Goal: Task Accomplishment & Management: Complete application form

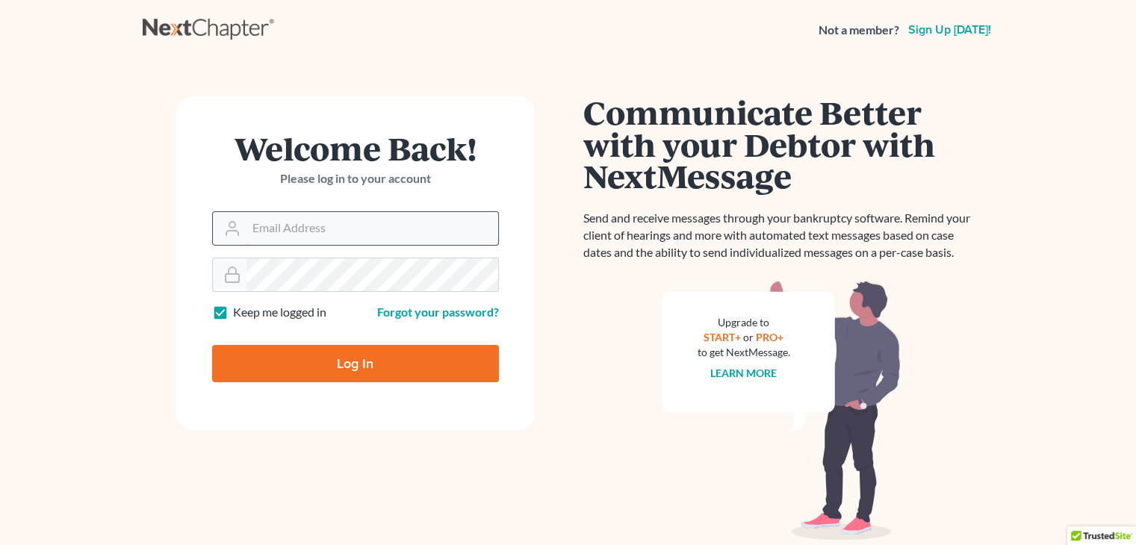
click at [302, 232] on input "Email Address" at bounding box center [373, 228] width 252 height 33
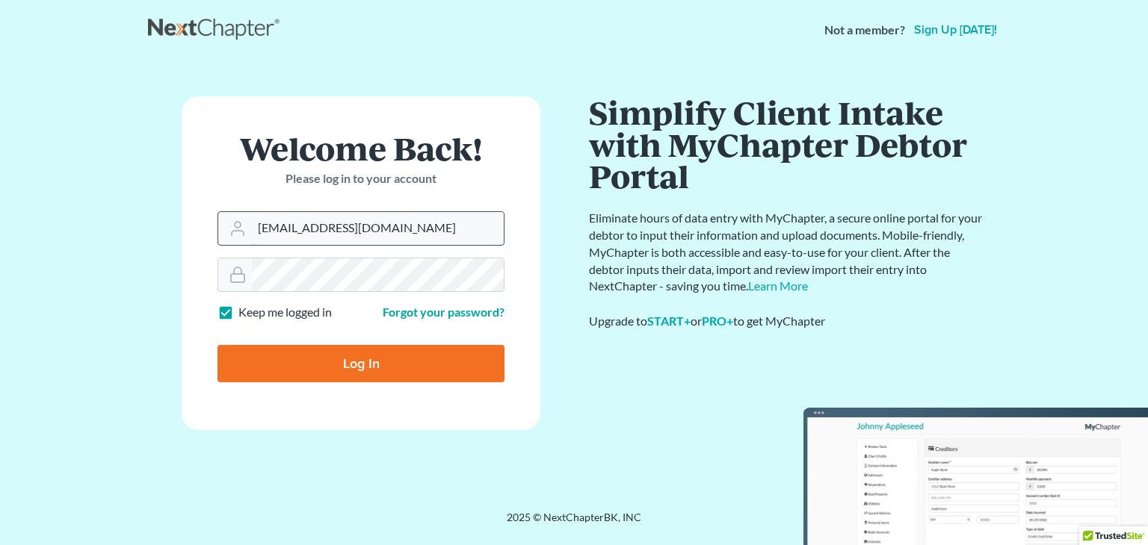
type input "[EMAIL_ADDRESS][DOMAIN_NAME]"
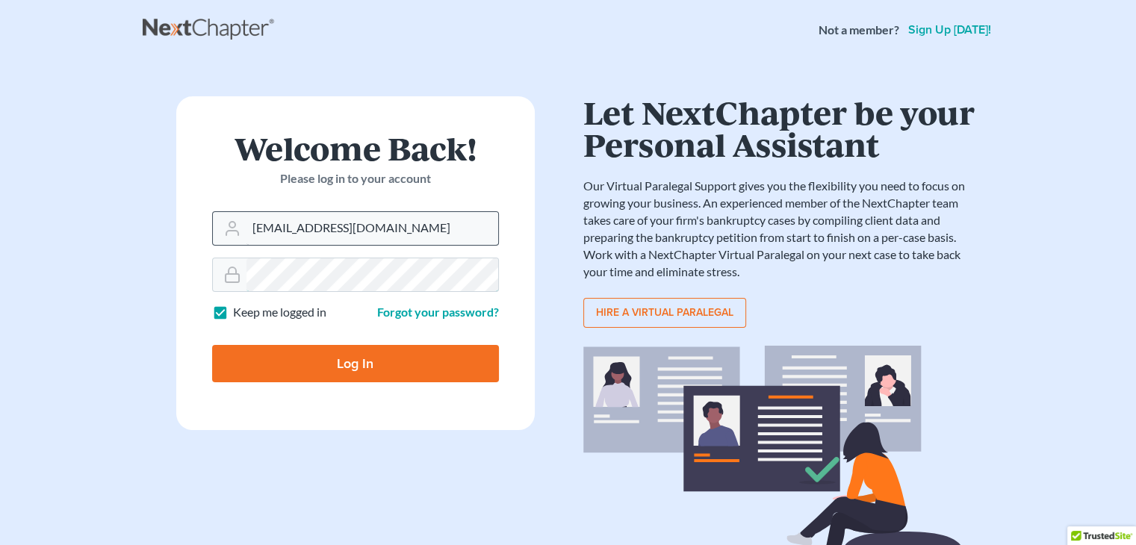
click at [212, 345] on input "Log In" at bounding box center [355, 363] width 287 height 37
type input "Thinking..."
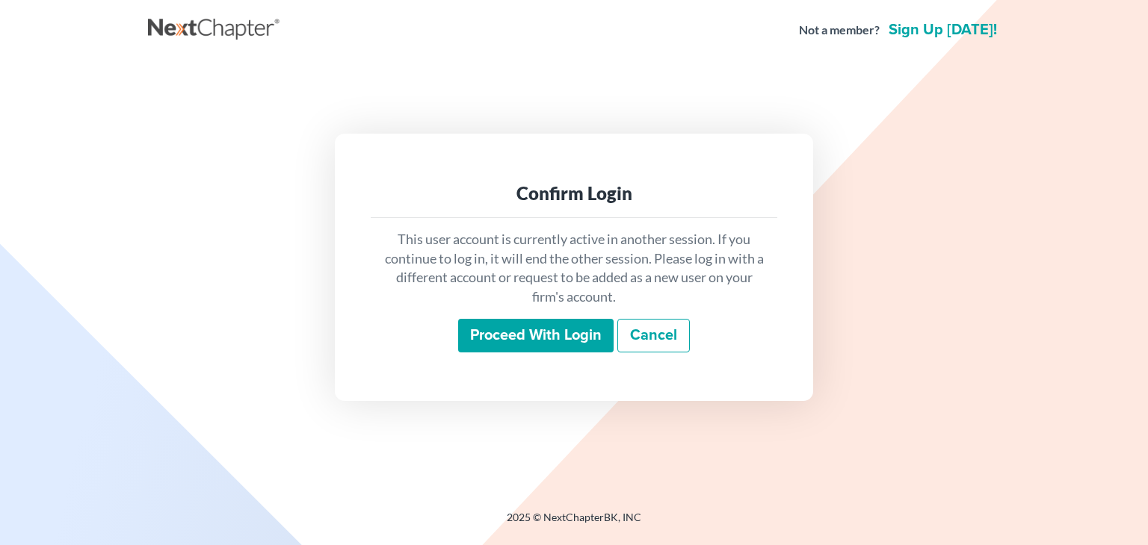
click at [499, 350] on input "Proceed with login" at bounding box center [535, 336] width 155 height 34
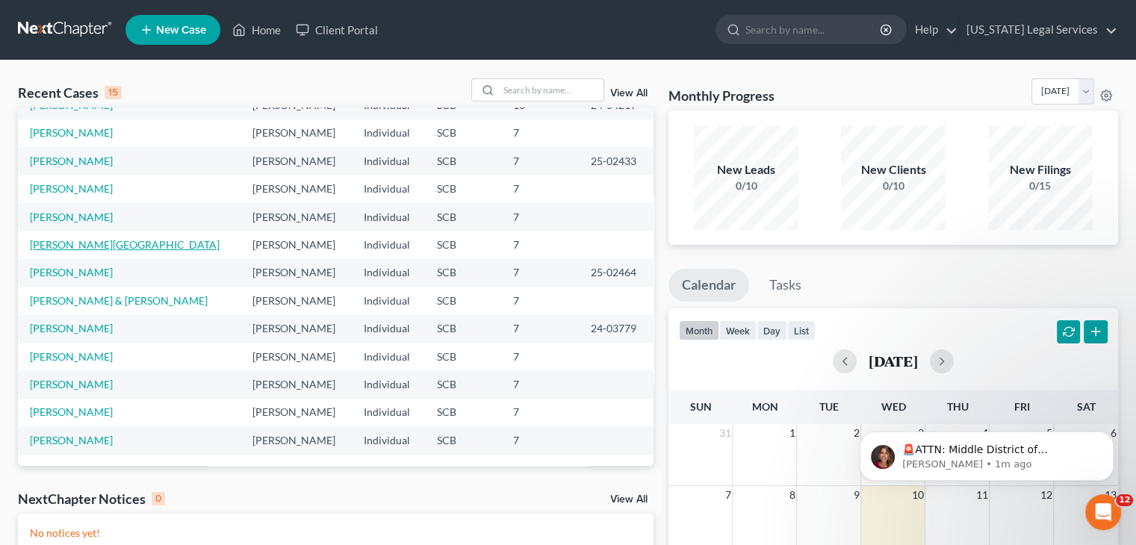
scroll to position [102, 0]
click at [64, 300] on link "Jones, Linda & Billy" at bounding box center [119, 300] width 178 height 13
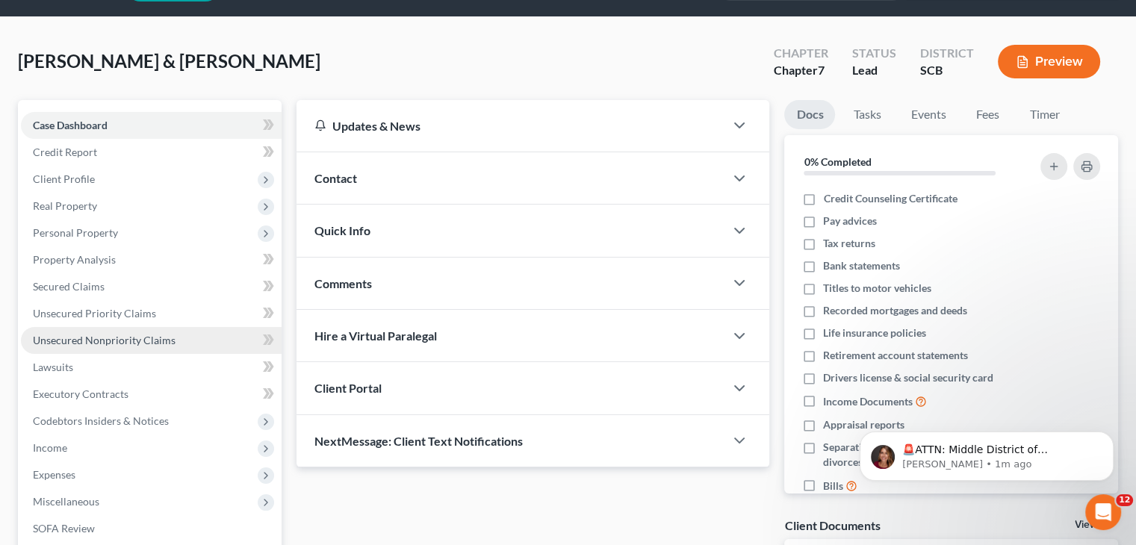
scroll to position [45, 0]
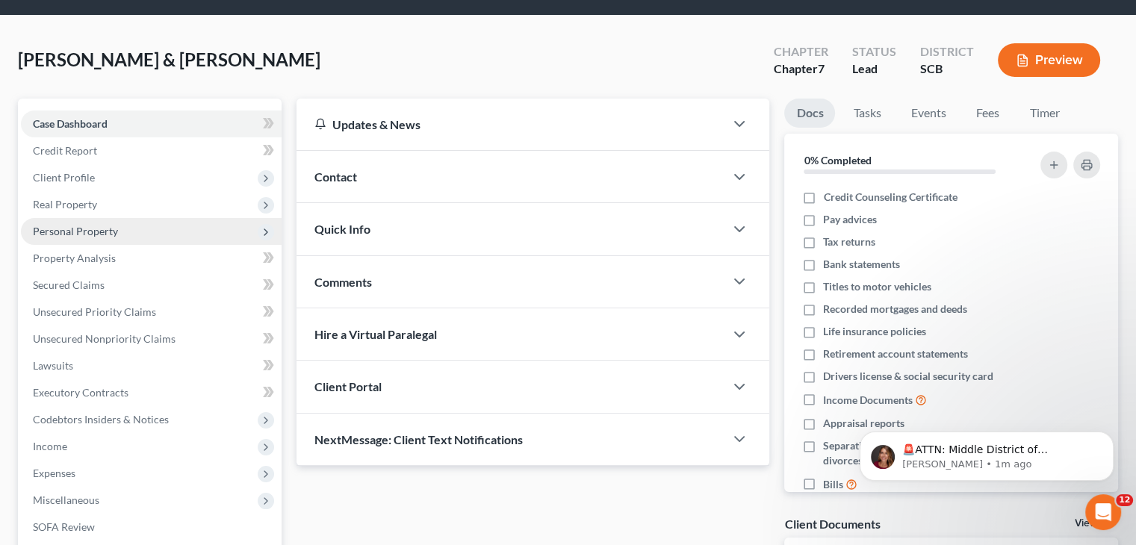
click at [124, 237] on span "Personal Property" at bounding box center [151, 231] width 261 height 27
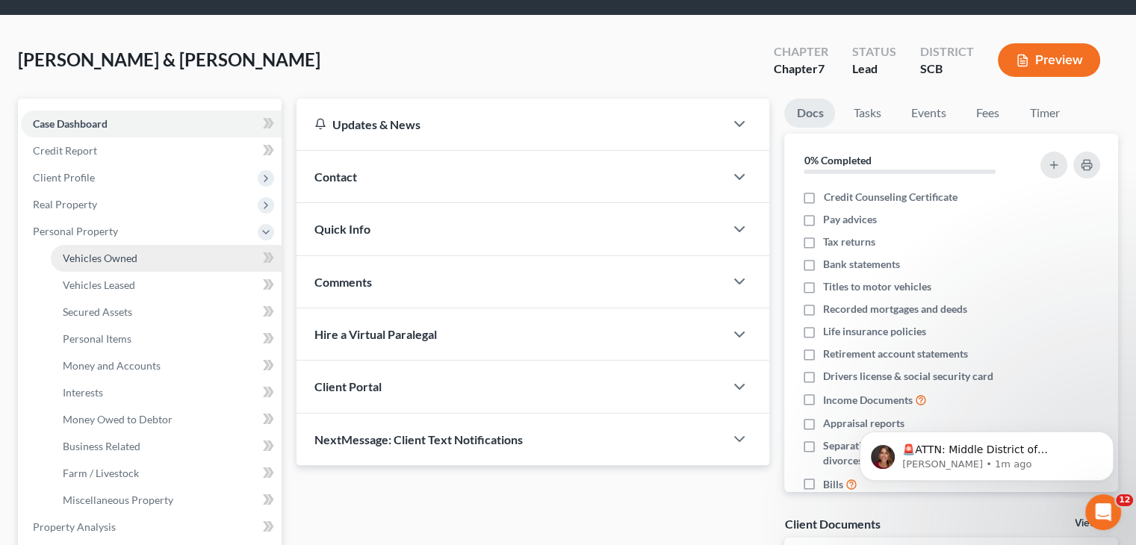
click at [129, 246] on link "Vehicles Owned" at bounding box center [166, 258] width 231 height 27
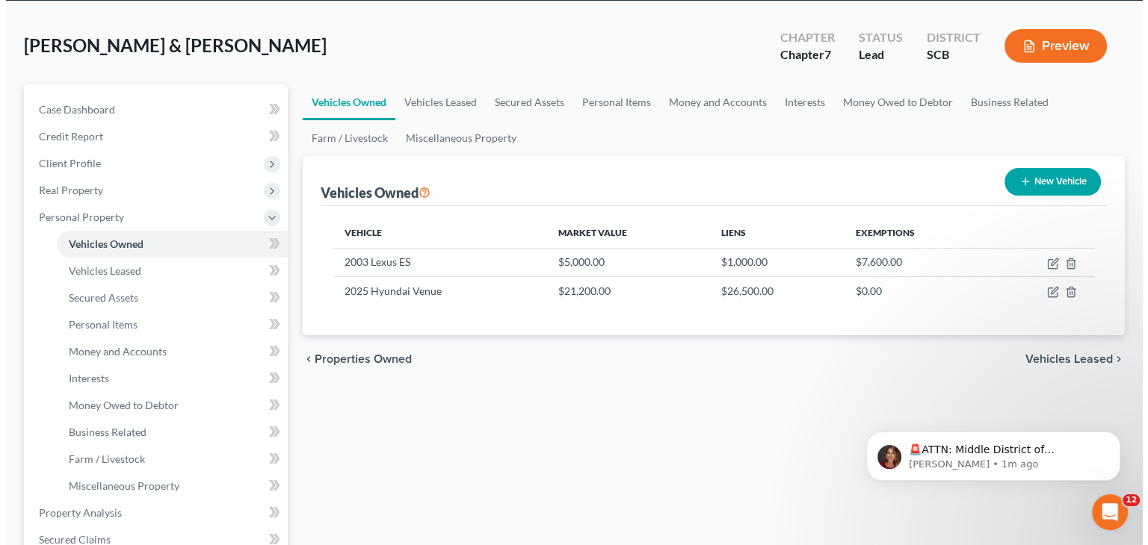
scroll to position [60, 0]
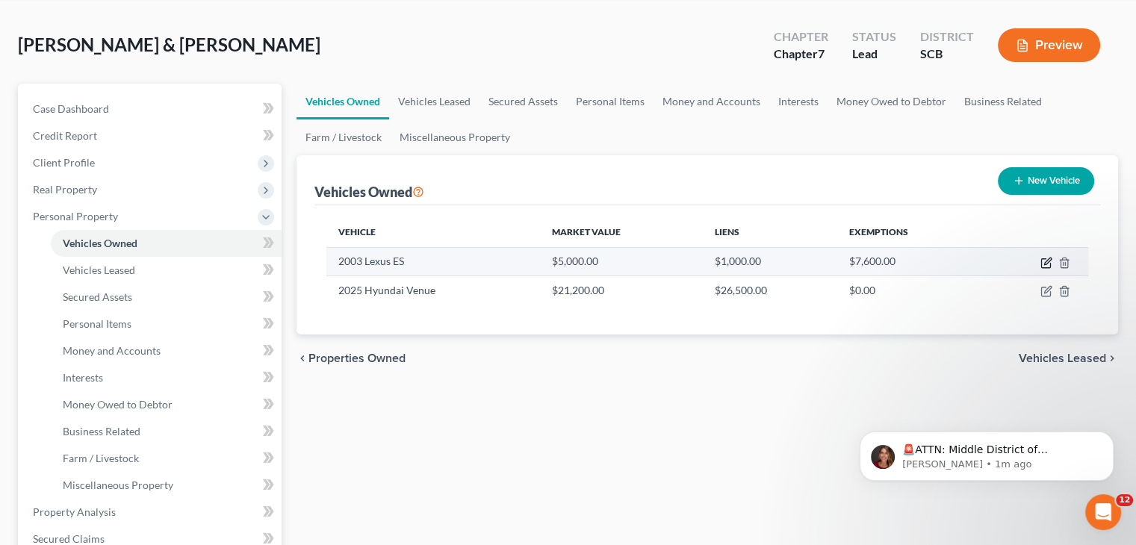
click at [1047, 264] on icon "button" at bounding box center [1047, 263] width 12 height 12
select select "0"
select select "23"
select select "3"
select select "2"
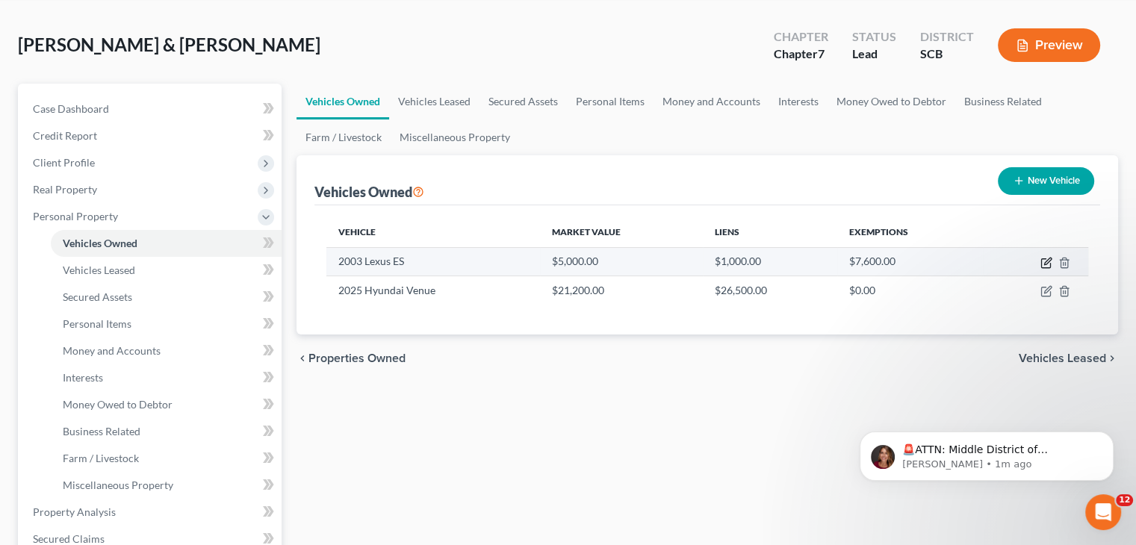
select select "2"
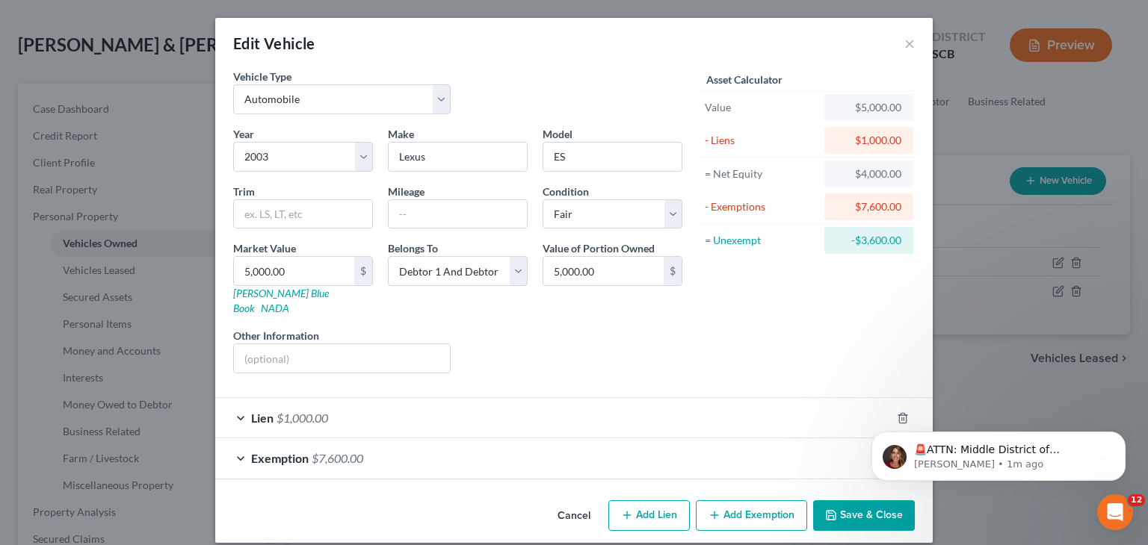
click at [486, 449] on div "Exemption $7,600.00" at bounding box center [552, 459] width 675 height 40
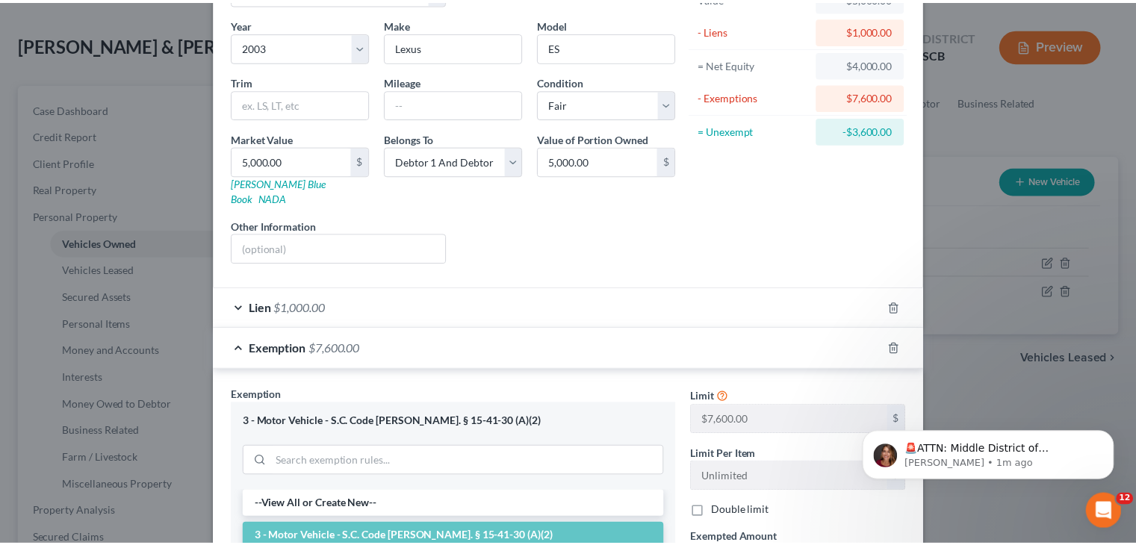
scroll to position [0, 0]
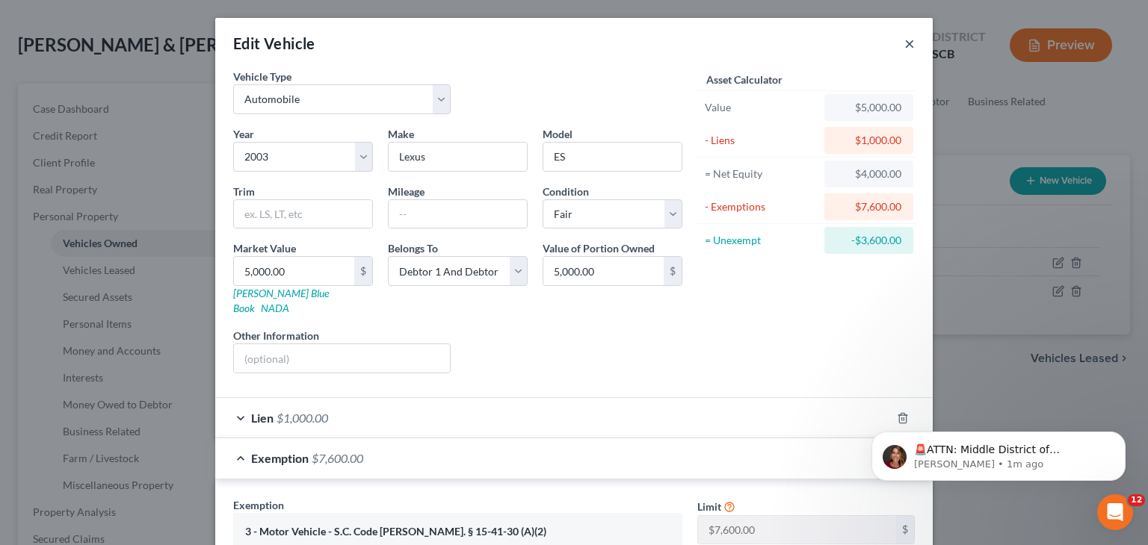
click at [904, 42] on button "×" at bounding box center [909, 43] width 10 height 18
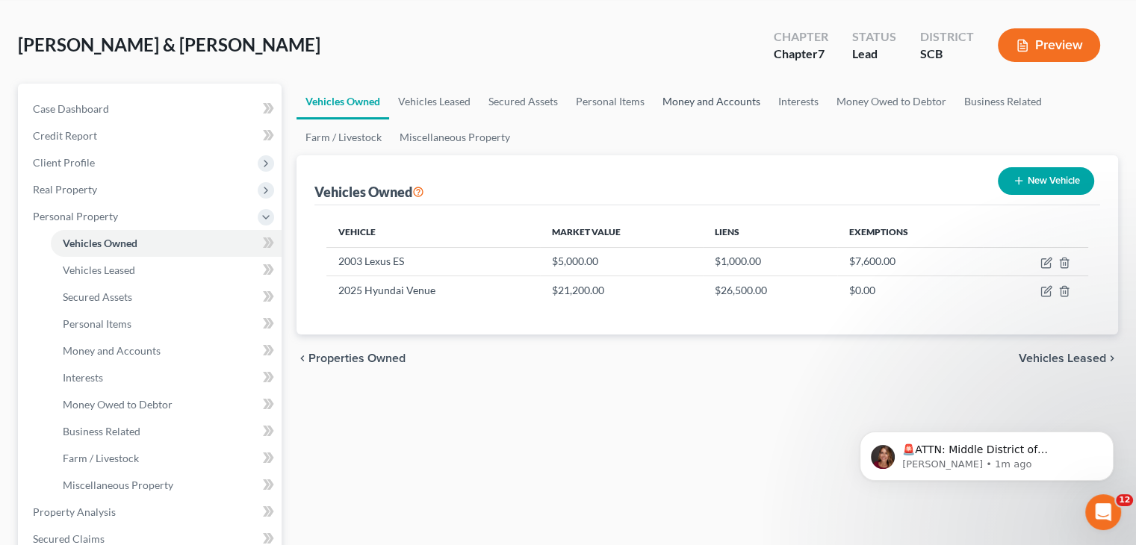
click at [688, 103] on link "Money and Accounts" at bounding box center [712, 102] width 116 height 36
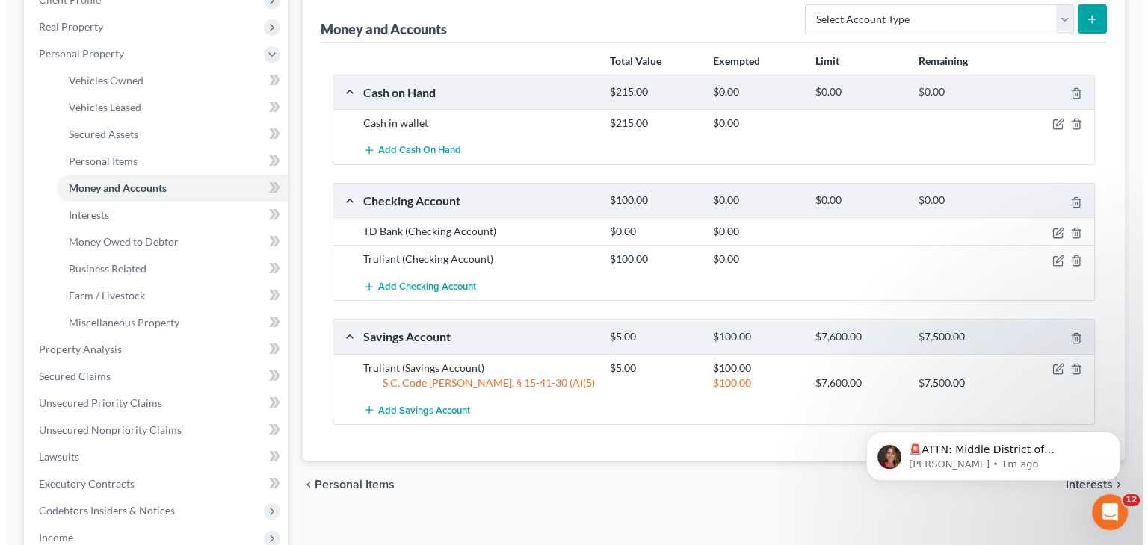
scroll to position [218, 0]
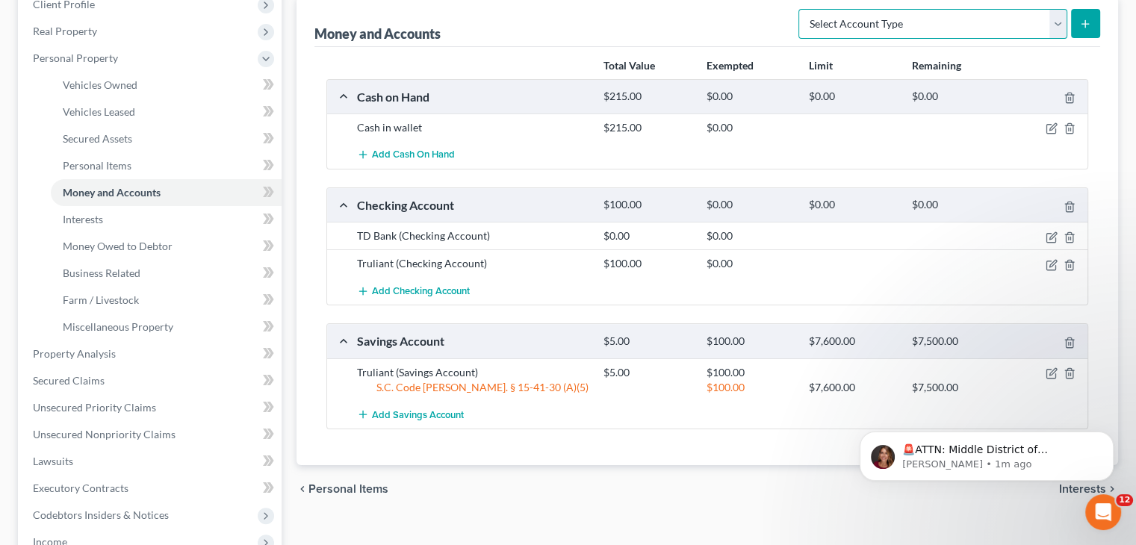
click at [1035, 25] on select "Select Account Type Brokerage Cash on Hand Certificates of Deposit Checking Acc…" at bounding box center [933, 24] width 269 height 30
select select "savings"
click at [802, 9] on select "Select Account Type Brokerage Cash on Hand Certificates of Deposit Checking Acc…" at bounding box center [933, 24] width 269 height 30
click at [1077, 33] on button "submit" at bounding box center [1085, 23] width 29 height 29
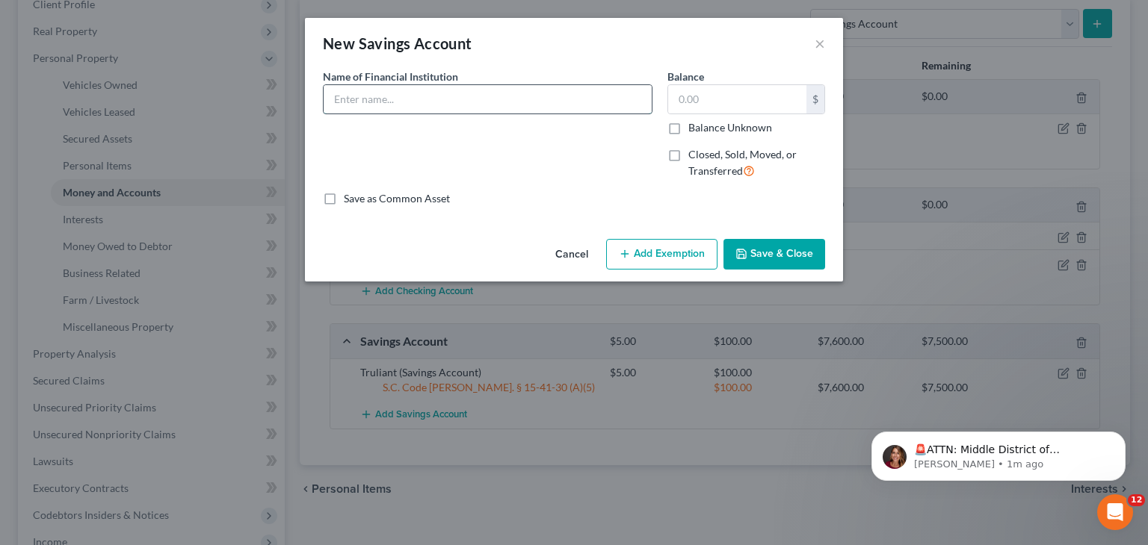
click at [409, 93] on input "text" at bounding box center [488, 99] width 328 height 28
type input "TD Bank"
click at [736, 106] on input "text" at bounding box center [737, 99] width 138 height 28
type input "10"
click at [509, 96] on input "TD Bank" at bounding box center [488, 99] width 328 height 28
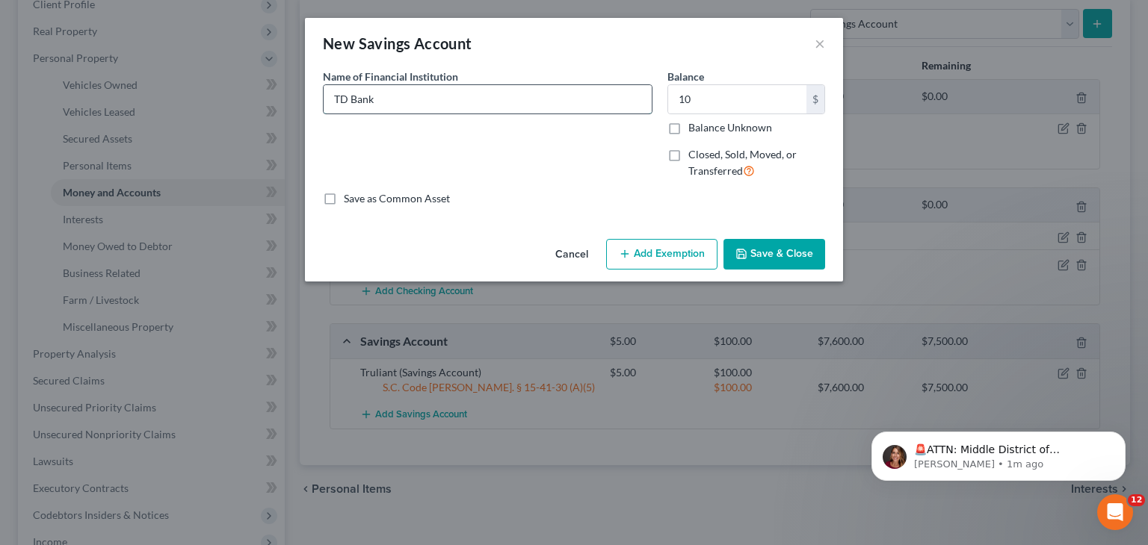
drag, startPoint x: 509, startPoint y: 96, endPoint x: 482, endPoint y: 99, distance: 27.1
click at [482, 99] on input "TD Bank" at bounding box center [488, 99] width 328 height 28
type input "TD Bank Signature Savings"
click at [737, 109] on input "10" at bounding box center [737, 99] width 138 height 28
click at [738, 105] on input "10" at bounding box center [737, 99] width 138 height 28
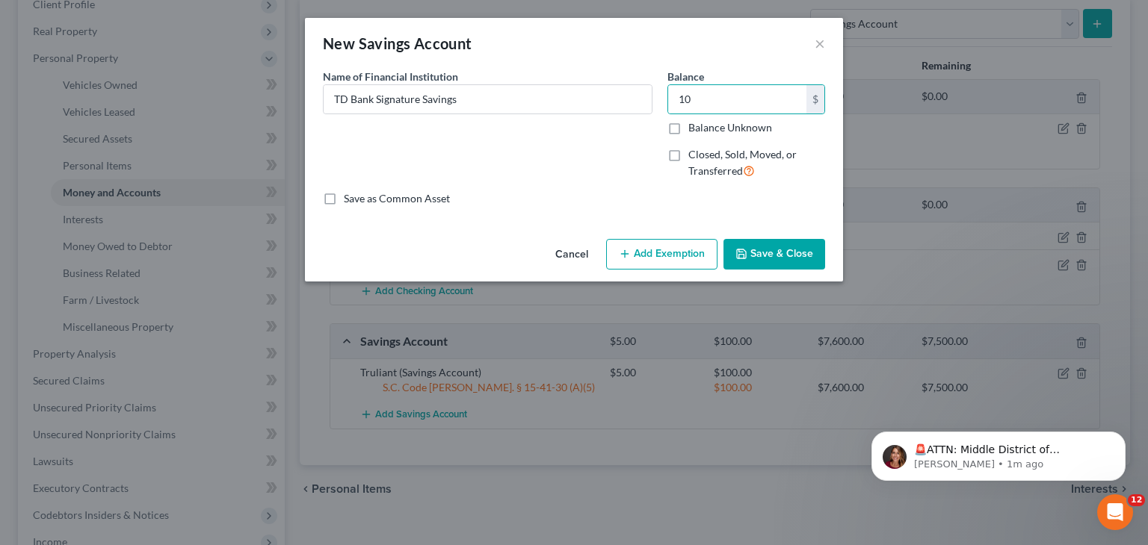
click at [401, 195] on label "Save as Common Asset" at bounding box center [397, 198] width 106 height 15
click at [359, 195] on input "Save as Common Asset" at bounding box center [355, 196] width 10 height 10
click at [401, 196] on label "Save as Common Asset" at bounding box center [397, 198] width 106 height 15
click at [359, 196] on input "Save as Common Asset" at bounding box center [355, 196] width 10 height 10
checkbox input "false"
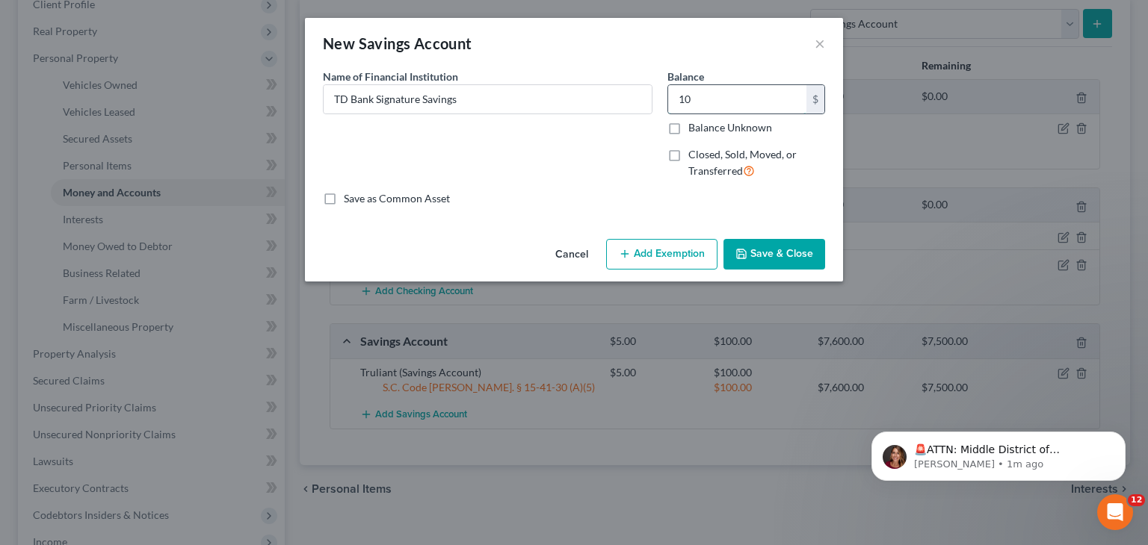
click at [740, 97] on input "10" at bounding box center [737, 99] width 138 height 28
type input "10,384.33"
click at [569, 173] on div "Name of Financial Institution * TD Bank Signature Savings" at bounding box center [487, 130] width 344 height 123
click at [634, 247] on button "Add Exemption" at bounding box center [661, 254] width 111 height 31
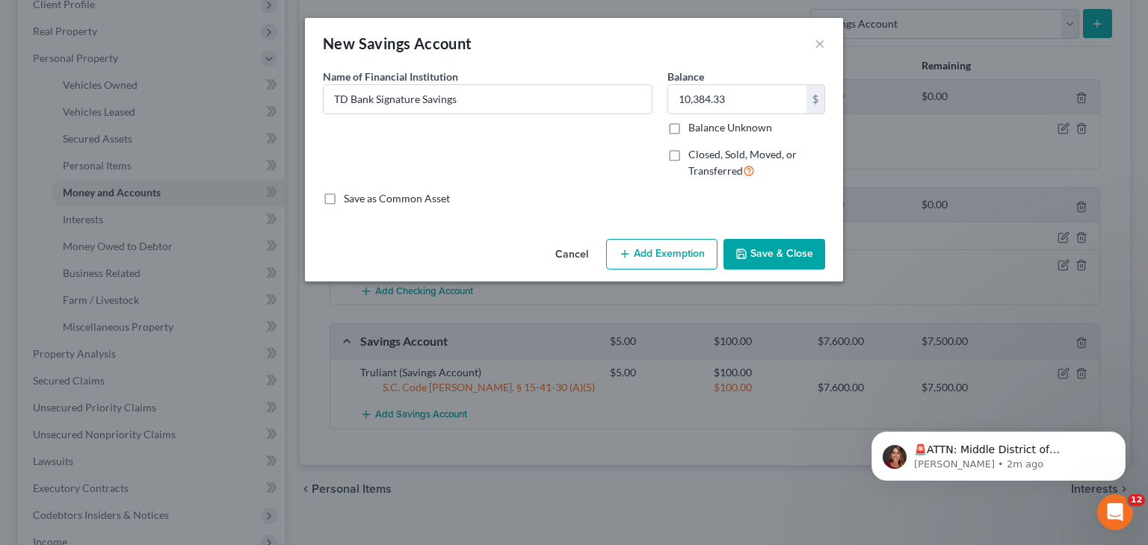
select select "2"
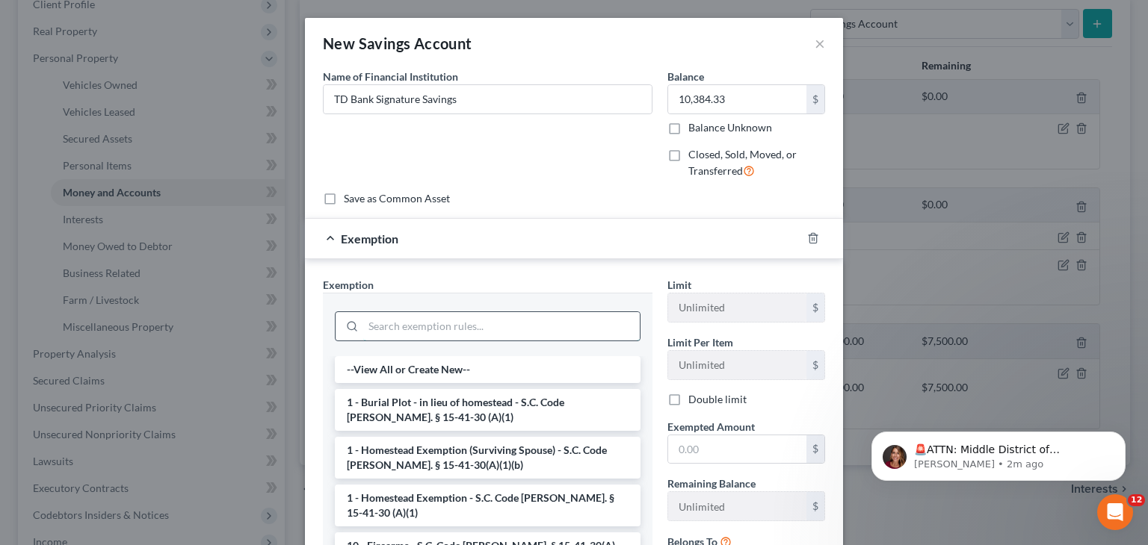
click at [490, 329] on input "search" at bounding box center [501, 326] width 276 height 28
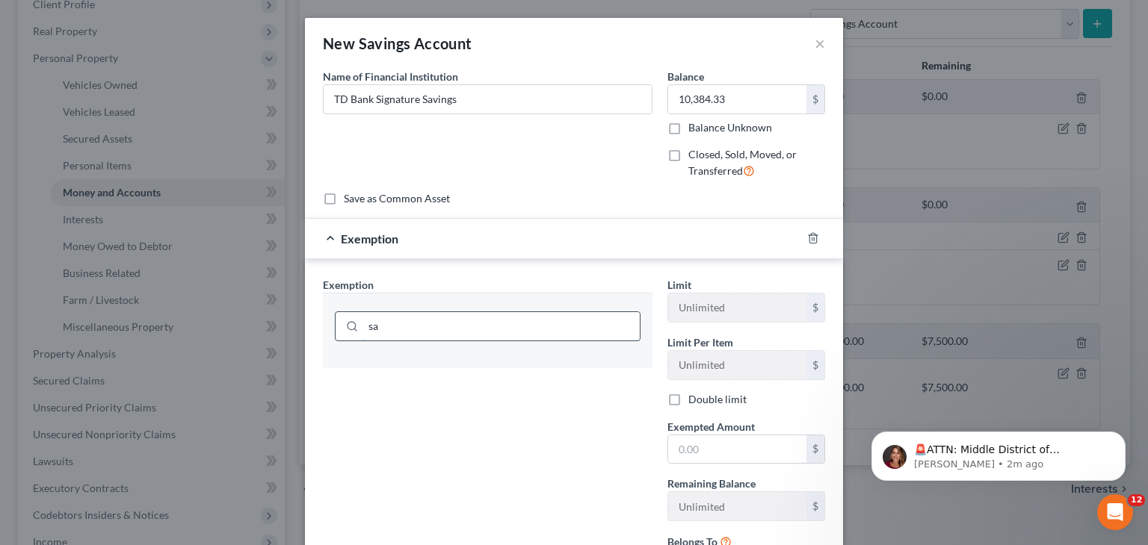
type input "s"
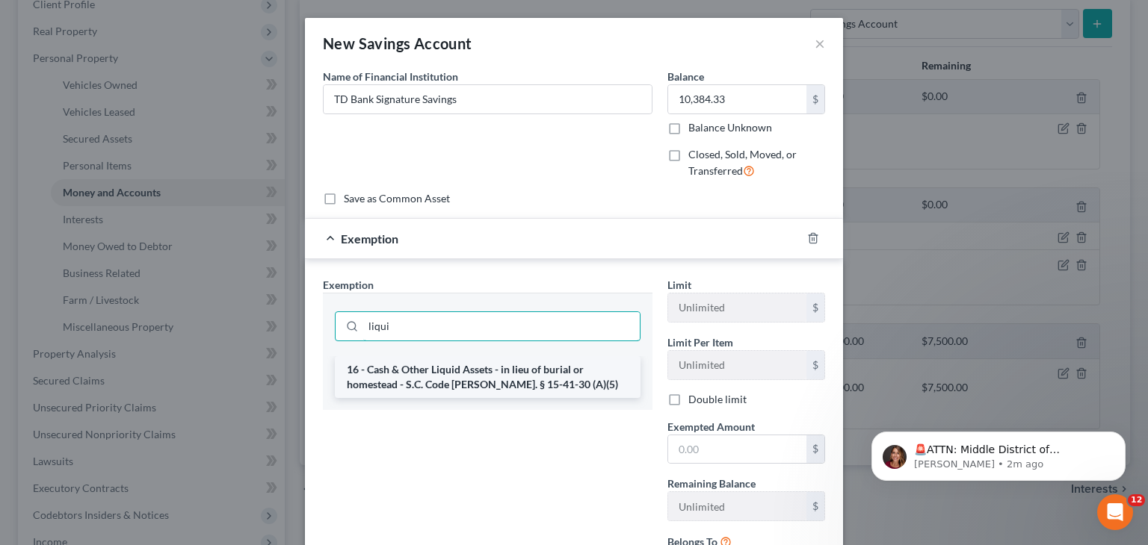
type input "liqui"
click at [493, 377] on li "16 - Cash & Other Liquid Assets - in lieu of burial or homestead - S.C. Code An…" at bounding box center [488, 377] width 306 height 42
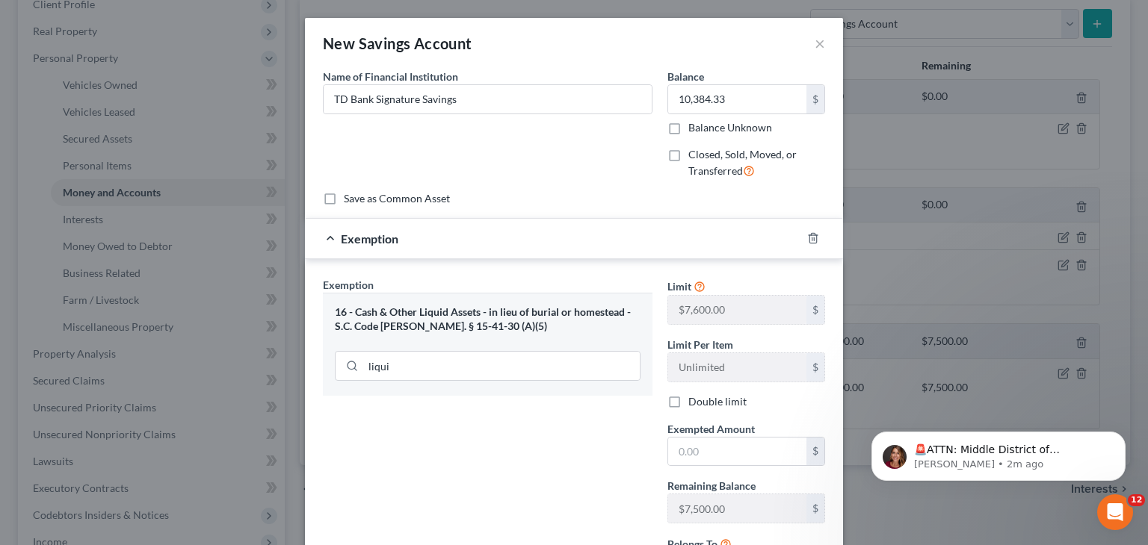
scroll to position [142, 0]
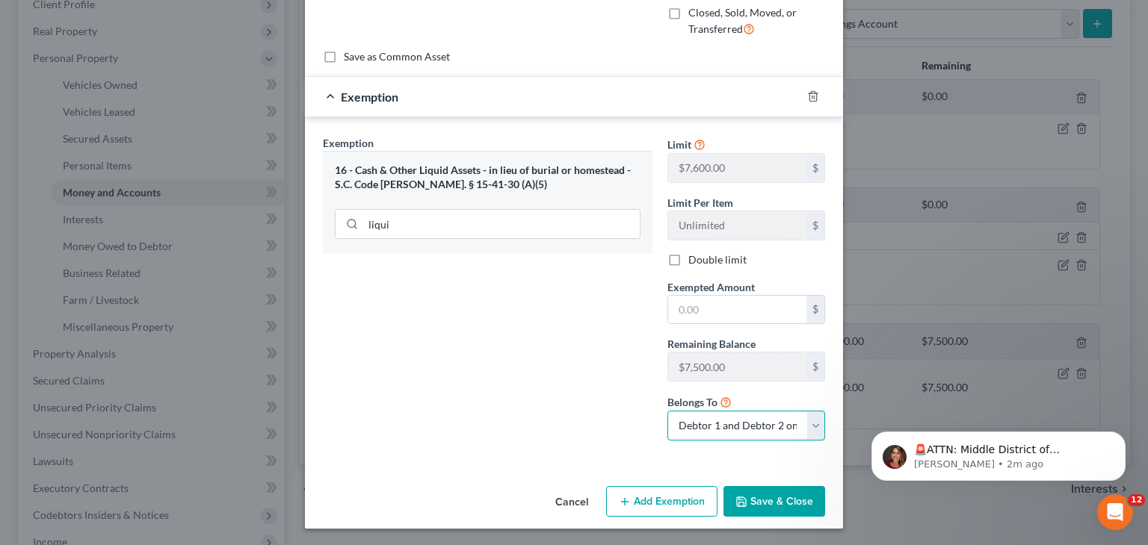
click at [689, 416] on select "Debtor 1 only Debtor 2 only Debtor 1 and Debtor 2 only" at bounding box center [746, 426] width 158 height 30
click at [689, 415] on select "Debtor 1 only Debtor 2 only Debtor 1 and Debtor 2 only" at bounding box center [746, 426] width 158 height 30
click at [691, 417] on select "Debtor 1 only Debtor 2 only Debtor 1 and Debtor 2 only" at bounding box center [746, 427] width 158 height 30
click at [667, 412] on select "Debtor 1 only Debtor 2 only Debtor 1 and Debtor 2 only" at bounding box center [746, 427] width 158 height 30
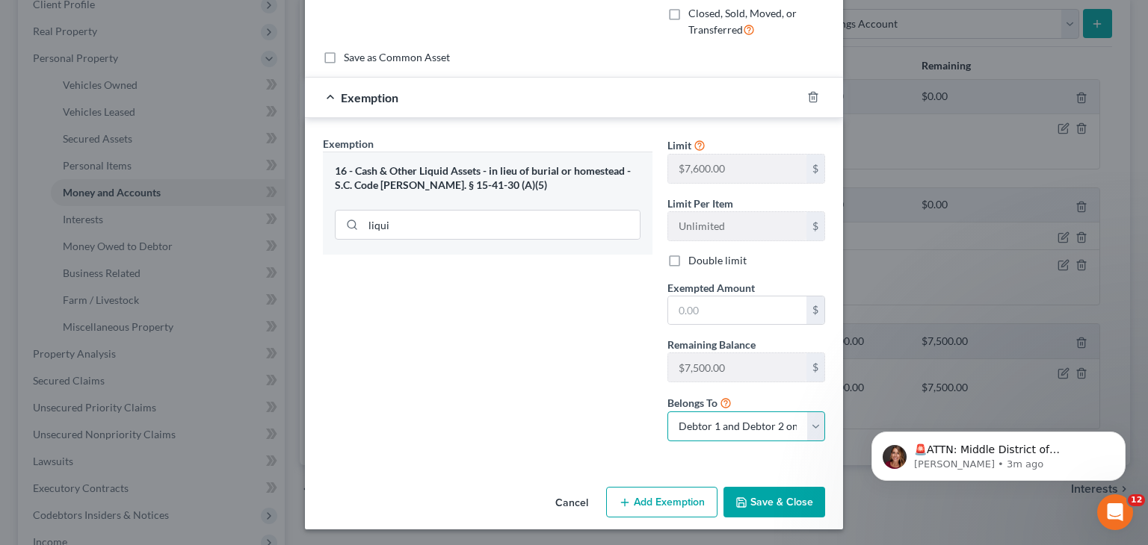
click at [681, 421] on select "Debtor 1 only Debtor 2 only Debtor 1 and Debtor 2 only" at bounding box center [746, 427] width 158 height 30
select select "1"
click at [667, 412] on select "Debtor 1 only Debtor 2 only Debtor 1 and Debtor 2 only" at bounding box center [746, 427] width 158 height 30
click at [573, 424] on div "Exemption Set must be selected for CA. Exemption * 16 - Cash & Other Liquid Ass…" at bounding box center [487, 295] width 344 height 318
click at [692, 304] on input "text" at bounding box center [737, 311] width 138 height 28
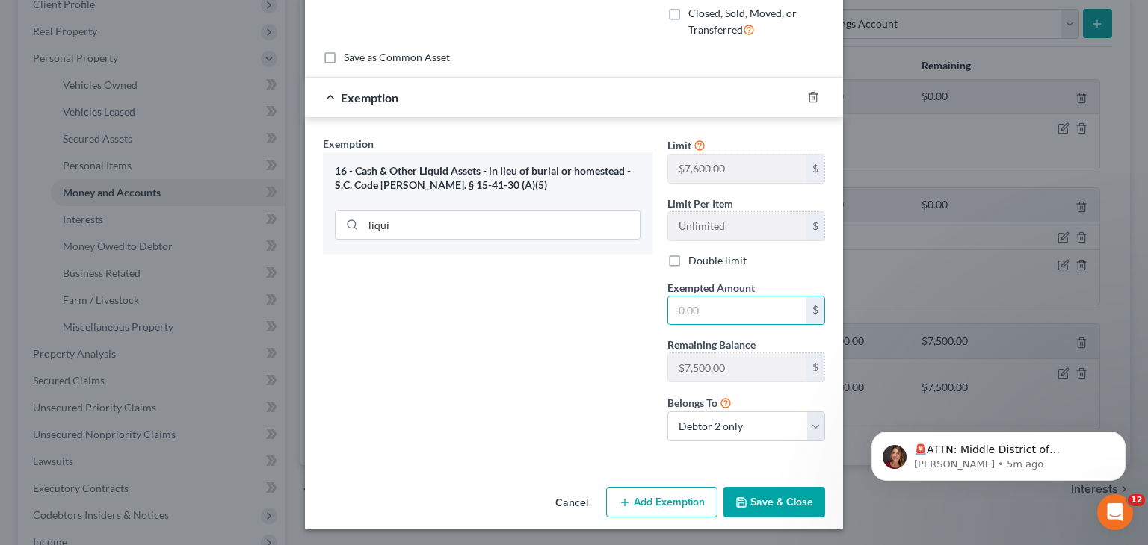
click at [749, 491] on button "Save & Close" at bounding box center [774, 502] width 102 height 31
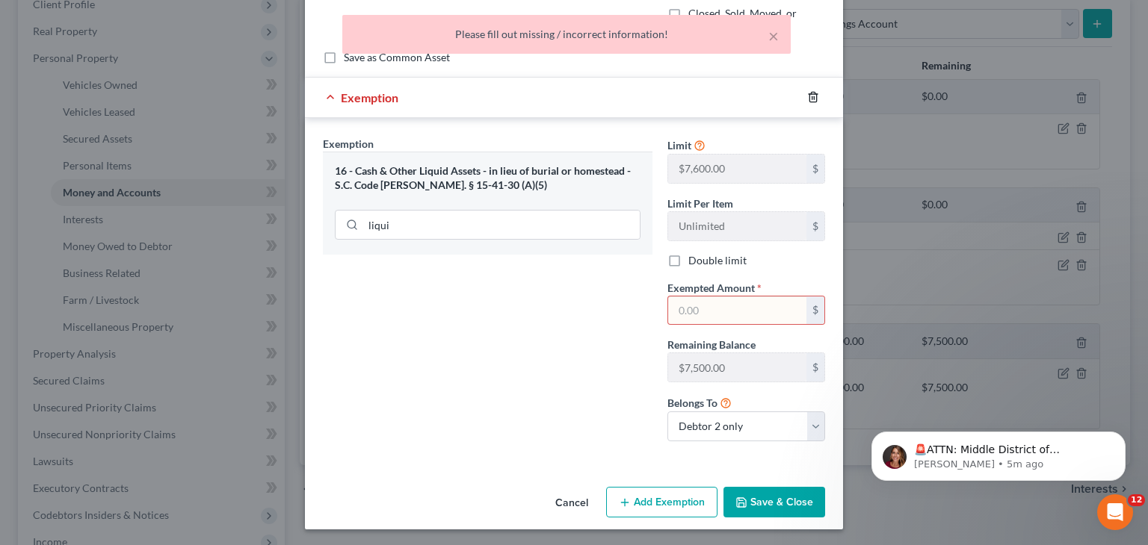
click at [811, 93] on icon "button" at bounding box center [813, 97] width 12 height 12
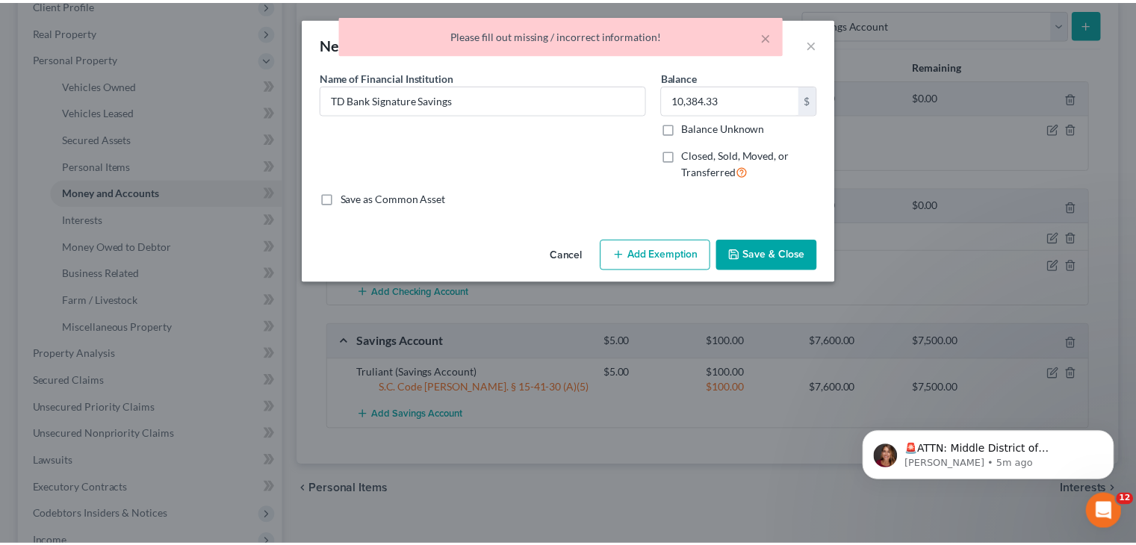
scroll to position [0, 0]
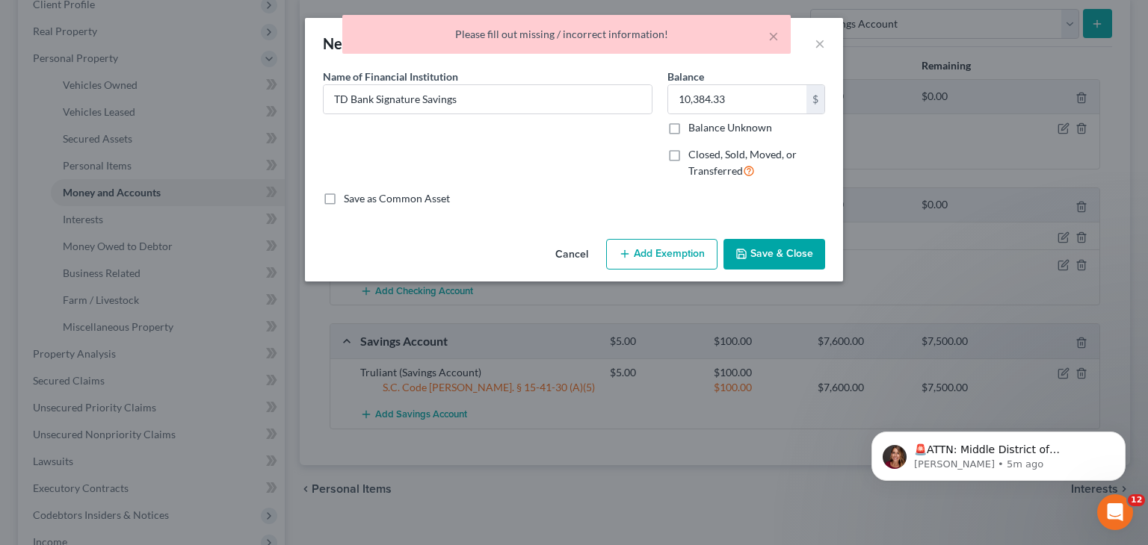
click at [762, 255] on button "Save & Close" at bounding box center [774, 254] width 102 height 31
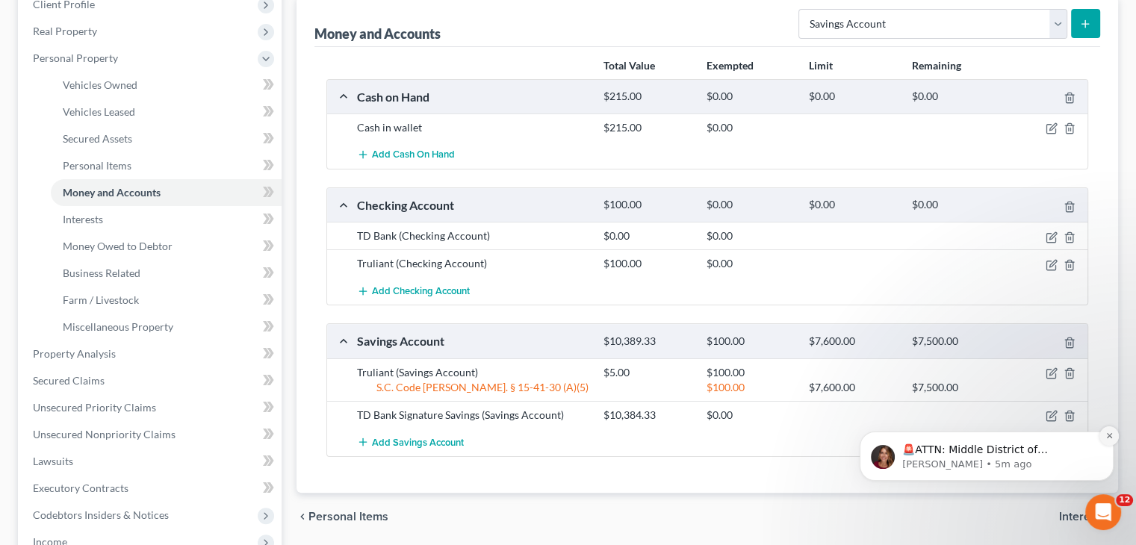
click at [1109, 436] on icon "Dismiss notification" at bounding box center [1109, 435] width 5 height 5
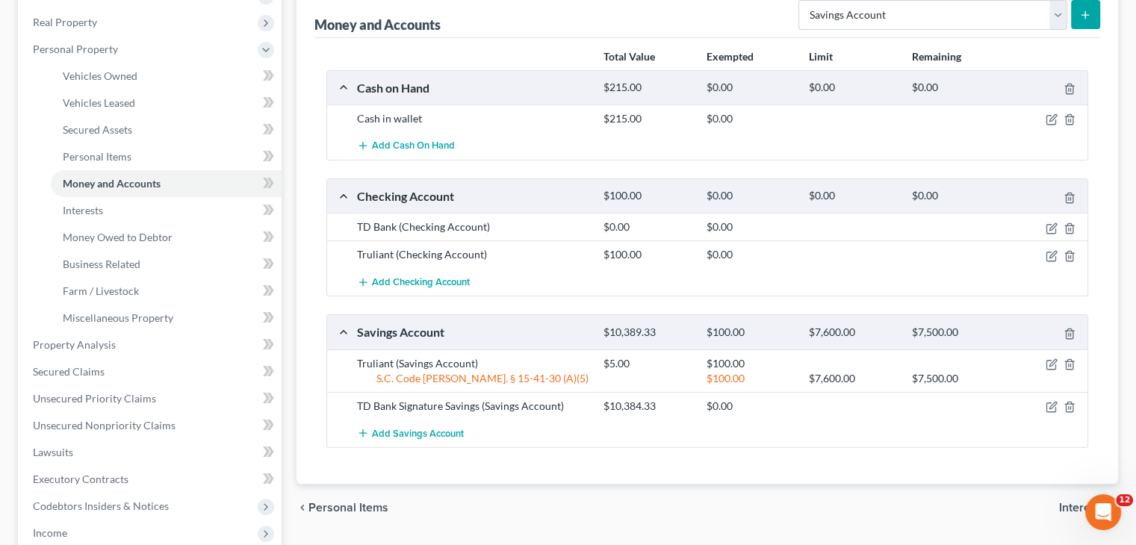
scroll to position [218, 0]
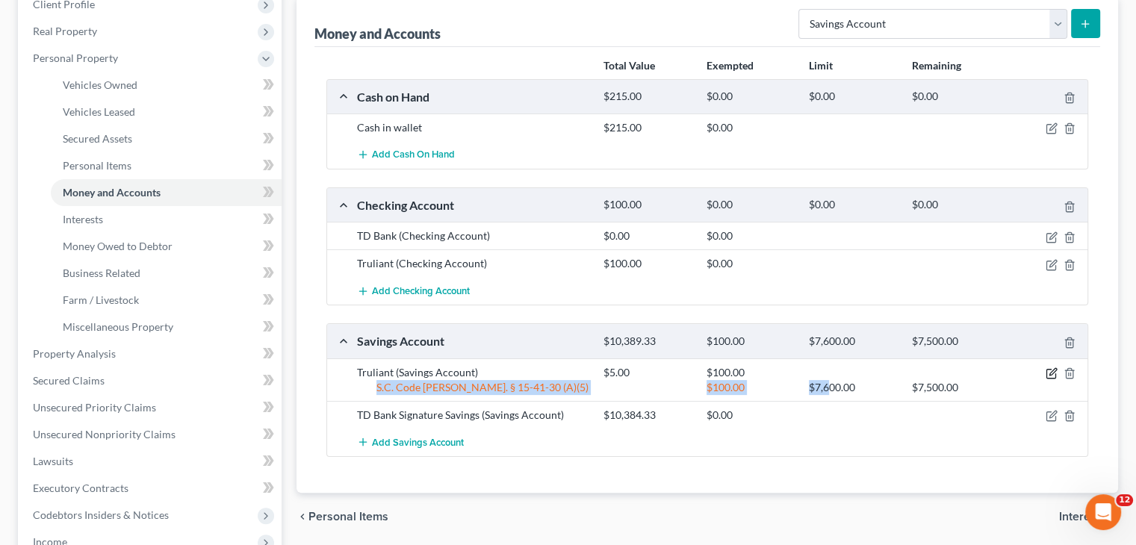
drag, startPoint x: 827, startPoint y: 379, endPoint x: 1048, endPoint y: 372, distance: 221.3
click at [1048, 372] on div "Truliant (Savings Account) $5.00 $100.00 S.C. Code Ann. § 15-41-30 (A)(5) $100.…" at bounding box center [720, 380] width 740 height 30
click at [1048, 372] on icon "button" at bounding box center [1052, 374] width 12 height 12
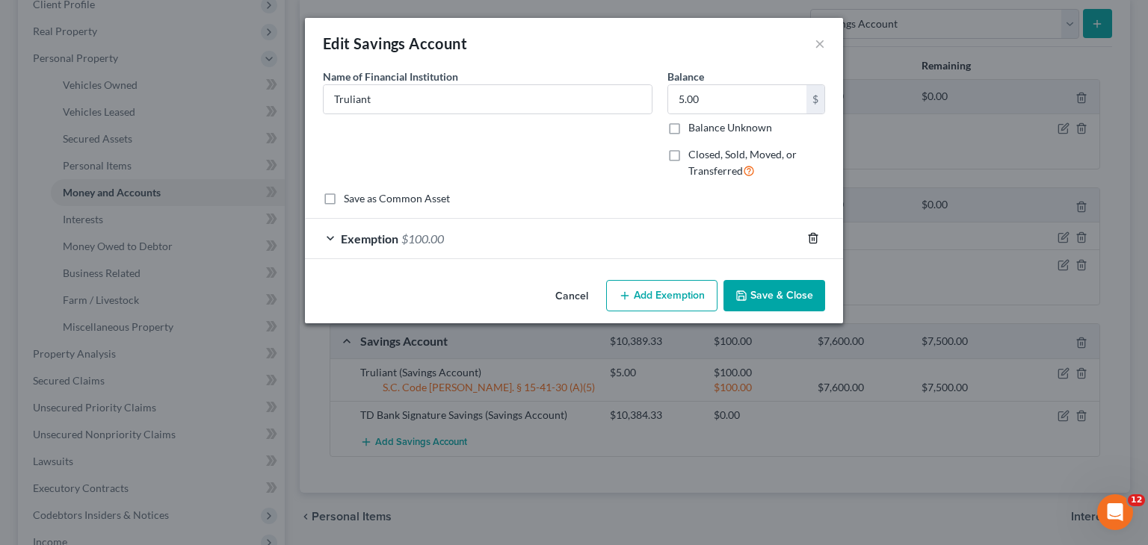
click at [814, 240] on line "button" at bounding box center [814, 239] width 0 height 3
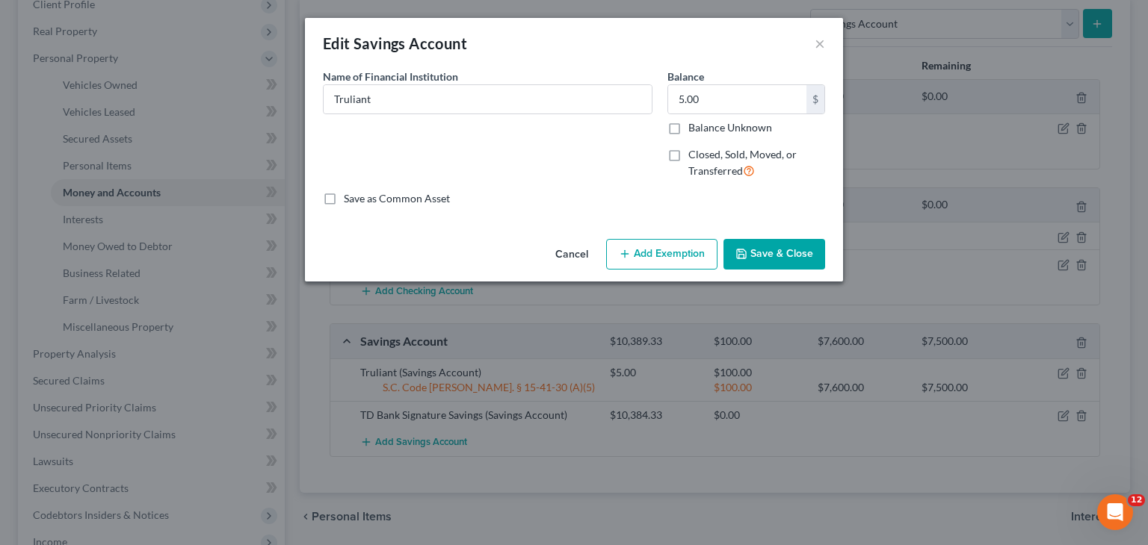
click at [779, 257] on button "Save & Close" at bounding box center [774, 254] width 102 height 31
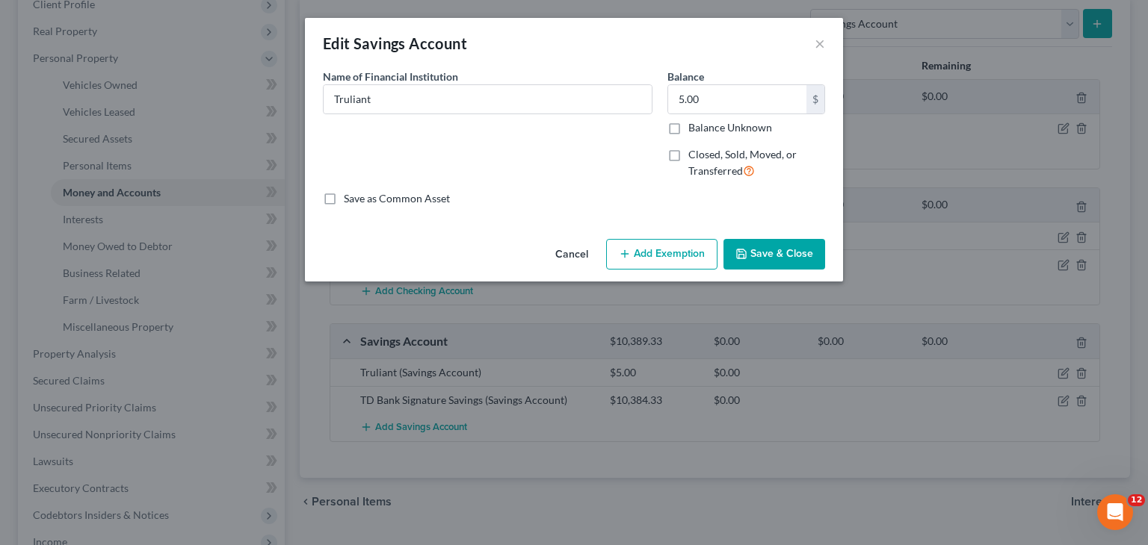
click at [779, 257] on button "Save & Close" at bounding box center [774, 254] width 102 height 31
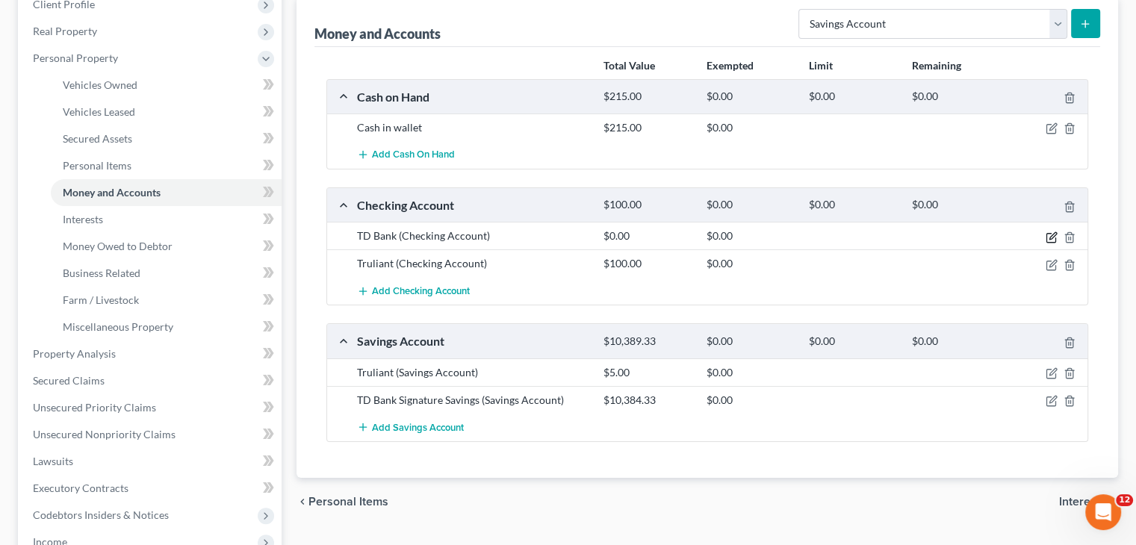
click at [1050, 237] on icon "button" at bounding box center [1053, 235] width 7 height 7
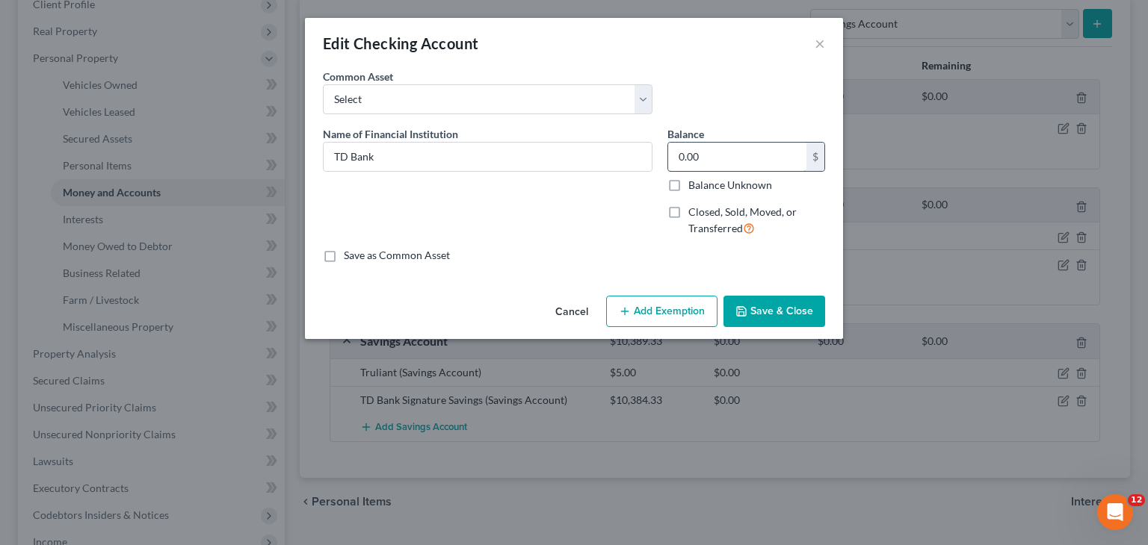
click at [718, 163] on input "0.00" at bounding box center [737, 157] width 138 height 28
click at [560, 145] on input "TD Bank" at bounding box center [488, 157] width 328 height 28
click at [385, 157] on input "TD Bank (billy)" at bounding box center [488, 157] width 328 height 28
type input "TD Bank (Billy)"
click at [807, 309] on button "Save & Close" at bounding box center [774, 311] width 102 height 31
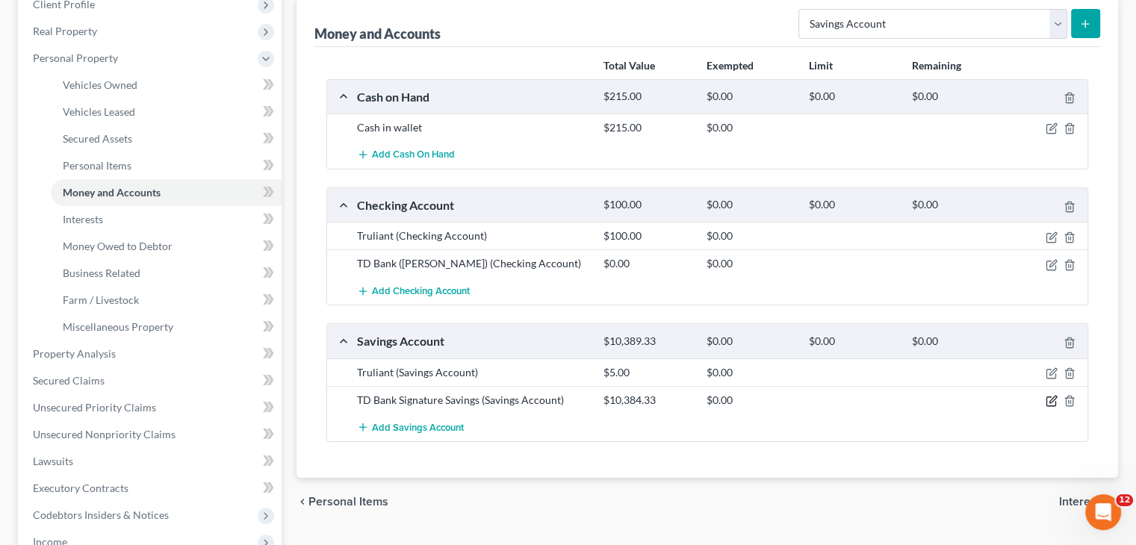
click at [1048, 397] on icon "button" at bounding box center [1052, 401] width 12 height 12
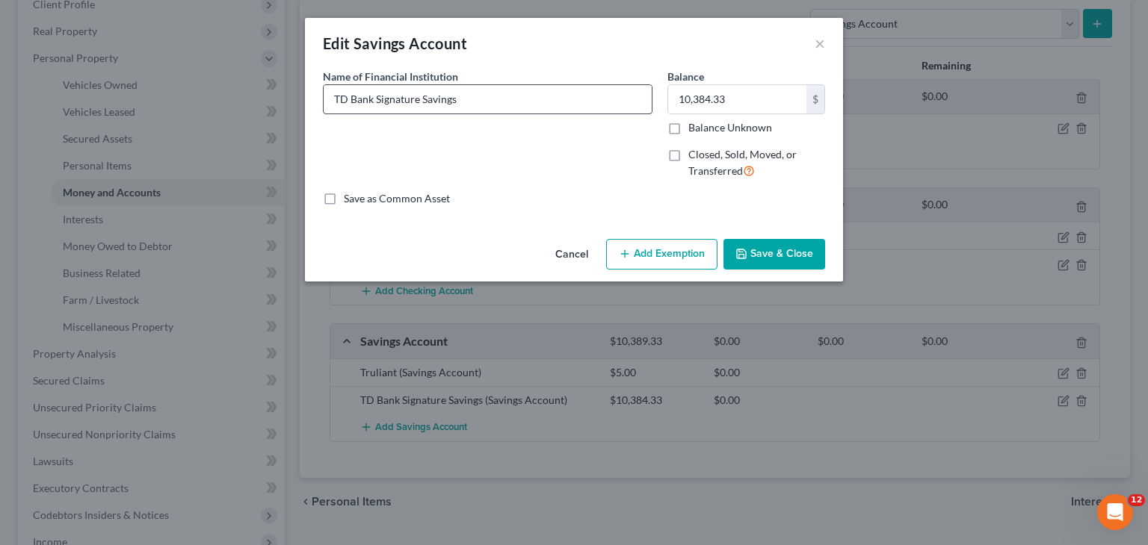
click at [541, 99] on input "TD Bank Signature Savings" at bounding box center [488, 99] width 328 height 28
type input "TD Bank Signature Savings (Billy)"
click at [779, 259] on button "Save & Close" at bounding box center [774, 254] width 102 height 31
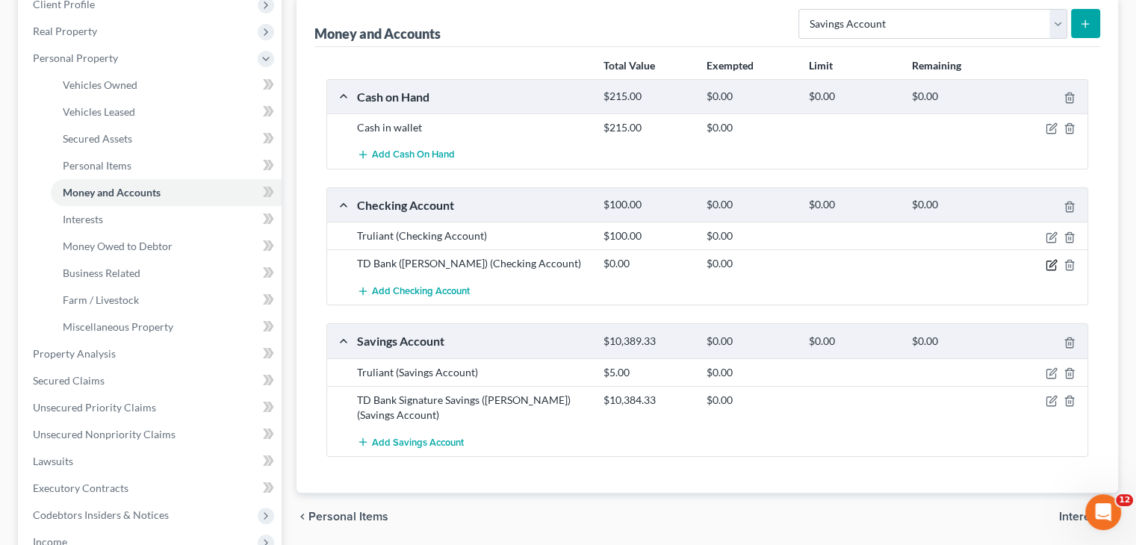
click at [1052, 259] on icon "button" at bounding box center [1052, 265] width 12 height 12
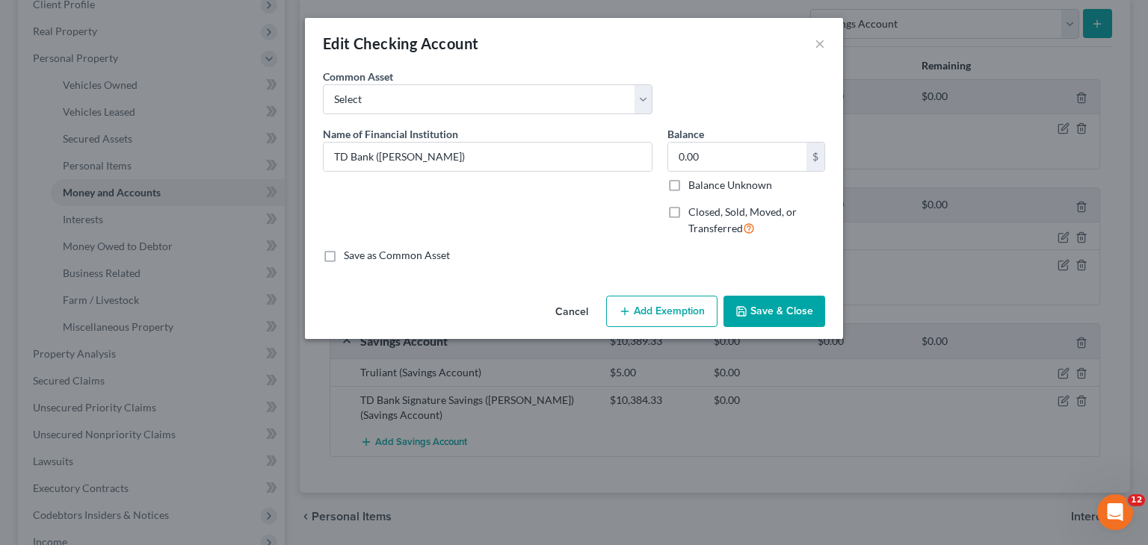
click at [825, 37] on div "Edit Checking Account ×" at bounding box center [574, 43] width 538 height 51
click at [824, 45] on button "×" at bounding box center [819, 43] width 10 height 18
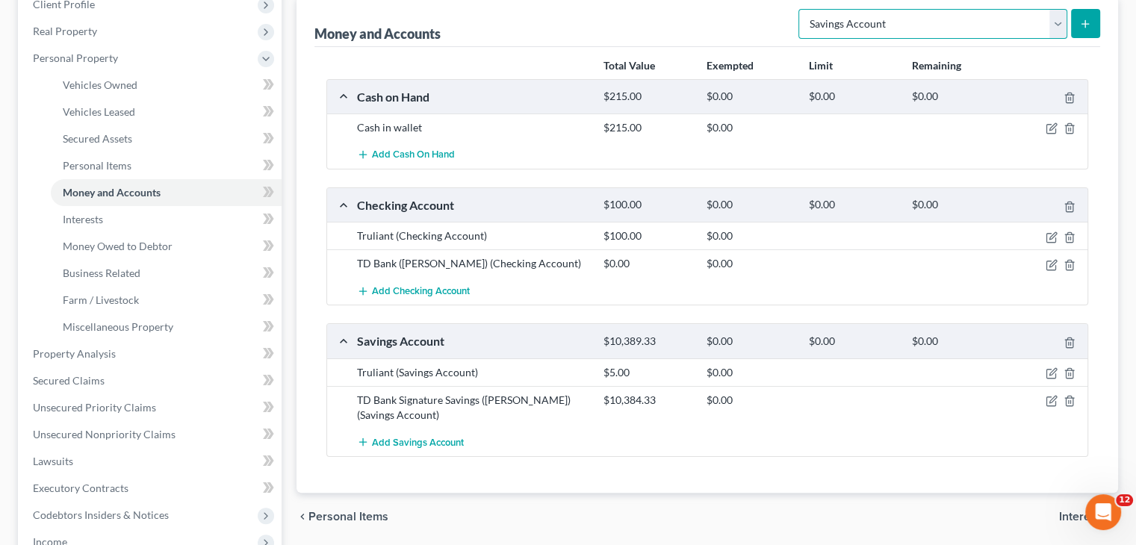
click at [1033, 22] on select "Select Account Type Brokerage Cash on Hand Certificates of Deposit Checking Acc…" at bounding box center [933, 24] width 269 height 30
select select "checking"
click at [802, 9] on select "Select Account Type Brokerage Cash on Hand Certificates of Deposit Checking Acc…" at bounding box center [933, 24] width 269 height 30
click at [1088, 19] on icon "submit" at bounding box center [1086, 24] width 12 height 12
click at [1086, 25] on line "submit" at bounding box center [1086, 23] width 0 height 7
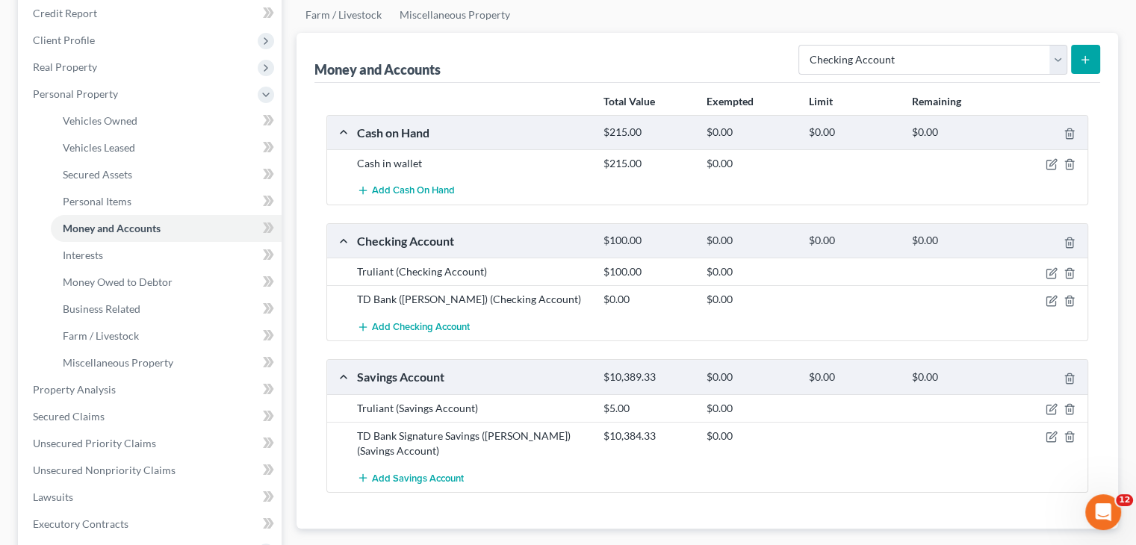
scroll to position [182, 0]
click at [1080, 50] on button "submit" at bounding box center [1085, 59] width 29 height 29
click at [1093, 58] on button "submit" at bounding box center [1085, 59] width 29 height 29
click at [982, 66] on select "Select Account Type Brokerage Cash on Hand Certificates of Deposit Checking Acc…" at bounding box center [933, 60] width 269 height 30
click at [802, 45] on select "Select Account Type Brokerage Cash on Hand Certificates of Deposit Checking Acc…" at bounding box center [933, 60] width 269 height 30
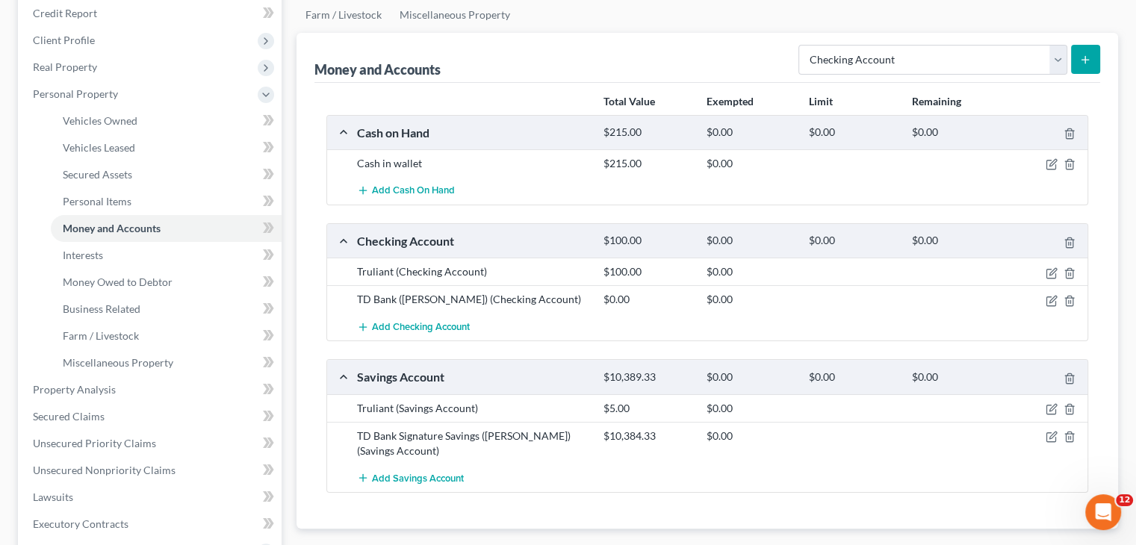
click at [1098, 58] on button "submit" at bounding box center [1085, 59] width 29 height 29
click at [147, 202] on link "Personal Items" at bounding box center [166, 201] width 231 height 27
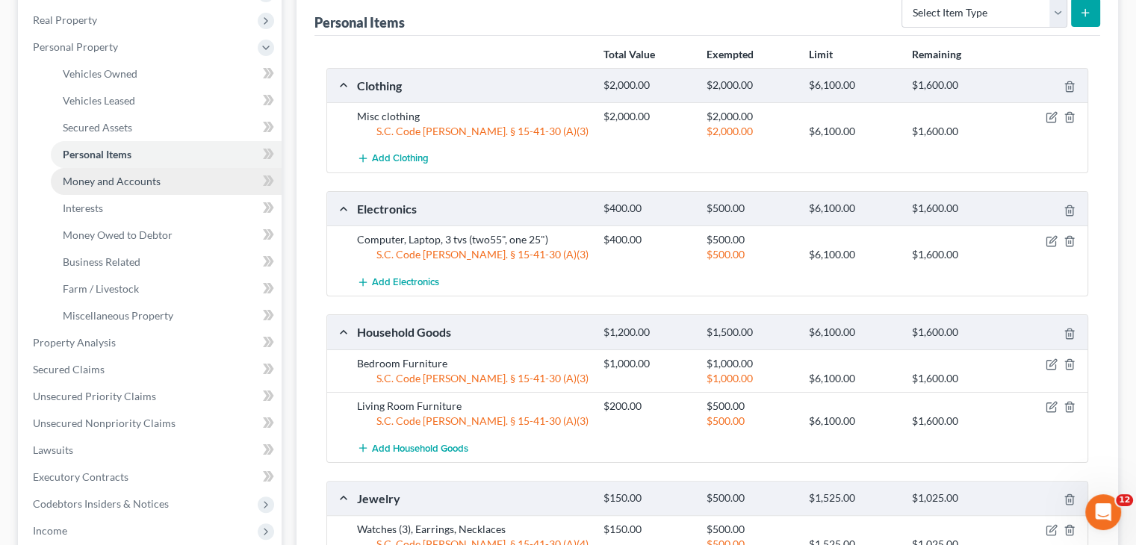
click at [170, 176] on link "Money and Accounts" at bounding box center [166, 181] width 231 height 27
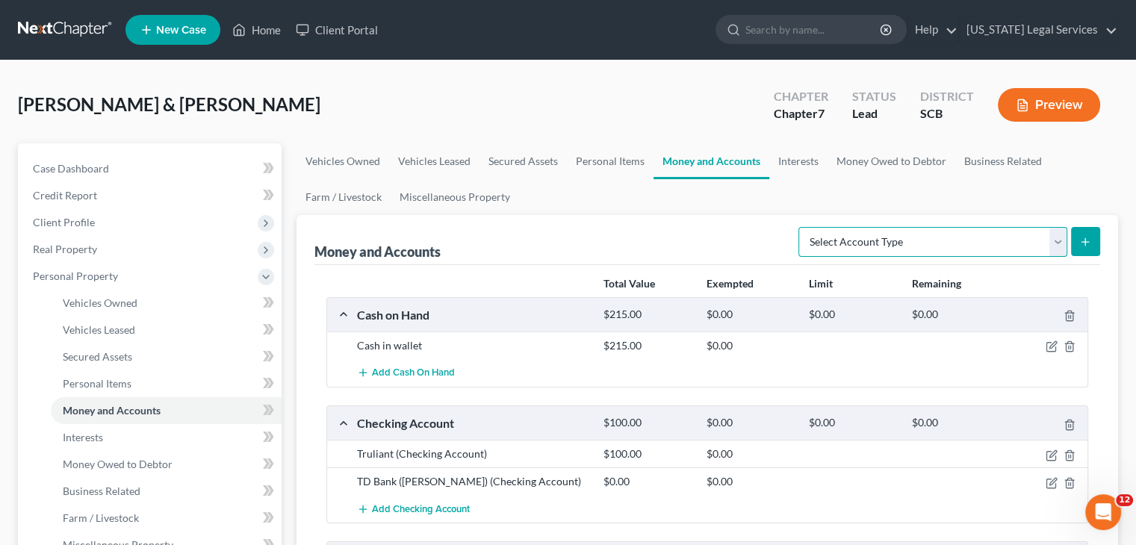
click at [956, 240] on select "Select Account Type Brokerage Cash on Hand Certificates of Deposit Checking Acc…" at bounding box center [933, 242] width 269 height 30
select select "checking"
click at [802, 227] on select "Select Account Type Brokerage Cash on Hand Certificates of Deposit Checking Acc…" at bounding box center [933, 242] width 269 height 30
click at [1097, 230] on button "submit" at bounding box center [1085, 241] width 29 height 29
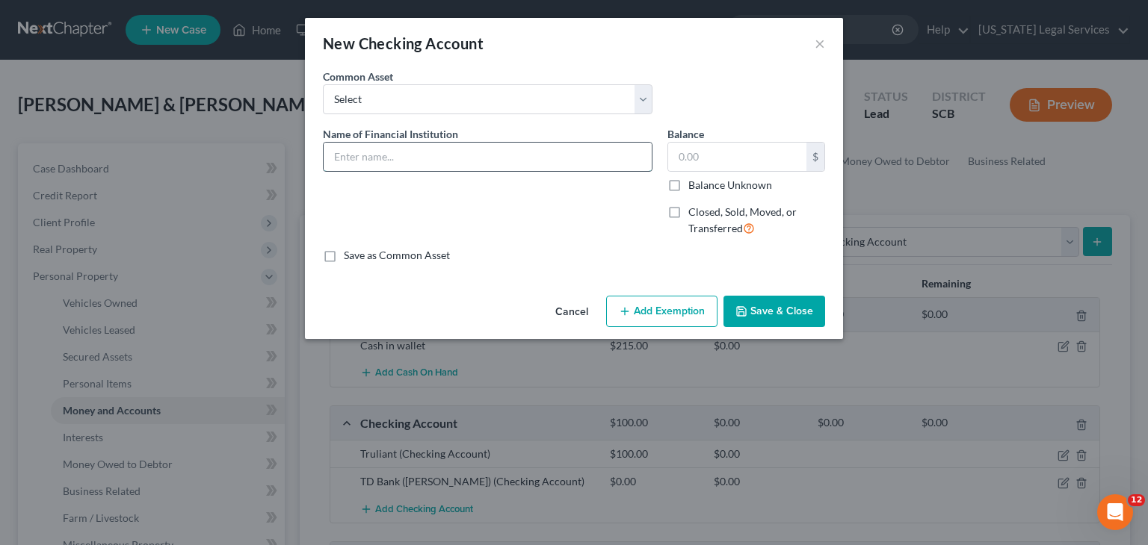
click at [424, 155] on input "text" at bounding box center [488, 157] width 328 height 28
type input "TD Bank (Linda)"
click at [726, 154] on input "text" at bounding box center [737, 157] width 138 height 28
type input "0"
click at [759, 306] on button "Save & Close" at bounding box center [774, 311] width 102 height 31
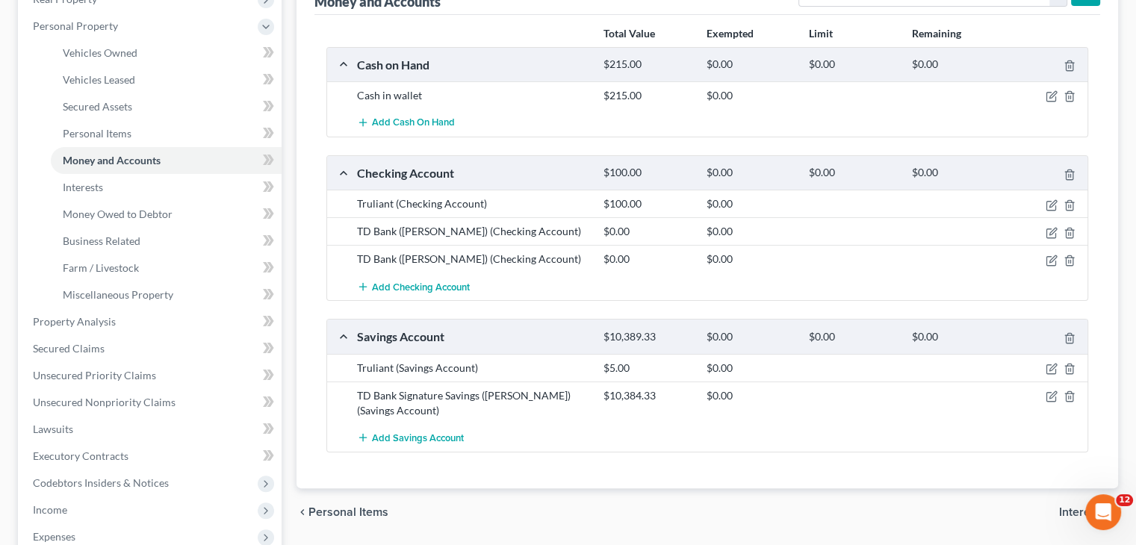
scroll to position [251, 0]
click at [1054, 206] on icon "button" at bounding box center [1052, 205] width 12 height 12
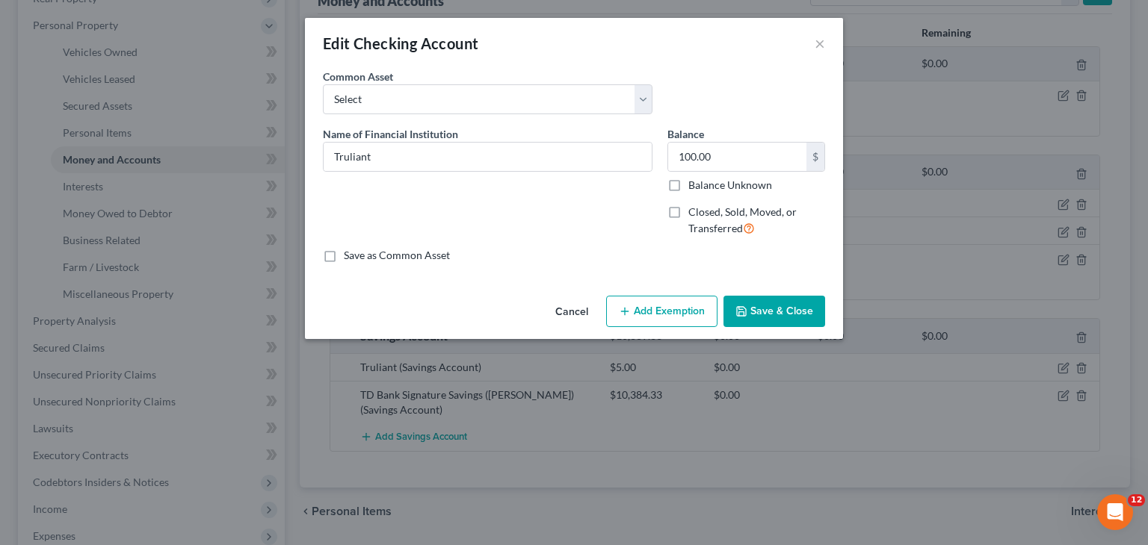
click at [451, 175] on div "Name of Financial Institution * Truliant" at bounding box center [487, 187] width 344 height 123
click at [449, 162] on input "Truliant" at bounding box center [488, 157] width 328 height 28
click at [711, 164] on input "100.00" at bounding box center [737, 157] width 138 height 28
click at [369, 159] on input "Truliant (Joint)" at bounding box center [488, 157] width 328 height 28
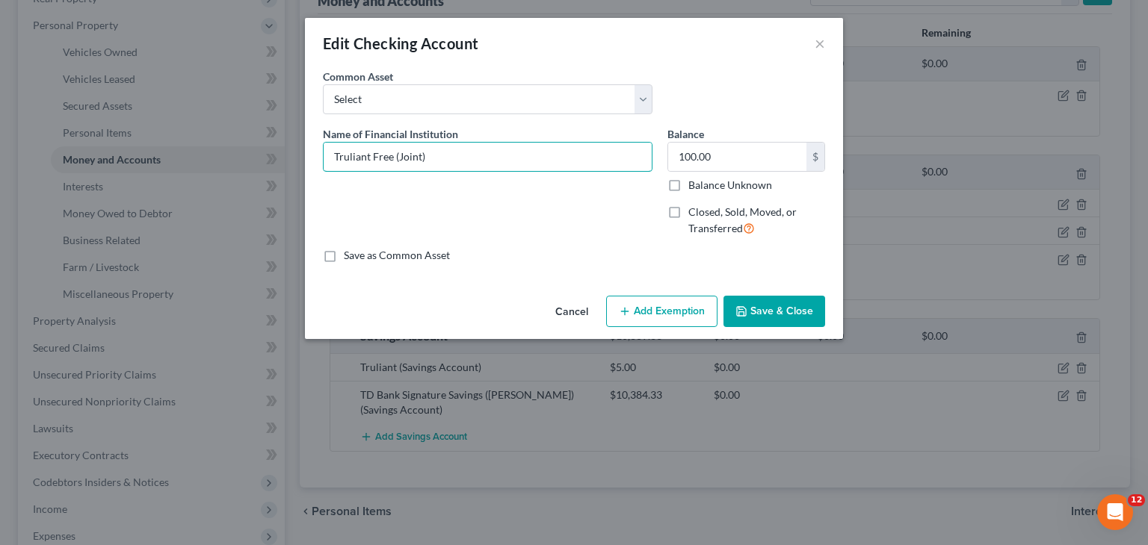
type input "Truliant Free (Joint)"
click at [766, 259] on div "Save as Common Asset" at bounding box center [574, 255] width 502 height 15
click at [724, 166] on input "100.00" at bounding box center [737, 157] width 138 height 28
type input "0"
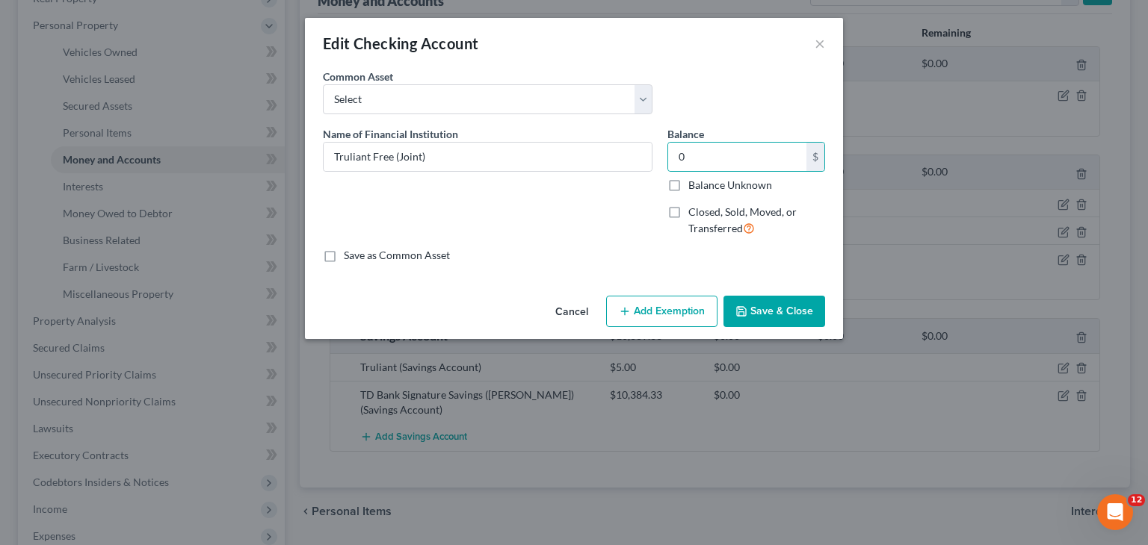
click at [767, 318] on button "Save & Close" at bounding box center [774, 311] width 102 height 31
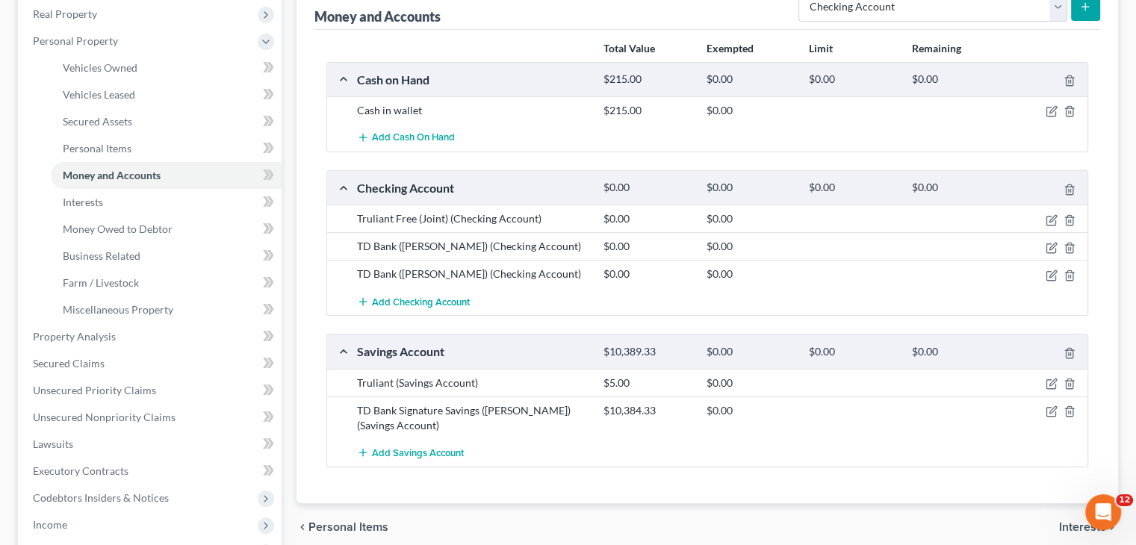
scroll to position [233, 0]
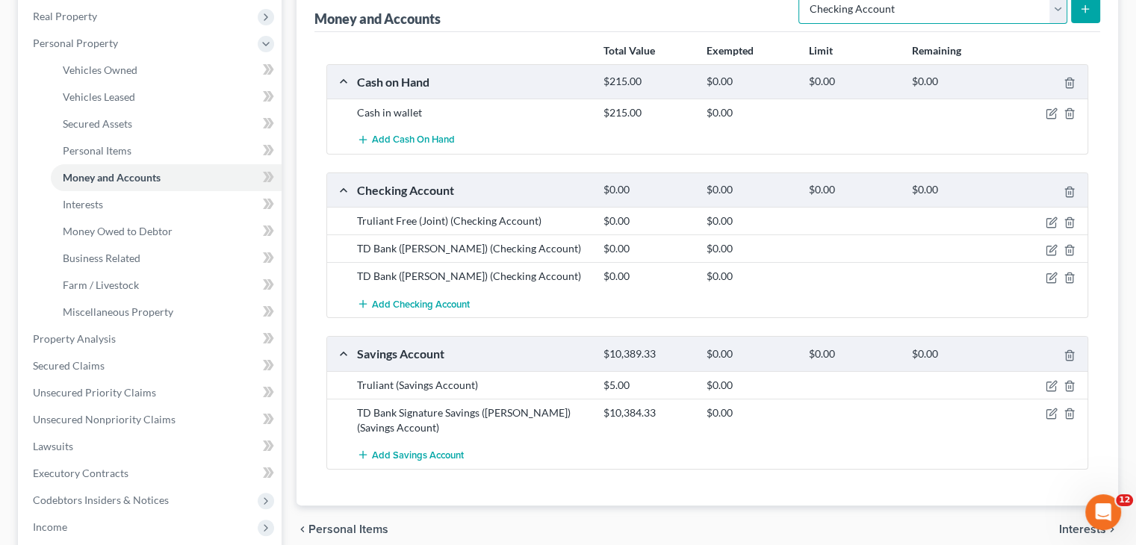
click at [950, 16] on select "Select Account Type Brokerage Cash on Hand Certificates of Deposit Checking Acc…" at bounding box center [933, 9] width 269 height 30
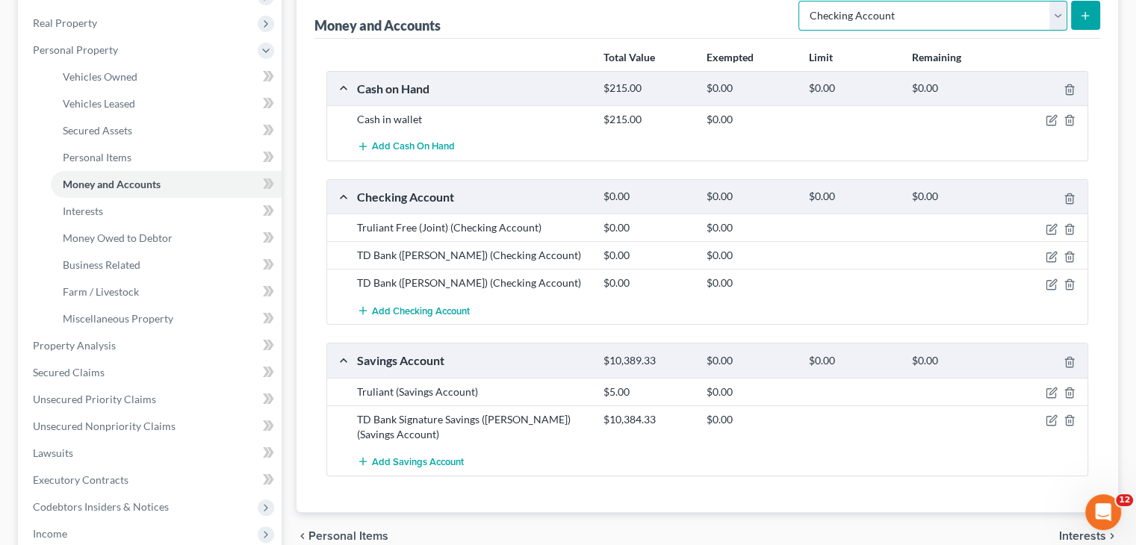
select select "savings"
click at [802, 1] on select "Select Account Type Brokerage Cash on Hand Certificates of Deposit Checking Acc…" at bounding box center [933, 16] width 269 height 30
click at [1094, 16] on button "submit" at bounding box center [1085, 15] width 29 height 29
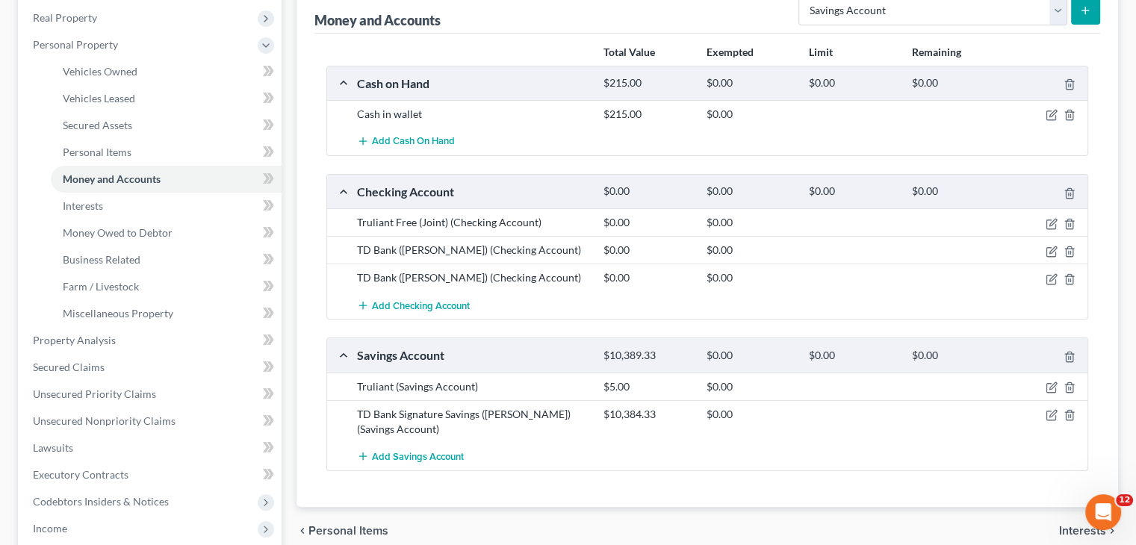
scroll to position [204, 0]
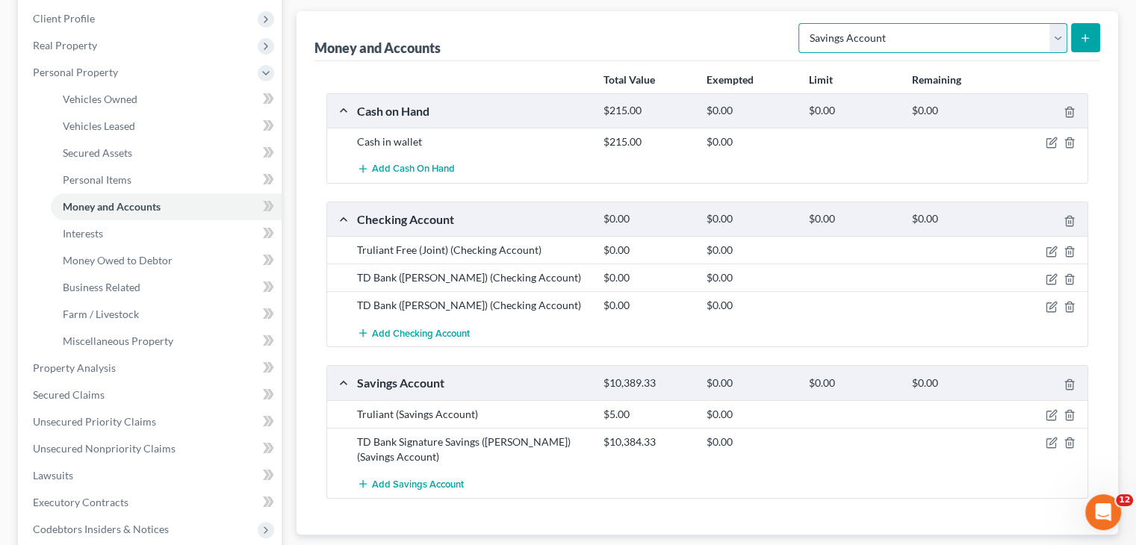
click at [949, 35] on select "Select Account Type Brokerage Cash on Hand Certificates of Deposit Checking Acc…" at bounding box center [933, 38] width 269 height 30
click at [802, 23] on select "Select Account Type Brokerage Cash on Hand Certificates of Deposit Checking Acc…" at bounding box center [933, 38] width 269 height 30
click at [1094, 41] on button "submit" at bounding box center [1085, 37] width 29 height 29
click at [99, 173] on span "Personal Items" at bounding box center [97, 179] width 69 height 13
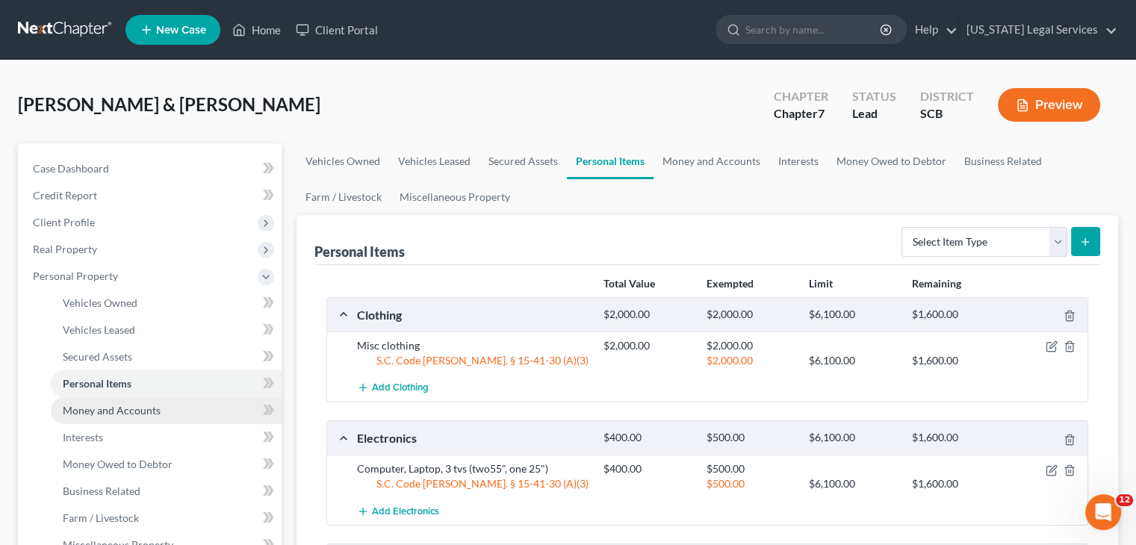
click at [143, 404] on span "Money and Accounts" at bounding box center [112, 410] width 98 height 13
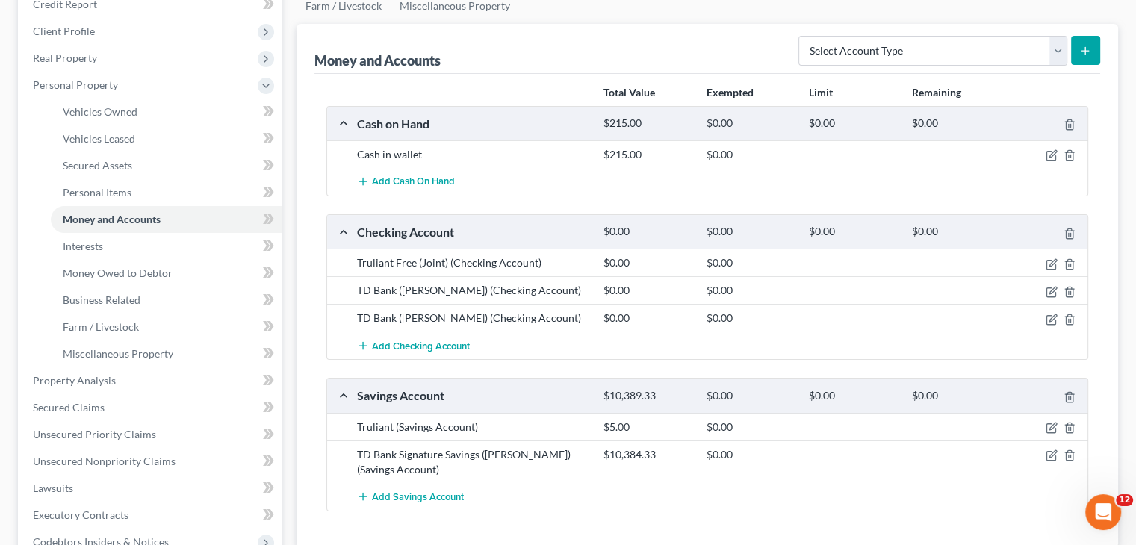
scroll to position [185, 0]
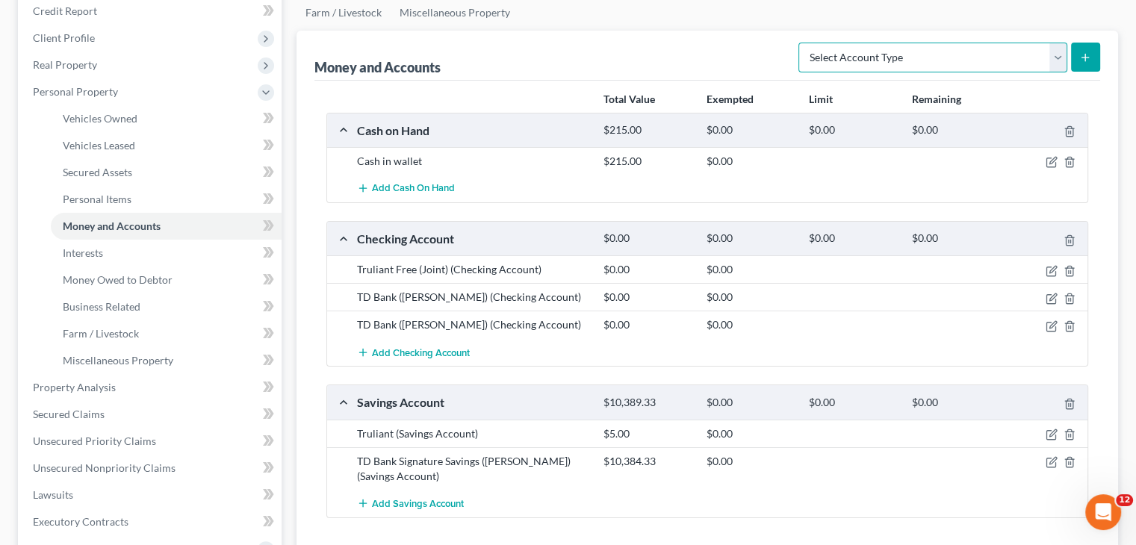
click at [946, 64] on select "Select Account Type Brokerage Cash on Hand Certificates of Deposit Checking Acc…" at bounding box center [933, 58] width 269 height 30
select select "savings"
click at [802, 43] on select "Select Account Type Brokerage Cash on Hand Certificates of Deposit Checking Acc…" at bounding box center [933, 58] width 269 height 30
click at [1080, 48] on button "submit" at bounding box center [1085, 57] width 29 height 29
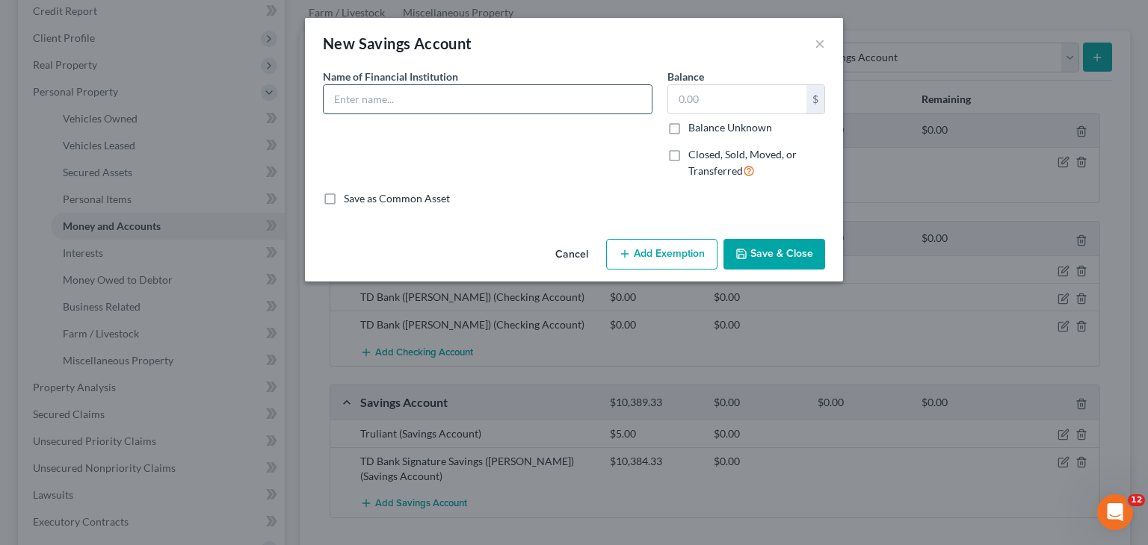
click at [492, 96] on input "text" at bounding box center [488, 99] width 328 height 28
click at [816, 46] on button "×" at bounding box center [819, 43] width 10 height 18
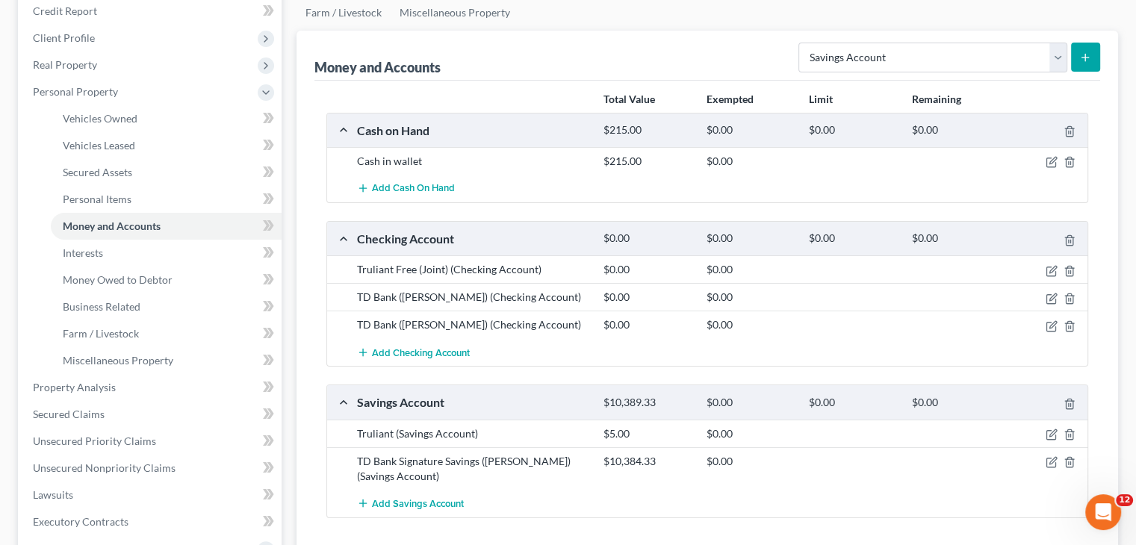
click at [861, 75] on div "Money and Accounts Select Account Type Brokerage Cash on Hand Certificates of D…" at bounding box center [708, 56] width 786 height 50
click at [849, 64] on select "Select Account Type Brokerage Cash on Hand Certificates of Deposit Checking Acc…" at bounding box center [933, 58] width 269 height 30
click at [849, 63] on select "Select Account Type Brokerage Cash on Hand Certificates of Deposit Checking Acc…" at bounding box center [933, 58] width 269 height 30
click at [652, 57] on div "Money and Accounts Select Account Type Brokerage Cash on Hand Certificates of D…" at bounding box center [708, 56] width 786 height 50
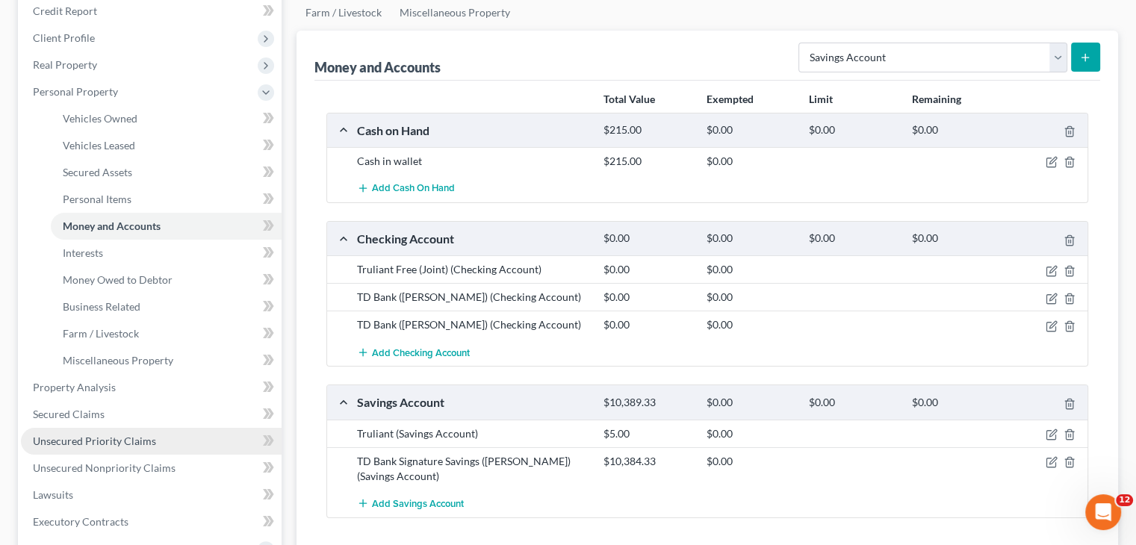
scroll to position [304, 0]
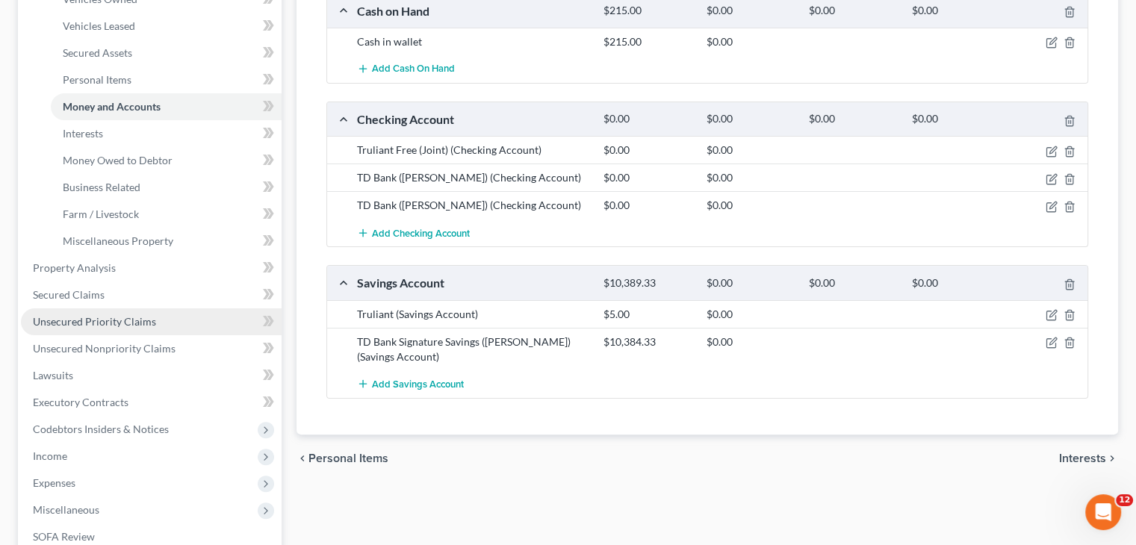
click at [119, 321] on span "Unsecured Priority Claims" at bounding box center [94, 321] width 123 height 13
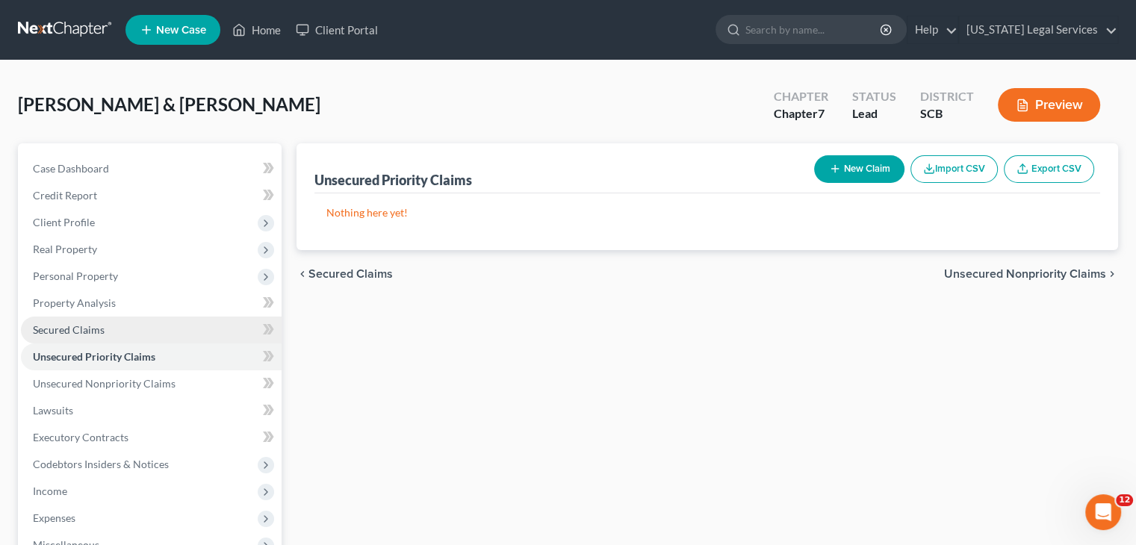
click at [115, 334] on link "Secured Claims" at bounding box center [151, 330] width 261 height 27
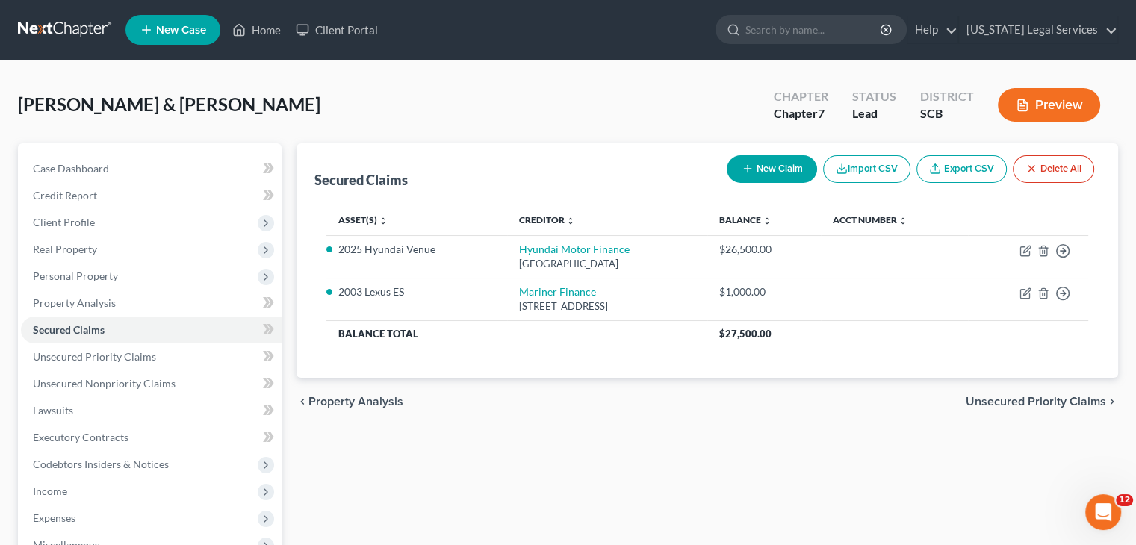
click at [791, 162] on button "New Claim" at bounding box center [772, 169] width 90 height 28
select select "2"
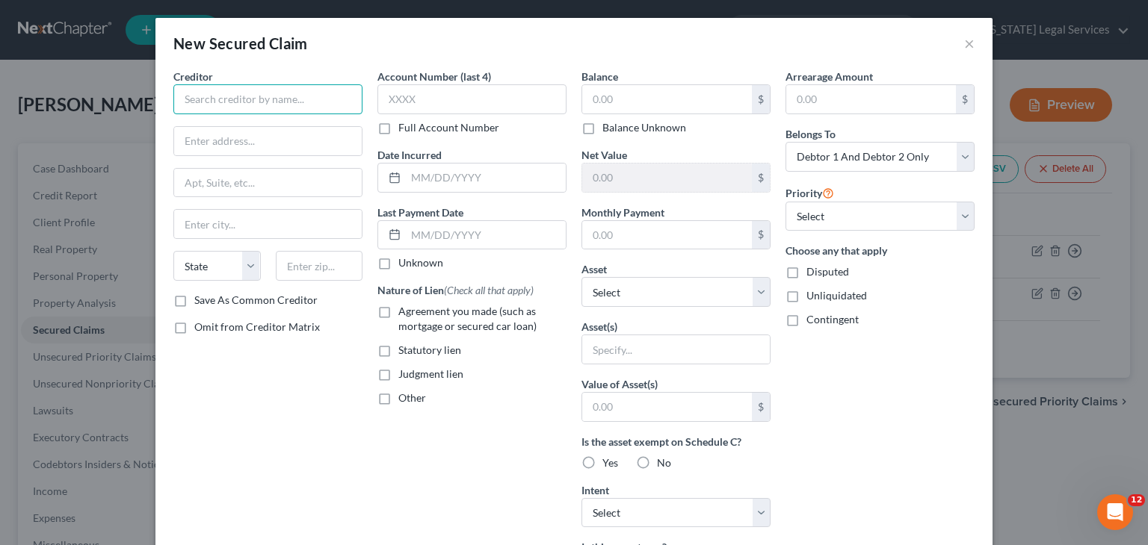
click at [209, 89] on input "text" at bounding box center [267, 99] width 189 height 30
type input "Truliant Cash Please"
click at [228, 148] on input "text" at bounding box center [268, 141] width 188 height 28
type input "PO Box 26000"
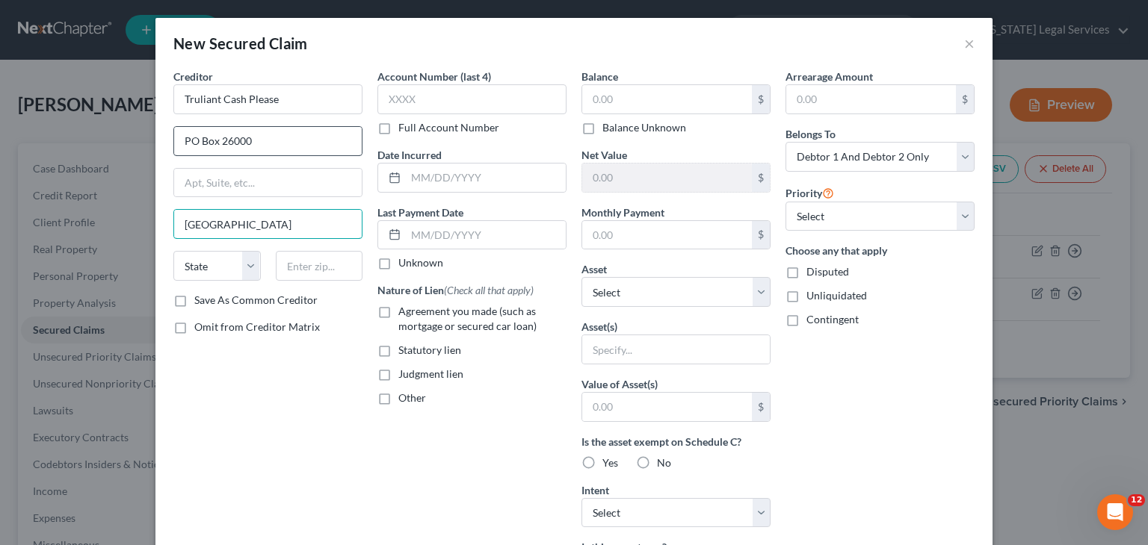
type input "Winston-Salem"
type input "27114"
type input "Winston Salem"
select select "28"
click at [400, 91] on input "text" at bounding box center [471, 99] width 189 height 30
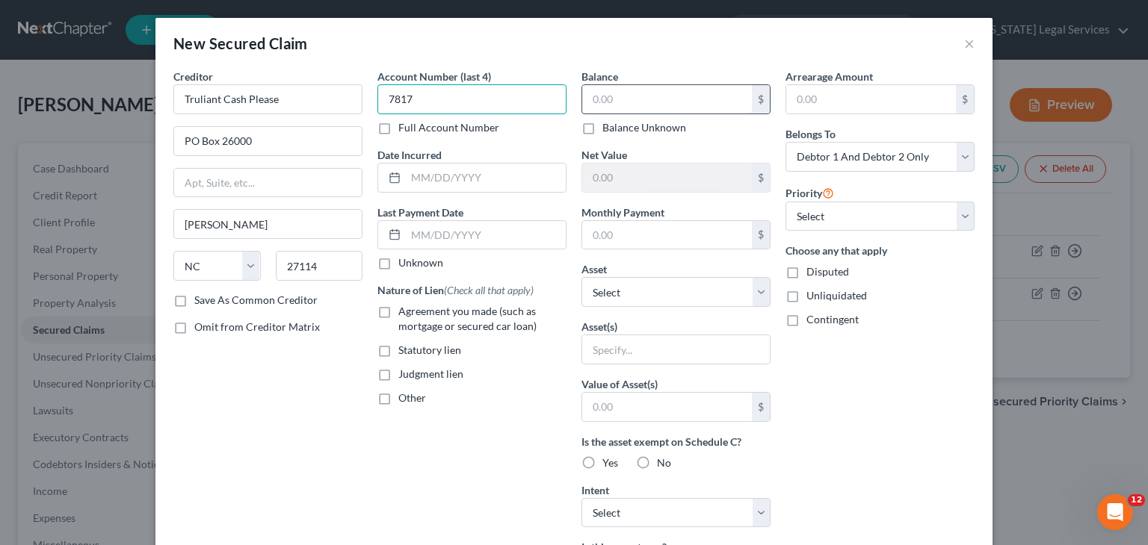
type input "7817"
click at [637, 93] on input "text" at bounding box center [667, 99] width 170 height 28
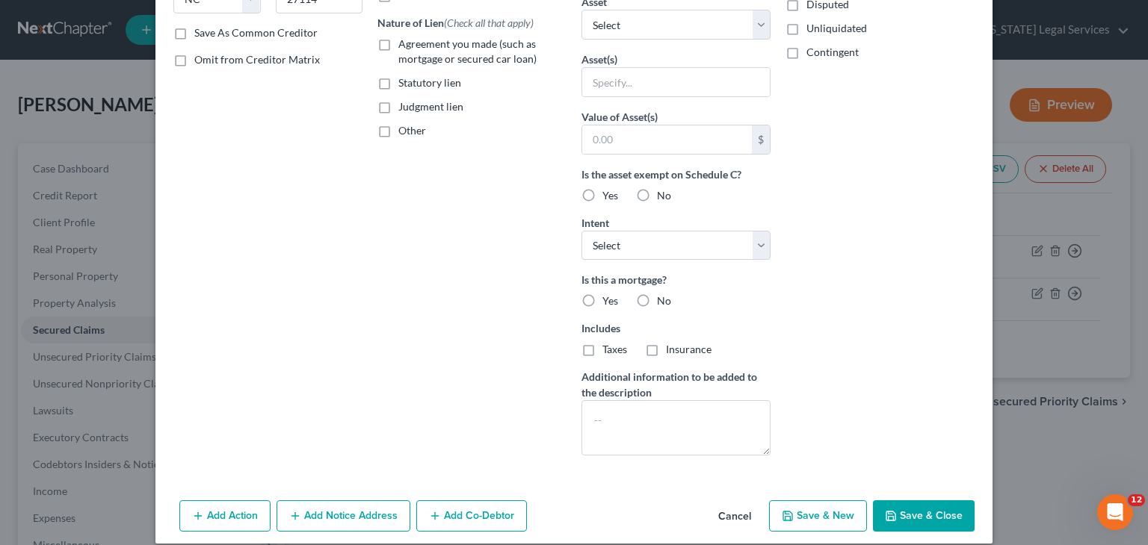
scroll to position [269, 0]
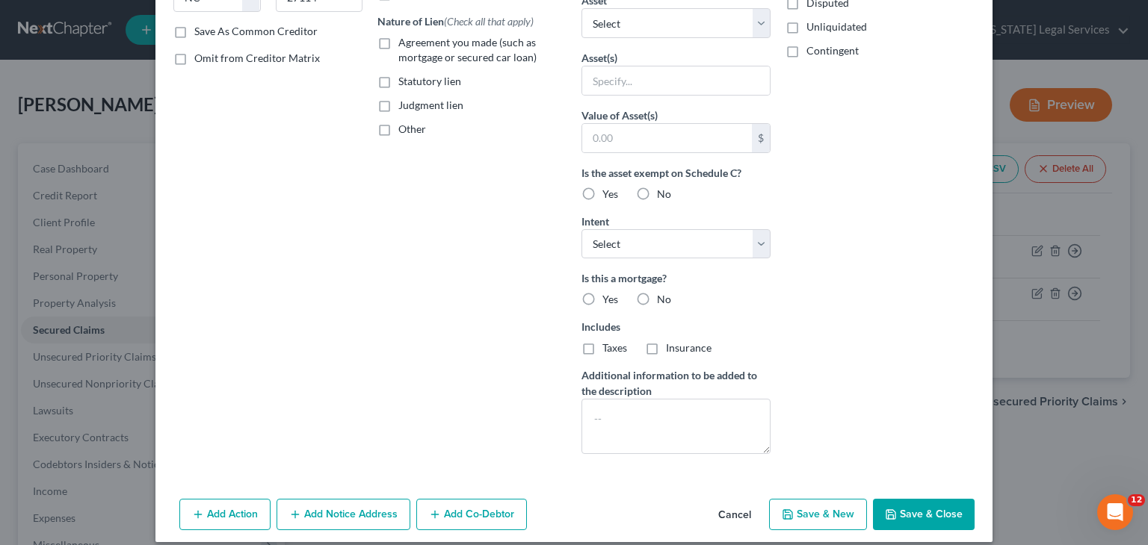
click at [899, 508] on button "Save & Close" at bounding box center [924, 514] width 102 height 31
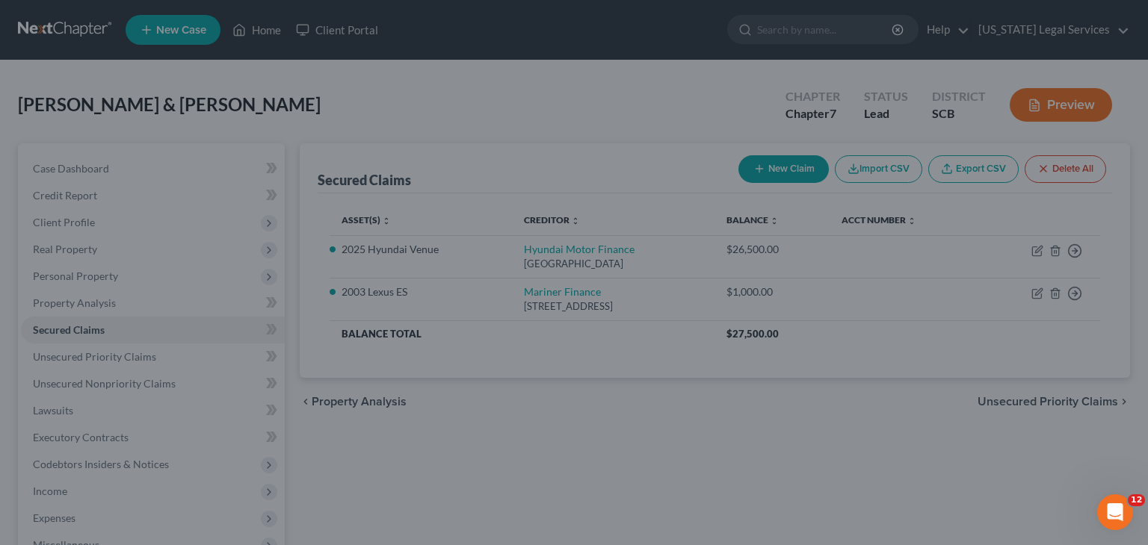
scroll to position [120, 0]
type input "168.00"
type input "0"
type input "0.00"
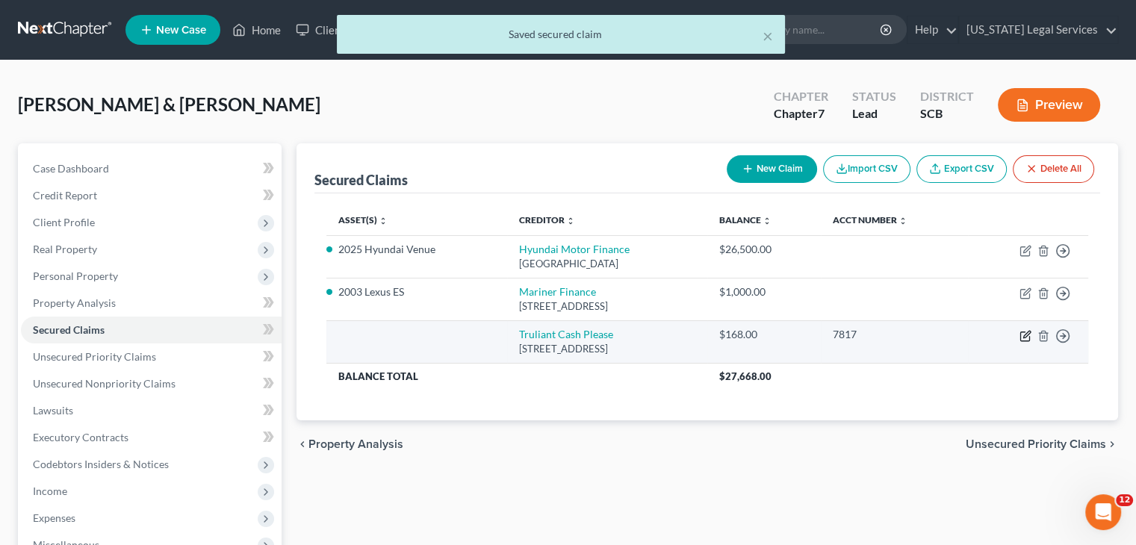
click at [1030, 335] on icon "button" at bounding box center [1025, 336] width 9 height 9
select select "28"
select select "0"
select select "2"
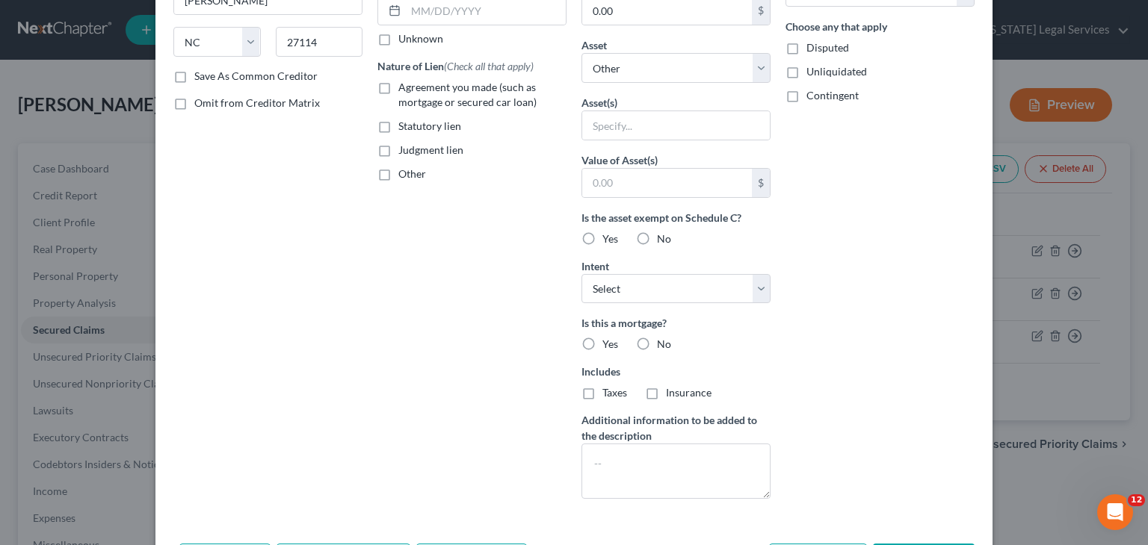
scroll to position [325, 0]
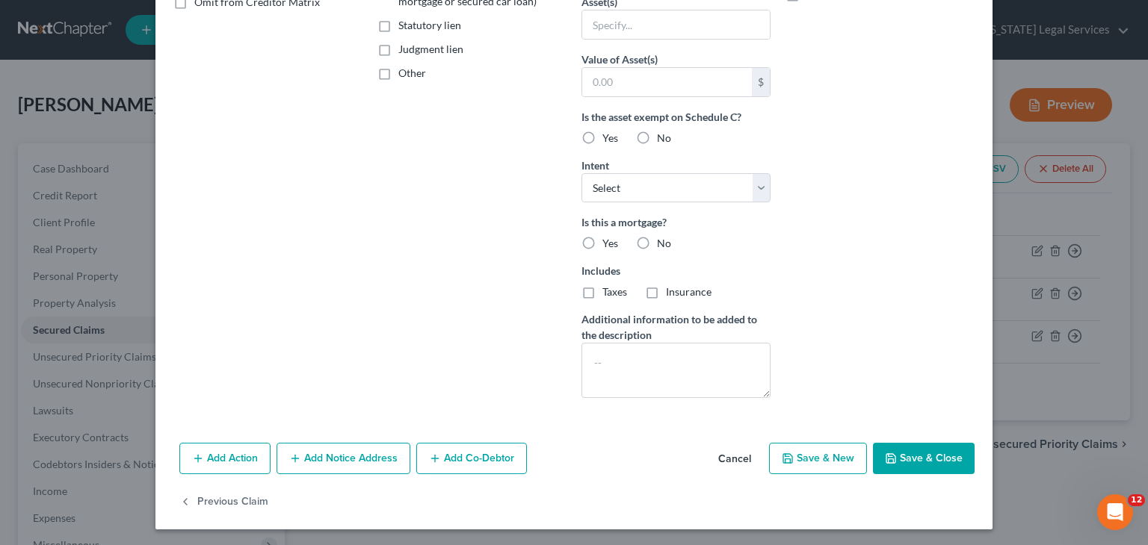
click at [657, 244] on label "No" at bounding box center [664, 243] width 14 height 15
click at [663, 244] on input "No" at bounding box center [668, 241] width 10 height 10
radio input "true"
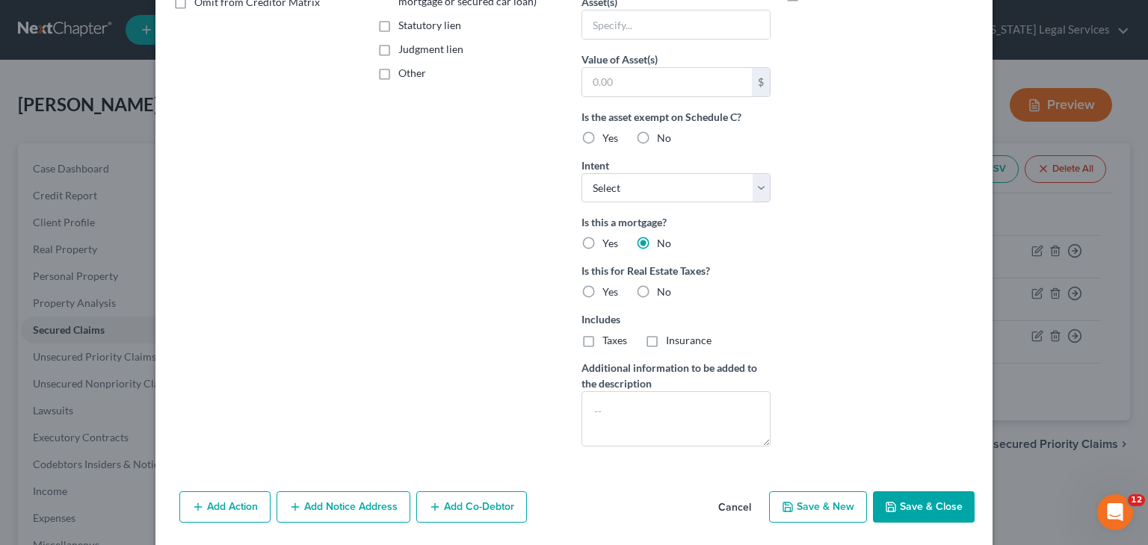
click at [657, 289] on label "No" at bounding box center [664, 292] width 14 height 15
click at [663, 289] on input "No" at bounding box center [668, 290] width 10 height 10
radio input "true"
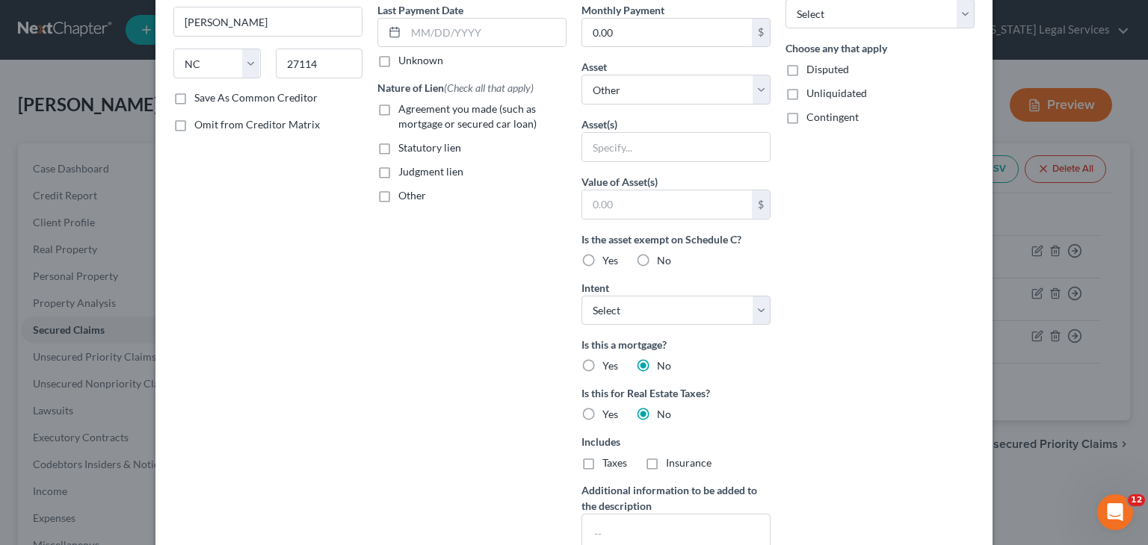
scroll to position [179, 0]
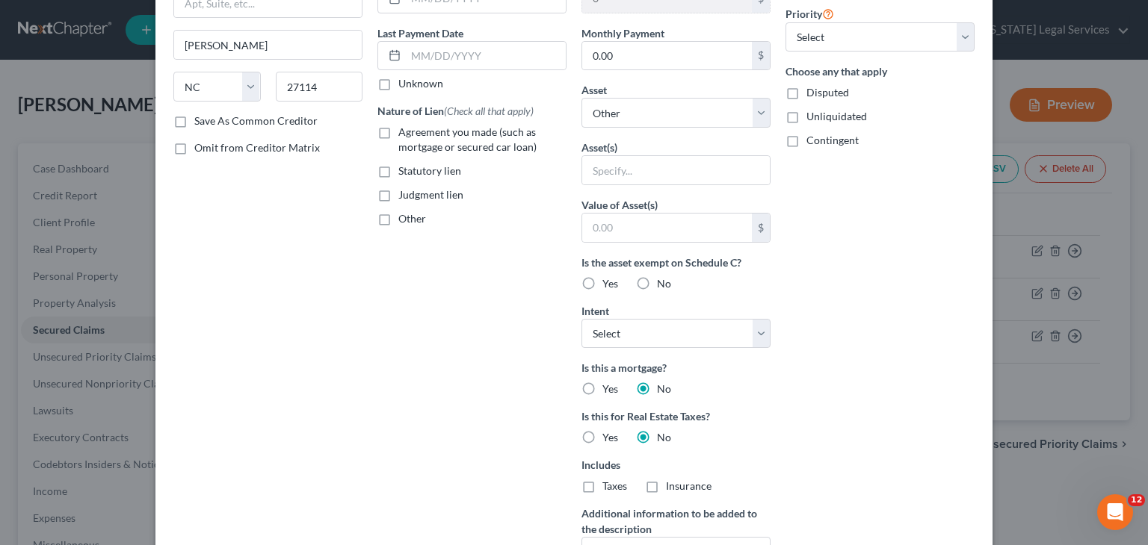
click at [657, 282] on label "No" at bounding box center [664, 283] width 14 height 15
click at [663, 282] on input "No" at bounding box center [668, 281] width 10 height 10
radio input "true"
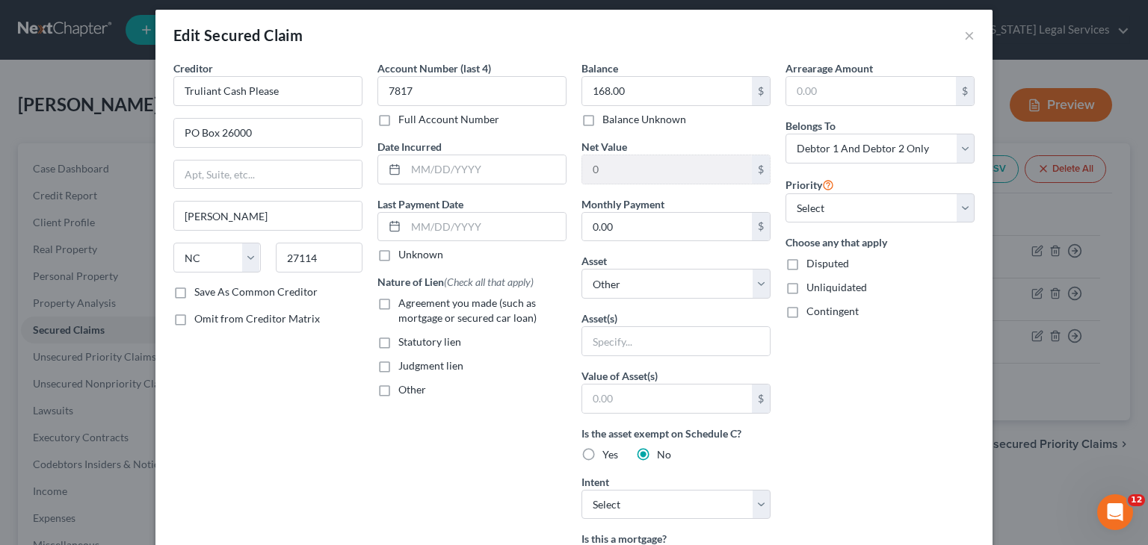
scroll to position [0, 0]
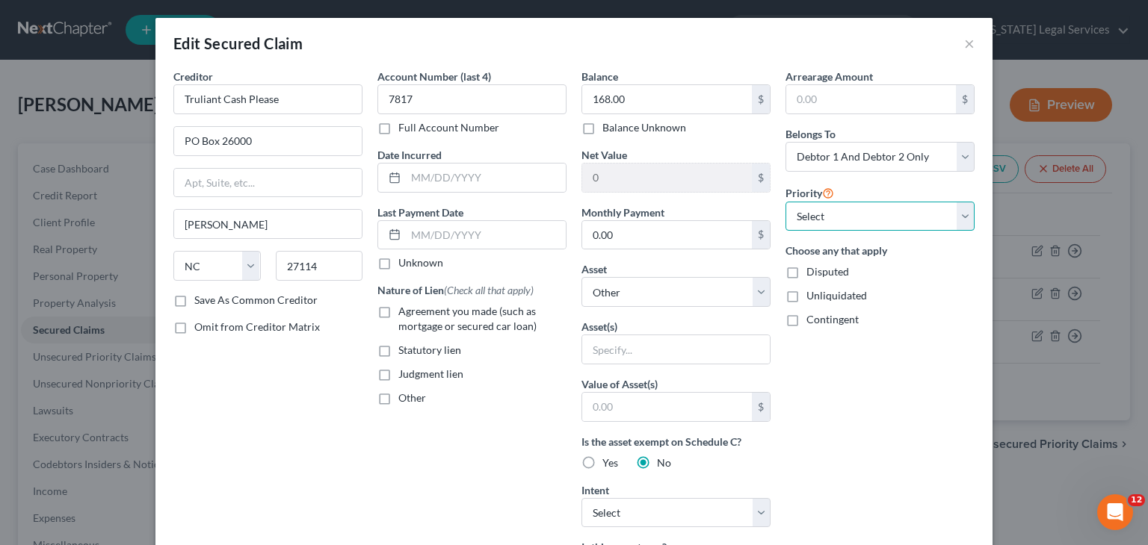
click at [814, 219] on select "Select 1st 2nd 3rd 4th 5th 6th 7th 8th 9th 10th 11th 12th 13th 14th 15th 16th 1…" at bounding box center [879, 217] width 189 height 30
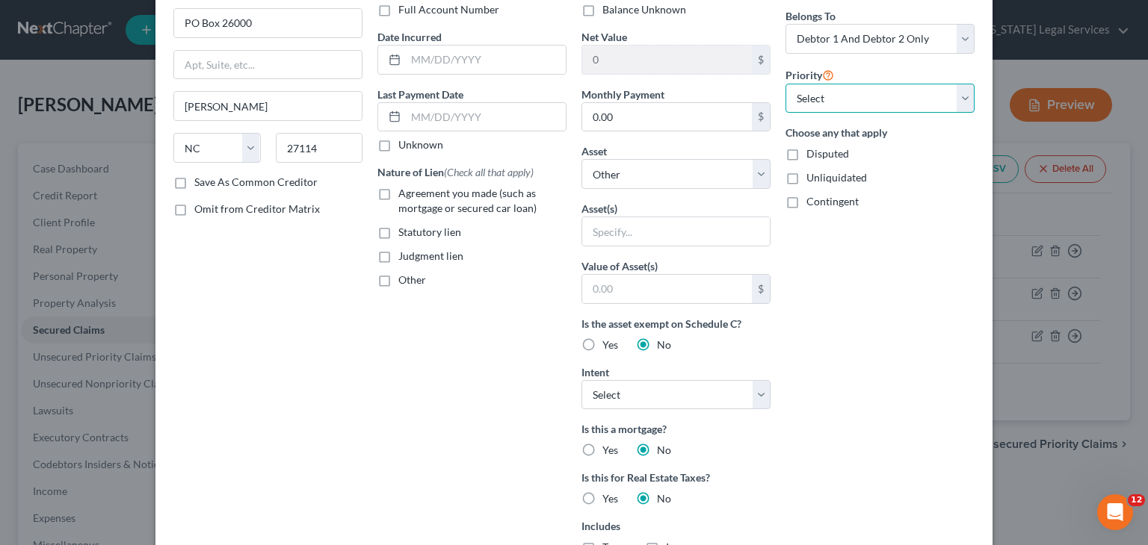
scroll to position [126, 0]
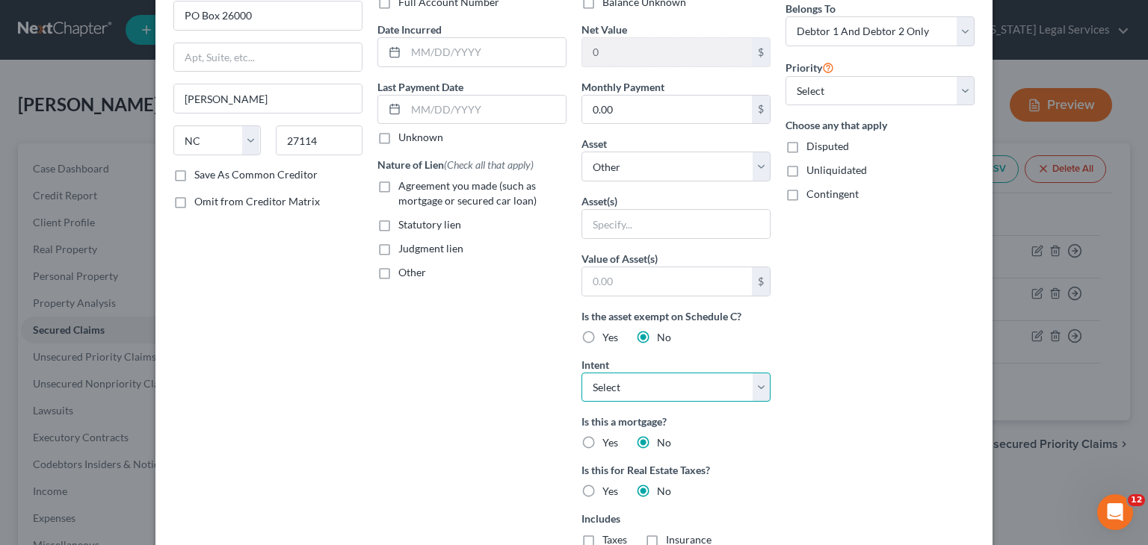
click at [689, 395] on select "Select Surrender Redeem Reaffirm Avoid Other" at bounding box center [675, 388] width 189 height 30
click at [678, 391] on select "Select Surrender Redeem Reaffirm Avoid Other" at bounding box center [675, 388] width 189 height 30
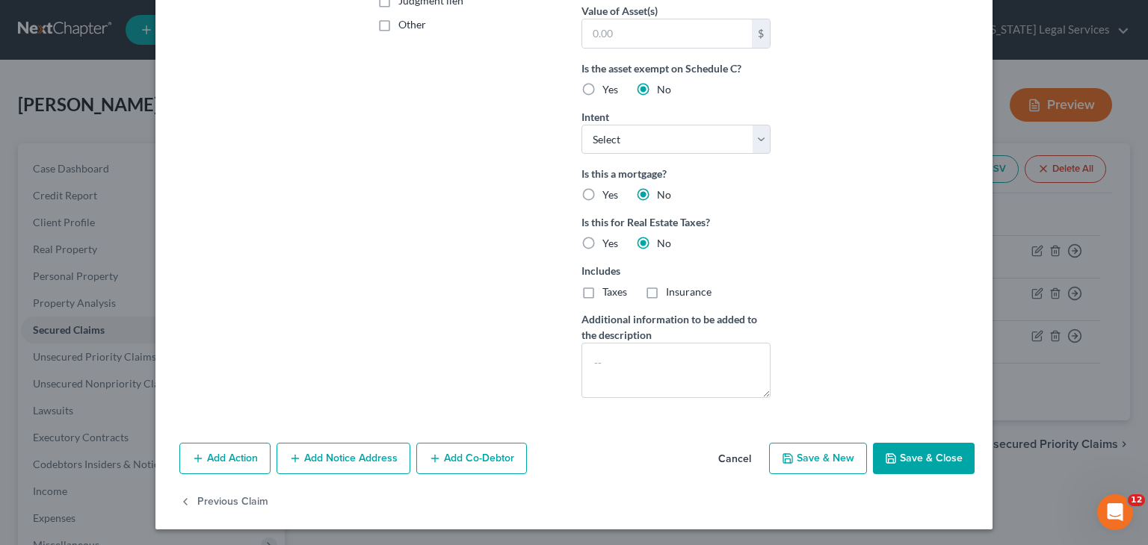
click at [927, 463] on button "Save & Close" at bounding box center [924, 458] width 102 height 31
select select
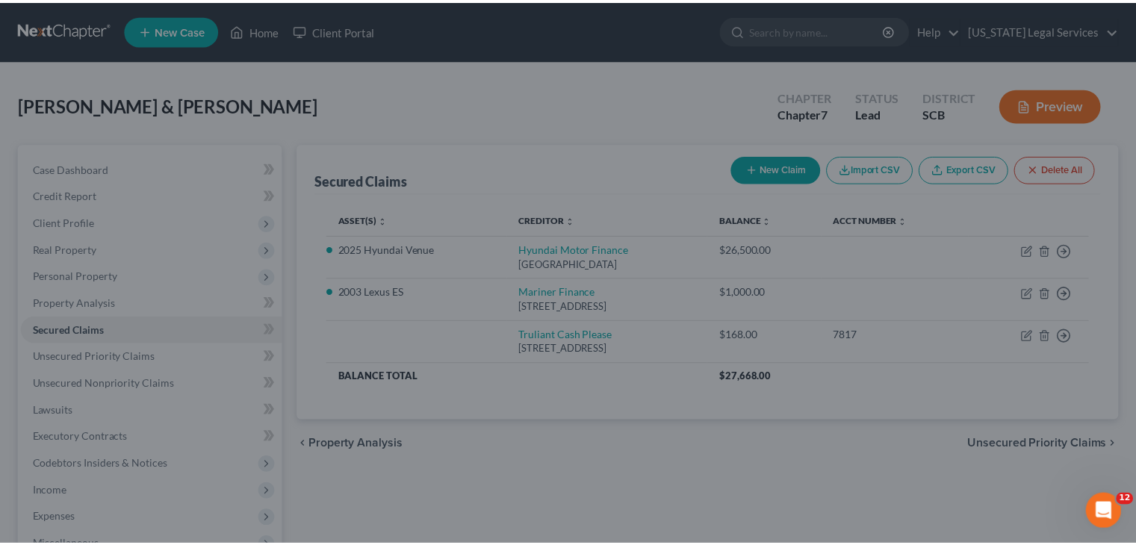
scroll to position [211, 0]
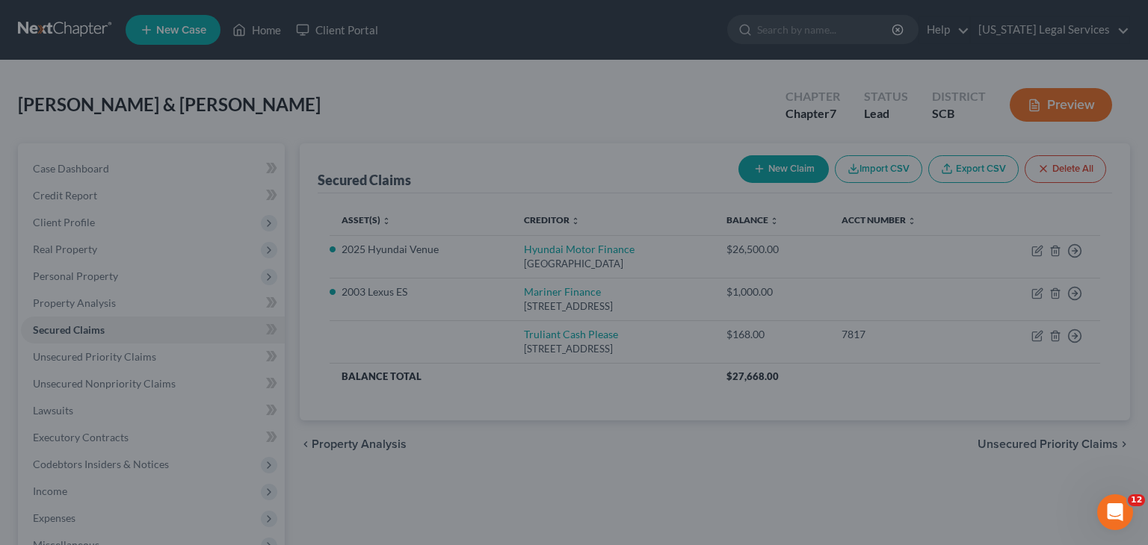
type input "0"
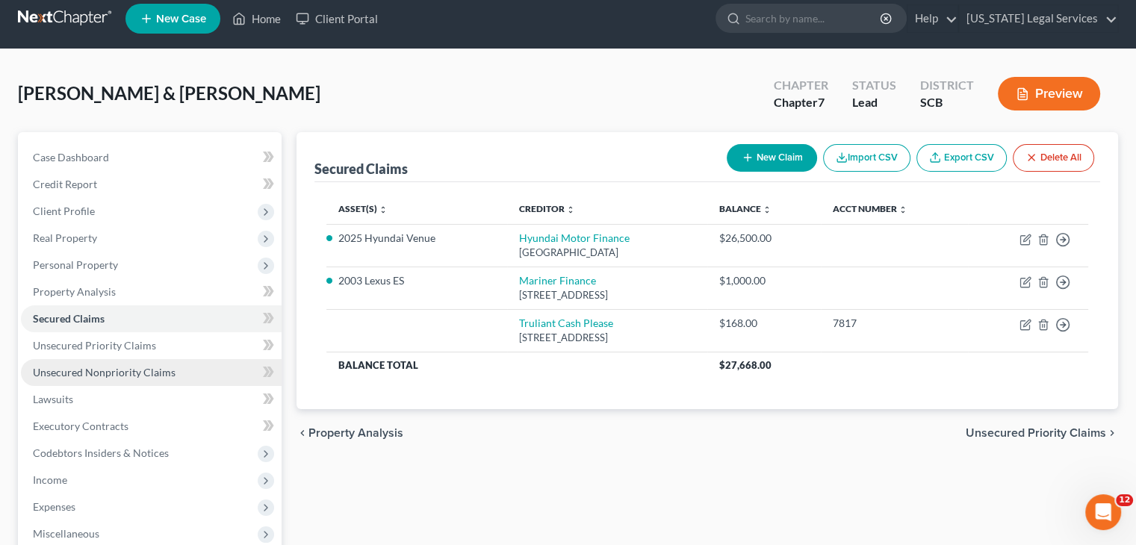
scroll to position [15, 0]
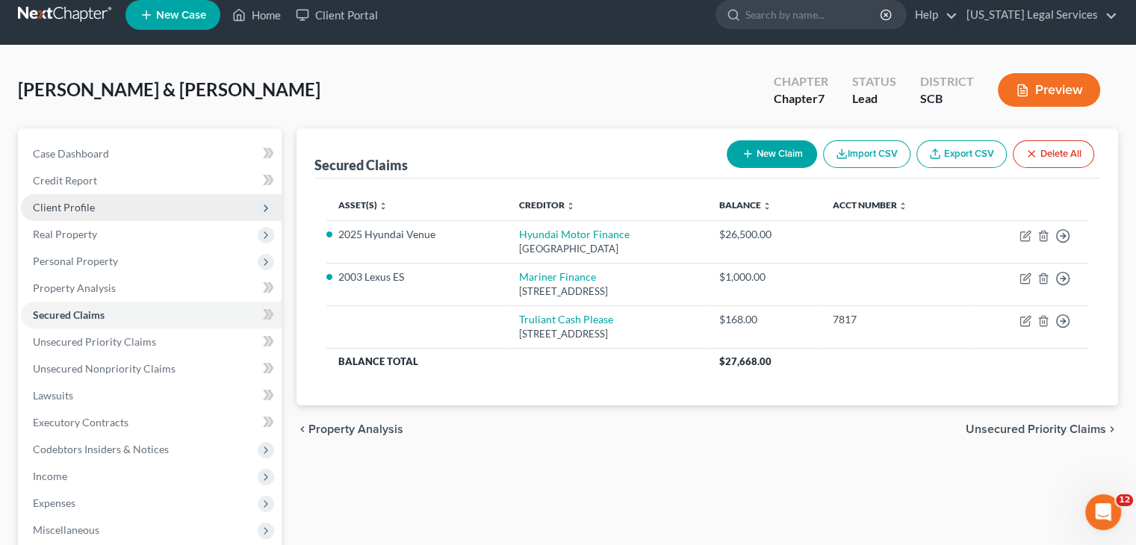
click at [80, 210] on span "Client Profile" at bounding box center [64, 207] width 62 height 13
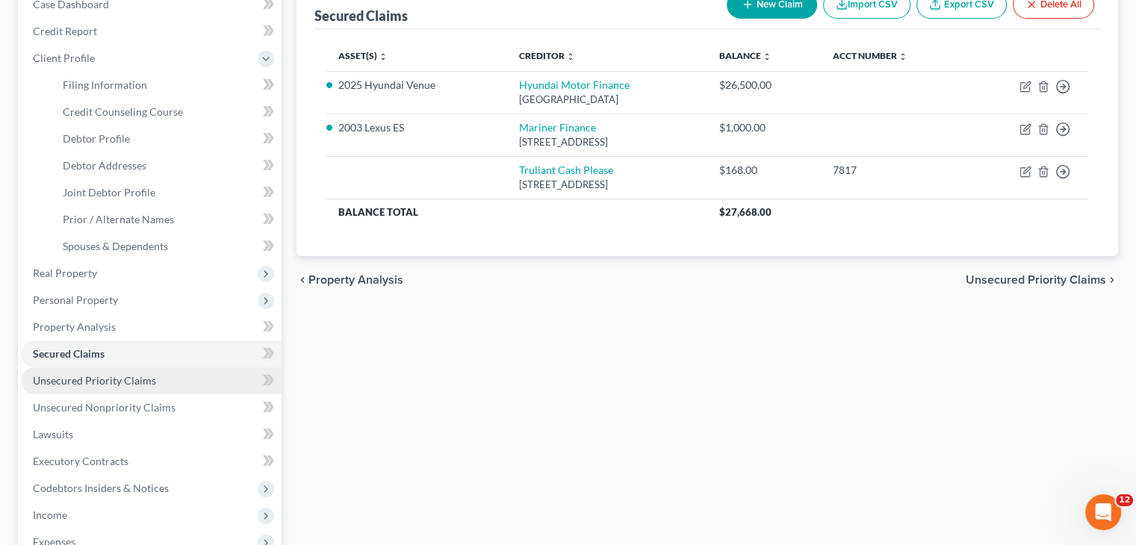
scroll to position [95, 0]
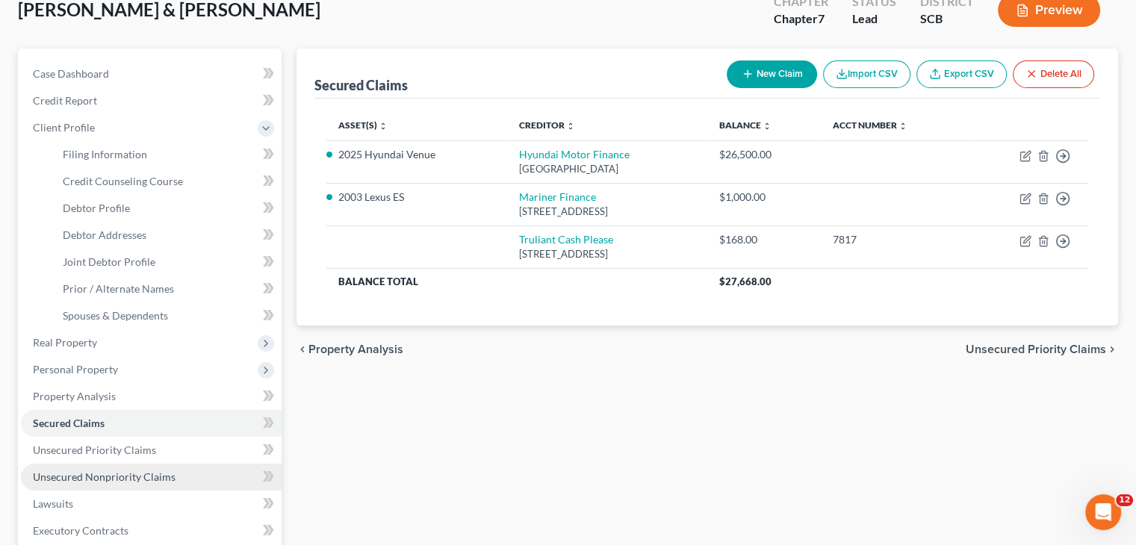
click at [125, 476] on span "Unsecured Nonpriority Claims" at bounding box center [104, 477] width 143 height 13
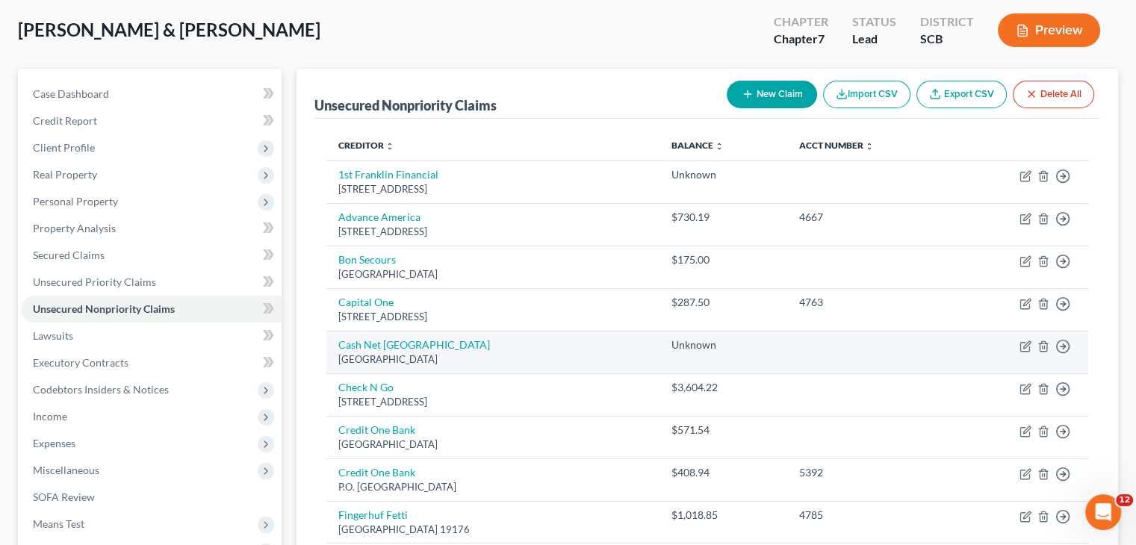
scroll to position [75, 0]
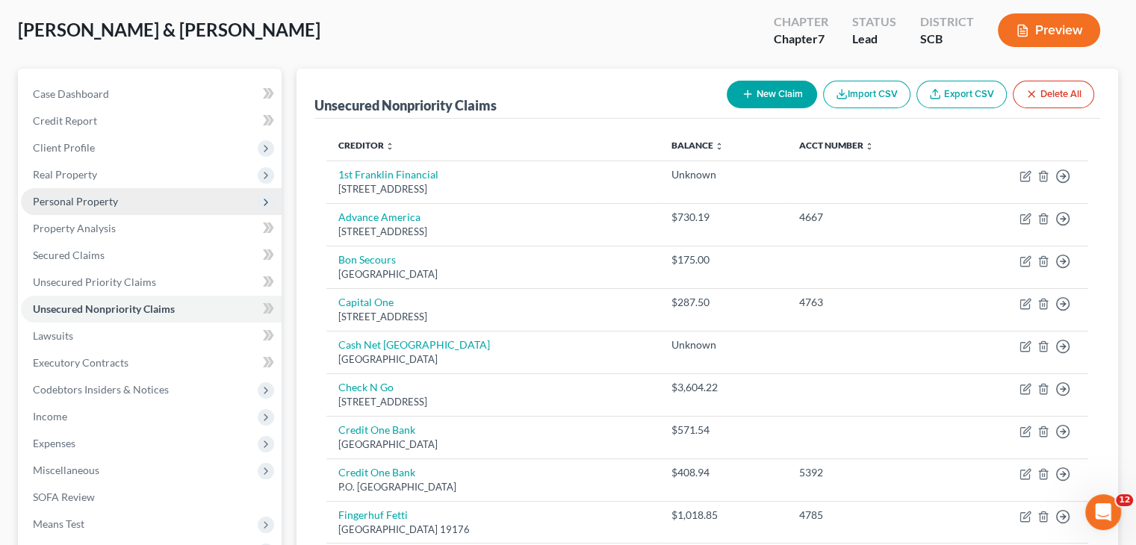
click at [67, 204] on span "Personal Property" at bounding box center [75, 201] width 85 height 13
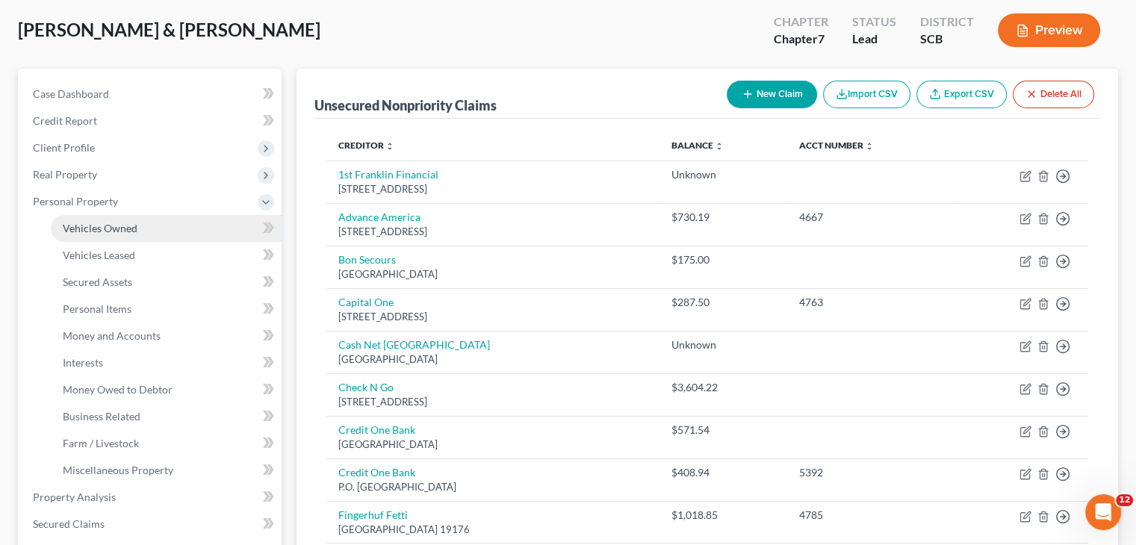
click at [114, 231] on span "Vehicles Owned" at bounding box center [100, 228] width 75 height 13
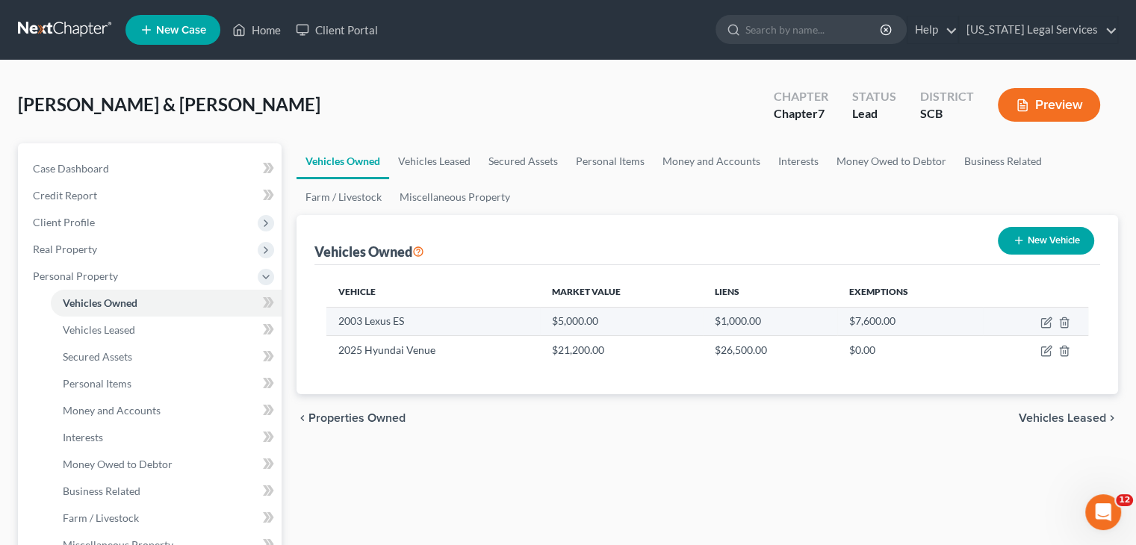
click at [578, 329] on td "$5,000.00" at bounding box center [621, 321] width 163 height 28
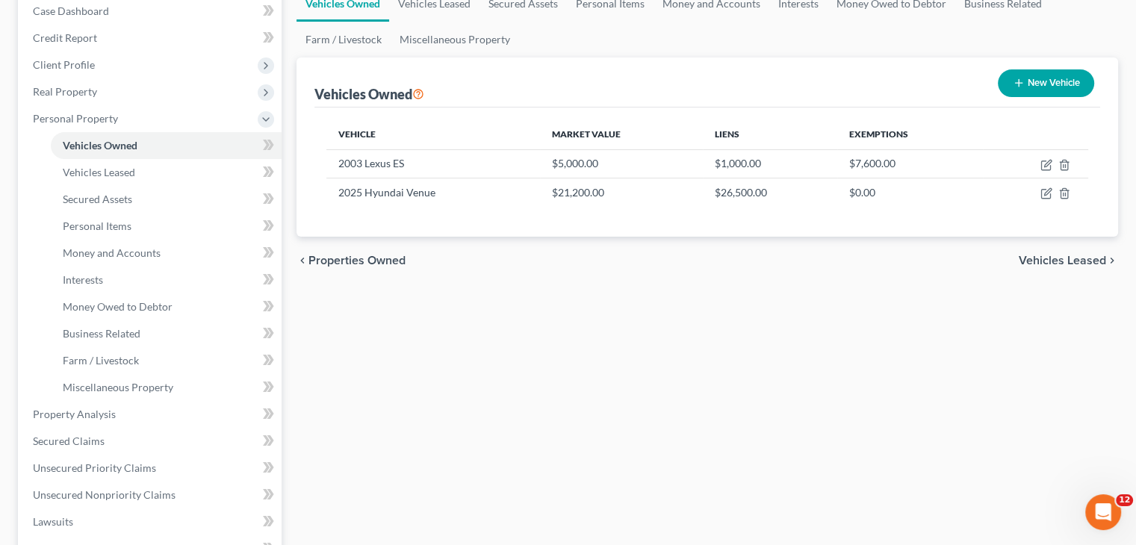
scroll to position [160, 0]
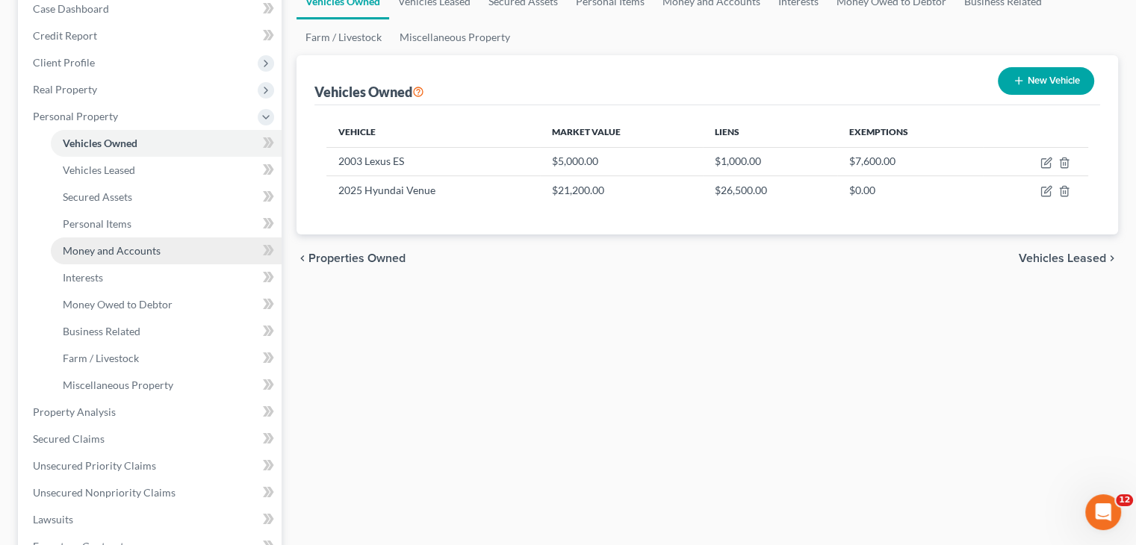
click at [94, 253] on span "Money and Accounts" at bounding box center [112, 250] width 98 height 13
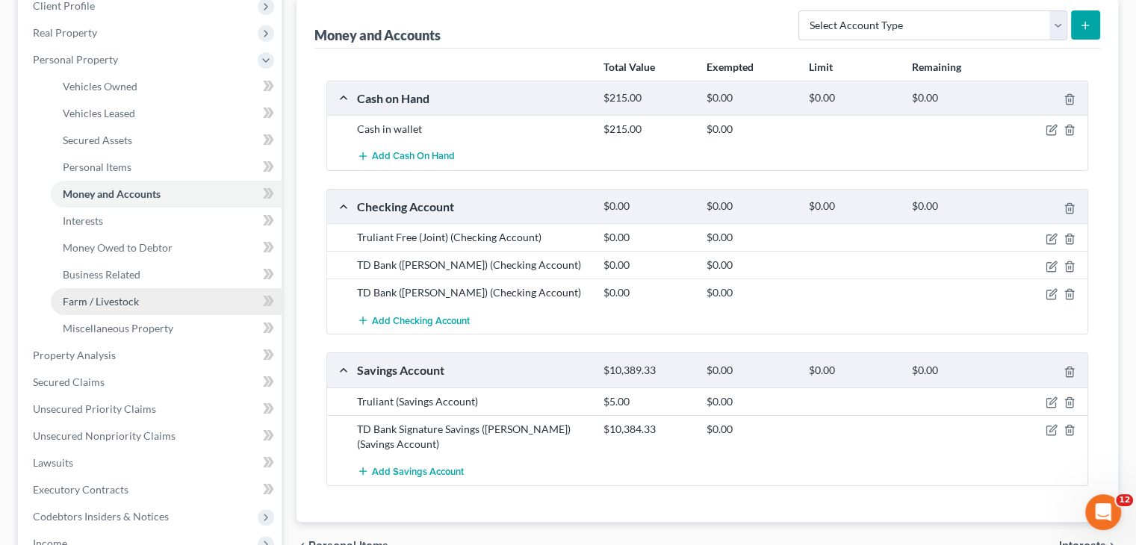
scroll to position [215, 0]
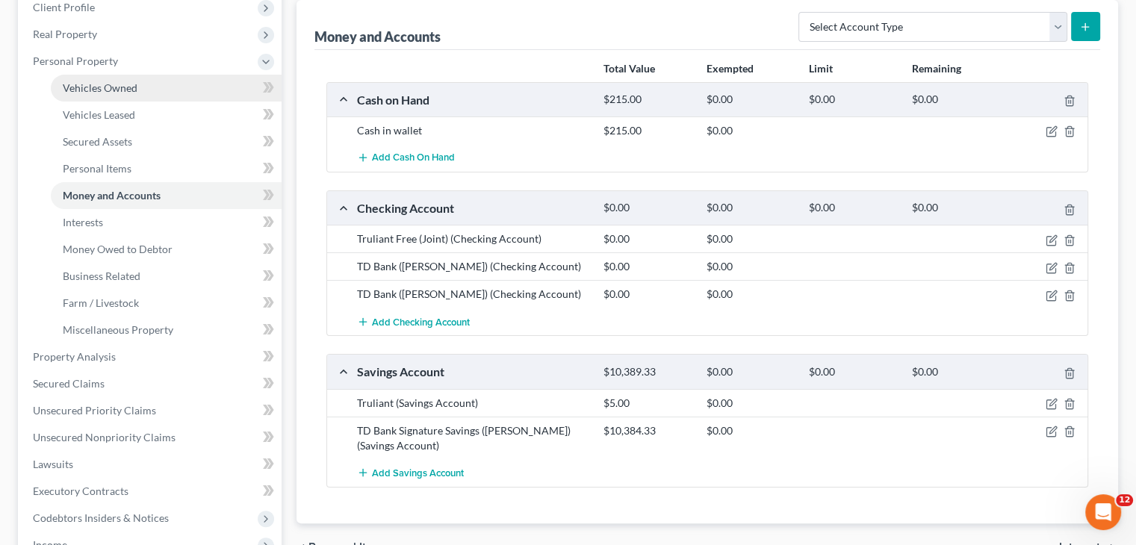
click at [123, 93] on span "Vehicles Owned" at bounding box center [100, 87] width 75 height 13
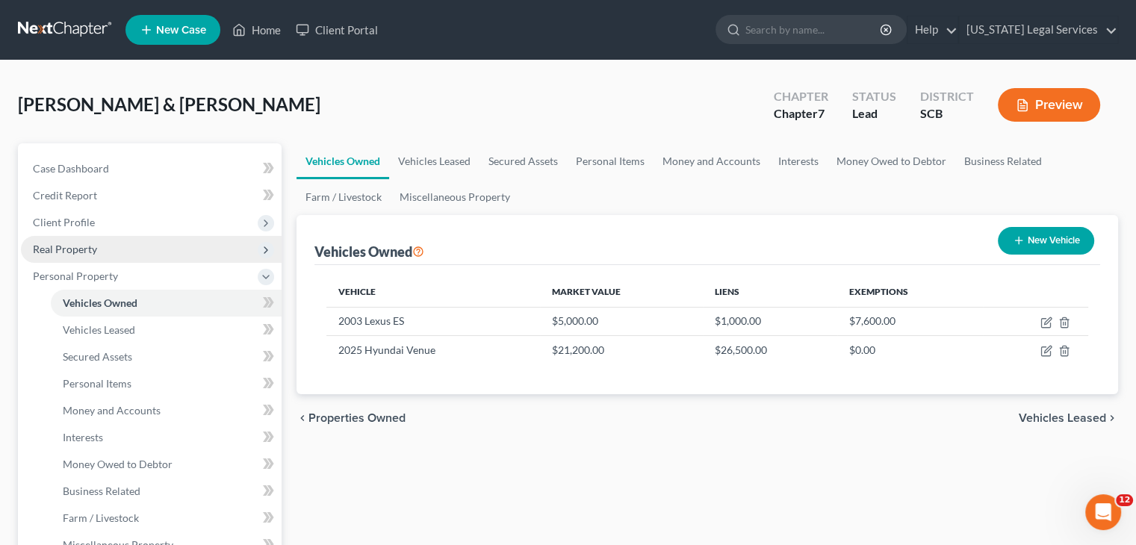
click at [108, 246] on span "Real Property" at bounding box center [151, 249] width 261 height 27
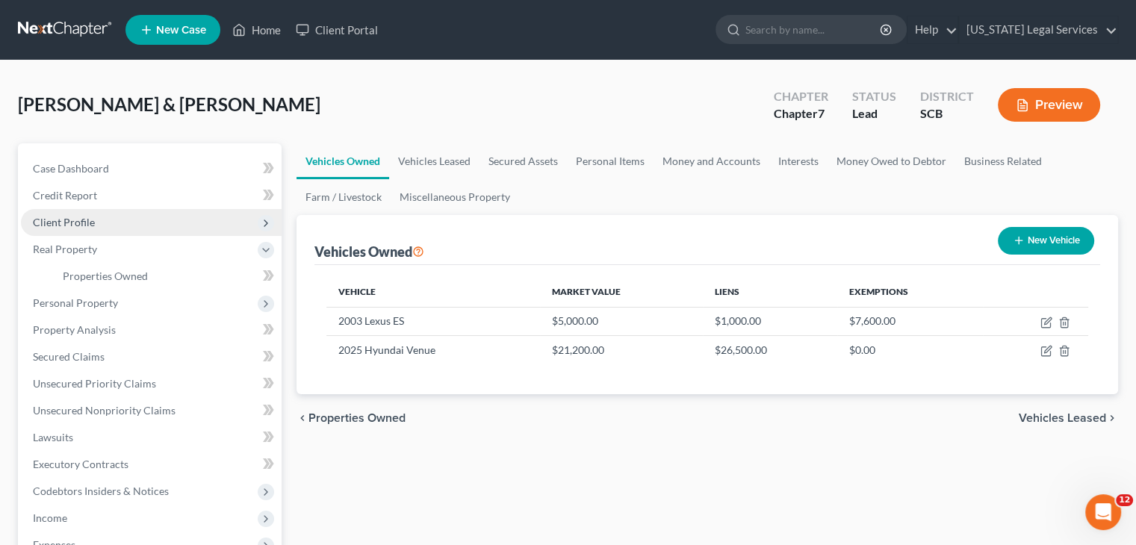
click at [103, 214] on span "Client Profile" at bounding box center [151, 222] width 261 height 27
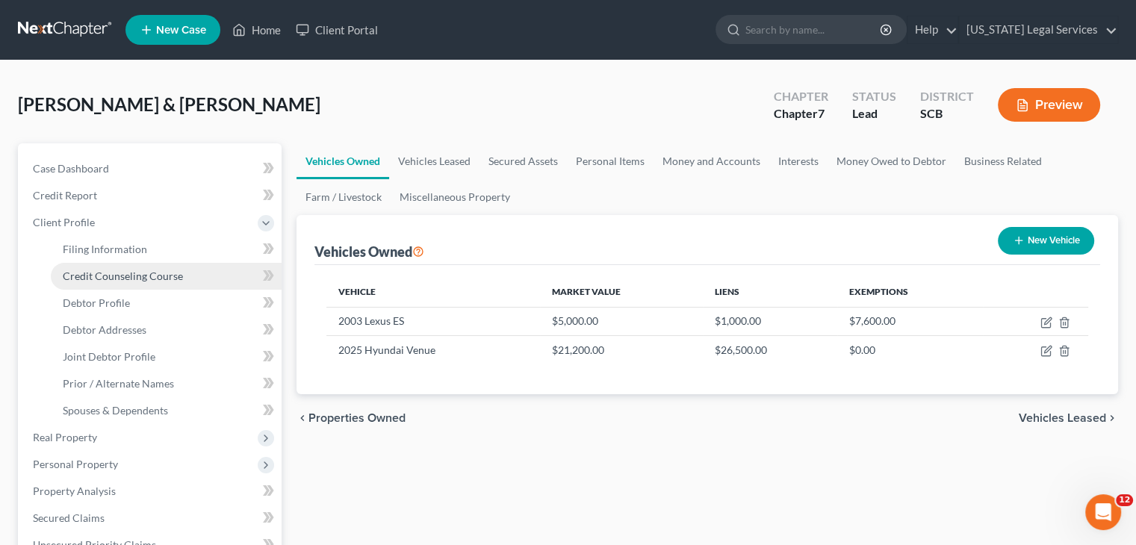
click at [133, 282] on link "Credit Counseling Course" at bounding box center [166, 276] width 231 height 27
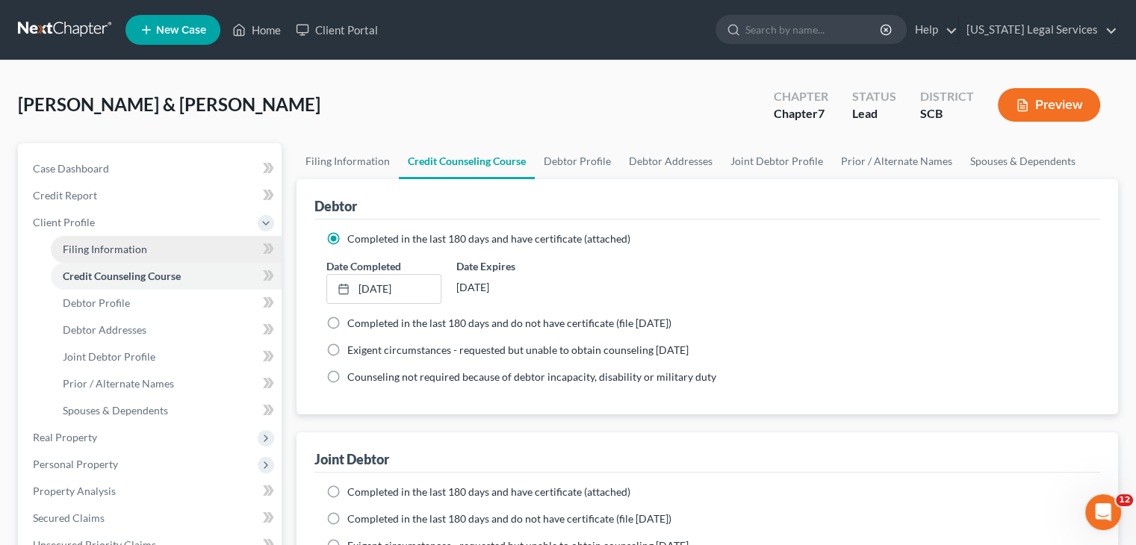
click at [114, 246] on span "Filing Information" at bounding box center [105, 249] width 84 height 13
select select "1"
select select "0"
select select "2"
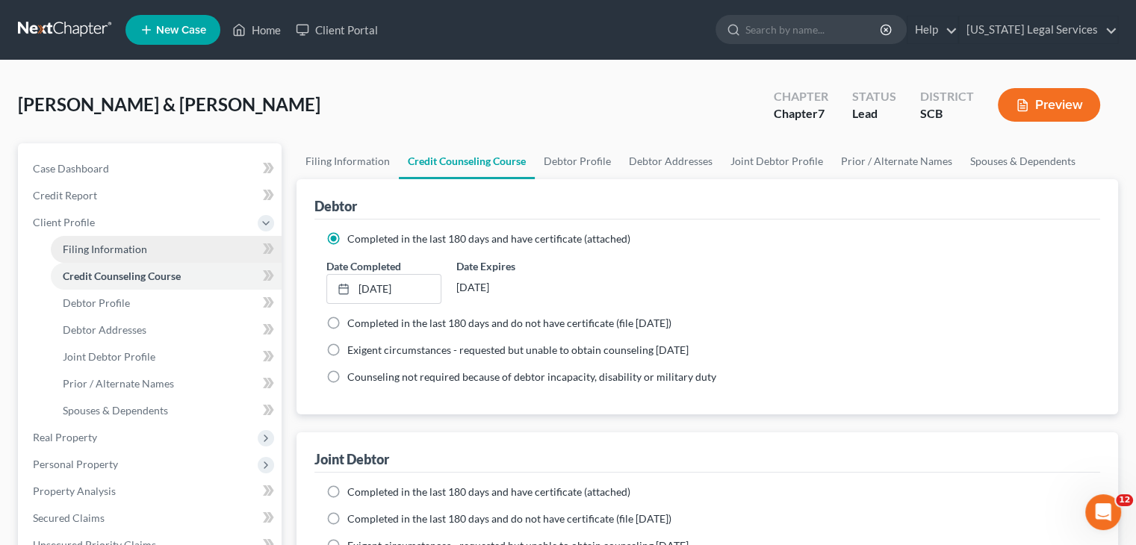
select select "42"
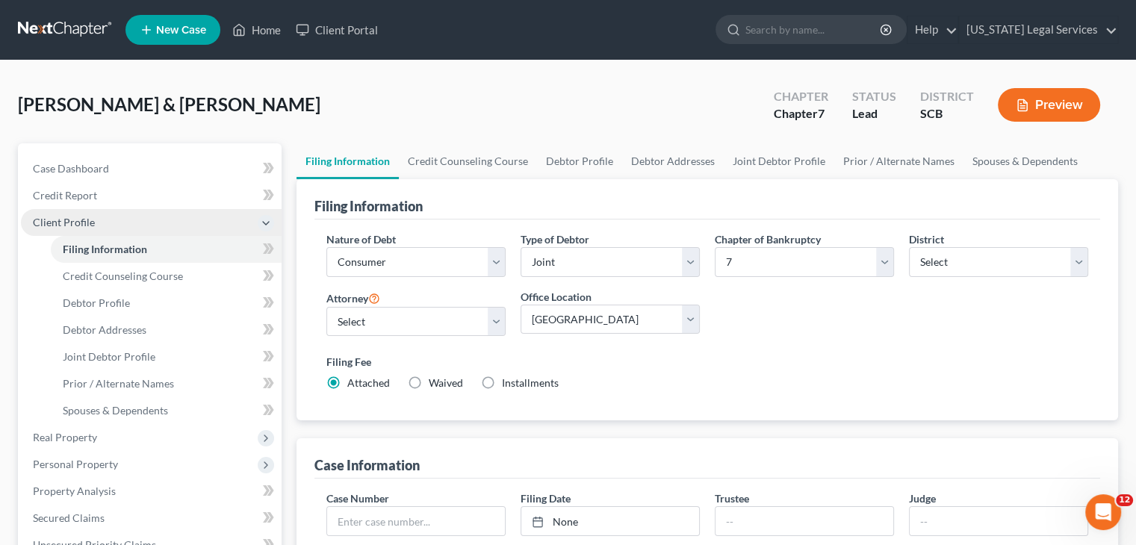
click at [91, 221] on span "Client Profile" at bounding box center [64, 222] width 62 height 13
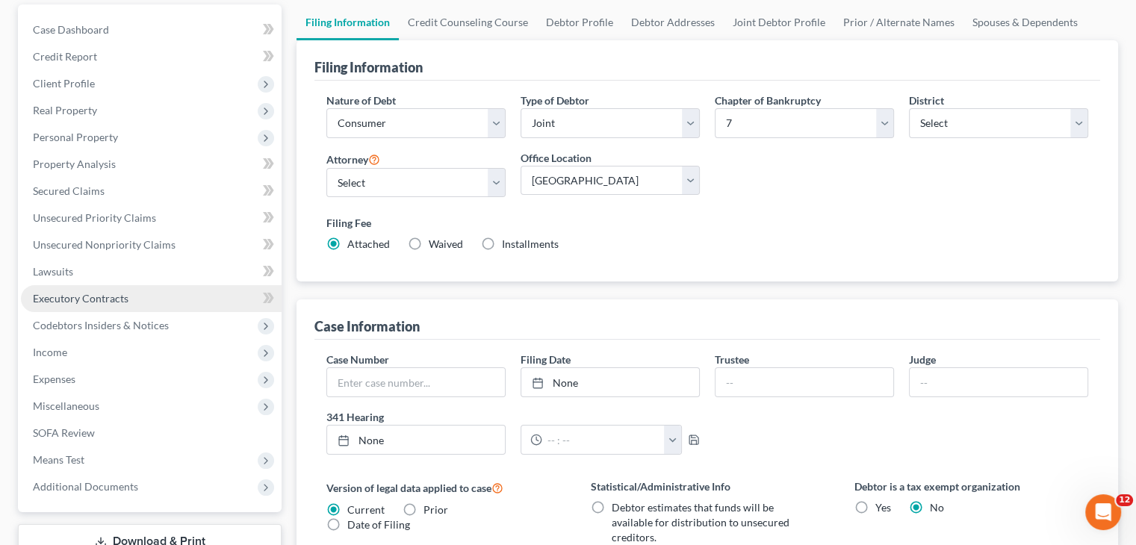
scroll to position [164, 0]
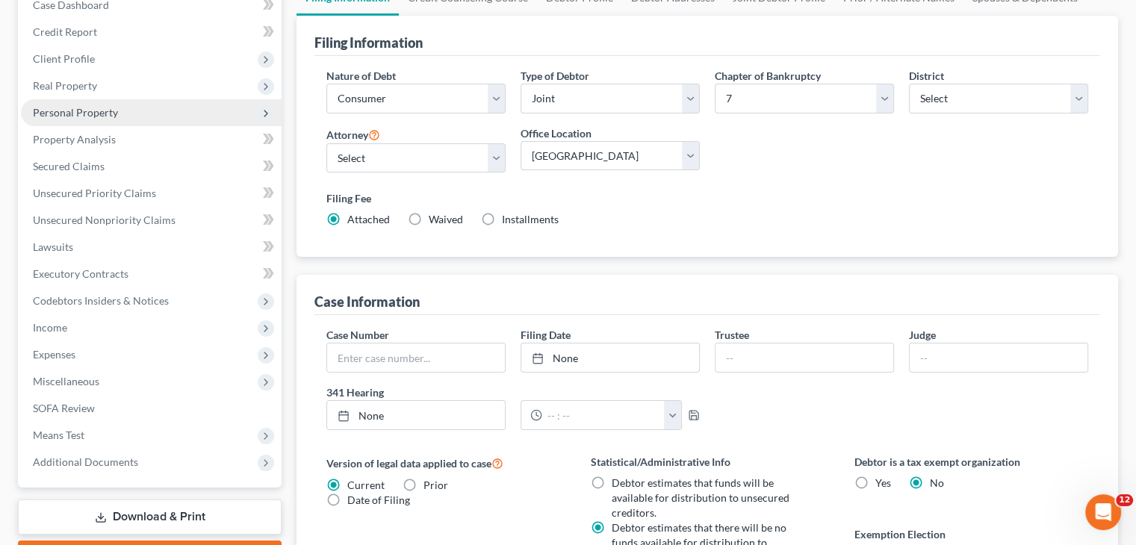
click at [113, 113] on span "Personal Property" at bounding box center [75, 112] width 85 height 13
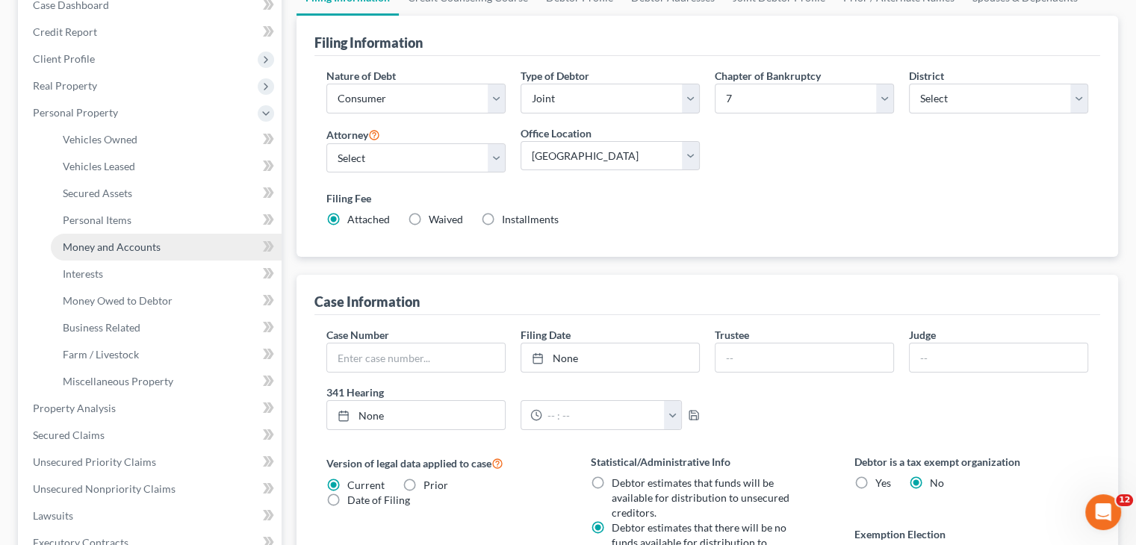
click at [117, 248] on span "Money and Accounts" at bounding box center [112, 247] width 98 height 13
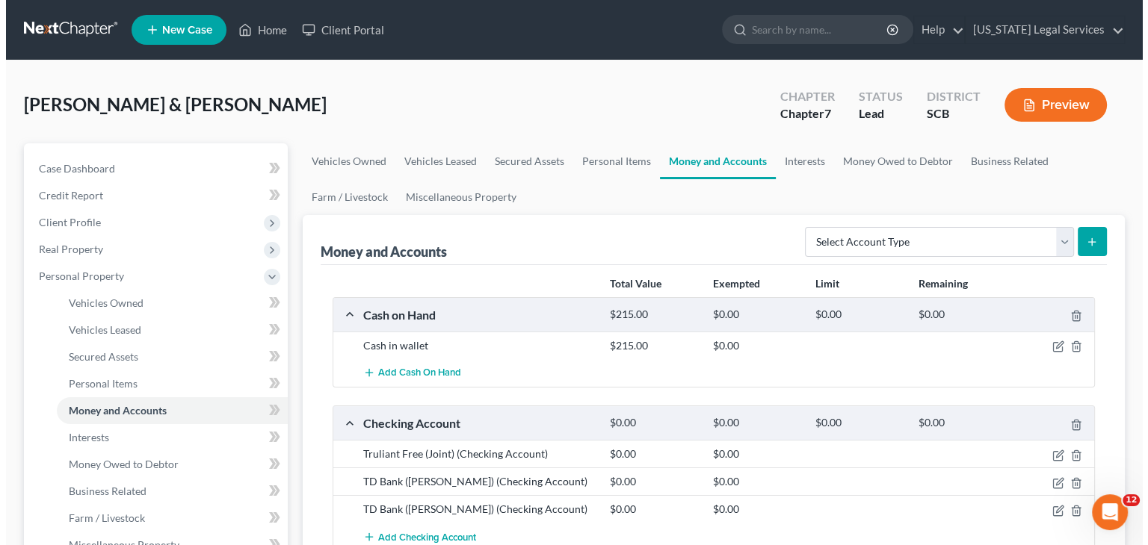
scroll to position [424, 0]
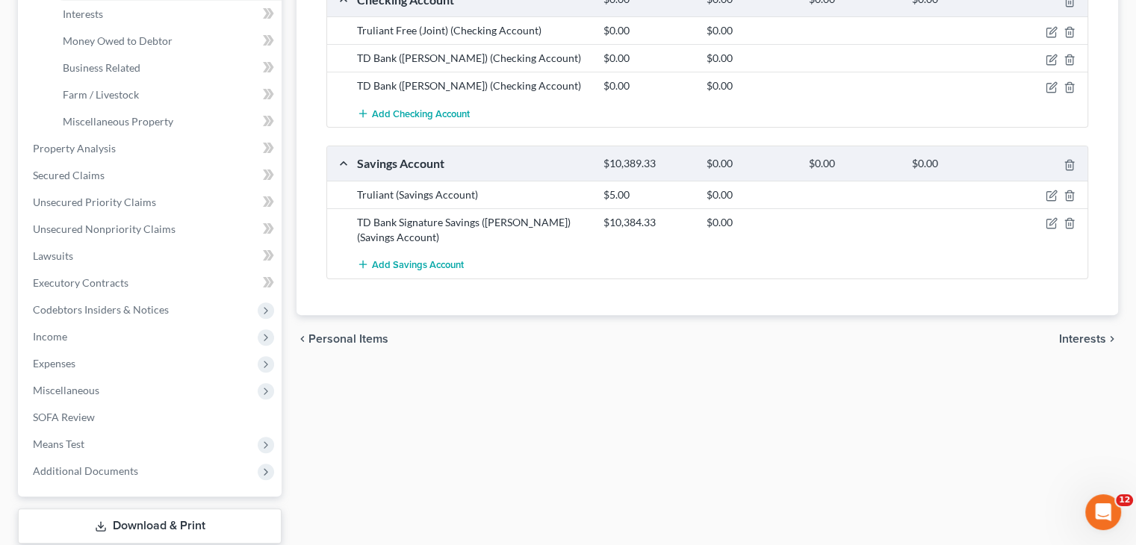
click at [1044, 217] on div at bounding box center [1048, 222] width 82 height 15
click at [1048, 217] on icon "button" at bounding box center [1052, 223] width 12 height 12
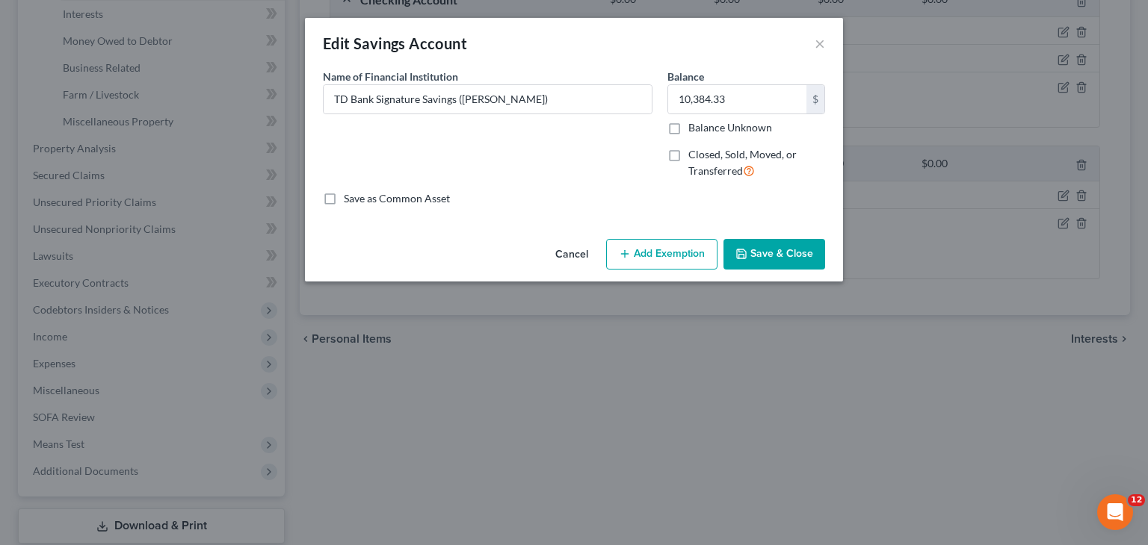
click at [697, 255] on button "Add Exemption" at bounding box center [661, 254] width 111 height 31
select select "2"
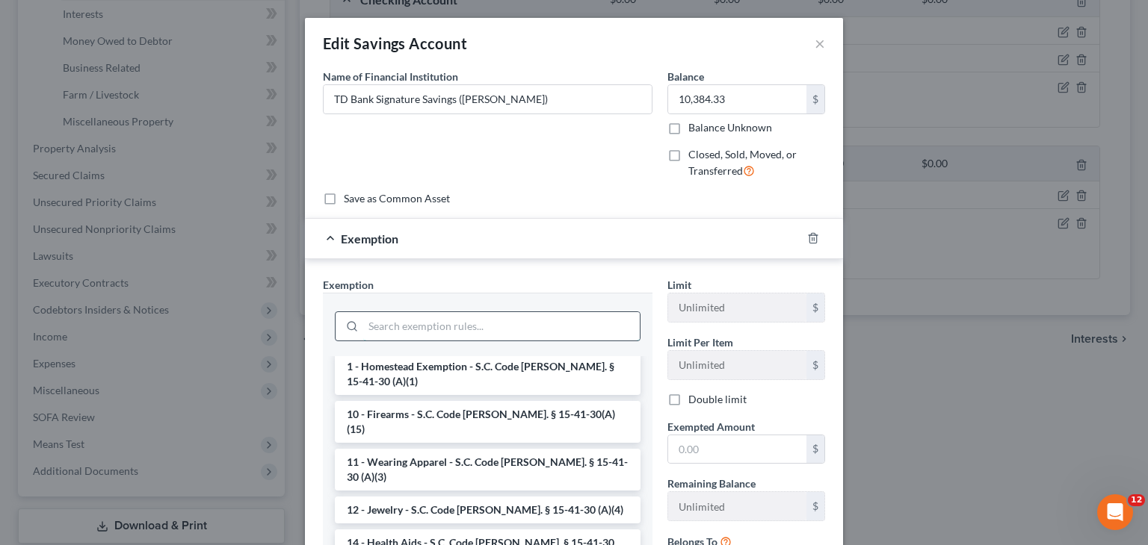
click at [505, 325] on input "search" at bounding box center [501, 326] width 276 height 28
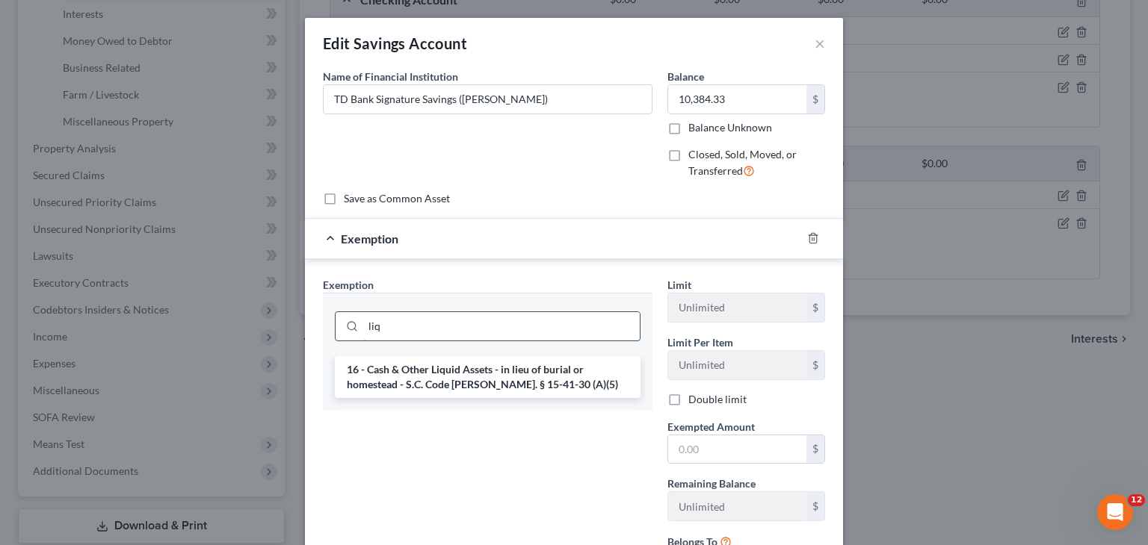
scroll to position [0, 0]
click at [513, 378] on li "16 - Cash & Other Liquid Assets - in lieu of burial or homestead - S.C. Code An…" at bounding box center [488, 377] width 306 height 42
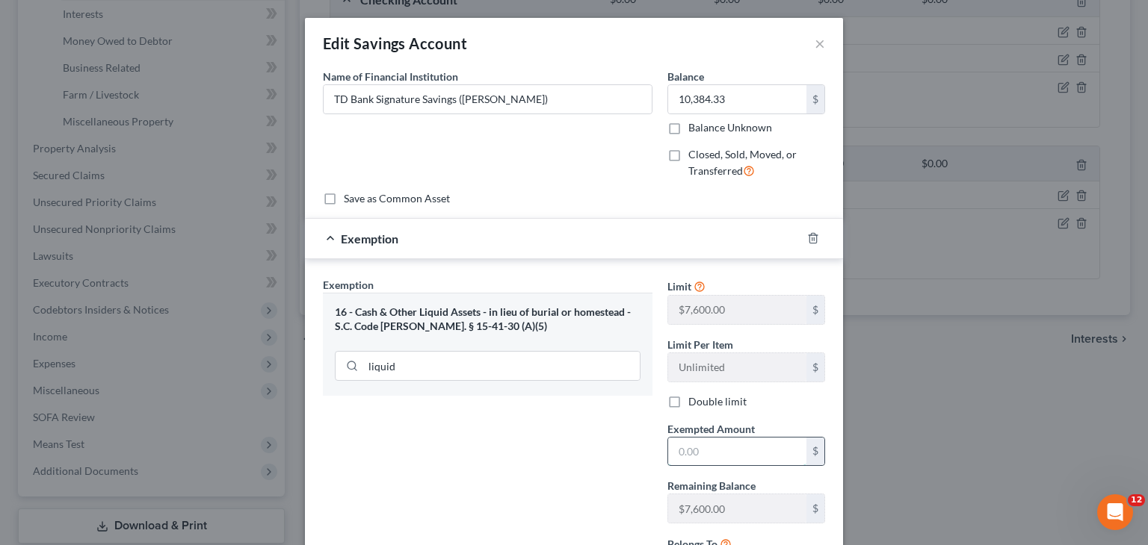
click at [711, 448] on input "text" at bounding box center [737, 452] width 138 height 28
click at [439, 371] on input "liquid" at bounding box center [501, 366] width 276 height 28
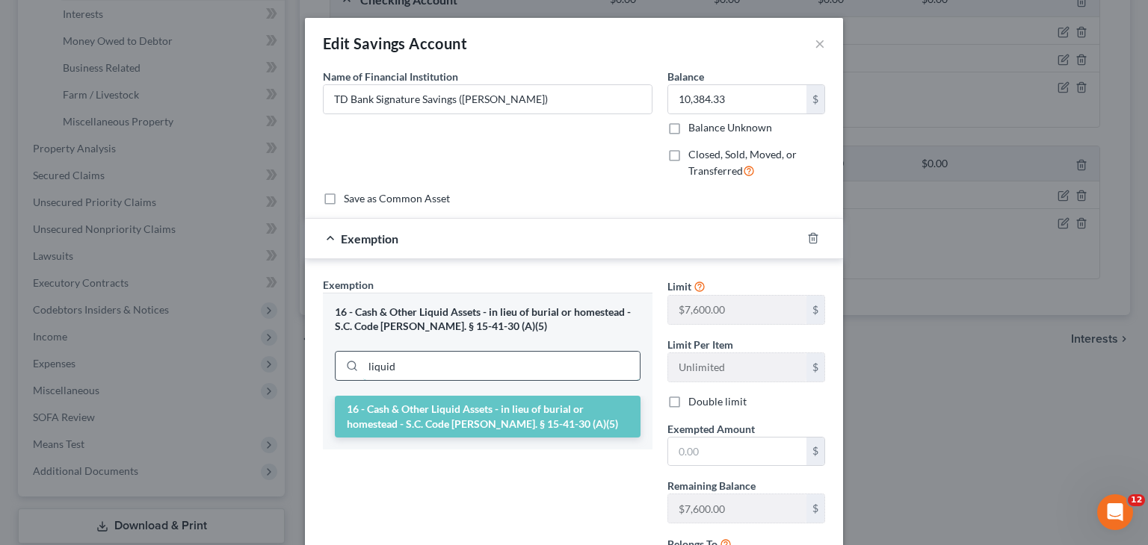
click at [439, 371] on input "liquid" at bounding box center [501, 366] width 276 height 28
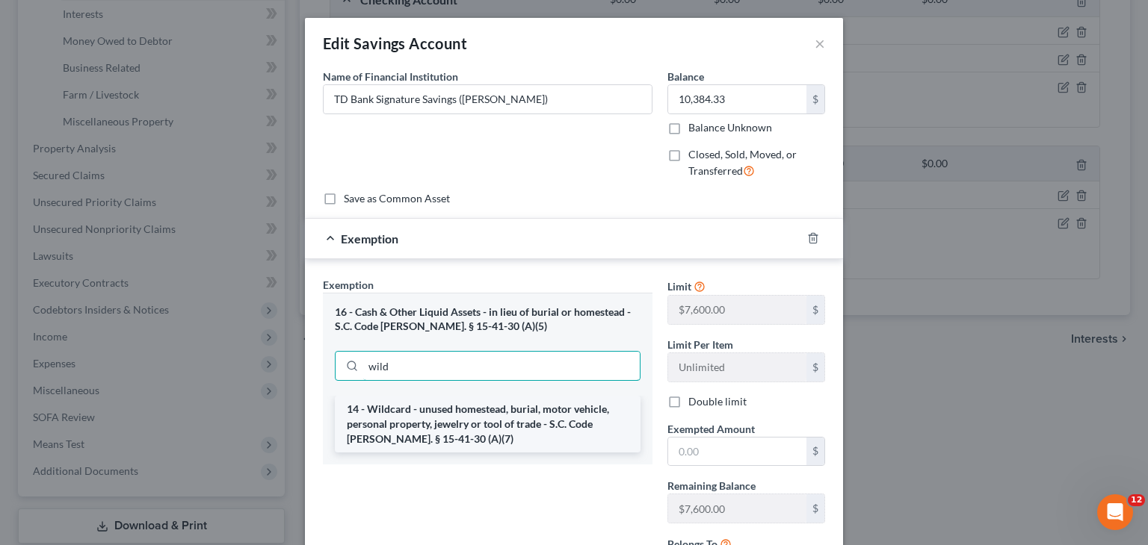
type input "wild"
click at [451, 430] on li "14 - Wildcard - unused homestead, burial, motor vehicle, personal property, jew…" at bounding box center [488, 424] width 306 height 57
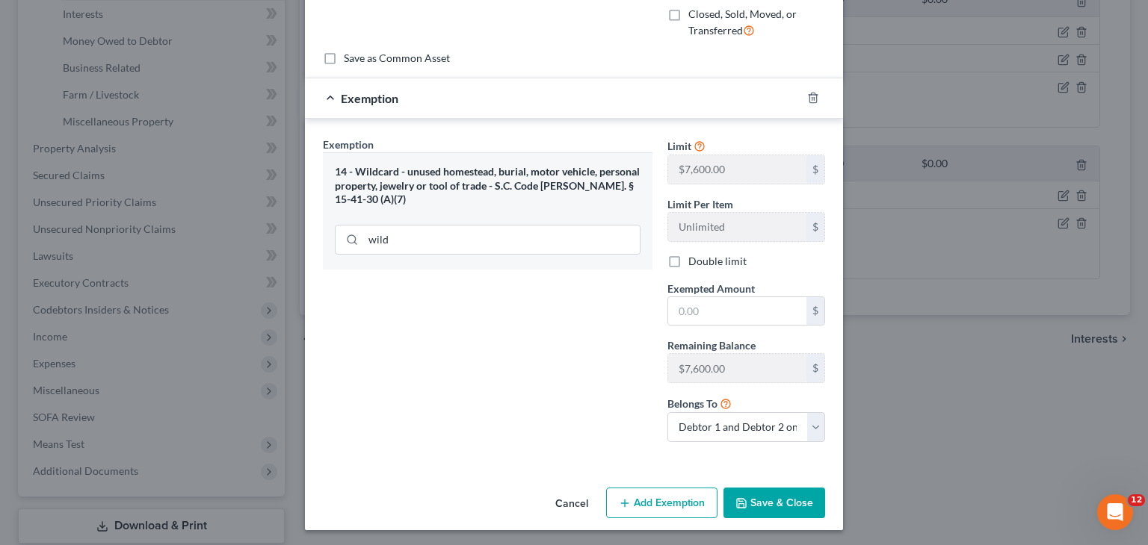
scroll to position [142, 0]
click at [696, 309] on input "text" at bounding box center [737, 310] width 138 height 28
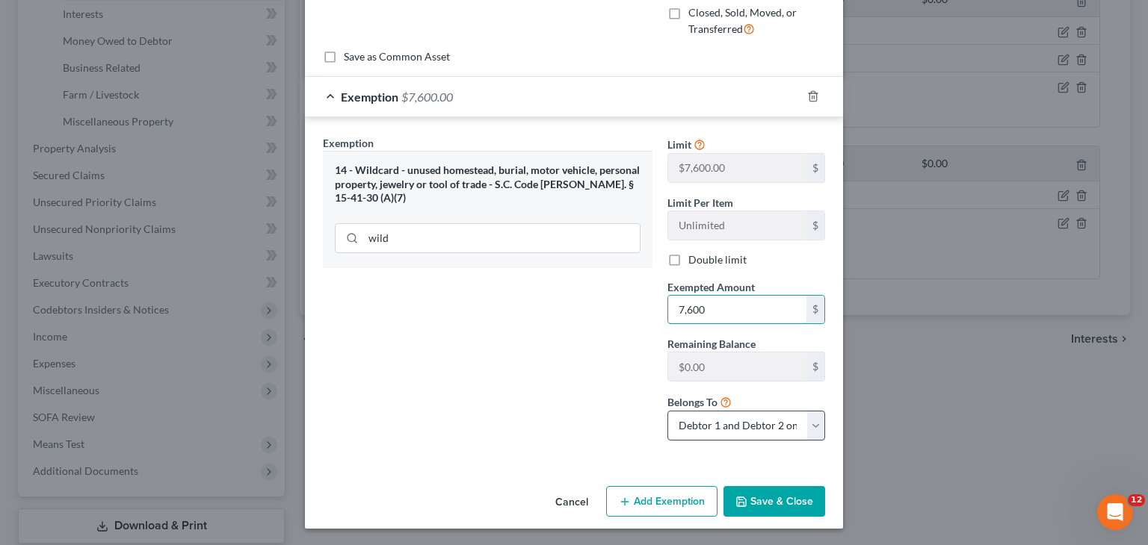
type input "7,600"
click at [731, 434] on select "Debtor 1 only Debtor 2 only Debtor 1 and Debtor 2 only" at bounding box center [746, 426] width 158 height 30
select select "1"
click at [667, 411] on select "Debtor 1 only Debtor 2 only Debtor 1 and Debtor 2 only" at bounding box center [746, 426] width 158 height 30
click at [626, 503] on button "Add Exemption" at bounding box center [661, 501] width 111 height 31
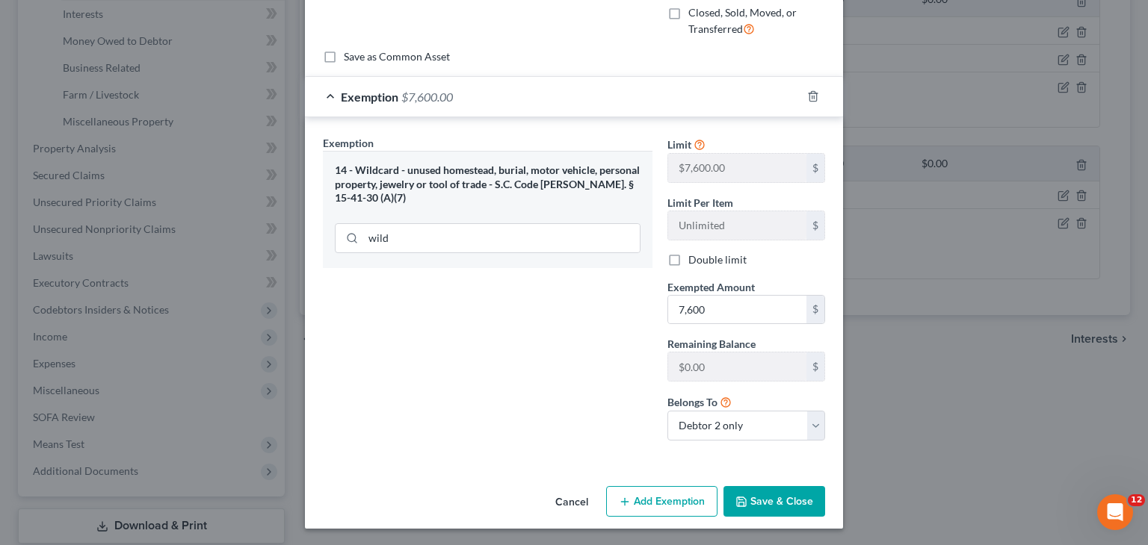
select select "2"
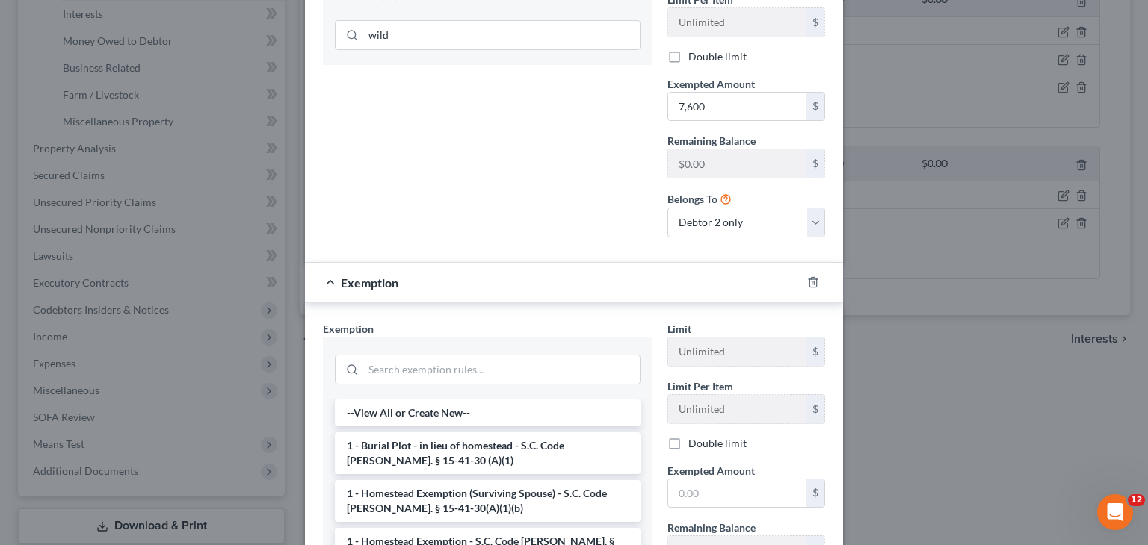
scroll to position [347, 0]
click at [442, 365] on input "search" at bounding box center [501, 368] width 276 height 28
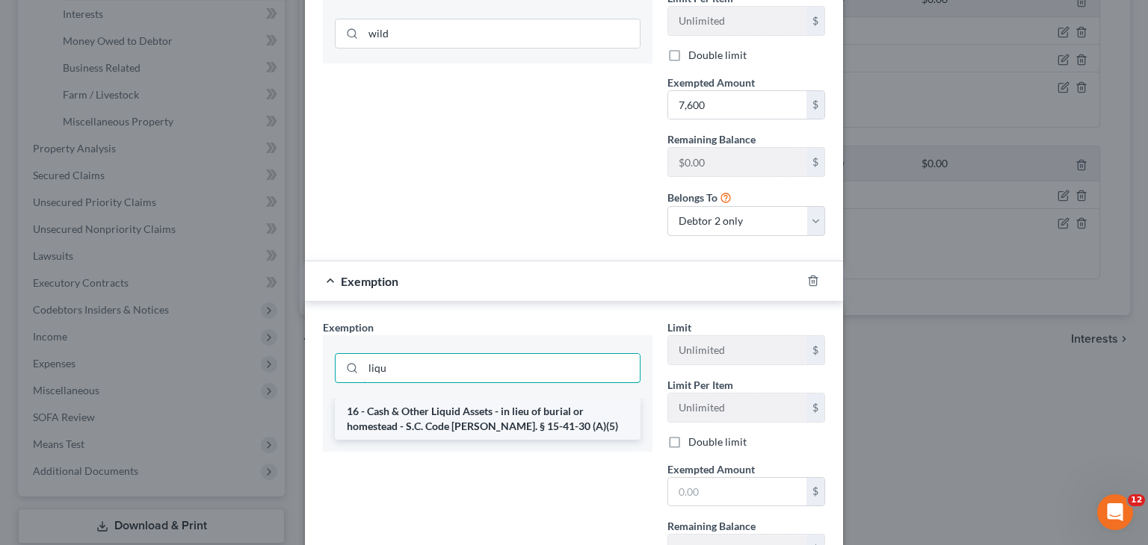
type input "liqu"
click at [465, 424] on li "16 - Cash & Other Liquid Assets - in lieu of burial or homestead - S.C. Code An…" at bounding box center [488, 419] width 306 height 42
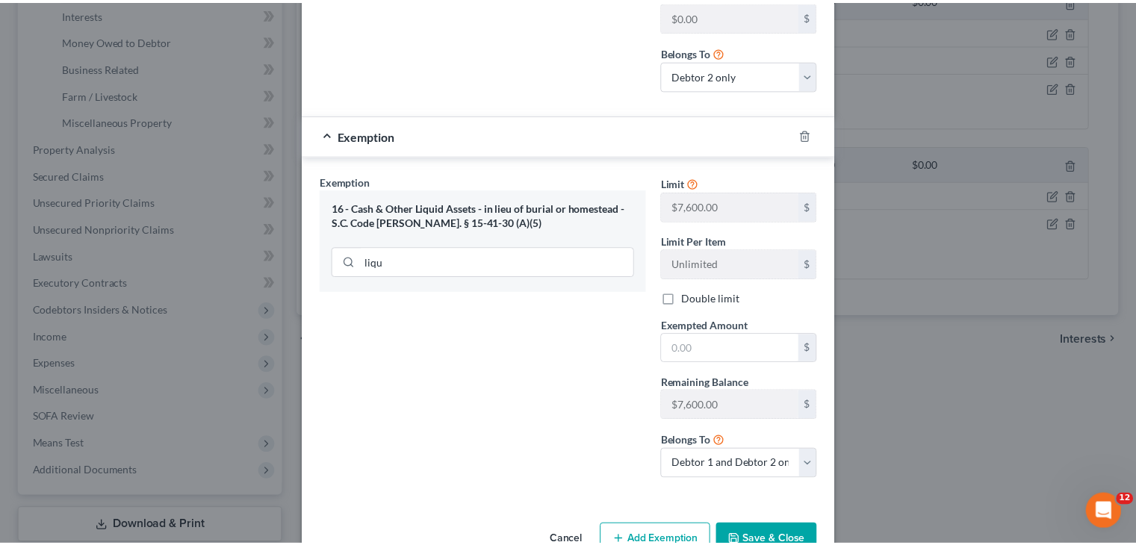
scroll to position [493, 0]
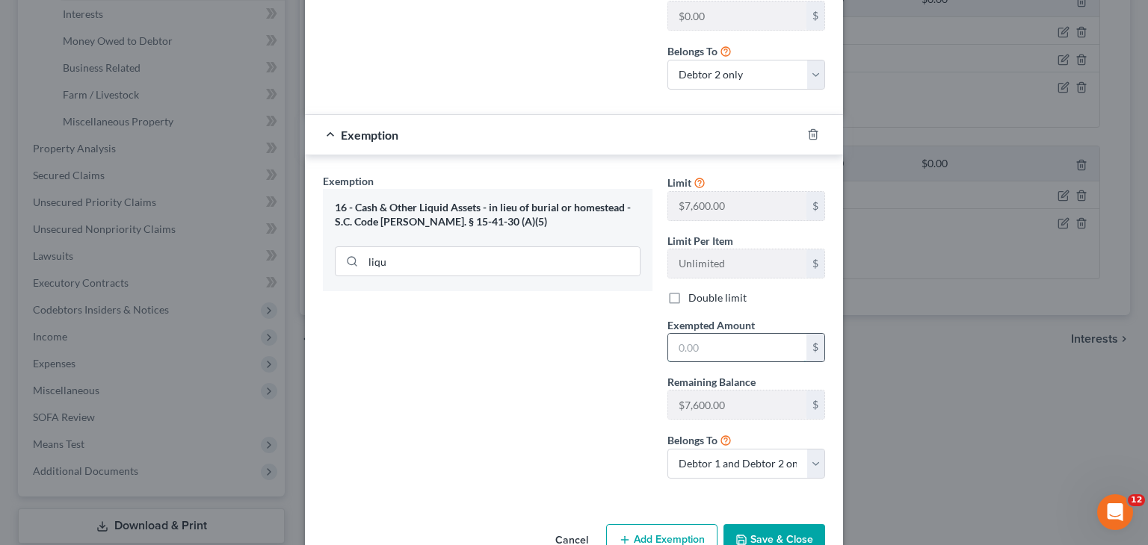
click at [690, 343] on input "text" at bounding box center [737, 348] width 138 height 28
type input "7,600"
click at [728, 465] on select "Debtor 1 only Debtor 2 only Debtor 1 and Debtor 2 only" at bounding box center [746, 464] width 158 height 30
select select "1"
click at [667, 449] on select "Debtor 1 only Debtor 2 only Debtor 1 and Debtor 2 only" at bounding box center [746, 464] width 158 height 30
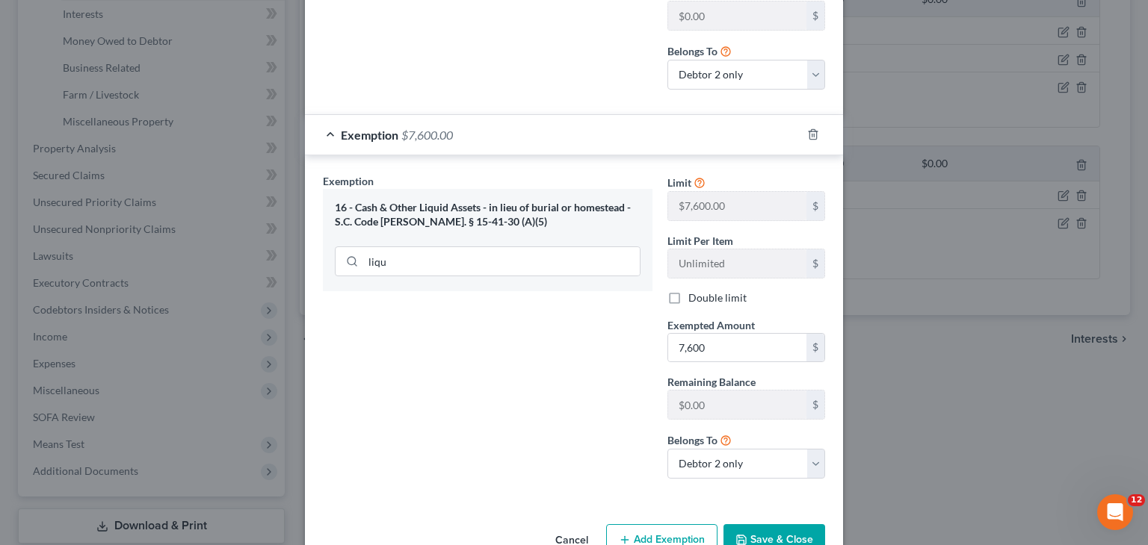
click at [757, 534] on button "Save & Close" at bounding box center [774, 539] width 102 height 31
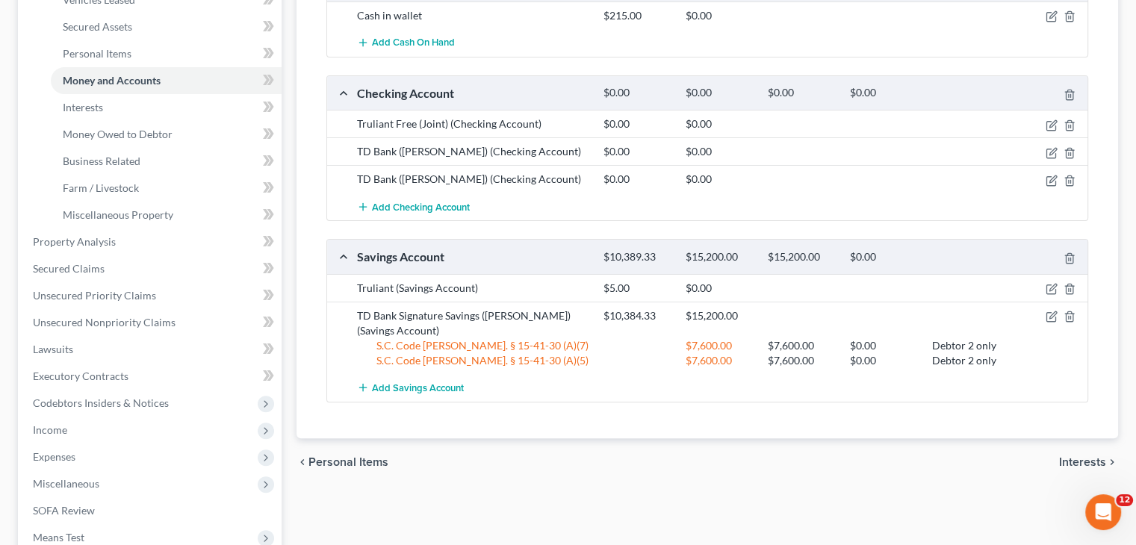
scroll to position [329, 0]
click at [102, 239] on span "Property Analysis" at bounding box center [74, 243] width 83 height 13
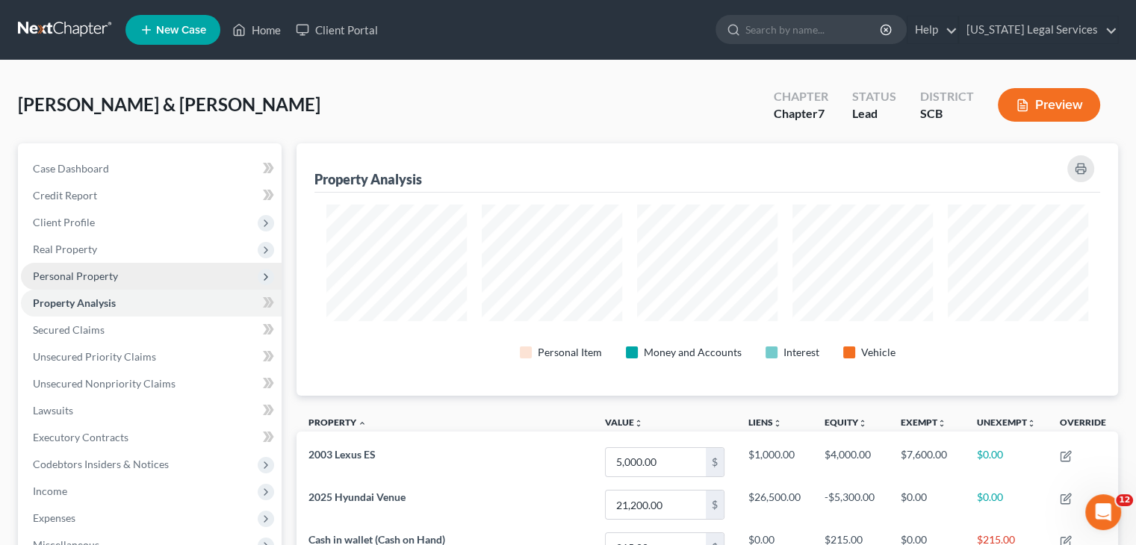
click at [108, 270] on span "Personal Property" at bounding box center [75, 276] width 85 height 13
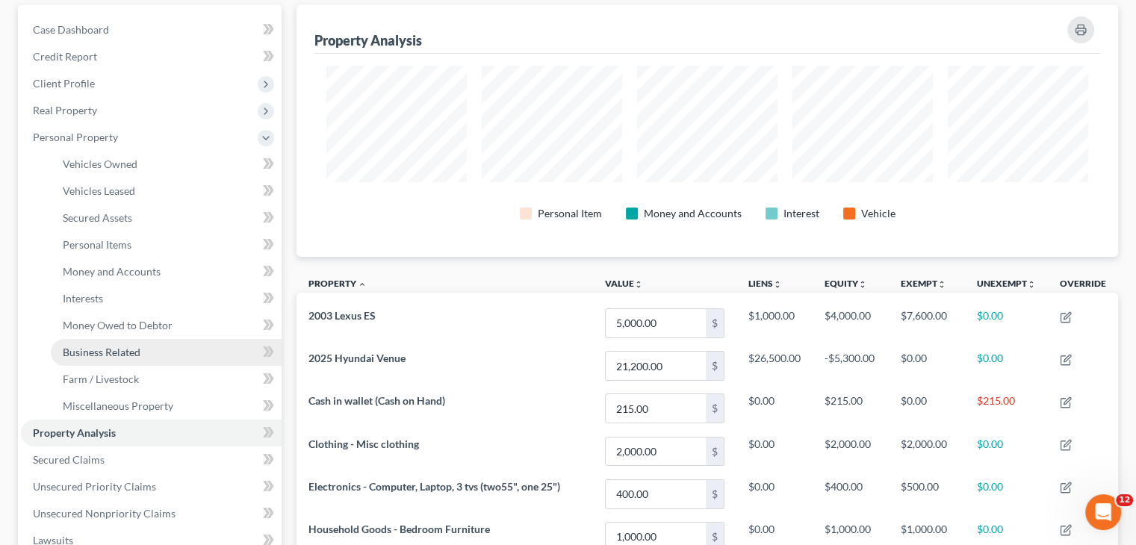
scroll to position [142, 0]
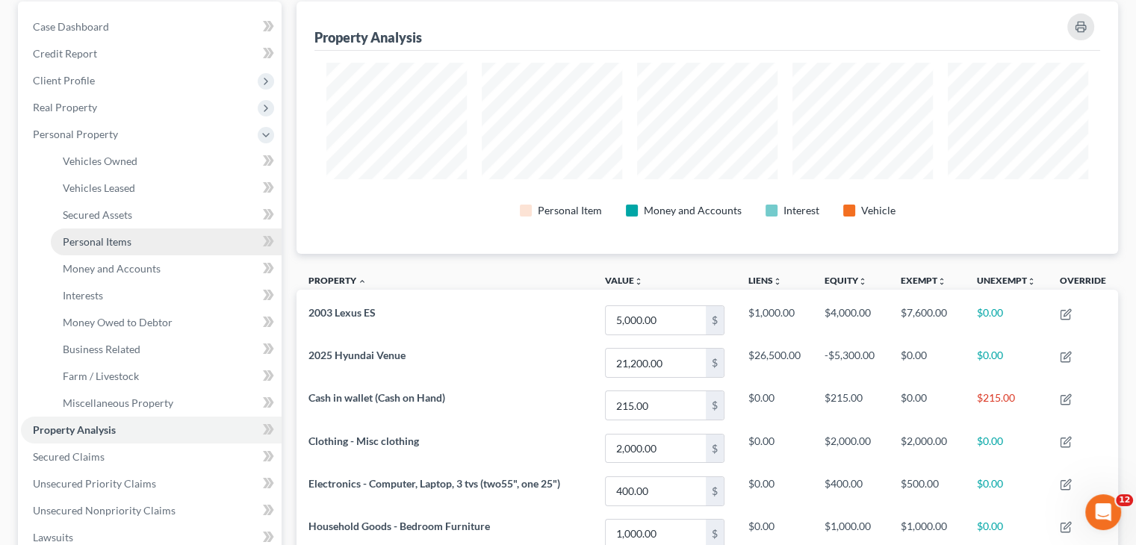
click at [137, 240] on link "Personal Items" at bounding box center [166, 242] width 231 height 27
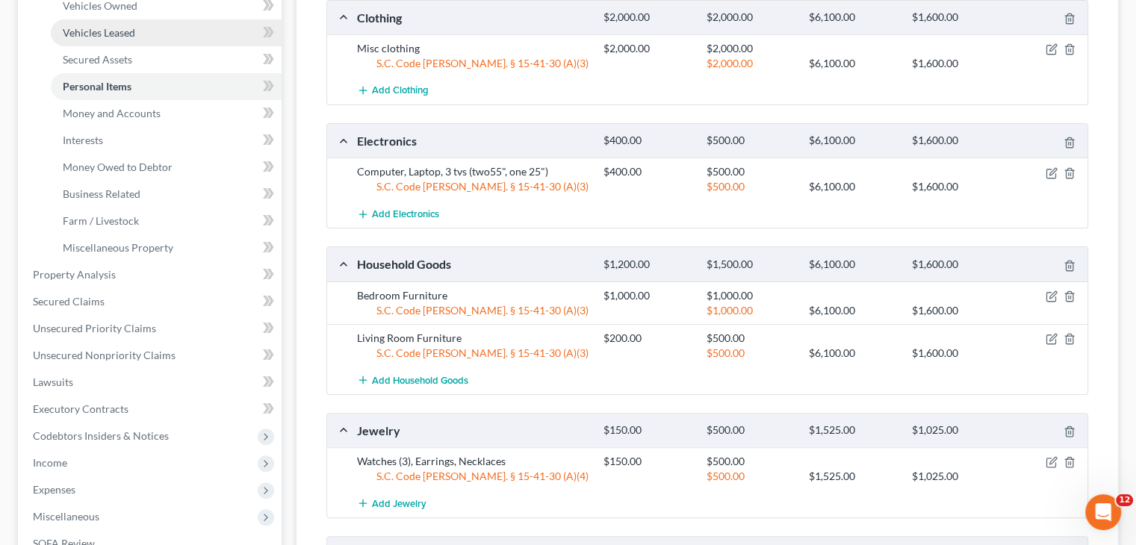
scroll to position [298, 0]
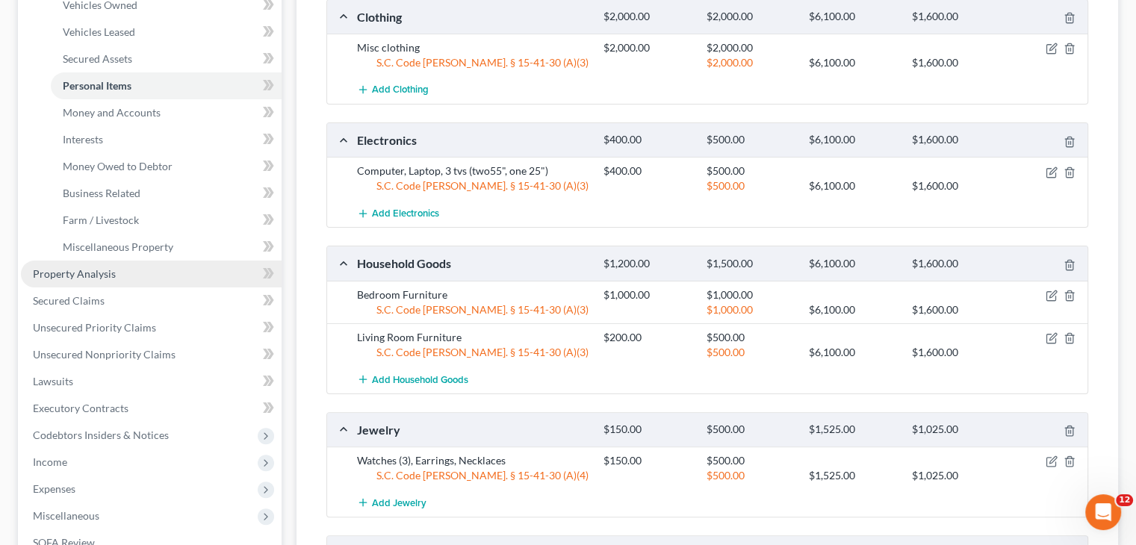
click at [105, 278] on span "Property Analysis" at bounding box center [74, 273] width 83 height 13
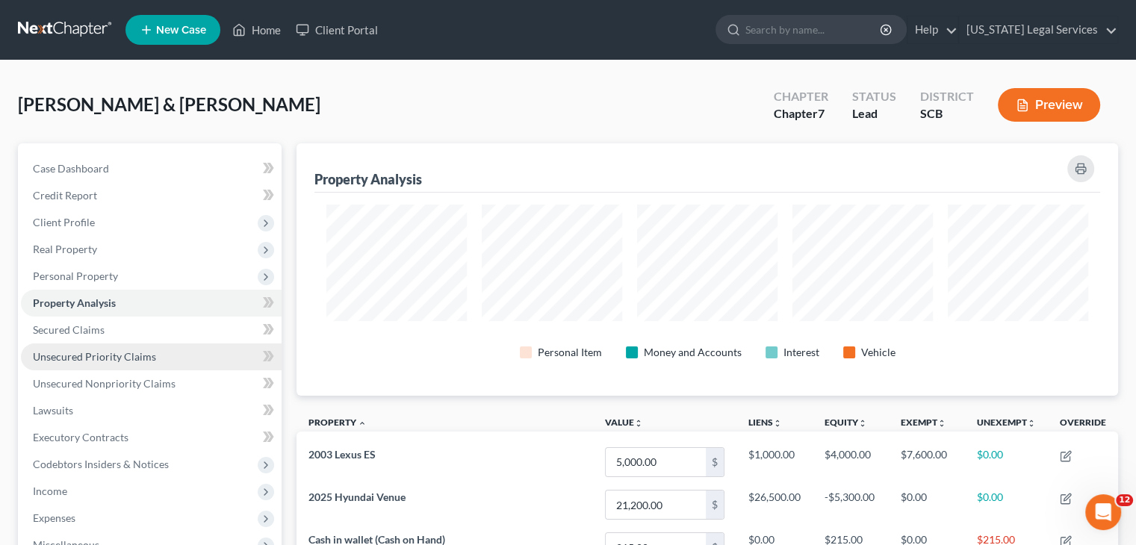
scroll to position [746889, 746319]
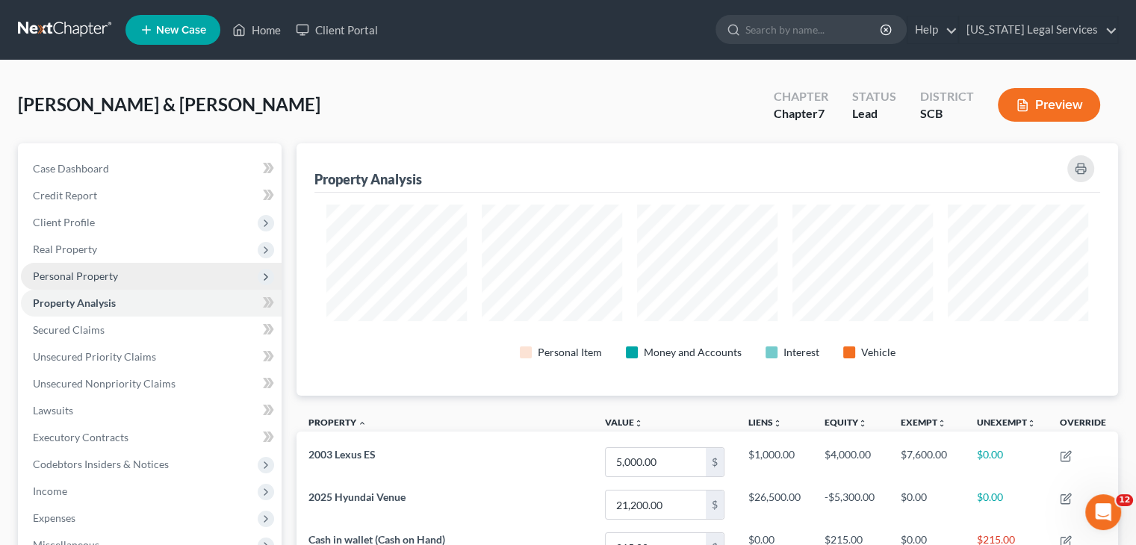
click at [120, 267] on span "Personal Property" at bounding box center [151, 276] width 261 height 27
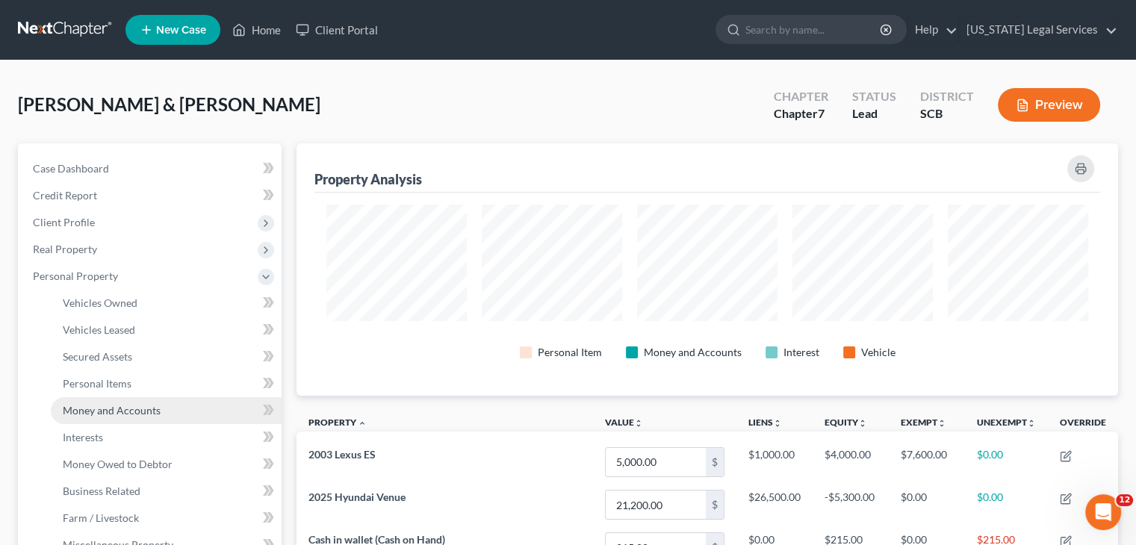
click at [124, 413] on span "Money and Accounts" at bounding box center [112, 410] width 98 height 13
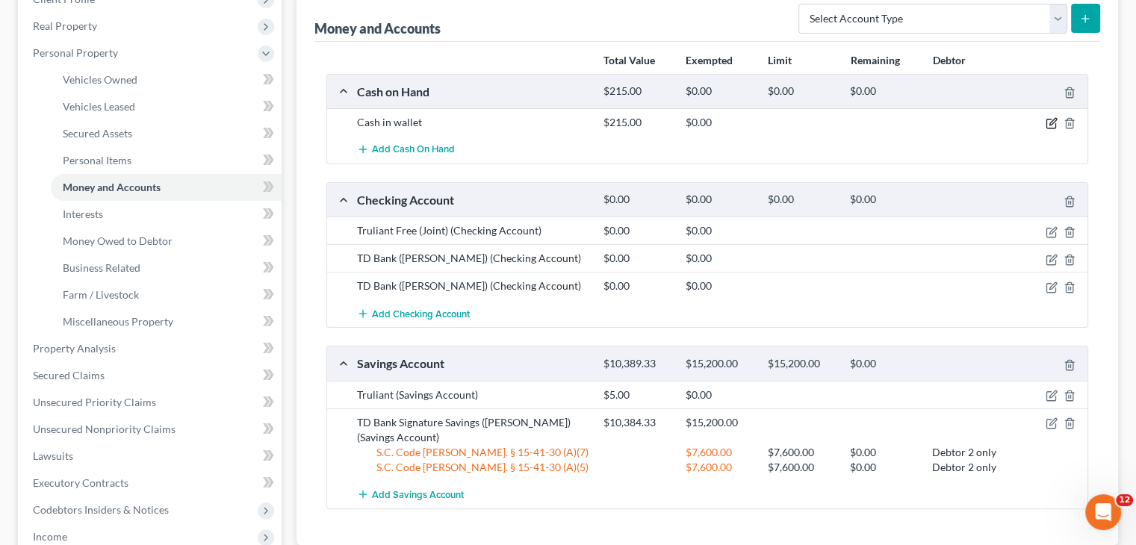
click at [1054, 123] on icon "button" at bounding box center [1052, 123] width 12 height 12
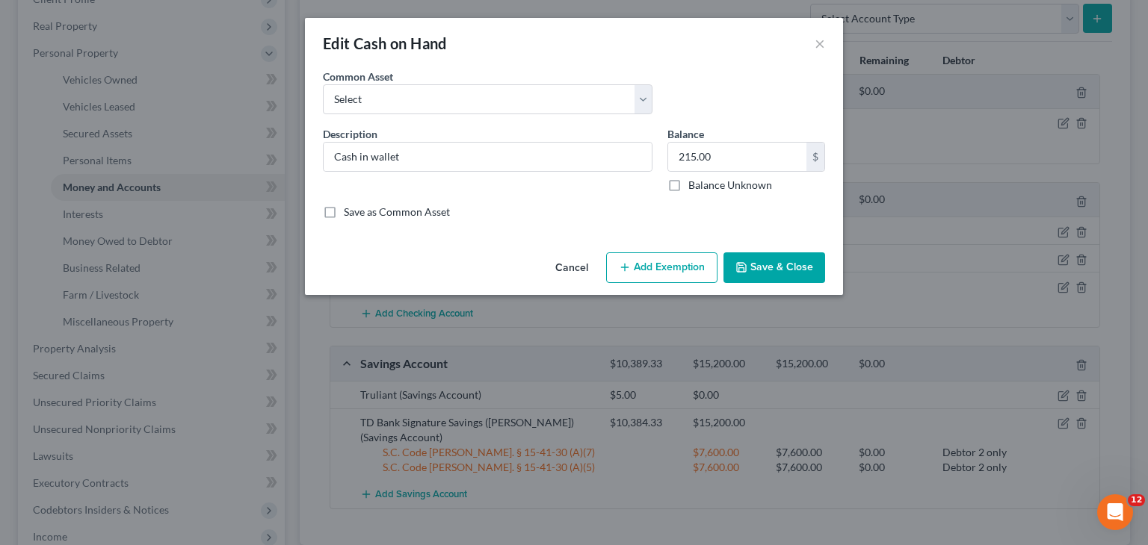
click at [668, 273] on button "Add Exemption" at bounding box center [661, 268] width 111 height 31
select select "2"
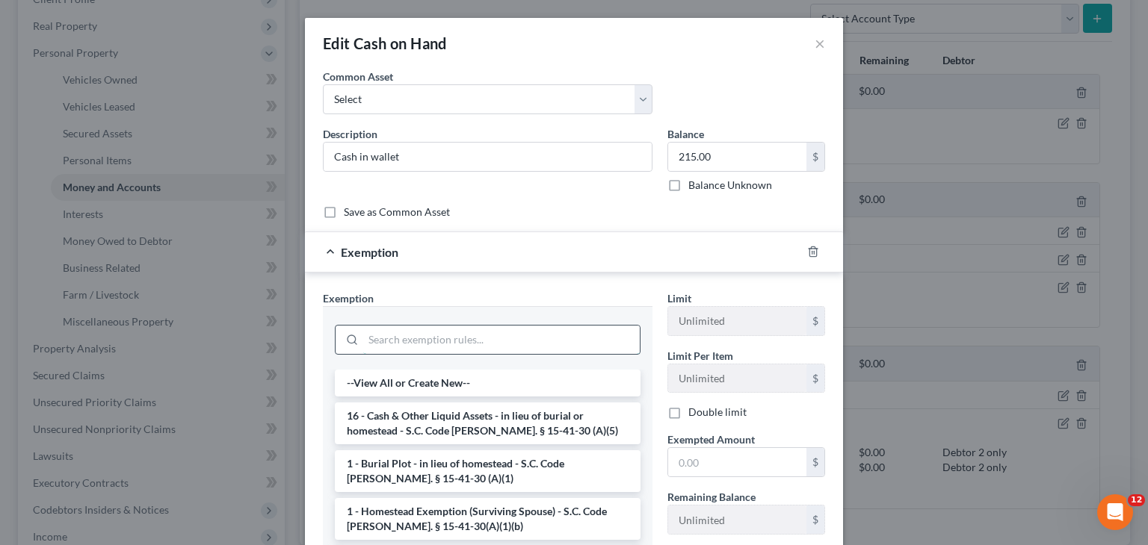
click at [510, 342] on input "search" at bounding box center [501, 340] width 276 height 28
click at [531, 408] on li "16 - Cash & Other Liquid Assets - in lieu of burial or homestead - S.C. Code An…" at bounding box center [488, 424] width 306 height 42
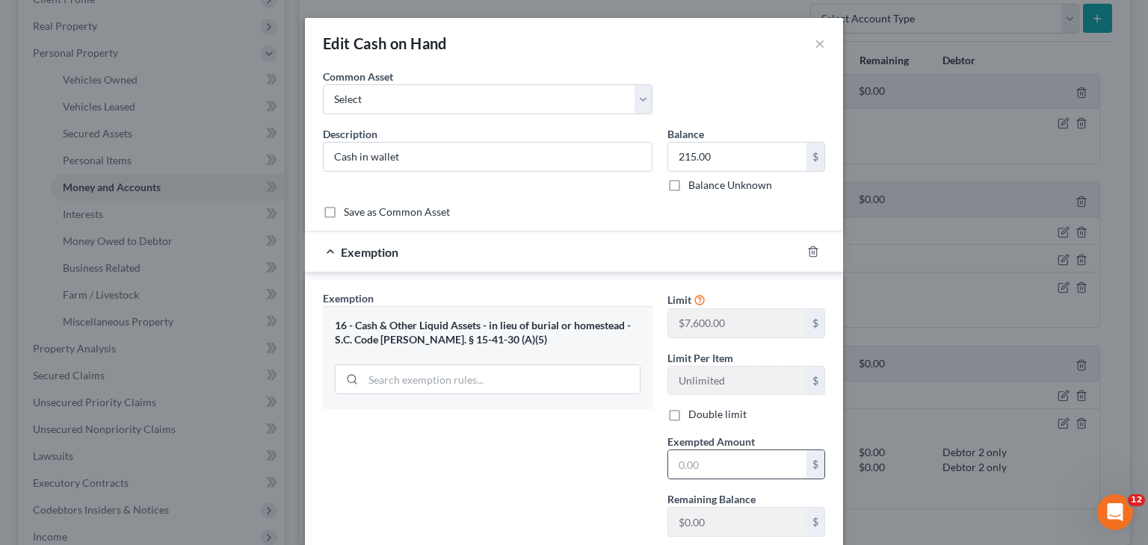
click at [730, 464] on input "text" at bounding box center [737, 465] width 138 height 28
type input "1"
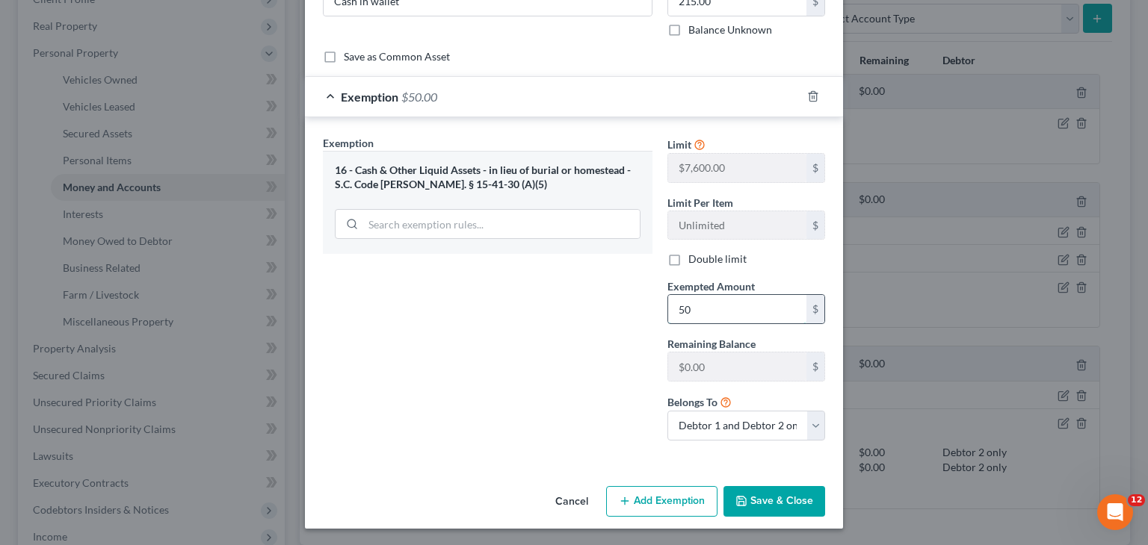
type input "5"
type input "300"
click at [767, 505] on button "Save & Close" at bounding box center [774, 501] width 102 height 31
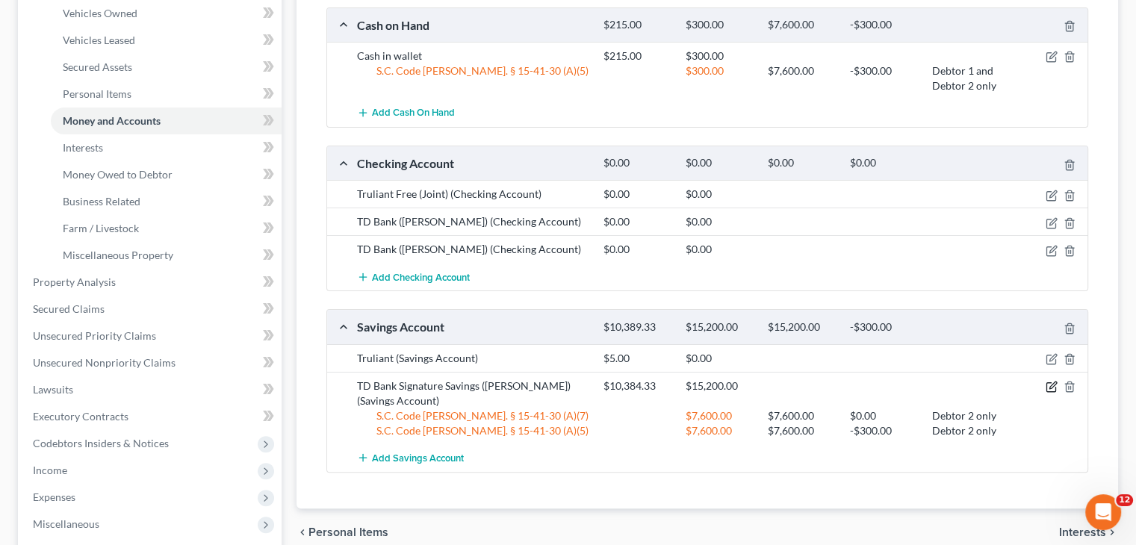
click at [1050, 382] on icon "button" at bounding box center [1052, 387] width 12 height 12
select select "1"
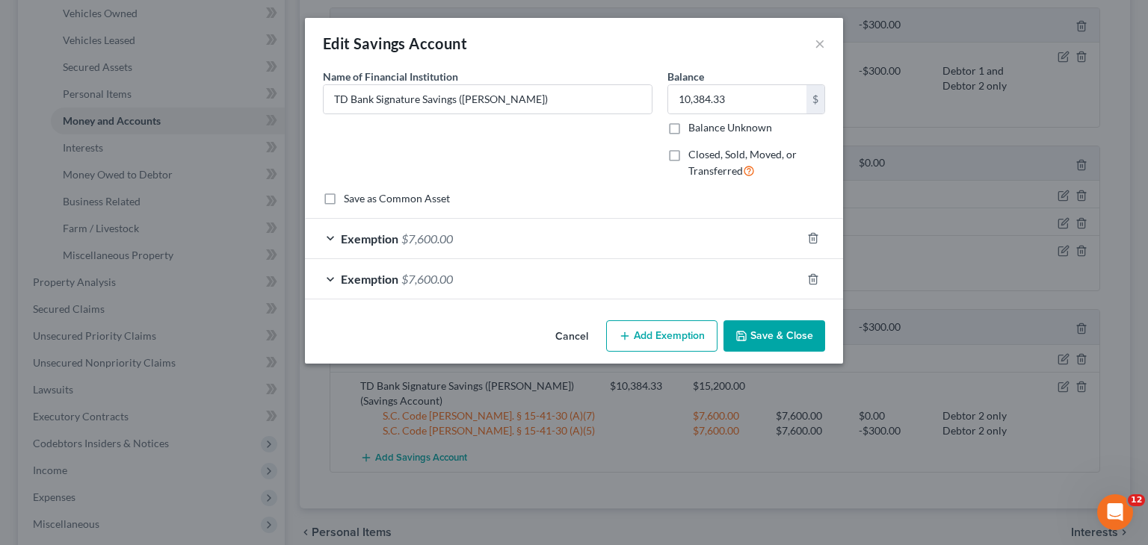
click at [524, 279] on div "Exemption $7,600.00" at bounding box center [553, 279] width 496 height 40
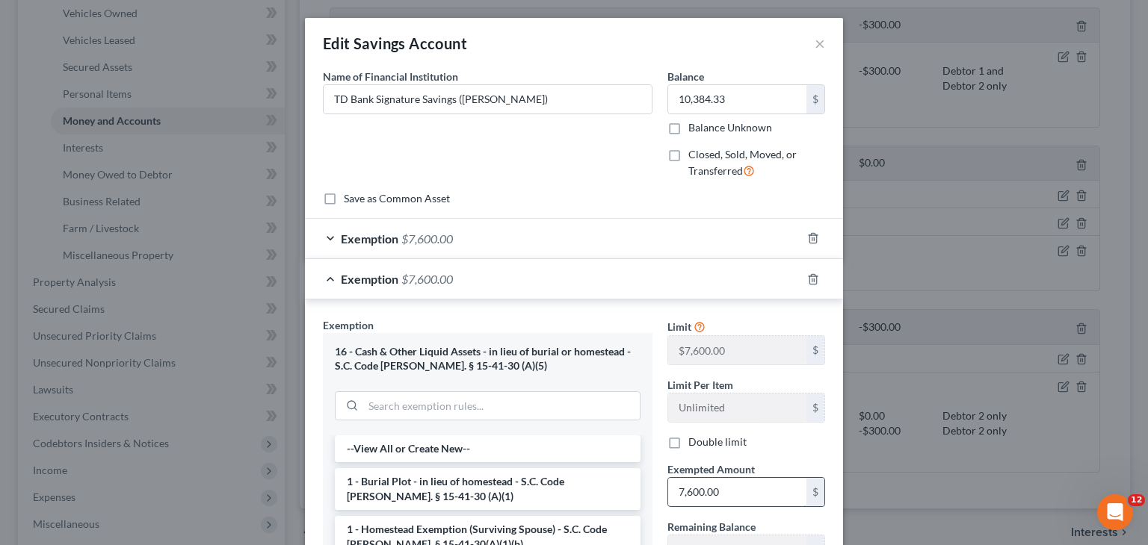
click at [687, 488] on input "7,600.00" at bounding box center [737, 492] width 138 height 28
drag, startPoint x: 744, startPoint y: 495, endPoint x: 642, endPoint y: 491, distance: 102.4
click at [642, 491] on div "Exemption Set must be selected for CA. Exemption * 16 - Cash & Other Liquid Ass…" at bounding box center [573, 503] width 517 height 370
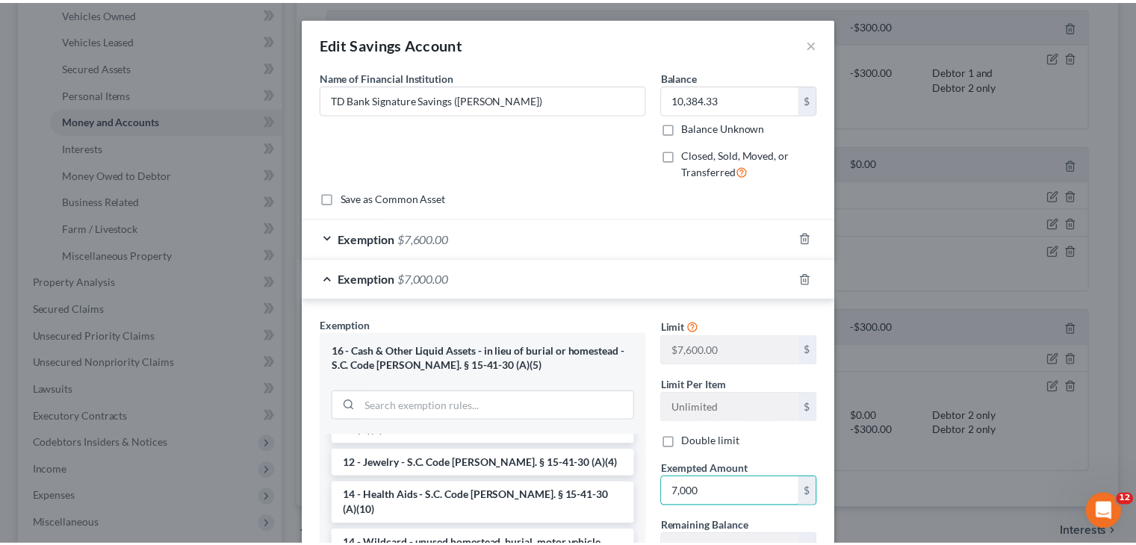
scroll to position [235, 0]
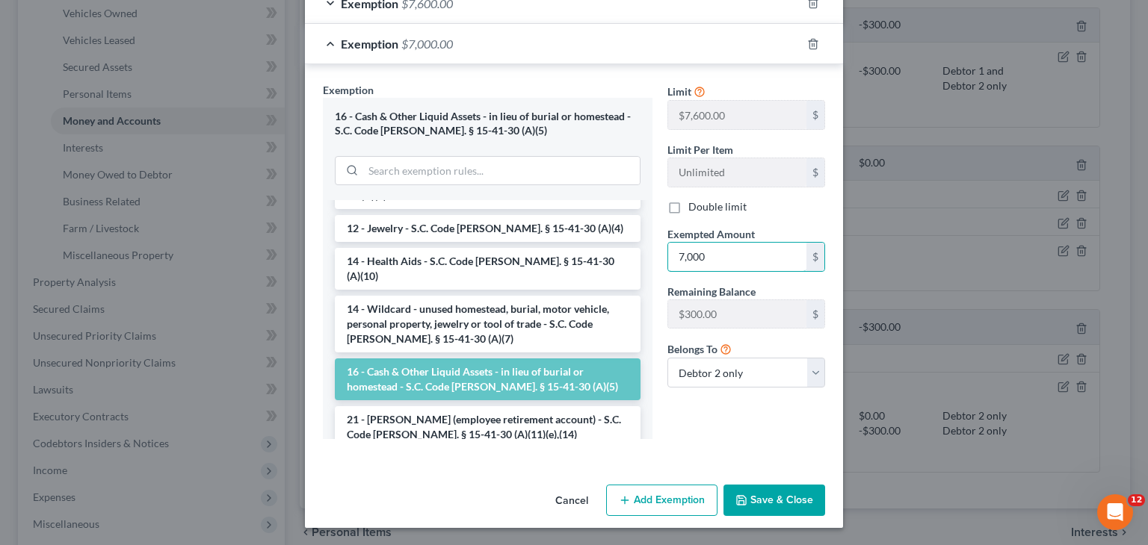
type input "7,000"
click at [746, 505] on button "Save & Close" at bounding box center [774, 500] width 102 height 31
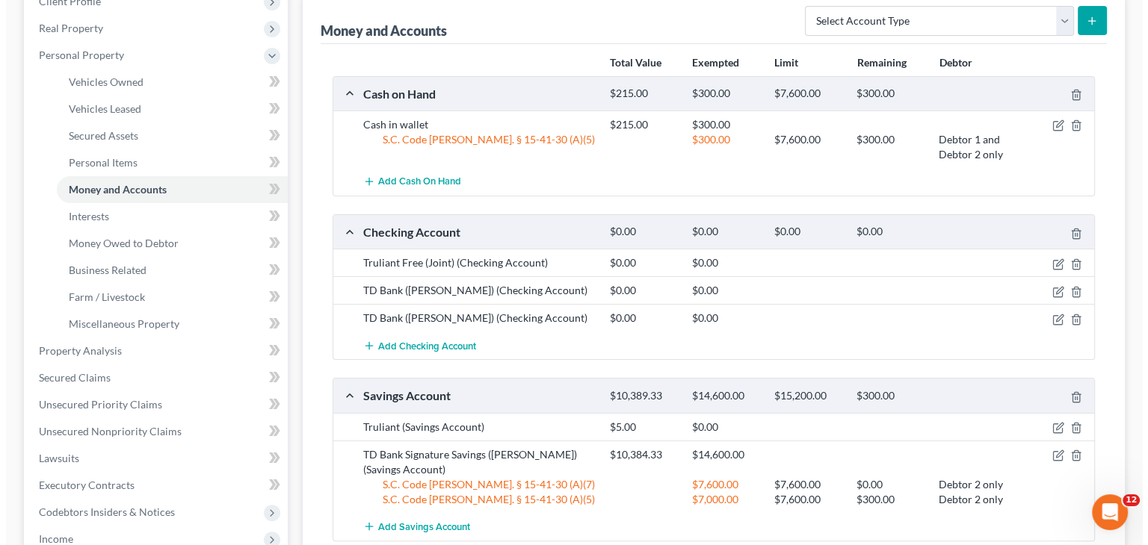
scroll to position [223, 0]
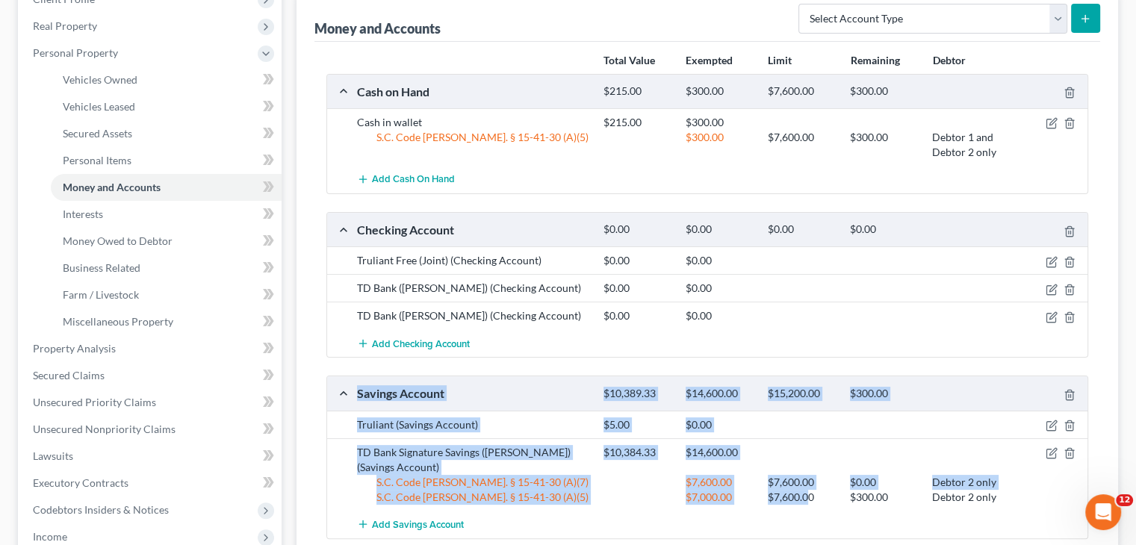
drag, startPoint x: 807, startPoint y: 497, endPoint x: 756, endPoint y: 359, distance: 146.6
click at [756, 359] on div "Cash on Hand $215.00 $300.00 $7,600.00 $300.00 Cash in wallet $215.00 $300.00 S…" at bounding box center [708, 306] width 762 height 465
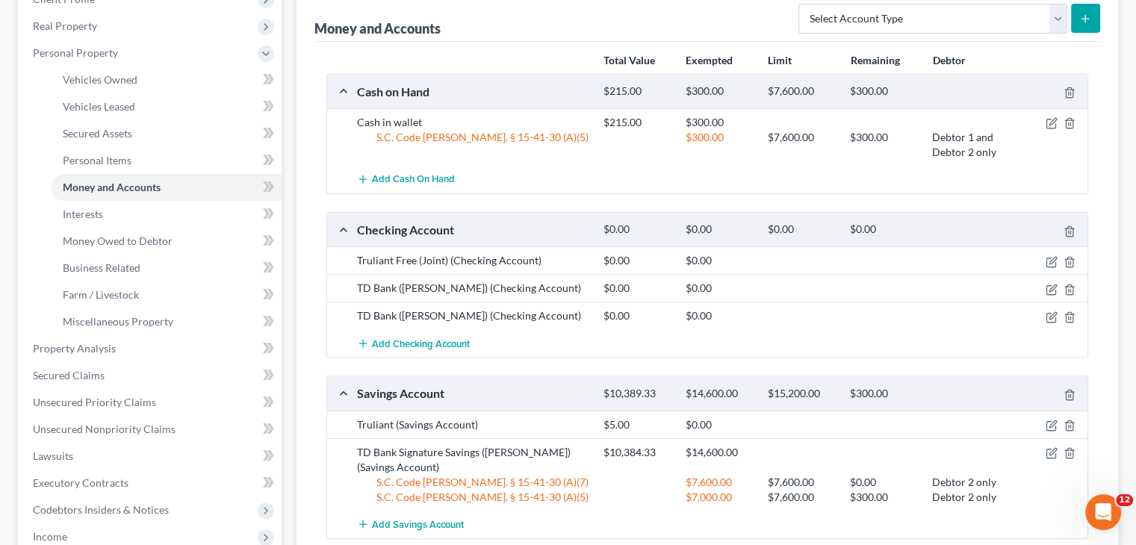
click at [819, 331] on div "Add Checking Account" at bounding box center [720, 343] width 740 height 28
click at [1053, 453] on icon "button" at bounding box center [1052, 454] width 12 height 12
select select "1"
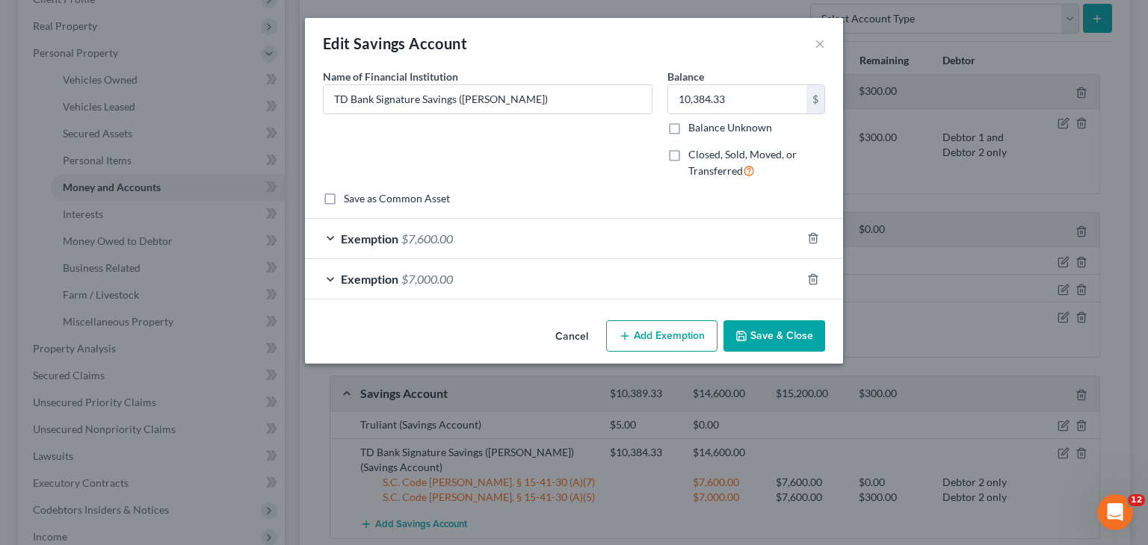
click at [619, 268] on div "Exemption $7,000.00" at bounding box center [553, 279] width 496 height 40
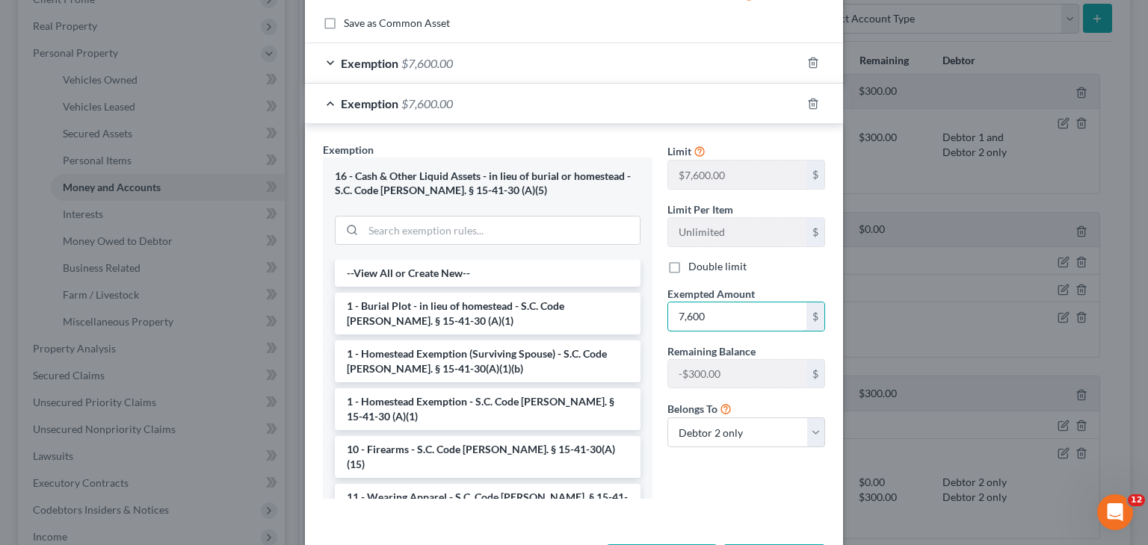
scroll to position [235, 0]
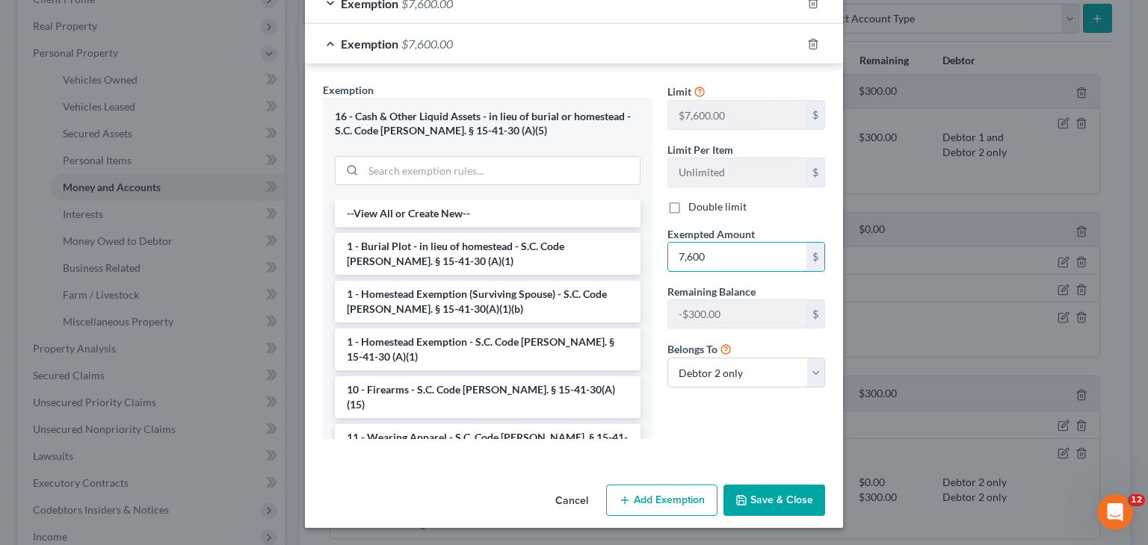
type input "7,600"
click at [768, 495] on button "Save & Close" at bounding box center [774, 500] width 102 height 31
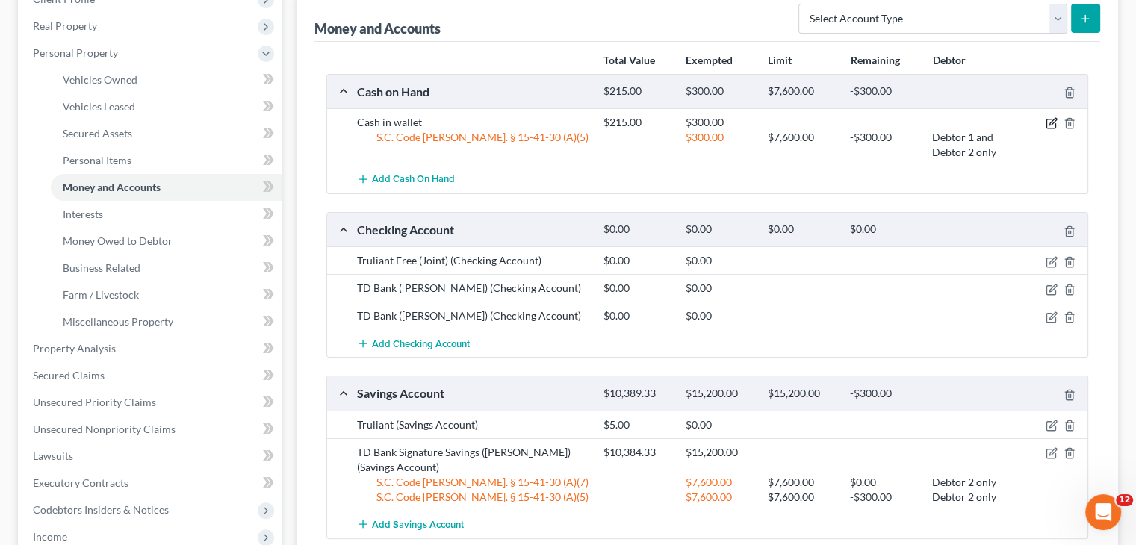
click at [1052, 120] on icon "button" at bounding box center [1052, 123] width 12 height 12
select select "2"
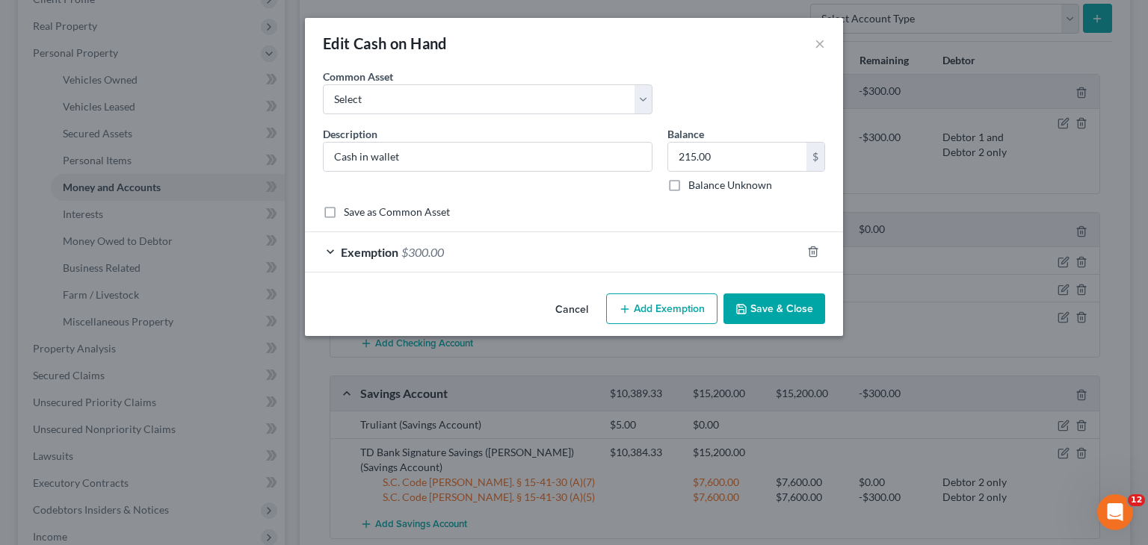
click at [598, 261] on div "Exemption $300.00" at bounding box center [553, 252] width 496 height 40
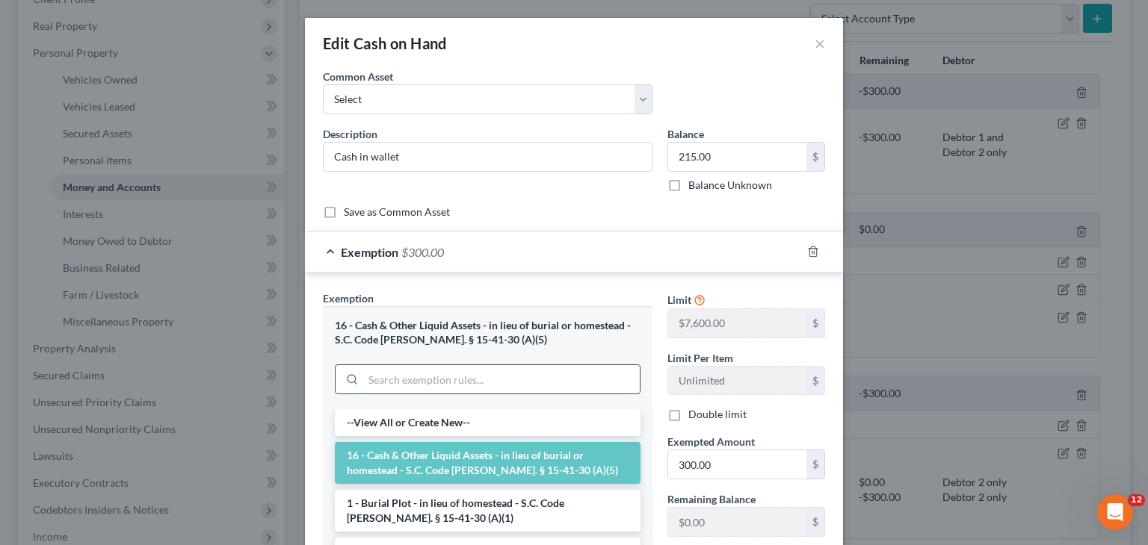
click at [496, 377] on input "search" at bounding box center [501, 379] width 276 height 28
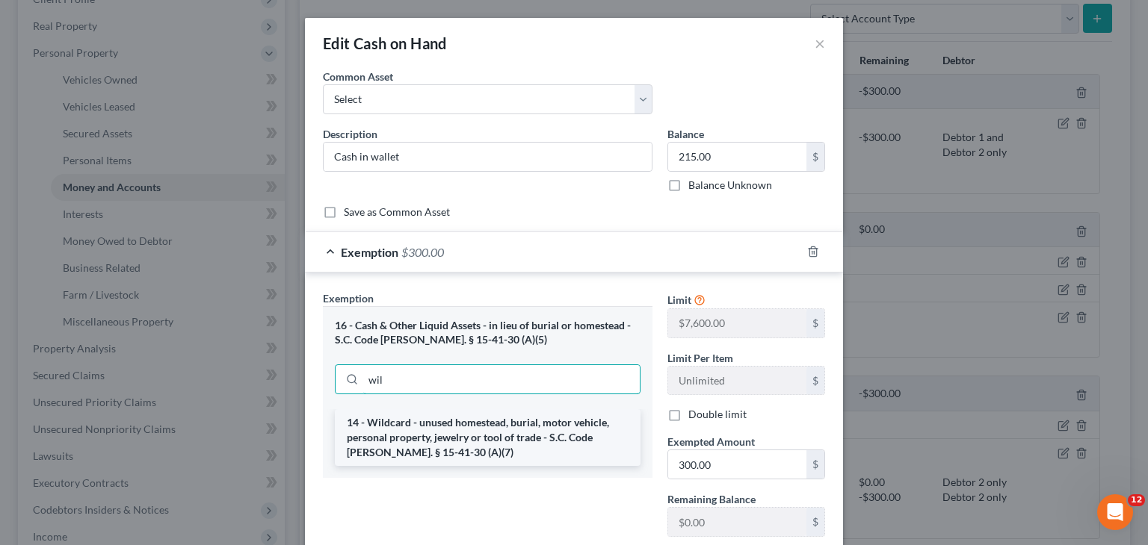
type input "wil"
click at [508, 442] on li "14 - Wildcard - unused homestead, burial, motor vehicle, personal property, jew…" at bounding box center [488, 437] width 306 height 57
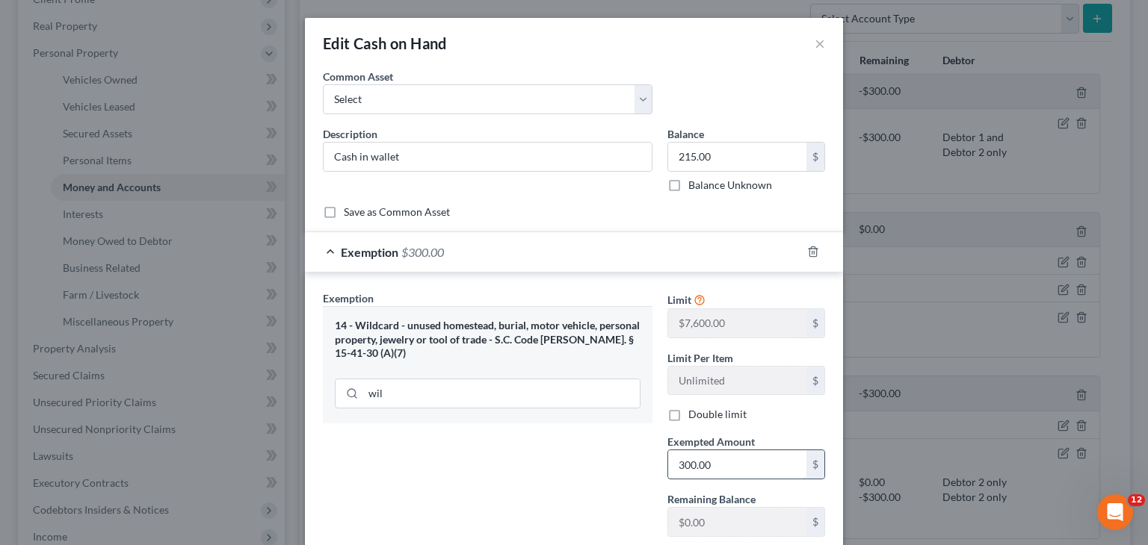
click at [715, 472] on input "300.00" at bounding box center [737, 465] width 138 height 28
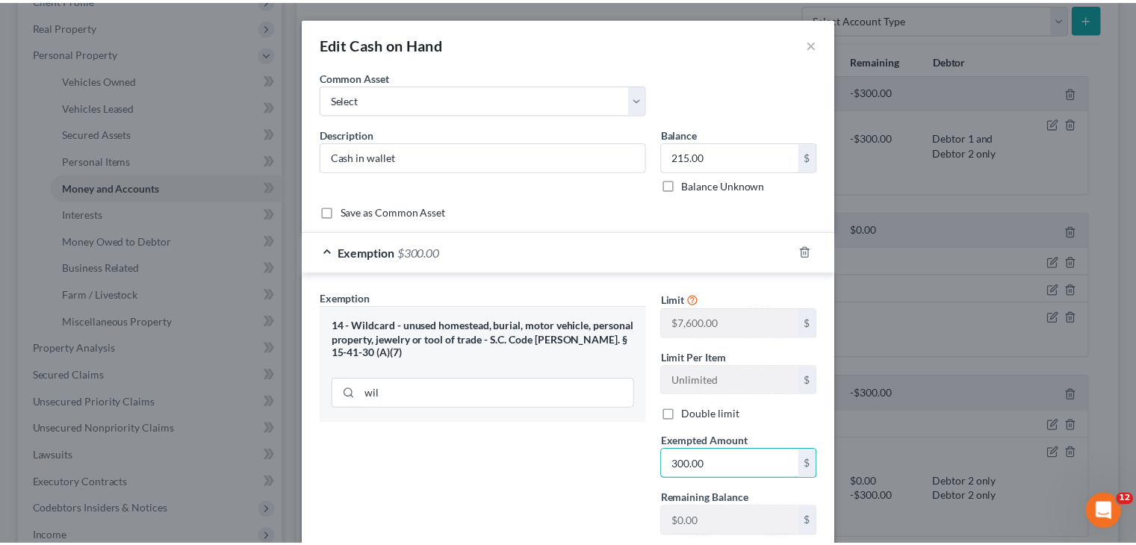
scroll to position [155, 0]
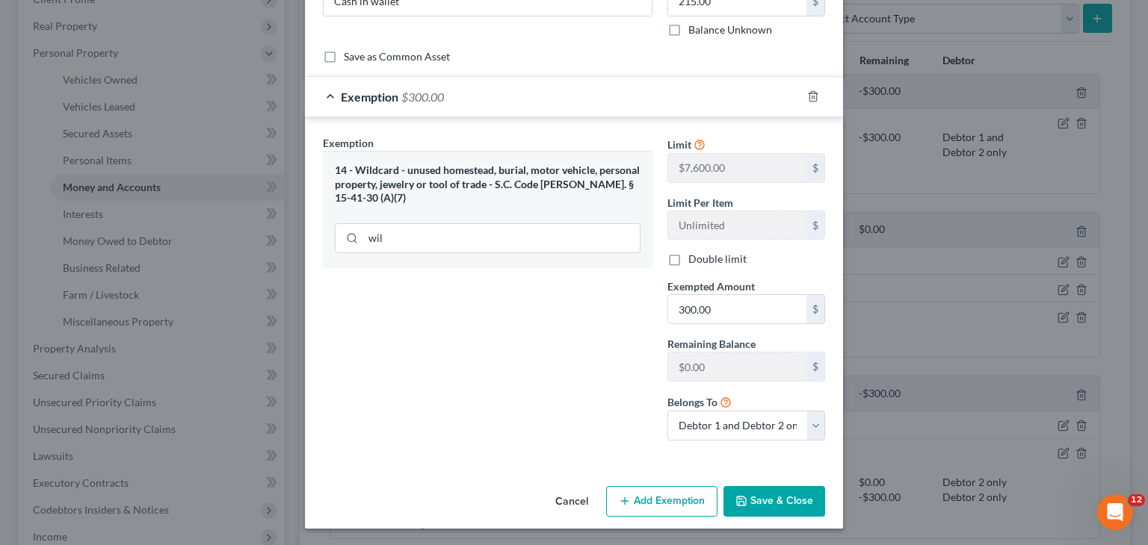
click at [788, 501] on button "Save & Close" at bounding box center [774, 501] width 102 height 31
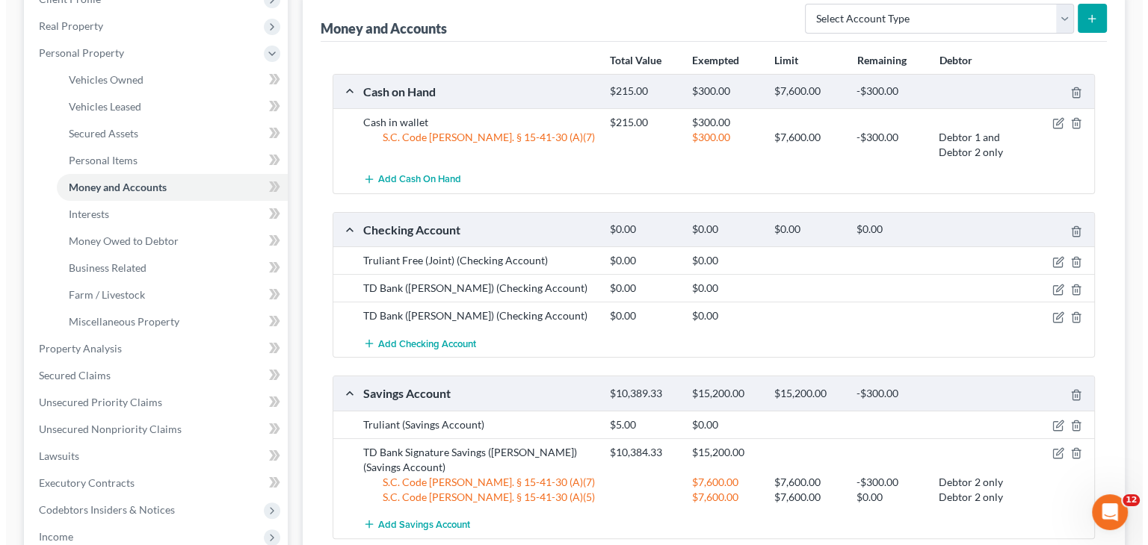
scroll to position [274, 0]
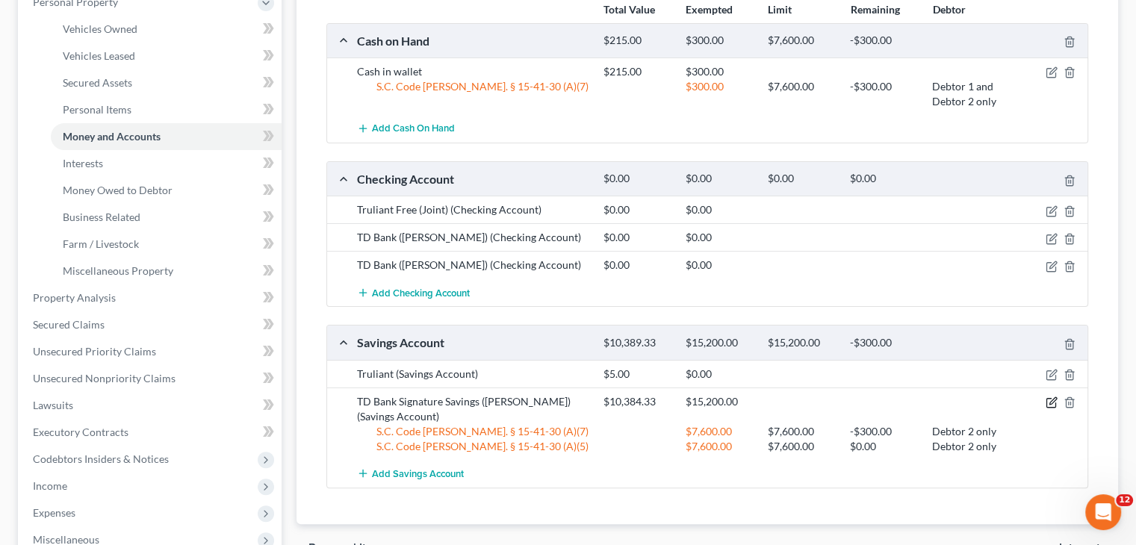
click at [1050, 402] on icon "button" at bounding box center [1052, 403] width 12 height 12
select select "1"
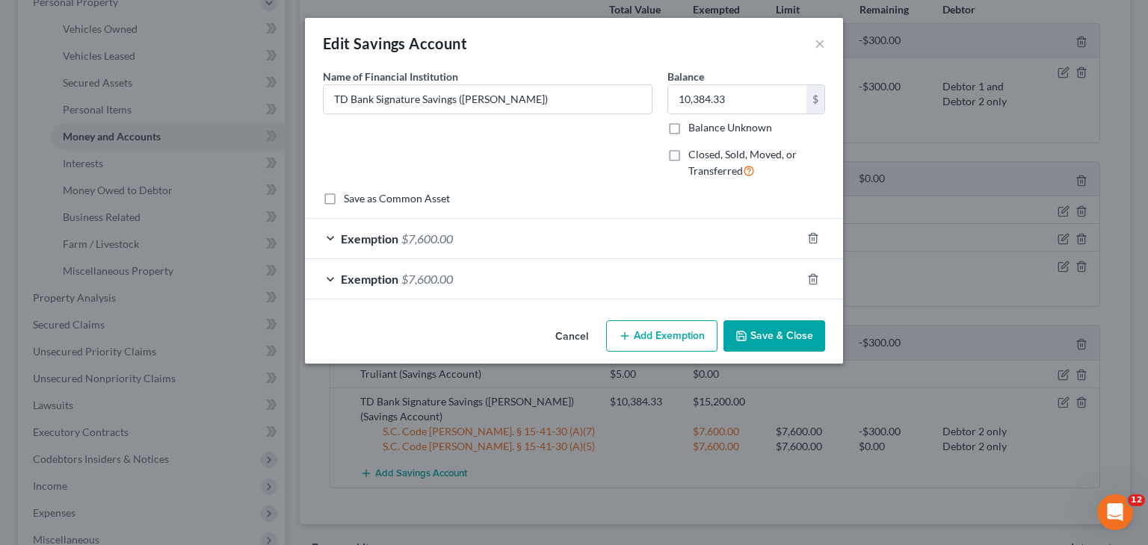
click at [510, 221] on div "Exemption $7,600.00" at bounding box center [553, 239] width 496 height 40
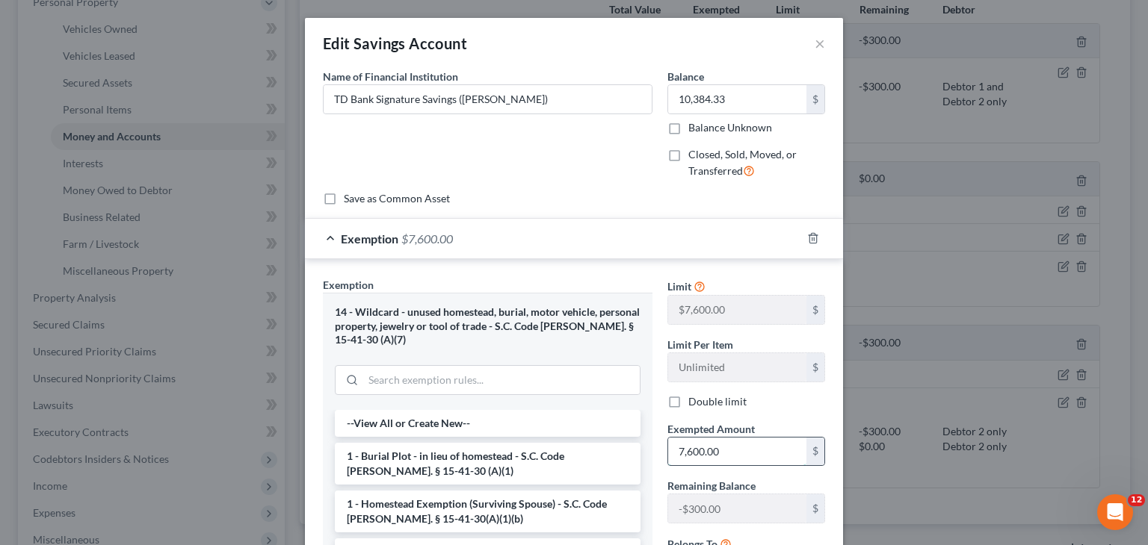
click at [716, 454] on input "7,600.00" at bounding box center [737, 452] width 138 height 28
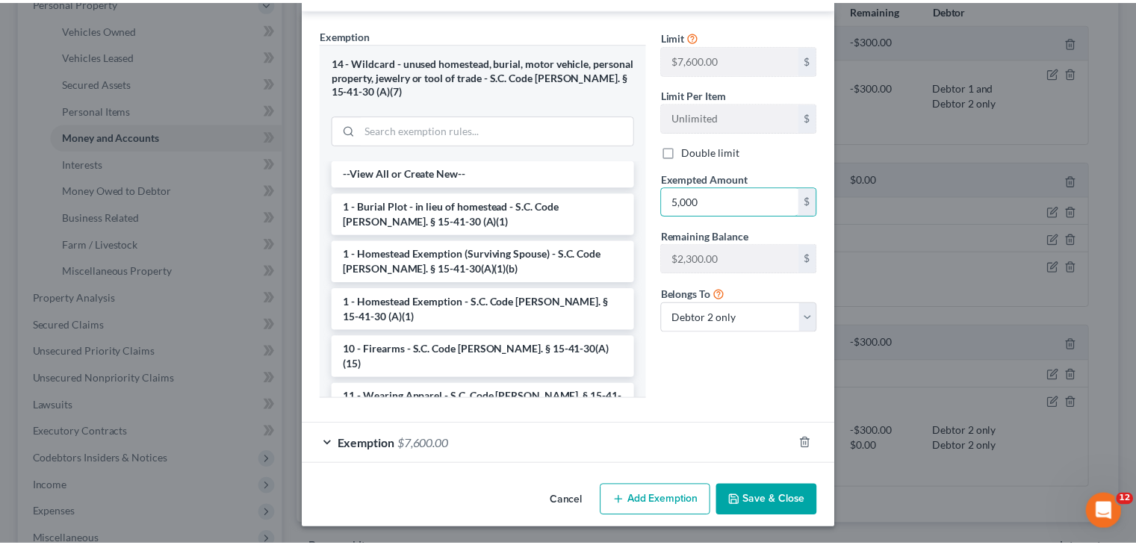
scroll to position [250, 0]
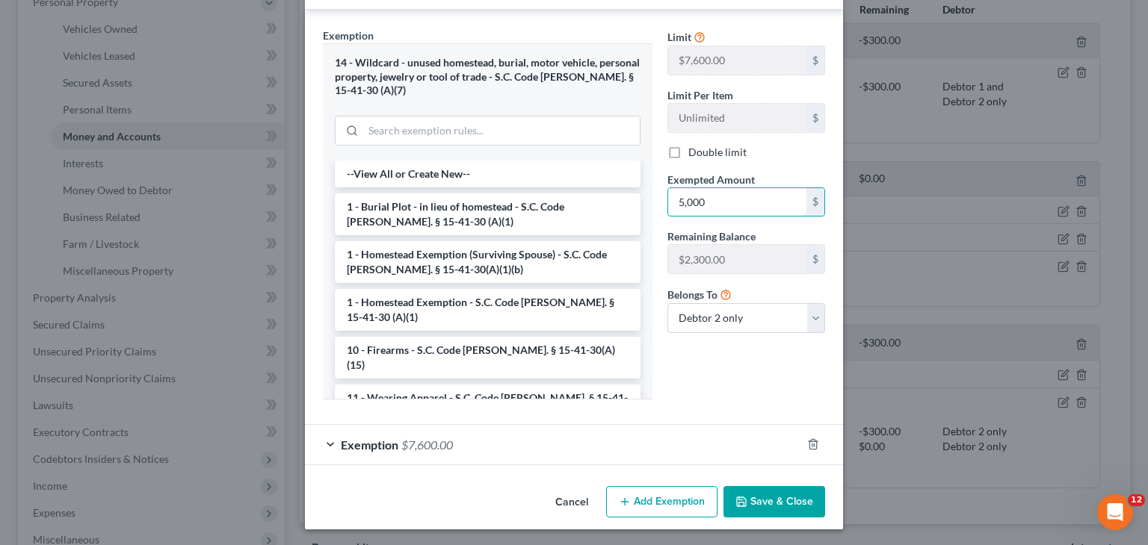
type input "5,000"
click at [762, 486] on button "Save & Close" at bounding box center [774, 501] width 102 height 31
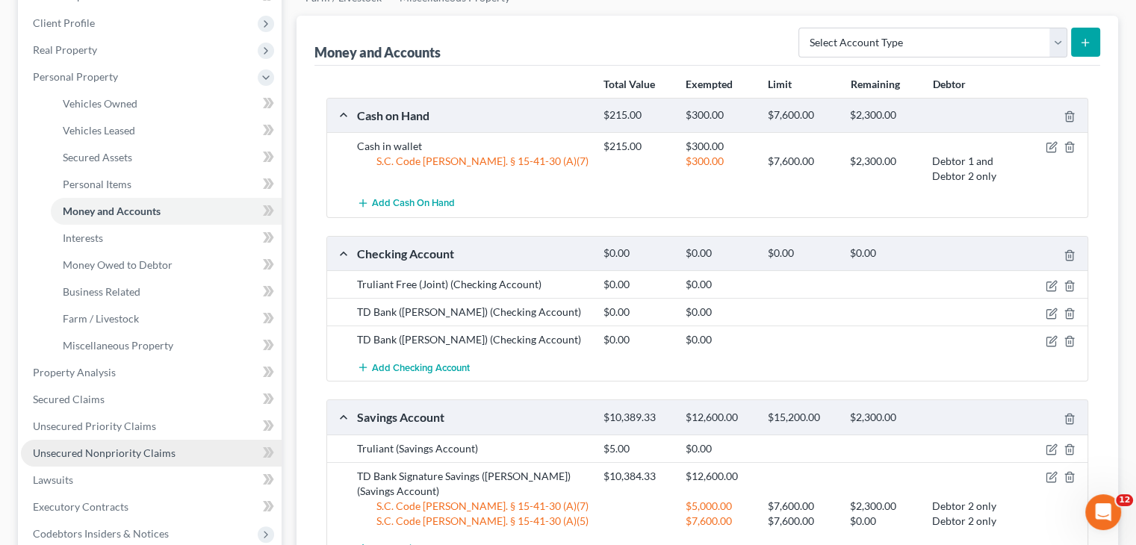
scroll to position [197, 0]
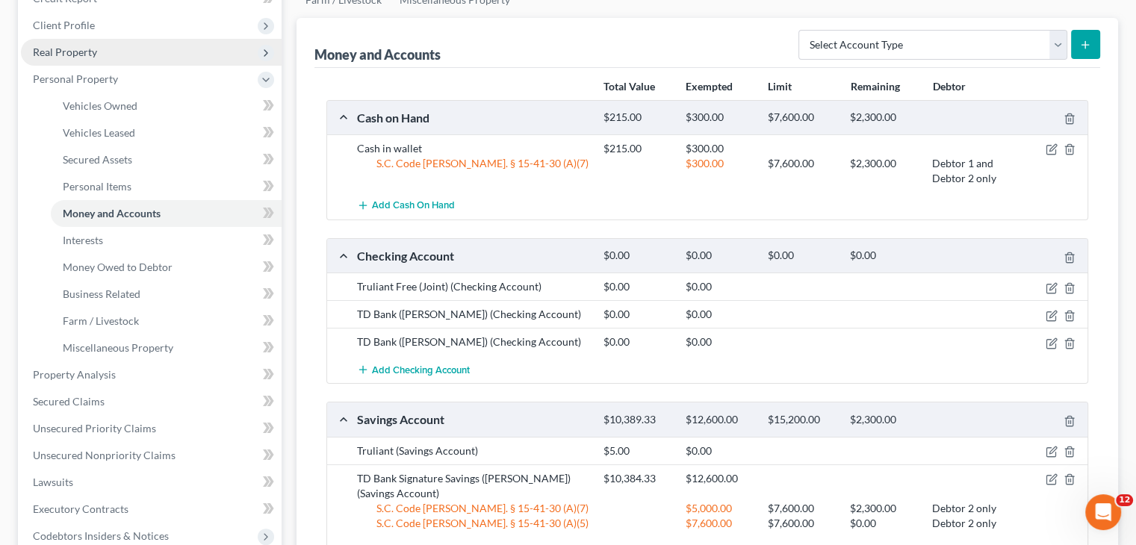
click at [114, 58] on span "Real Property" at bounding box center [151, 52] width 261 height 27
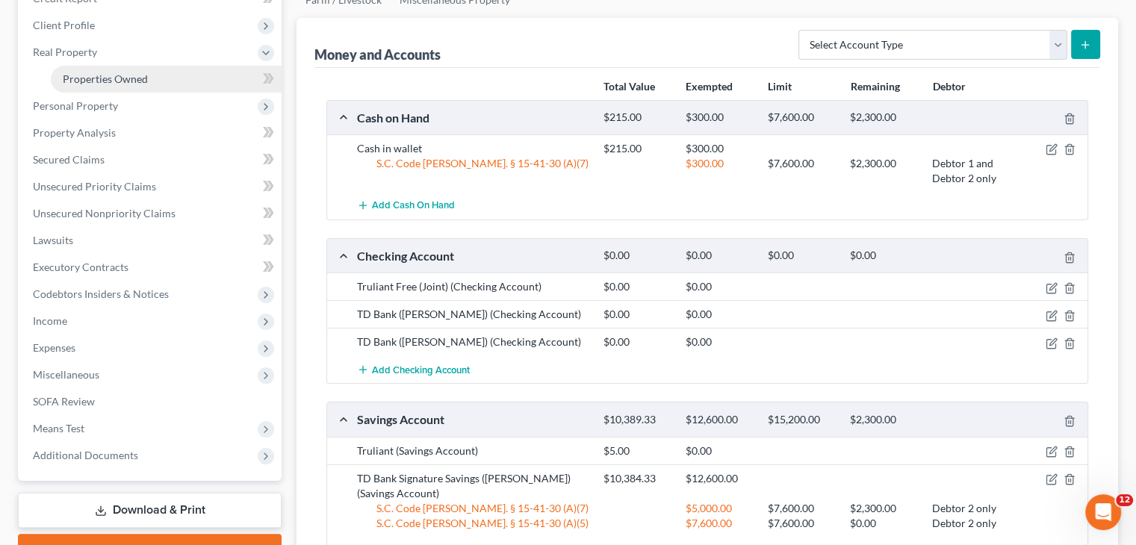
click at [119, 78] on span "Properties Owned" at bounding box center [105, 78] width 85 height 13
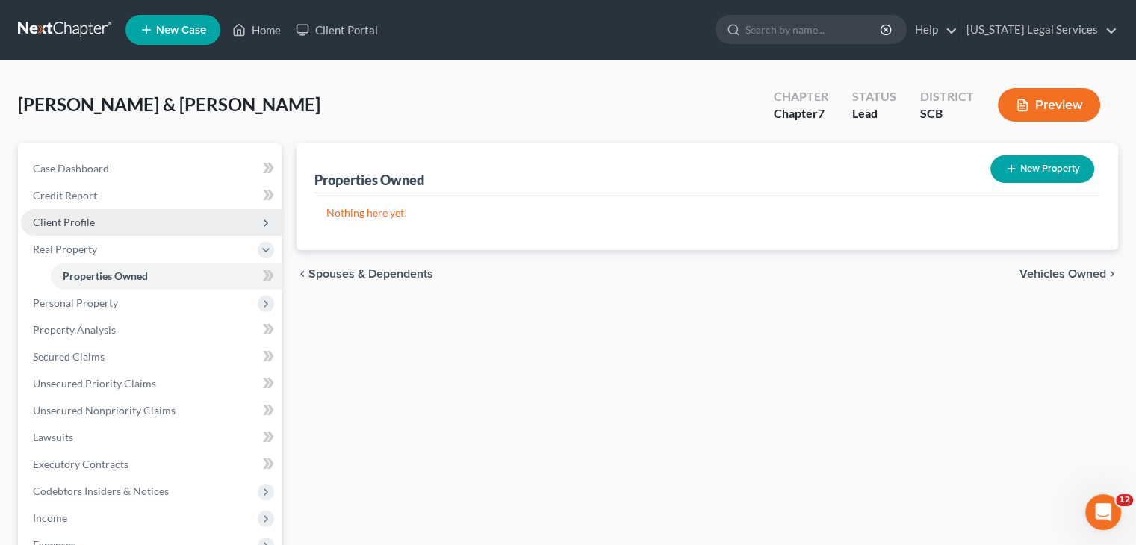
click at [99, 222] on span "Client Profile" at bounding box center [151, 222] width 261 height 27
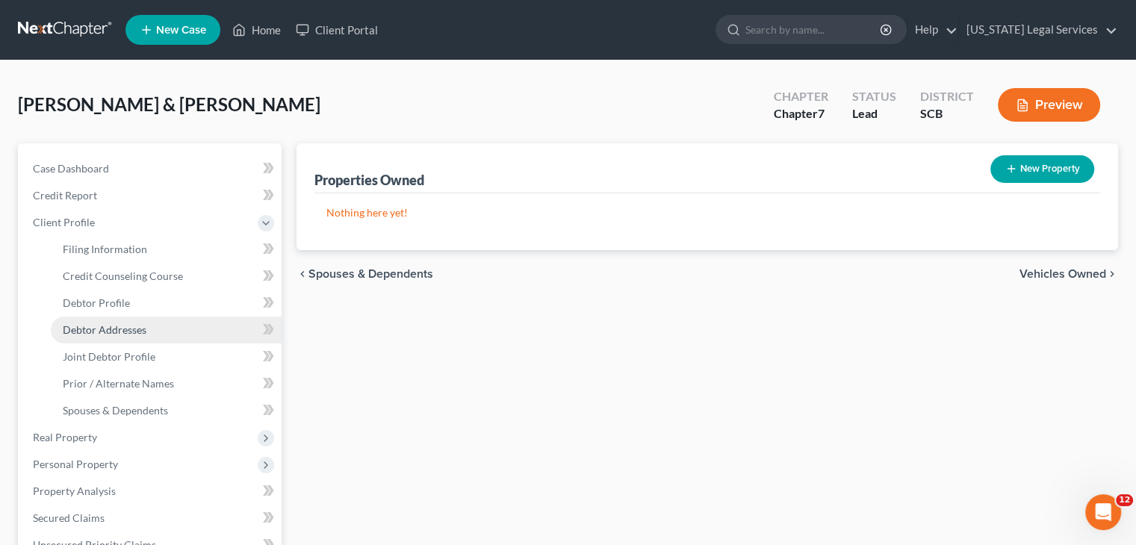
click at [117, 332] on span "Debtor Addresses" at bounding box center [105, 330] width 84 height 13
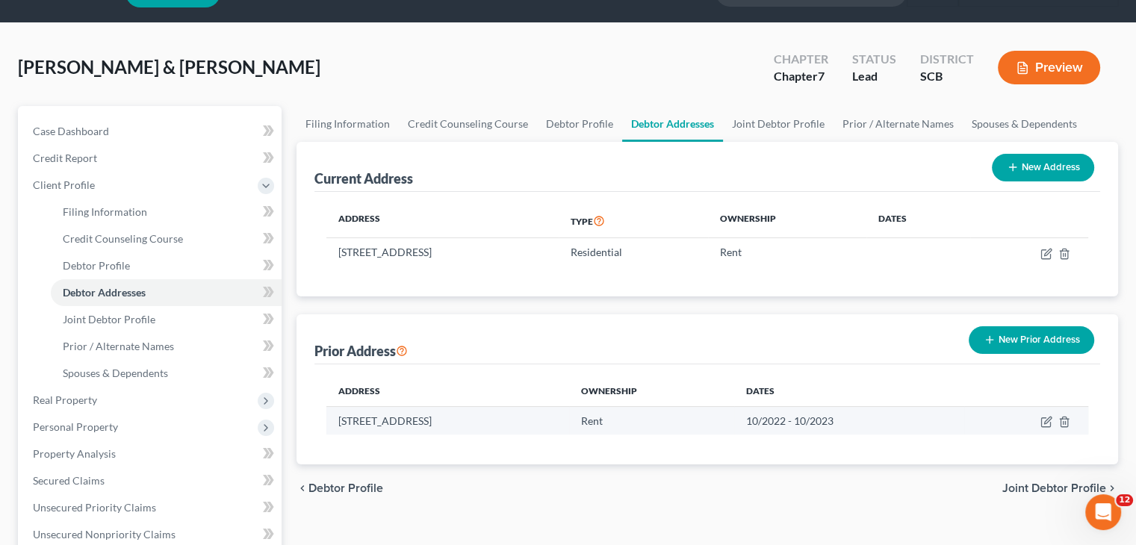
scroll to position [39, 0]
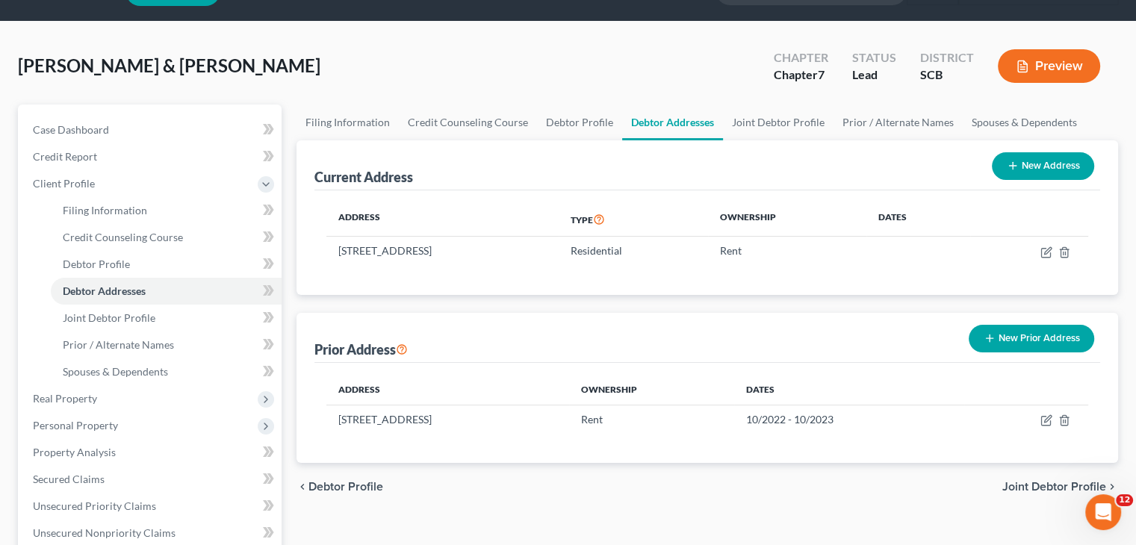
drag, startPoint x: 508, startPoint y: 454, endPoint x: 451, endPoint y: 332, distance: 134.0
click at [451, 332] on div "Prior Address New Prior Address Address Ownership Dates 6101 Parker Cone Way, G…" at bounding box center [708, 388] width 822 height 150
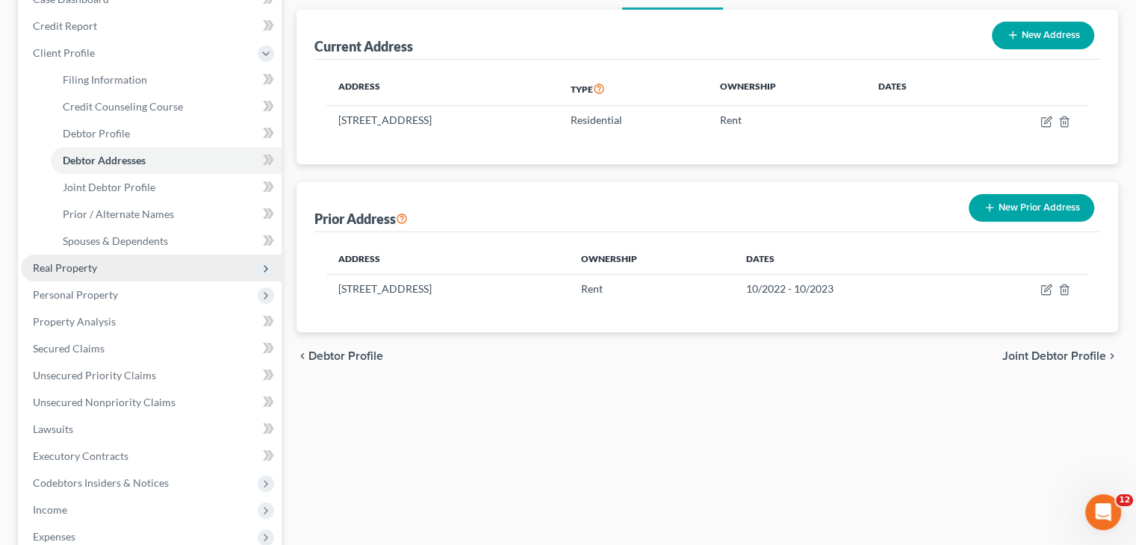
scroll to position [182, 0]
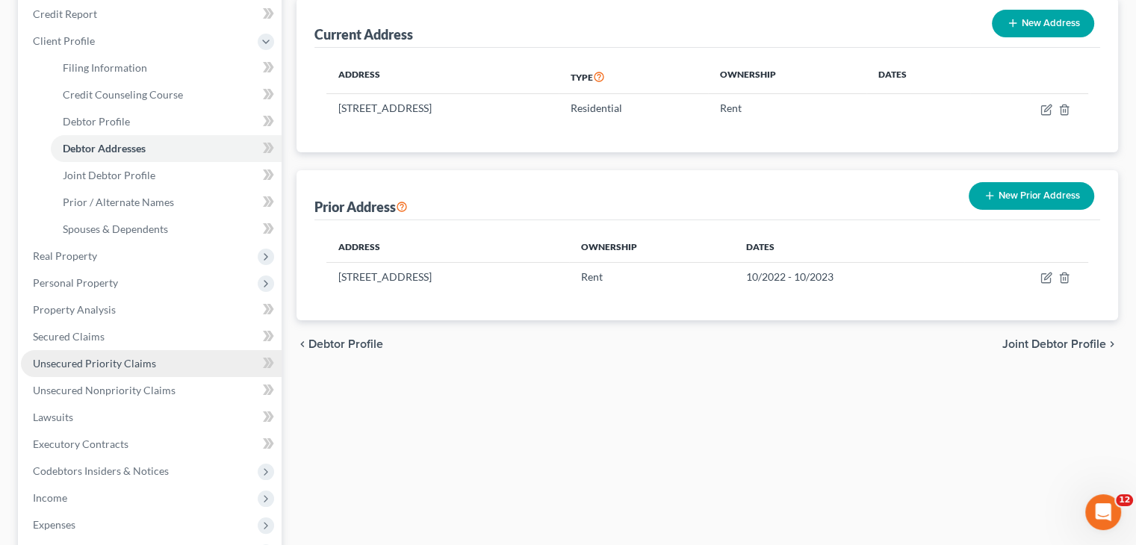
click at [137, 357] on span "Unsecured Priority Claims" at bounding box center [94, 363] width 123 height 13
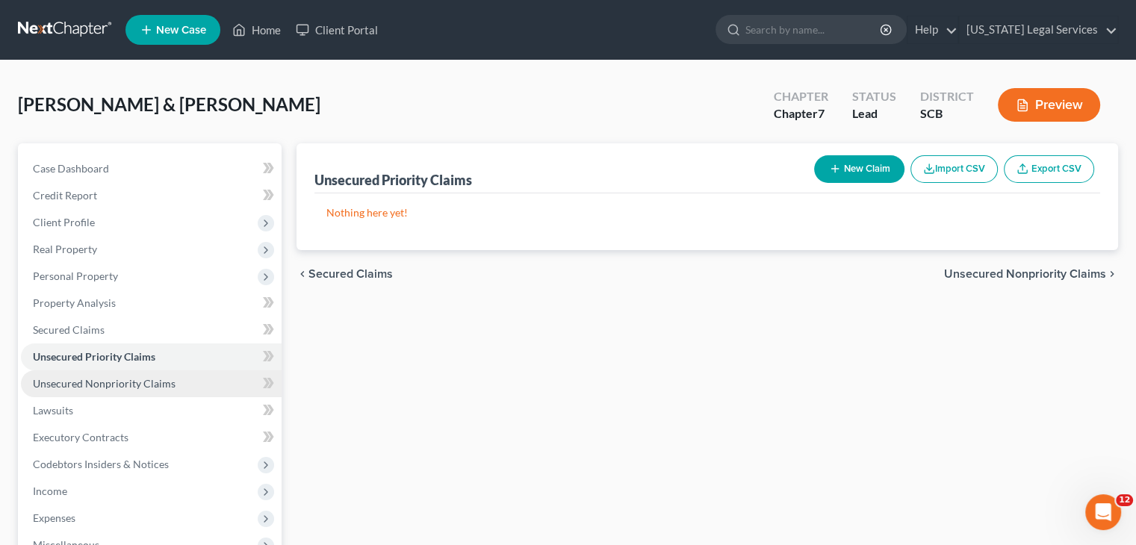
click at [140, 380] on span "Unsecured Nonpriority Claims" at bounding box center [104, 383] width 143 height 13
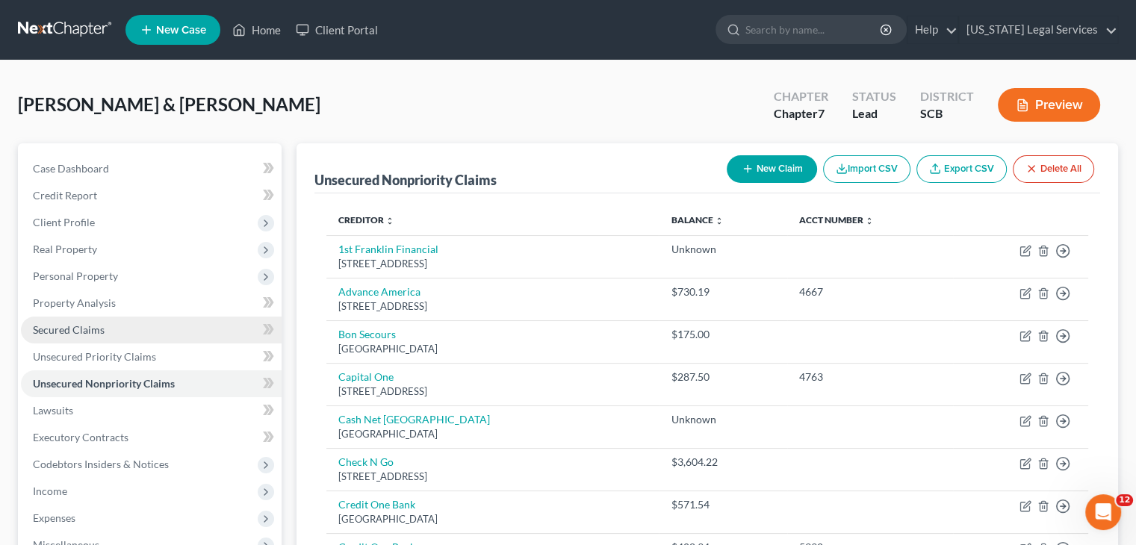
click at [123, 327] on link "Secured Claims" at bounding box center [151, 330] width 261 height 27
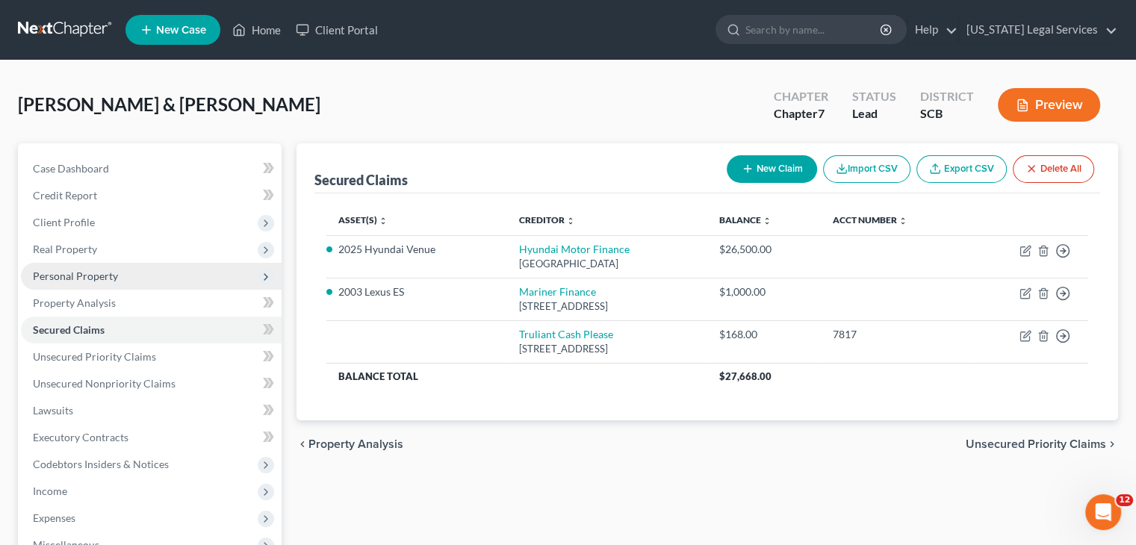
click at [125, 267] on span "Personal Property" at bounding box center [151, 276] width 261 height 27
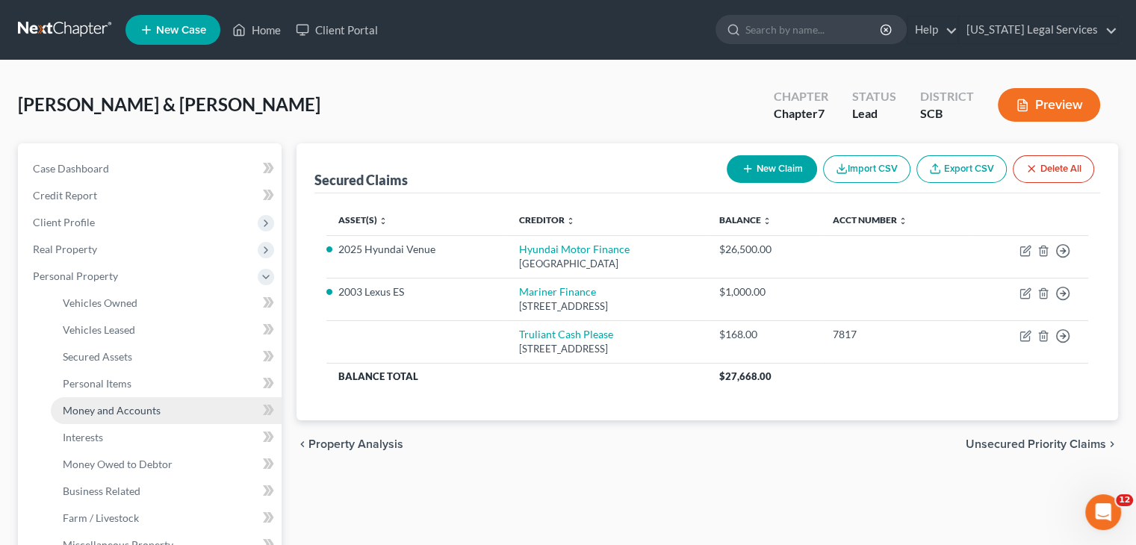
click at [126, 416] on link "Money and Accounts" at bounding box center [166, 410] width 231 height 27
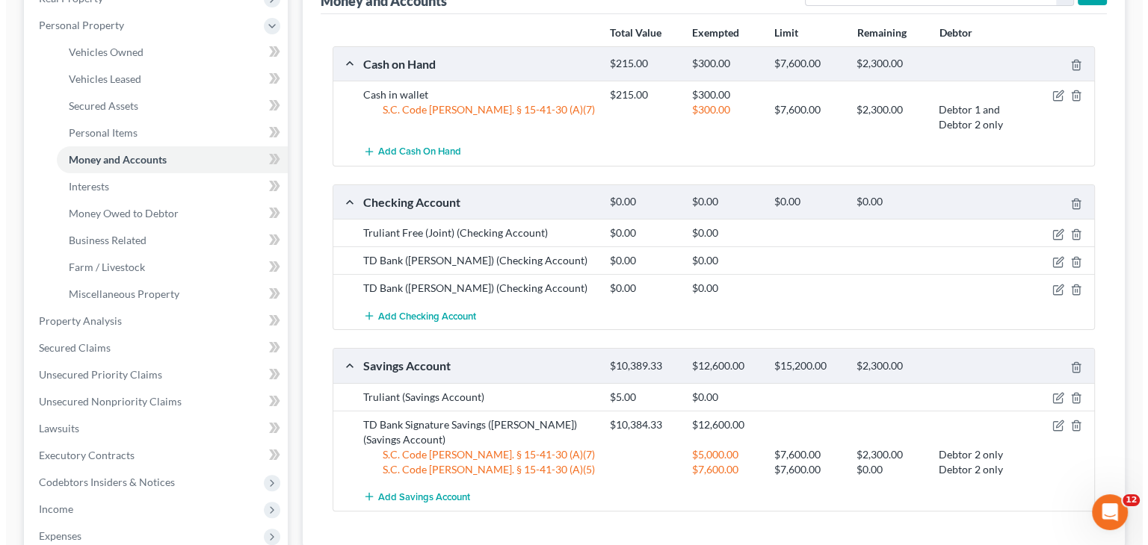
scroll to position [251, 0]
click at [1049, 427] on icon "button" at bounding box center [1052, 426] width 12 height 12
select select "1"
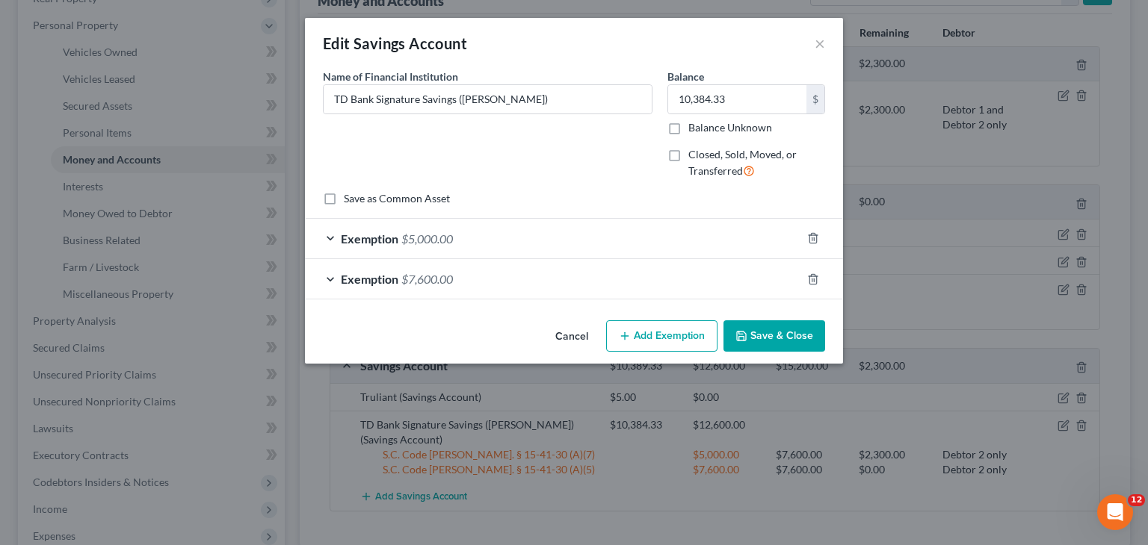
click at [560, 232] on div "Exemption $5,000.00" at bounding box center [553, 239] width 496 height 40
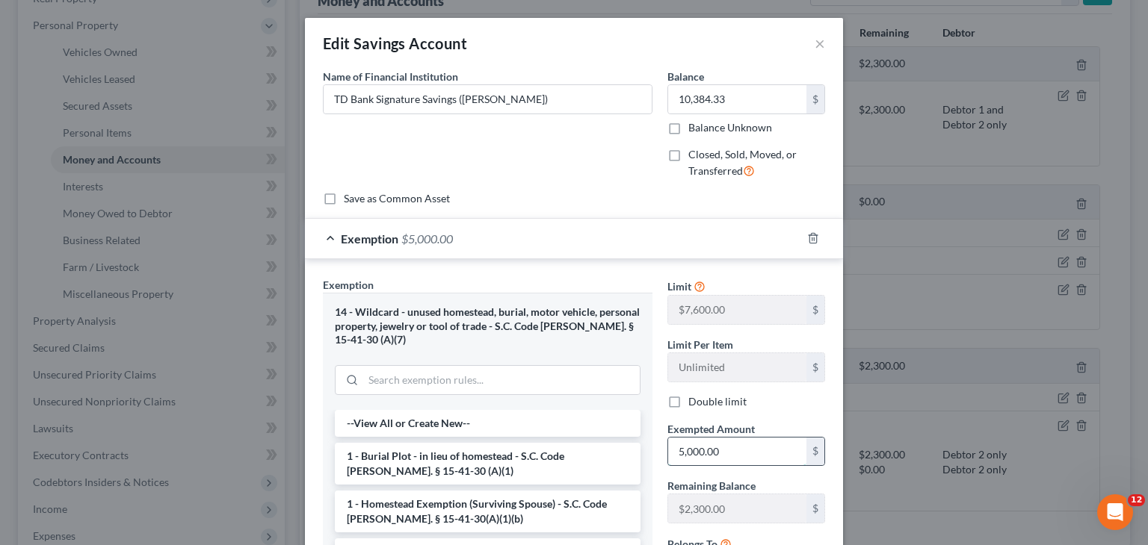
click at [678, 448] on input "5,000.00" at bounding box center [737, 452] width 138 height 28
click at [711, 446] on input "000.00" at bounding box center [737, 452] width 138 height 28
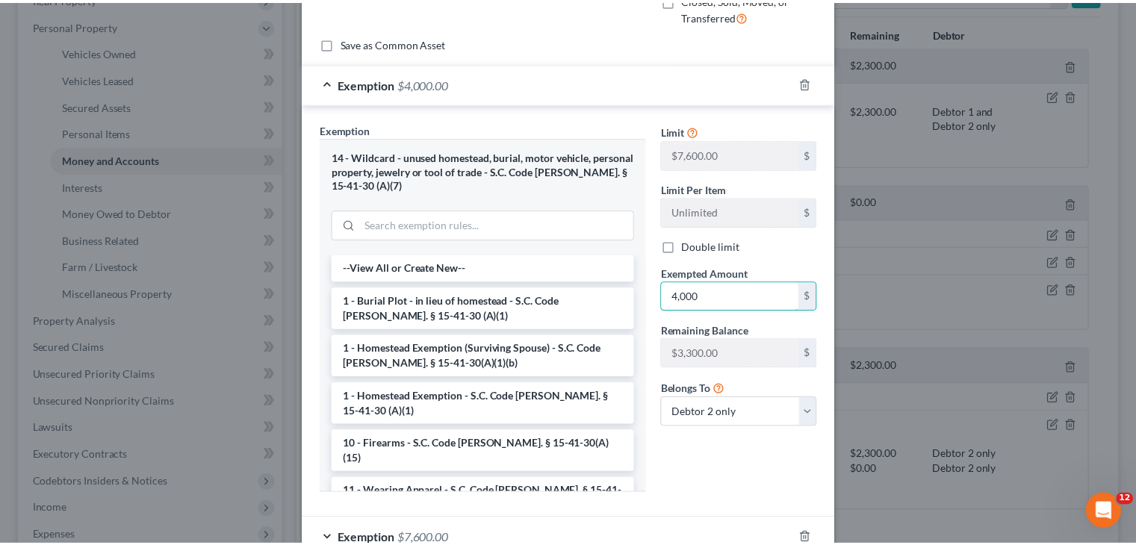
scroll to position [250, 0]
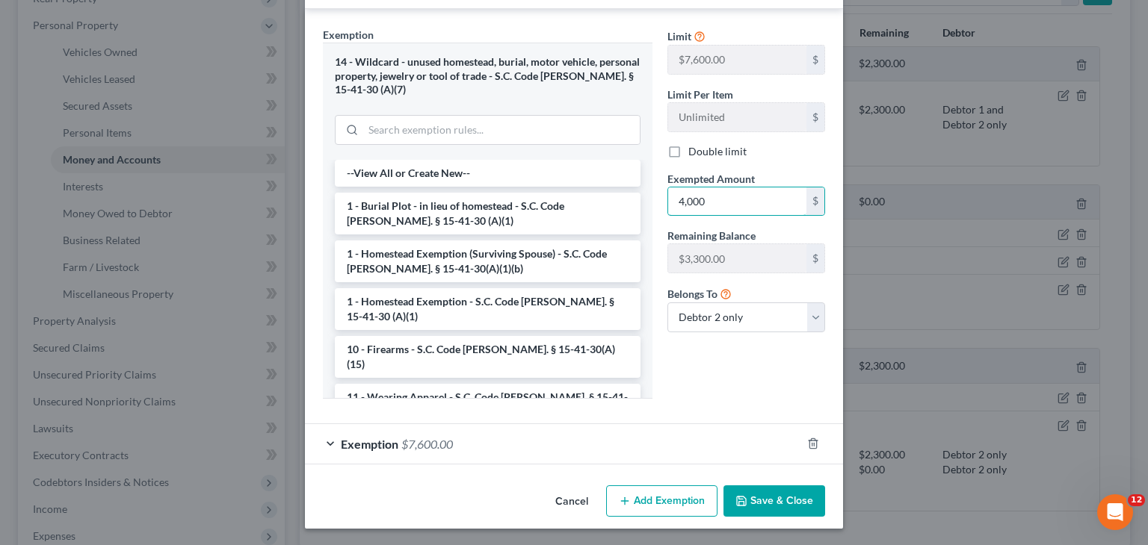
type input "4,000"
click at [765, 493] on button "Save & Close" at bounding box center [774, 501] width 102 height 31
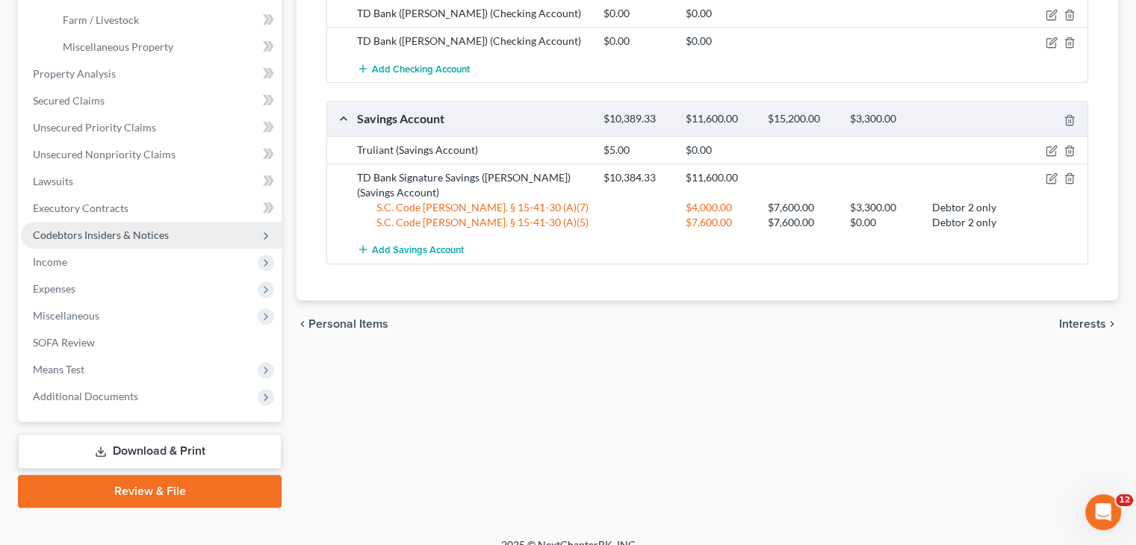
scroll to position [498, 0]
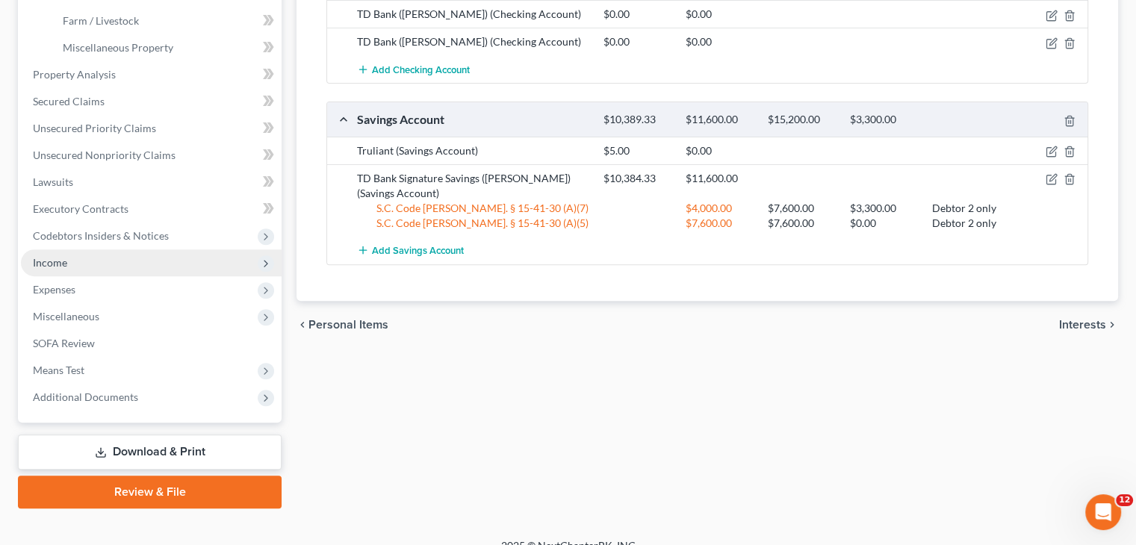
click at [126, 266] on span "Income" at bounding box center [151, 263] width 261 height 27
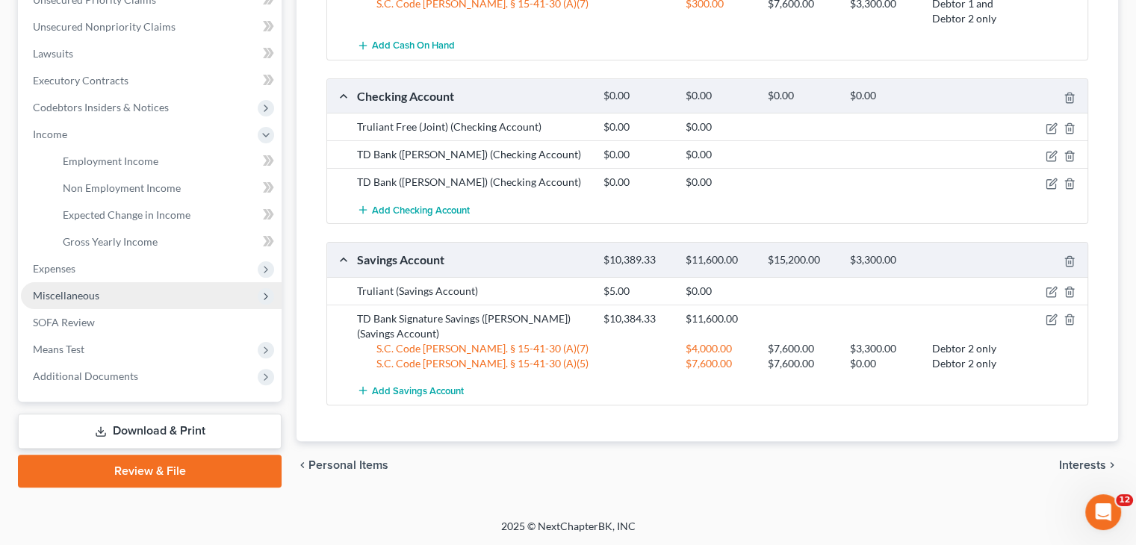
scroll to position [356, 0]
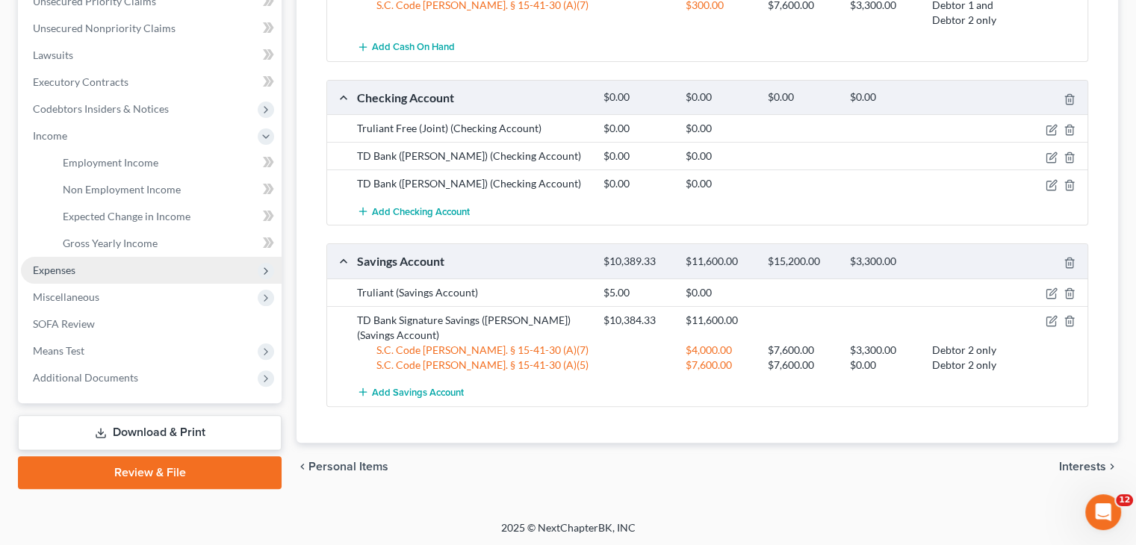
click at [126, 278] on span "Expenses" at bounding box center [151, 270] width 261 height 27
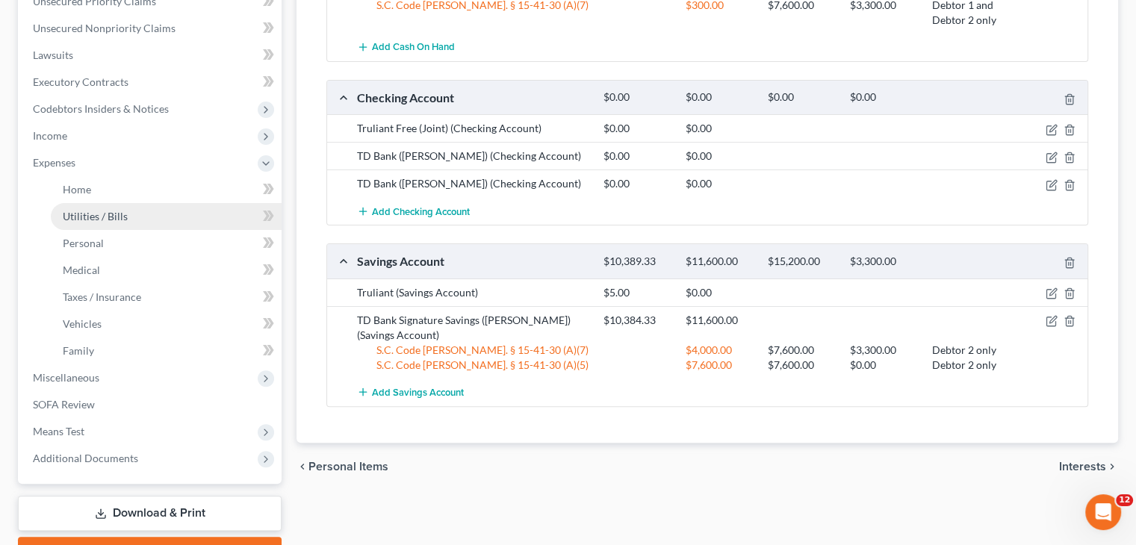
click at [138, 212] on link "Utilities / Bills" at bounding box center [166, 216] width 231 height 27
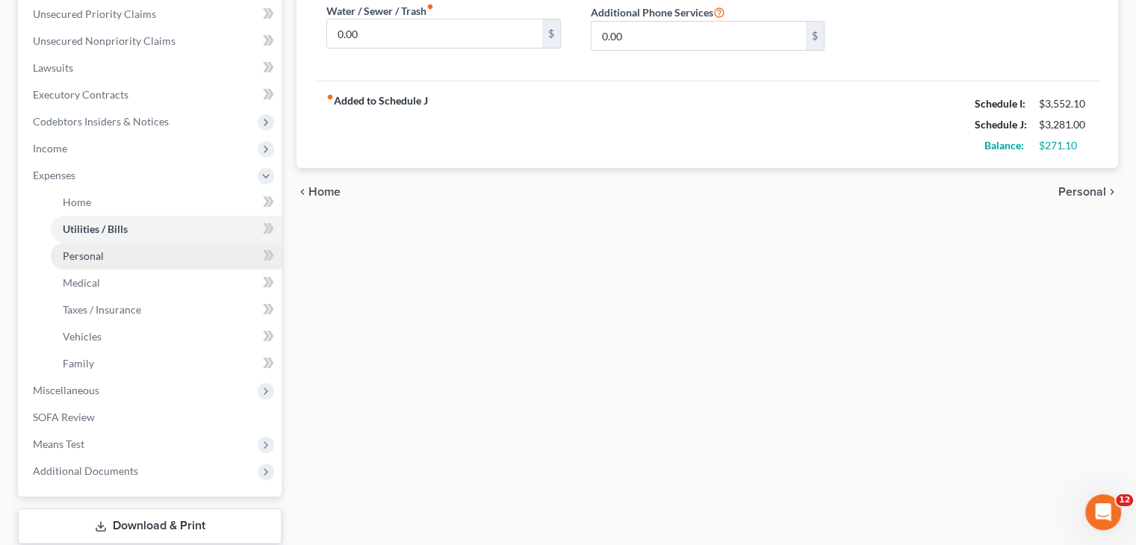
scroll to position [351, 0]
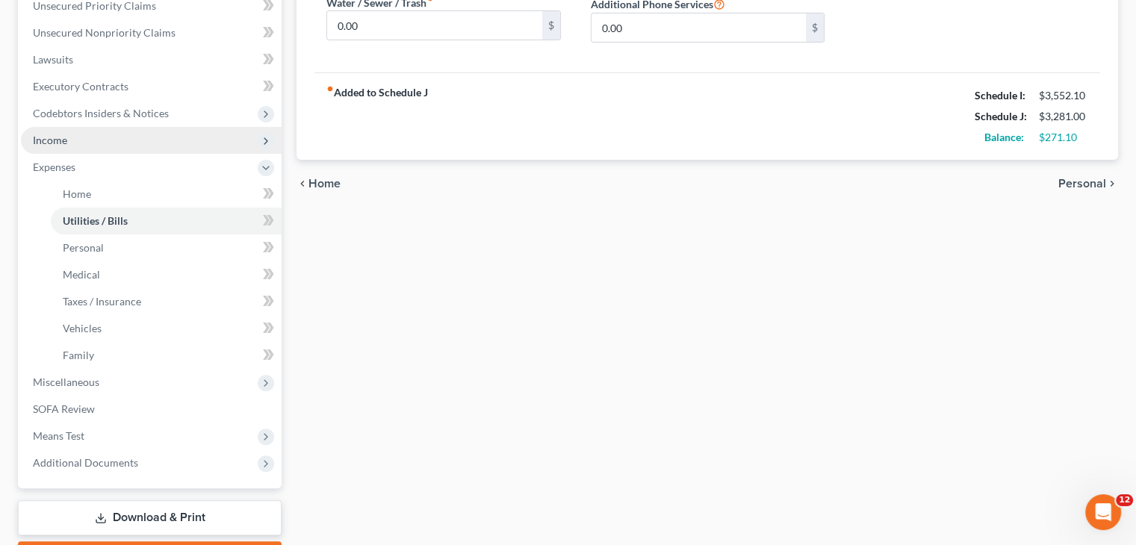
click at [131, 143] on span "Income" at bounding box center [151, 140] width 261 height 27
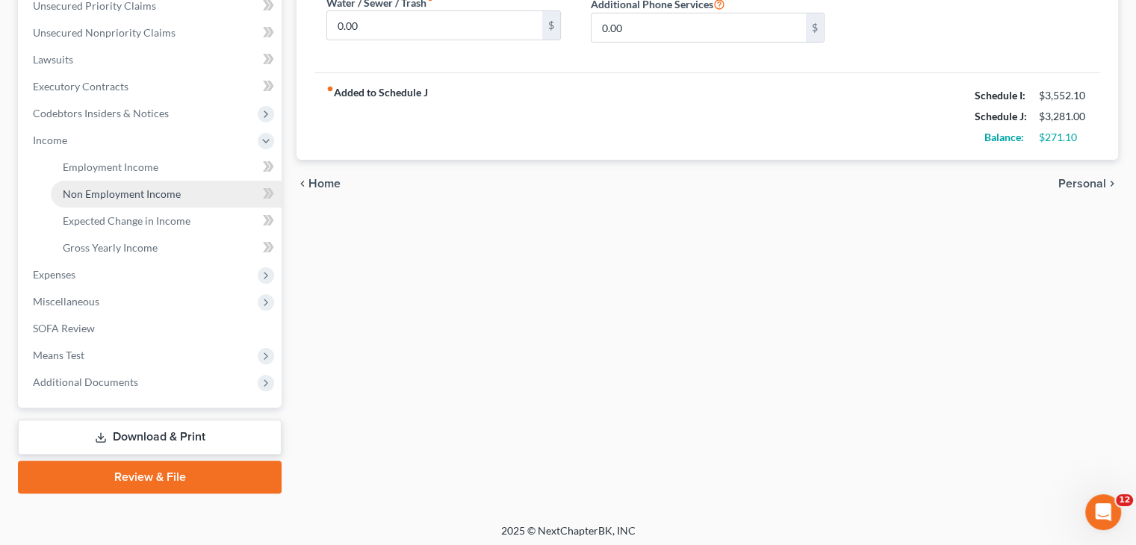
click at [144, 191] on span "Non Employment Income" at bounding box center [122, 194] width 118 height 13
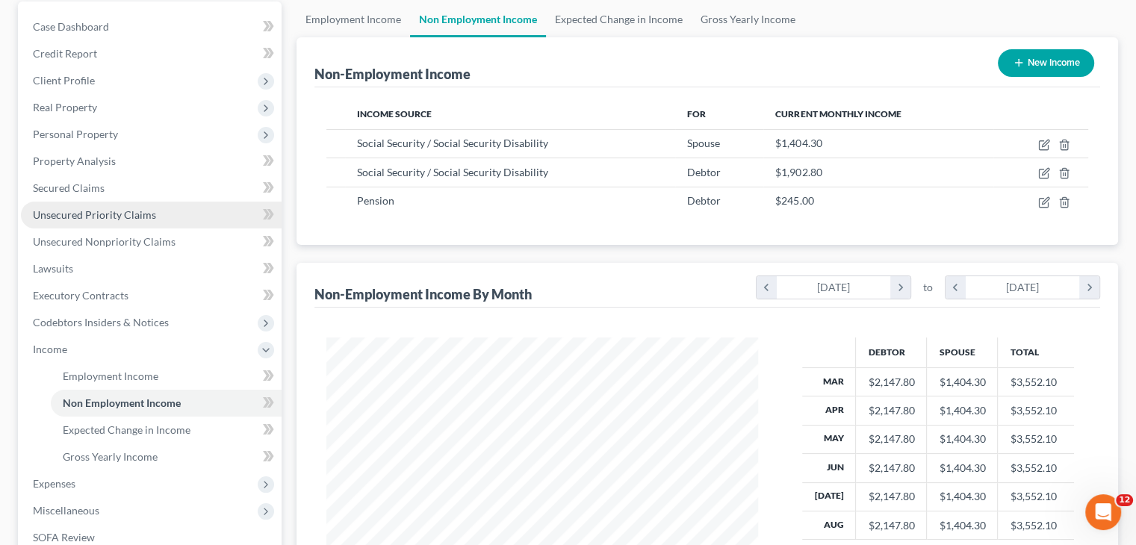
scroll to position [146, 0]
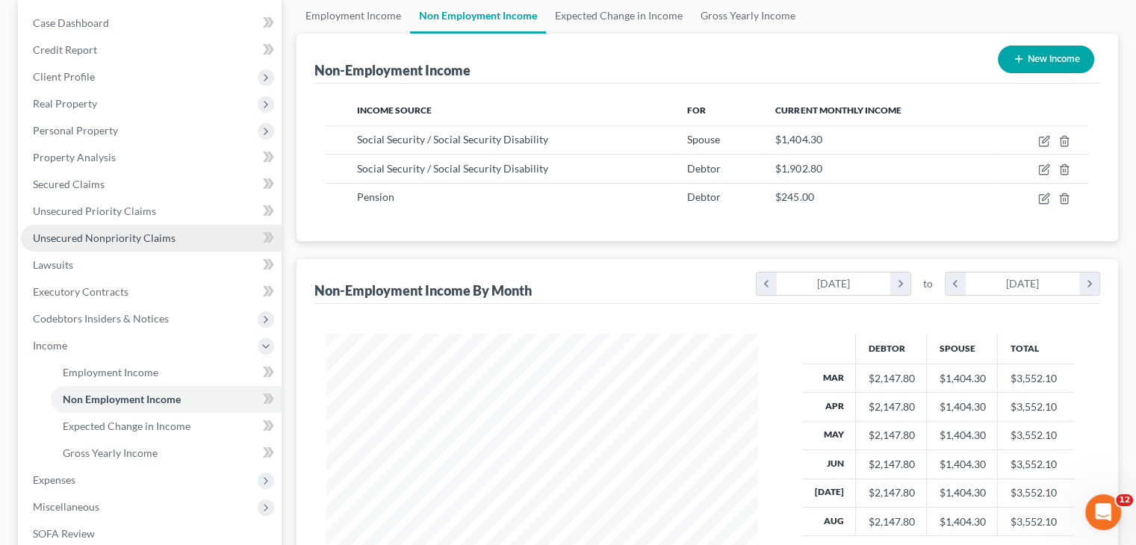
click at [111, 243] on span "Unsecured Nonpriority Claims" at bounding box center [104, 238] width 143 height 13
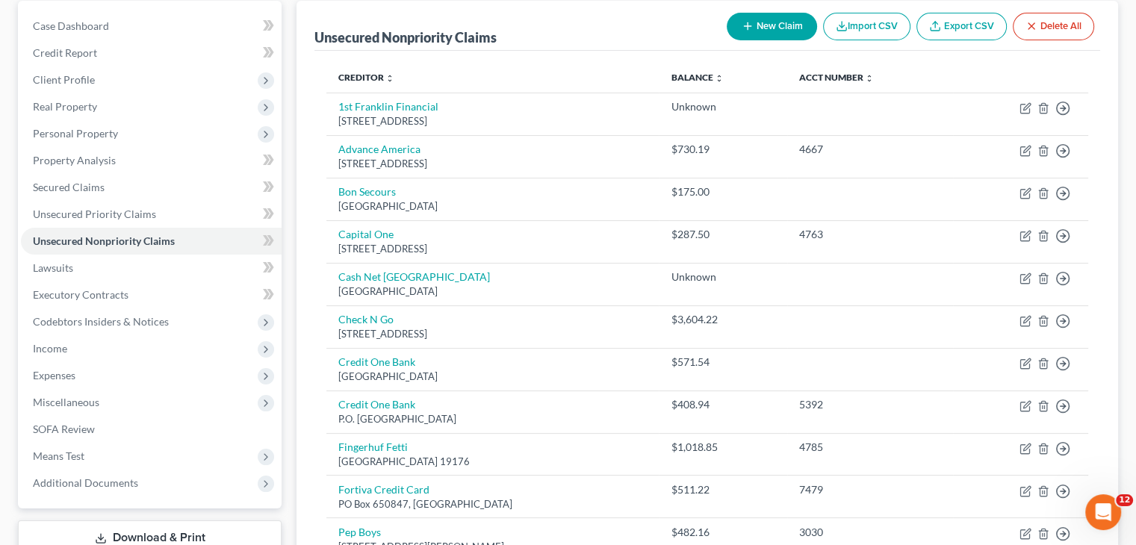
scroll to position [134, 0]
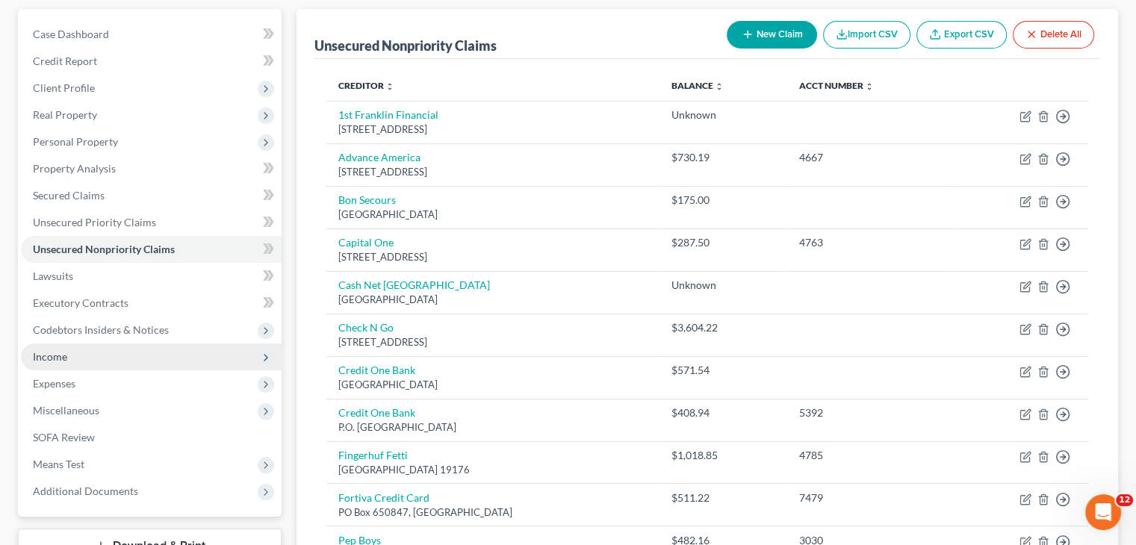
click at [101, 356] on span "Income" at bounding box center [151, 357] width 261 height 27
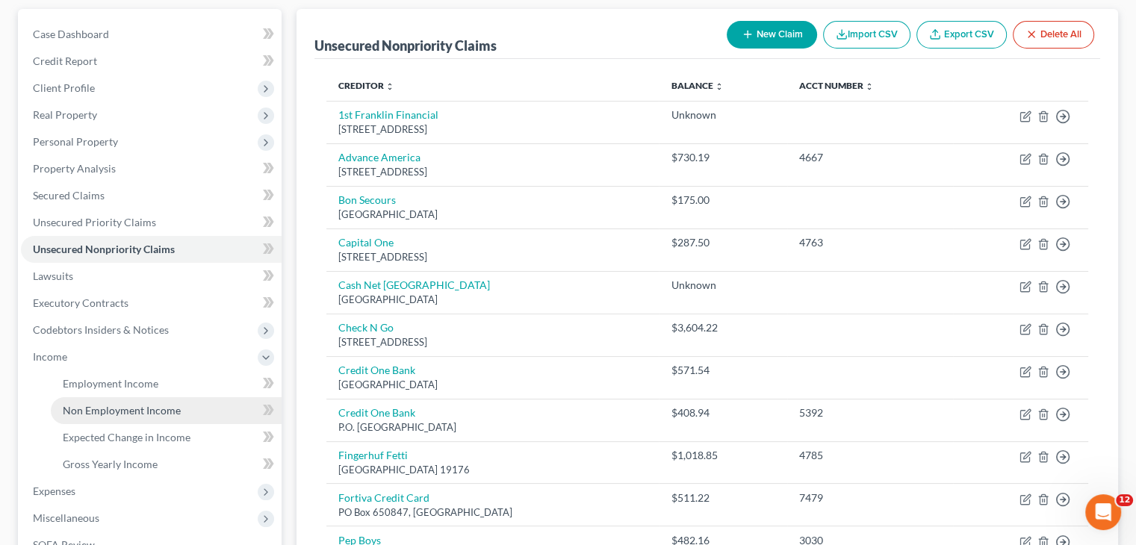
click at [140, 409] on span "Non Employment Income" at bounding box center [122, 410] width 118 height 13
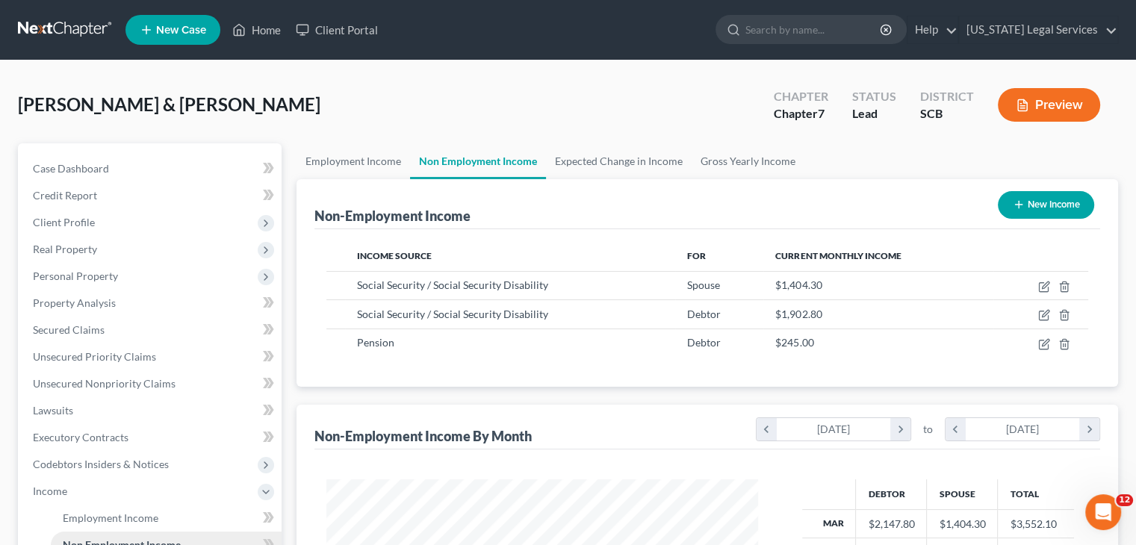
scroll to position [266, 461]
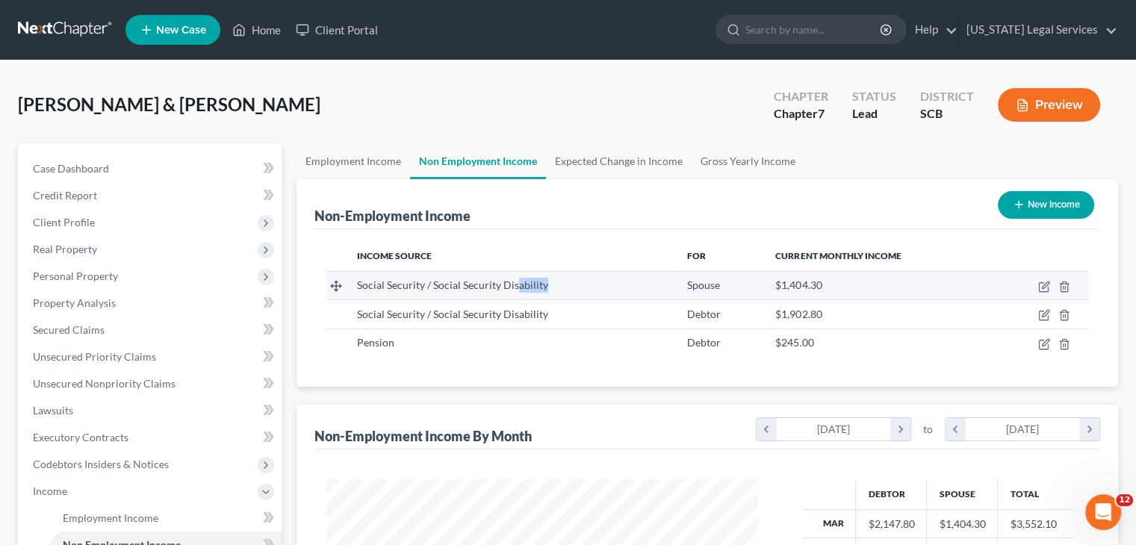
drag, startPoint x: 517, startPoint y: 282, endPoint x: 642, endPoint y: 282, distance: 124.8
click at [642, 282] on div "Social Security / Social Security Disability" at bounding box center [510, 285] width 306 height 15
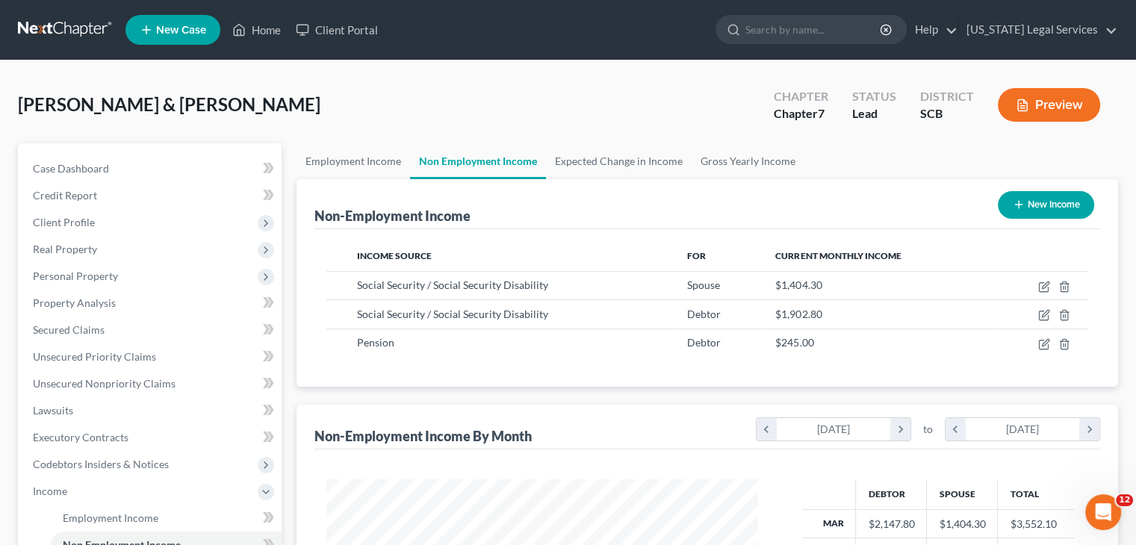
click at [652, 213] on div "Non-Employment Income New Income" at bounding box center [708, 204] width 786 height 50
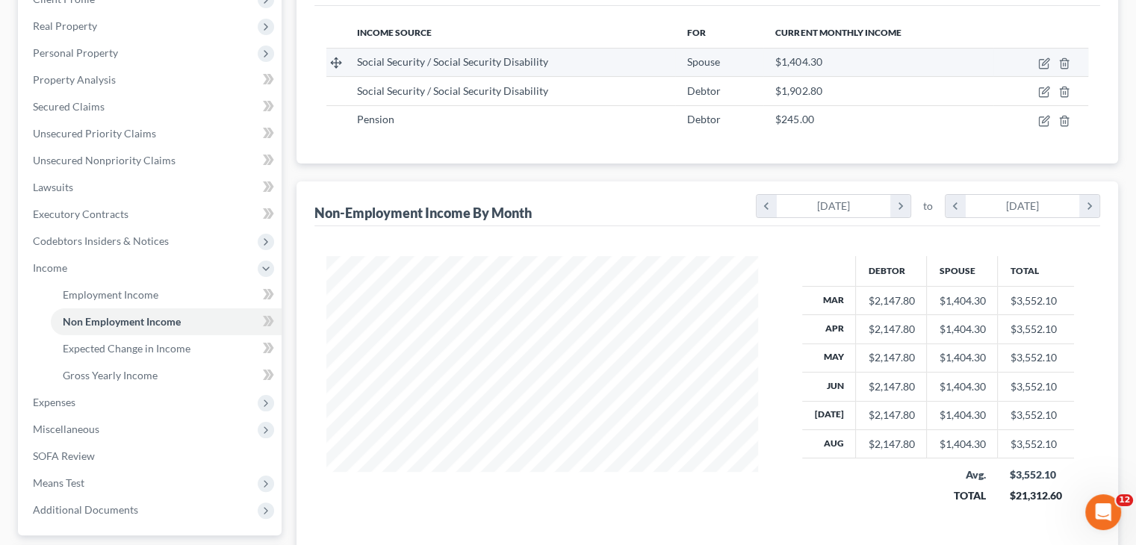
scroll to position [232, 0]
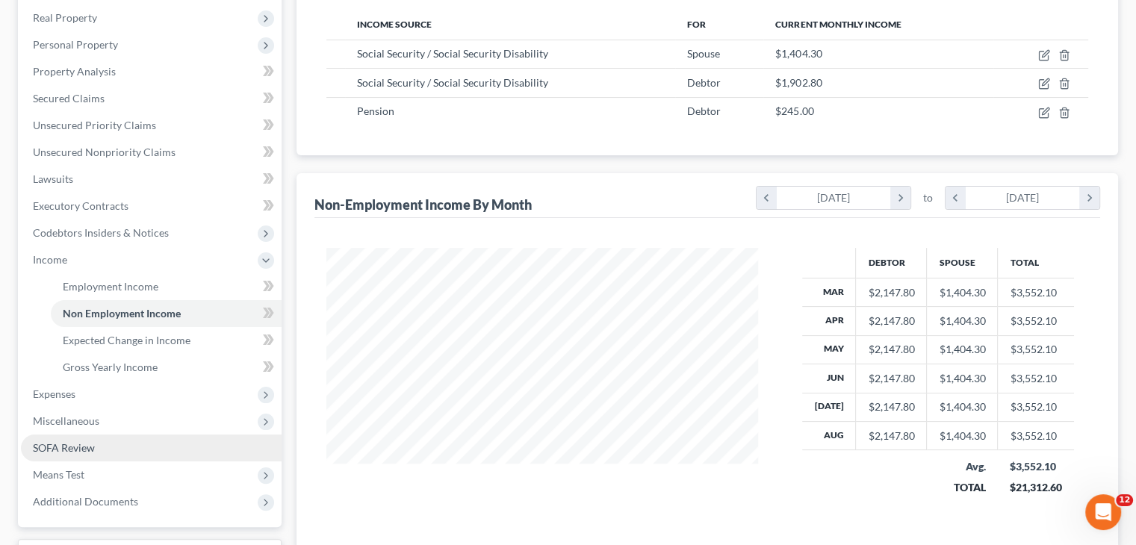
click at [102, 451] on link "SOFA Review" at bounding box center [151, 448] width 261 height 27
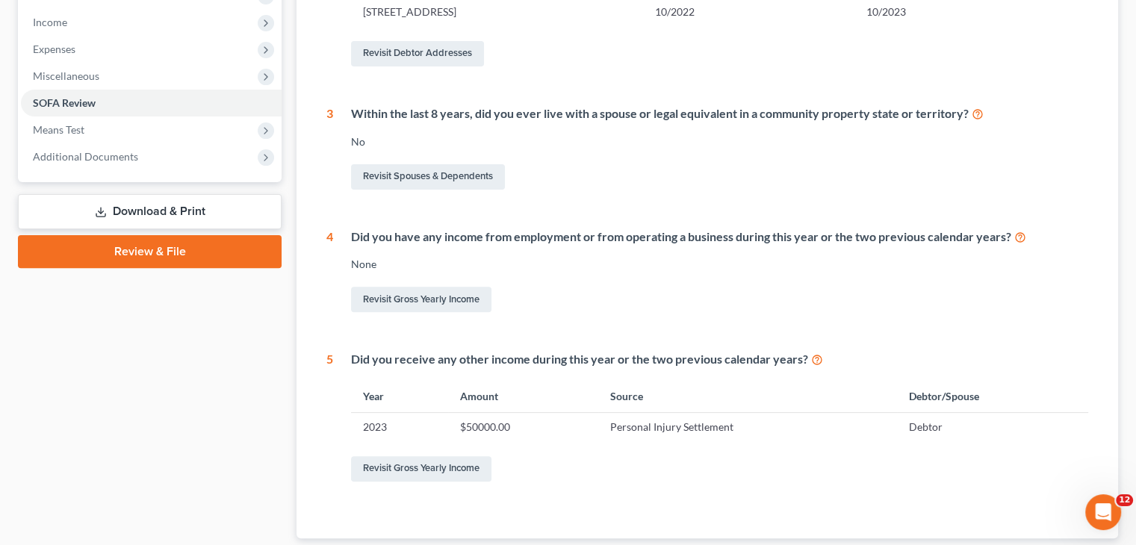
scroll to position [566, 0]
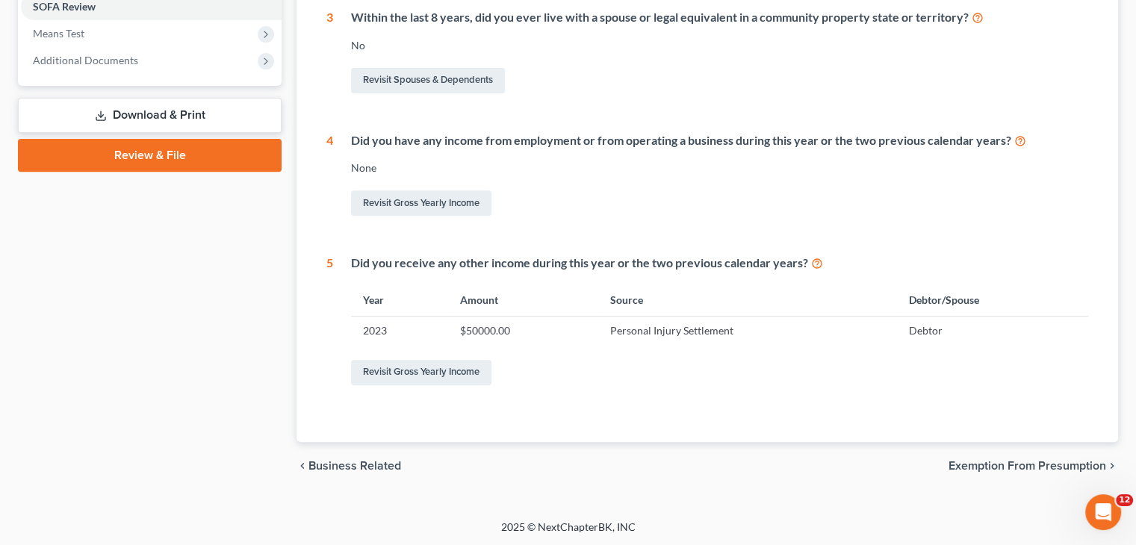
click at [1045, 465] on span "Exemption from Presumption" at bounding box center [1028, 466] width 158 height 12
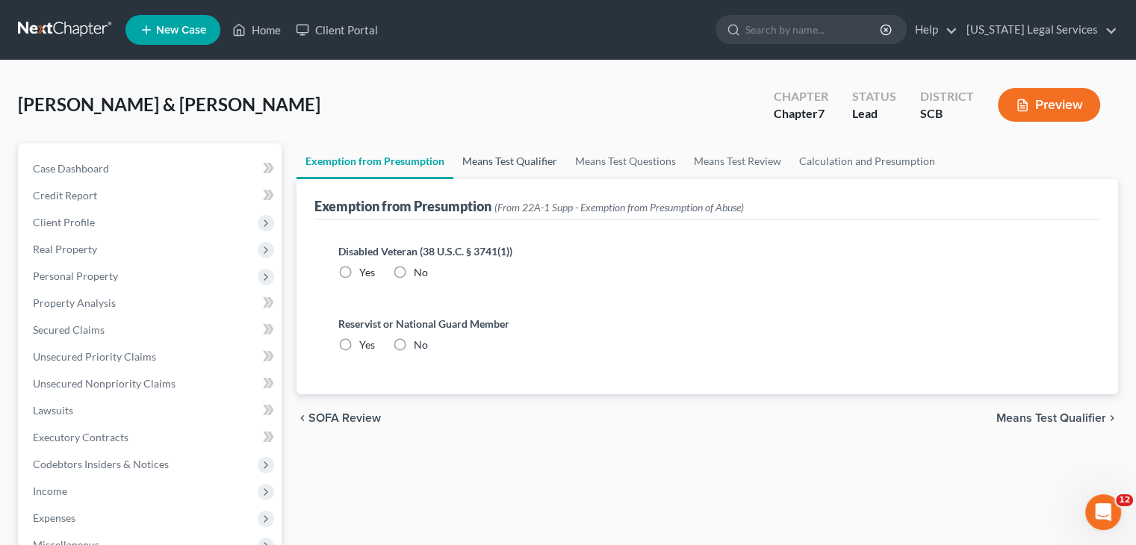
click at [553, 162] on link "Means Test Qualifier" at bounding box center [510, 161] width 113 height 36
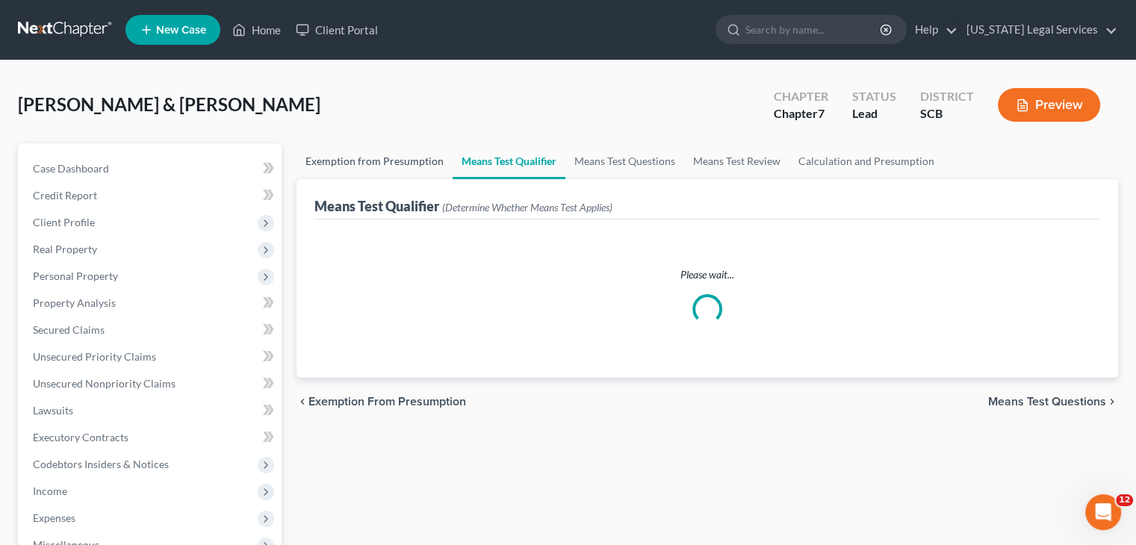
click at [354, 154] on link "Exemption from Presumption" at bounding box center [375, 161] width 156 height 36
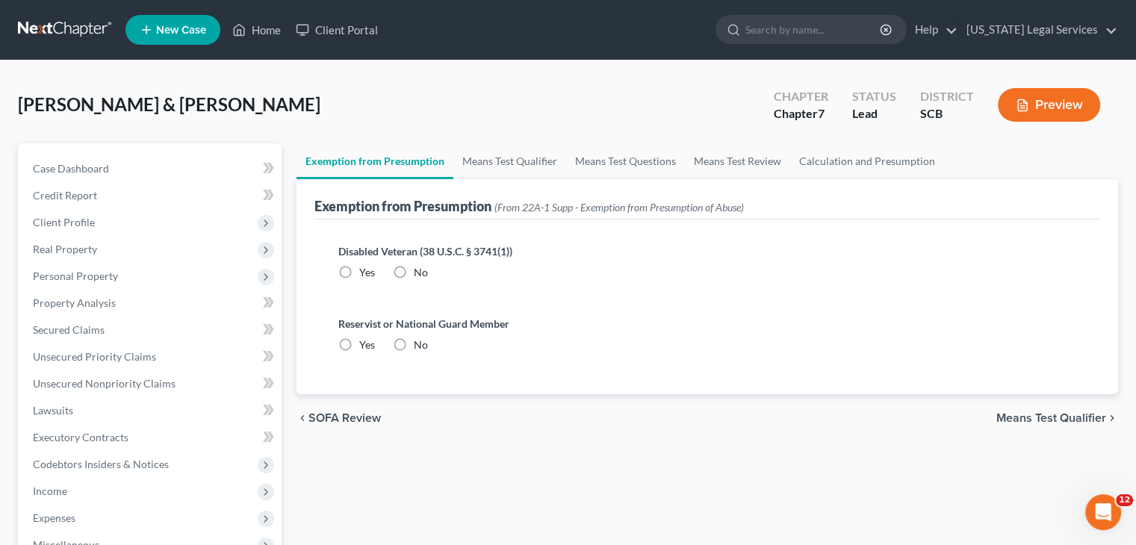
click at [360, 421] on span "SOFA Review" at bounding box center [345, 418] width 72 height 12
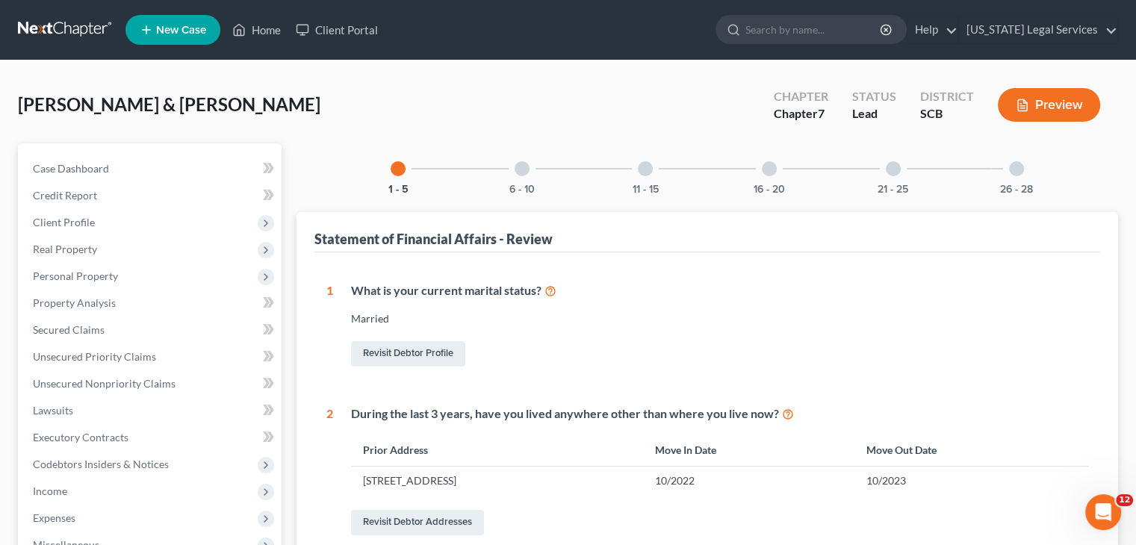
click at [524, 171] on div at bounding box center [522, 168] width 15 height 15
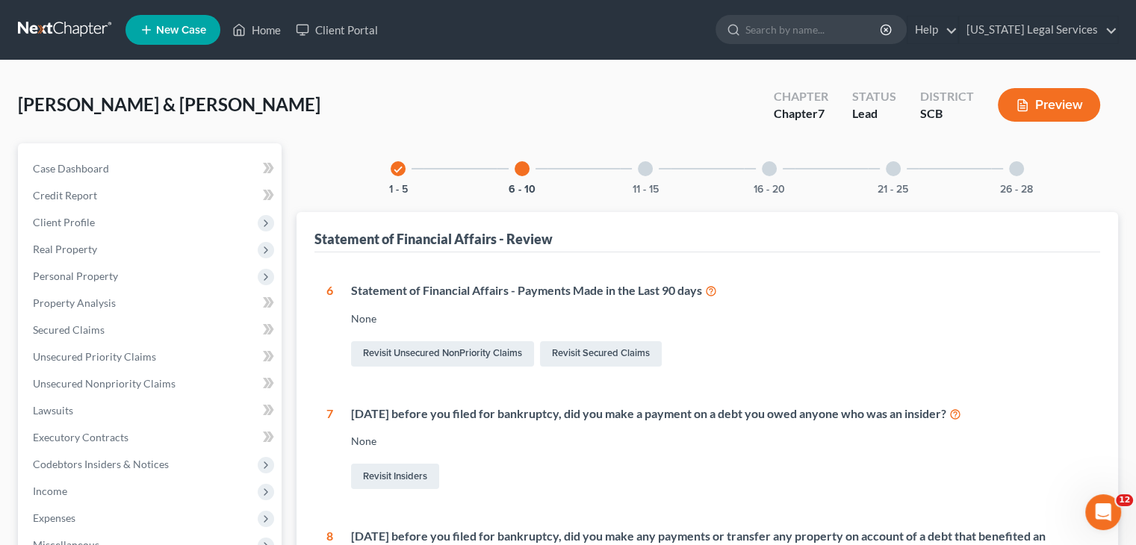
click at [648, 161] on div at bounding box center [645, 168] width 15 height 15
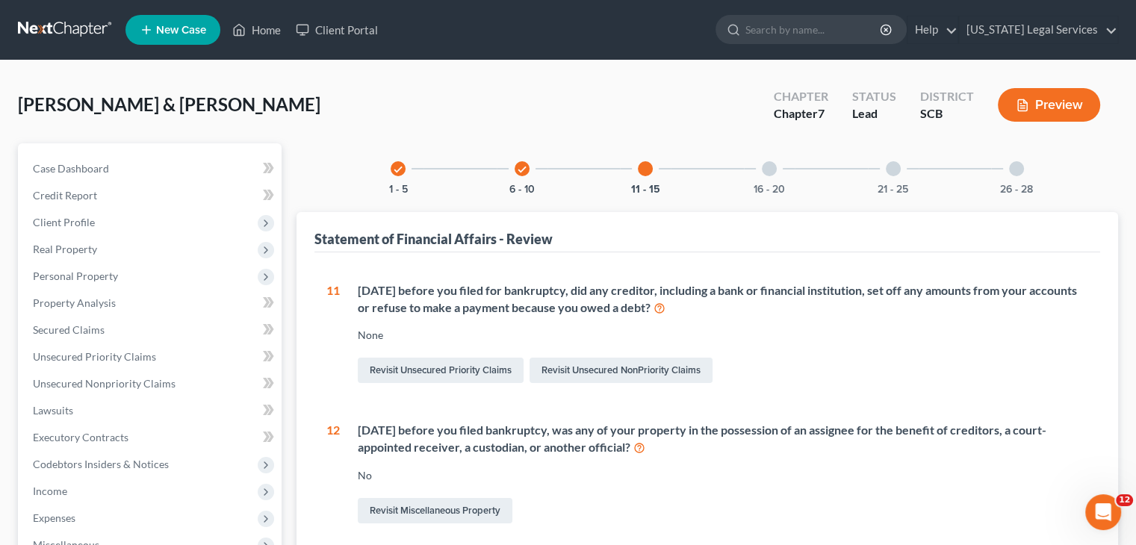
click at [768, 169] on div at bounding box center [769, 168] width 15 height 15
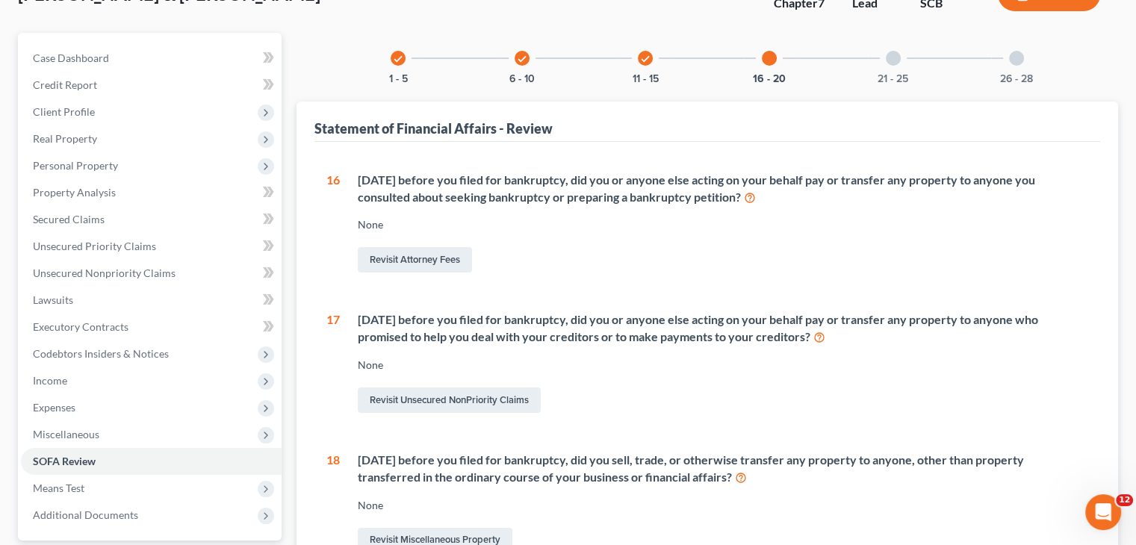
scroll to position [111, 0]
click at [889, 57] on div at bounding box center [893, 58] width 15 height 15
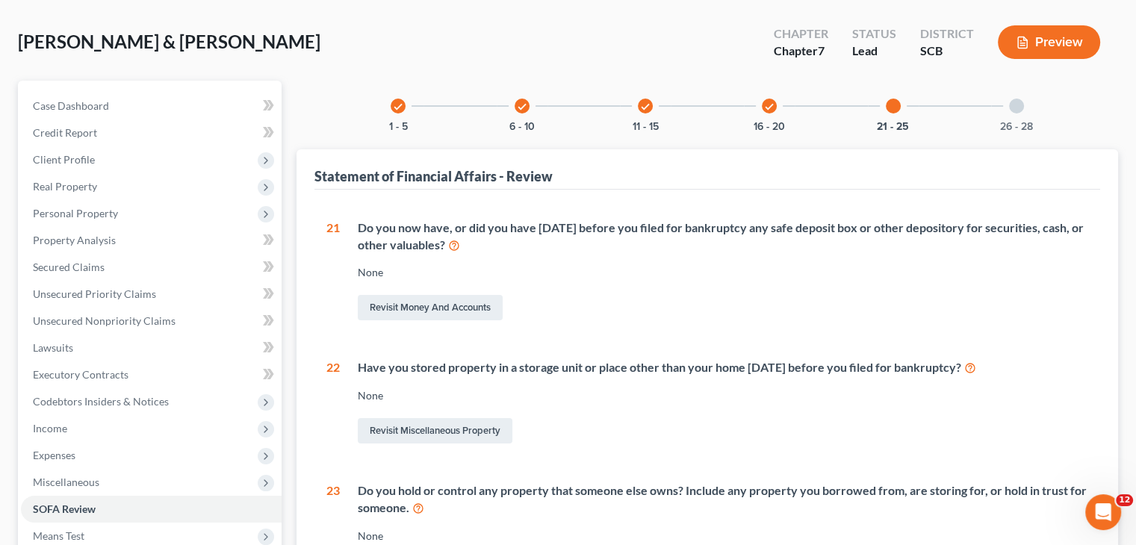
scroll to position [0, 0]
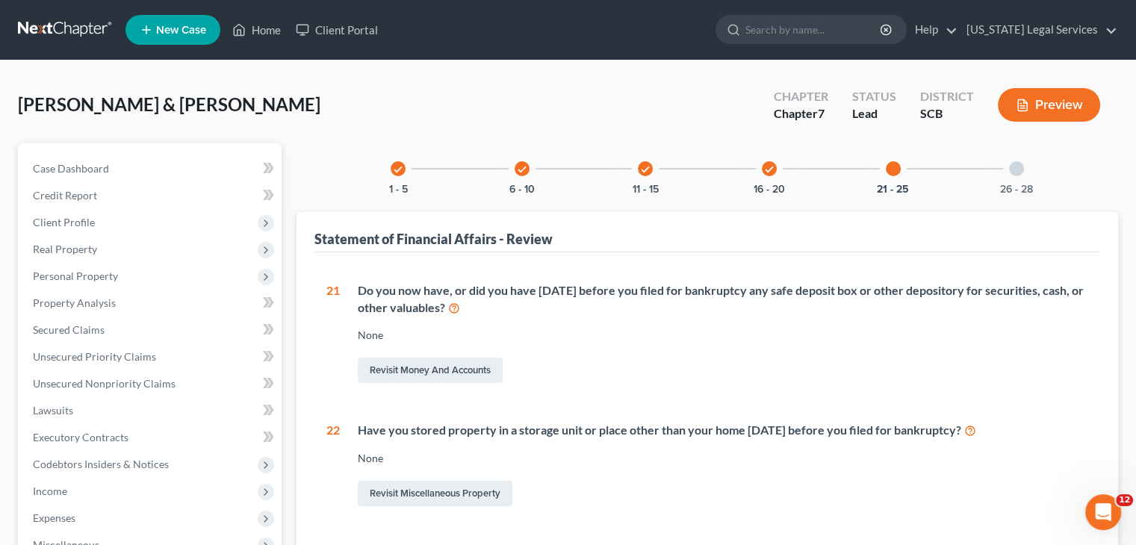
click at [1019, 167] on div at bounding box center [1016, 168] width 15 height 15
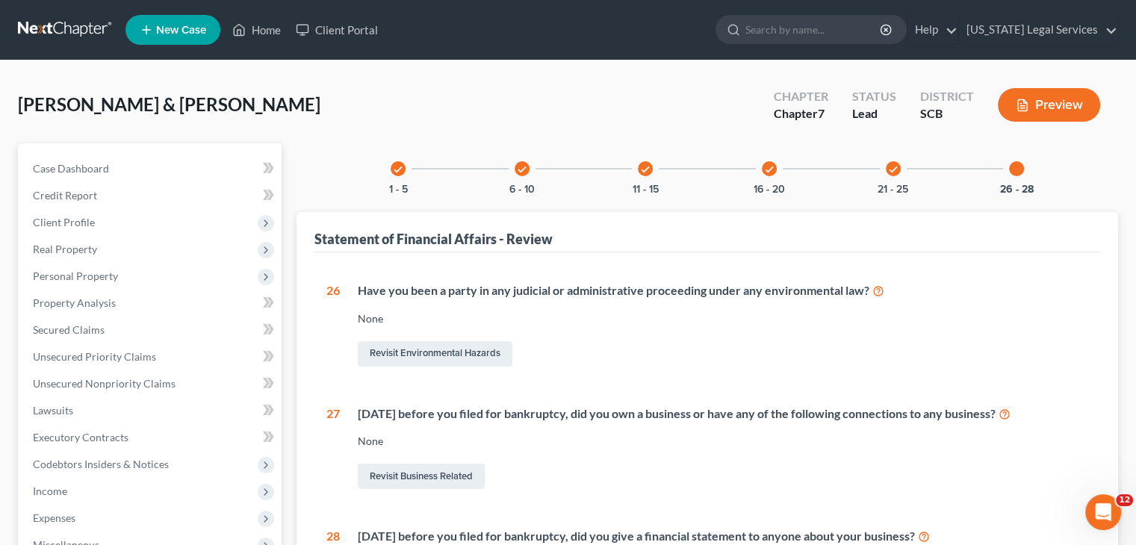
click at [405, 163] on div "check 1 - 5" at bounding box center [398, 168] width 51 height 51
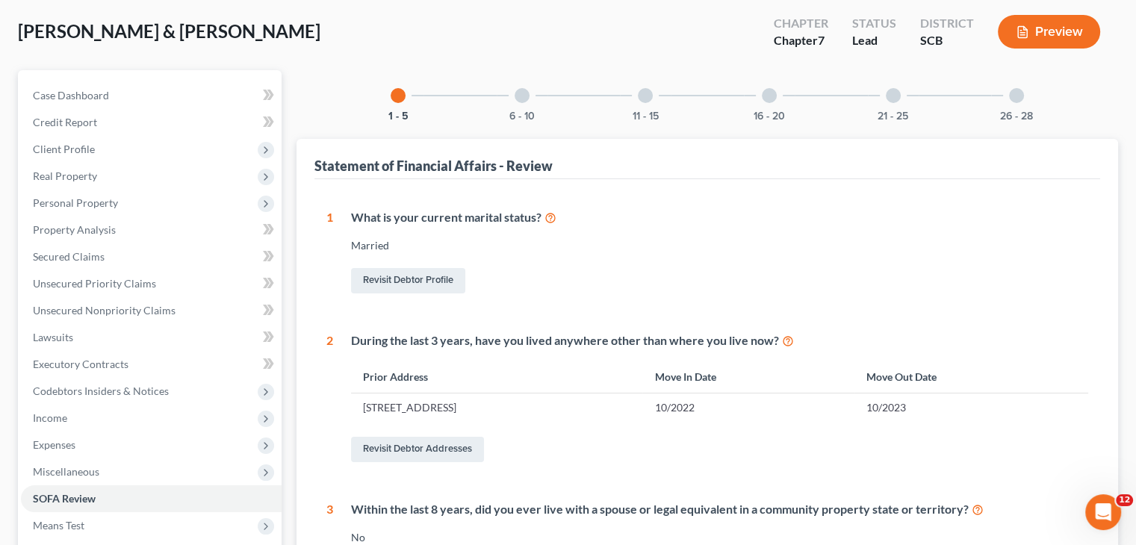
scroll to position [69, 0]
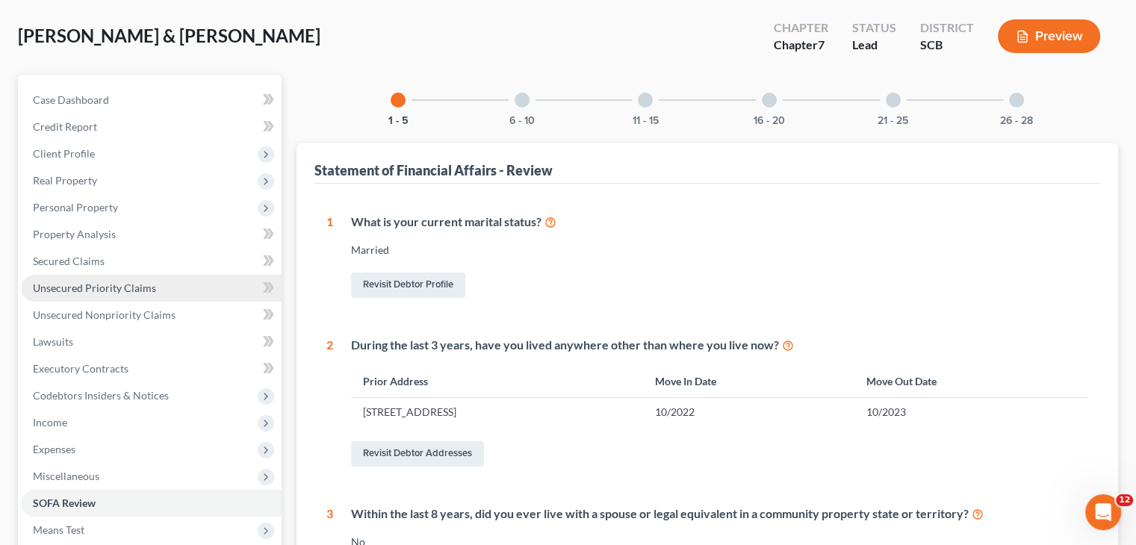
click at [131, 287] on span "Unsecured Priority Claims" at bounding box center [94, 288] width 123 height 13
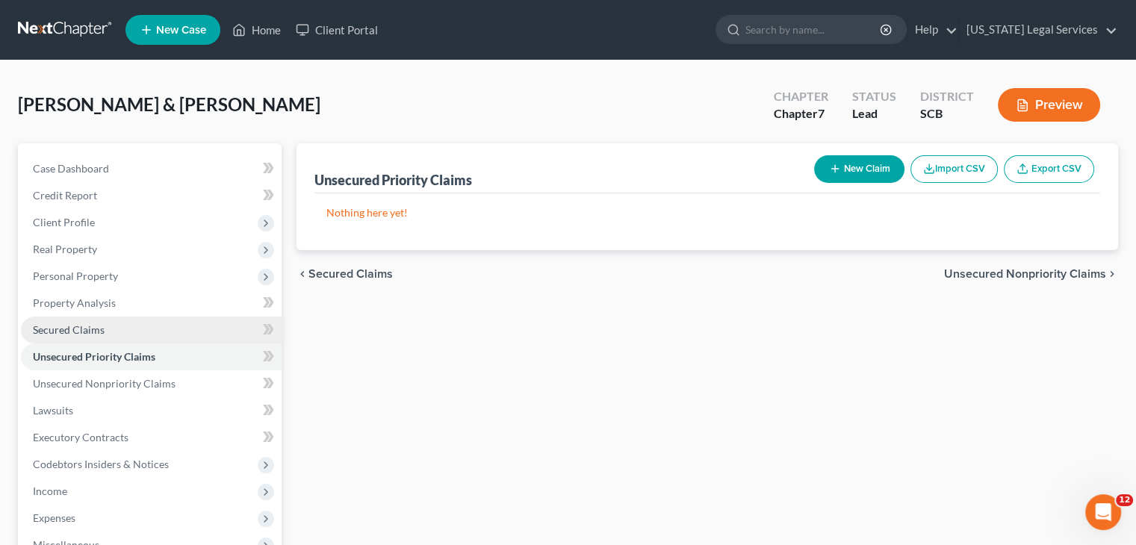
click at [129, 327] on link "Secured Claims" at bounding box center [151, 330] width 261 height 27
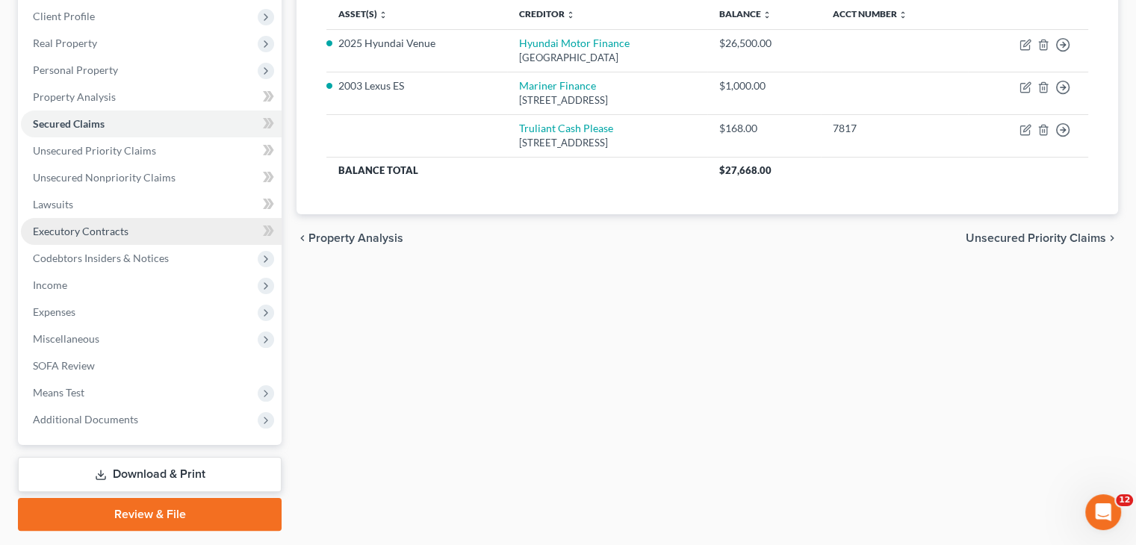
scroll to position [205, 0]
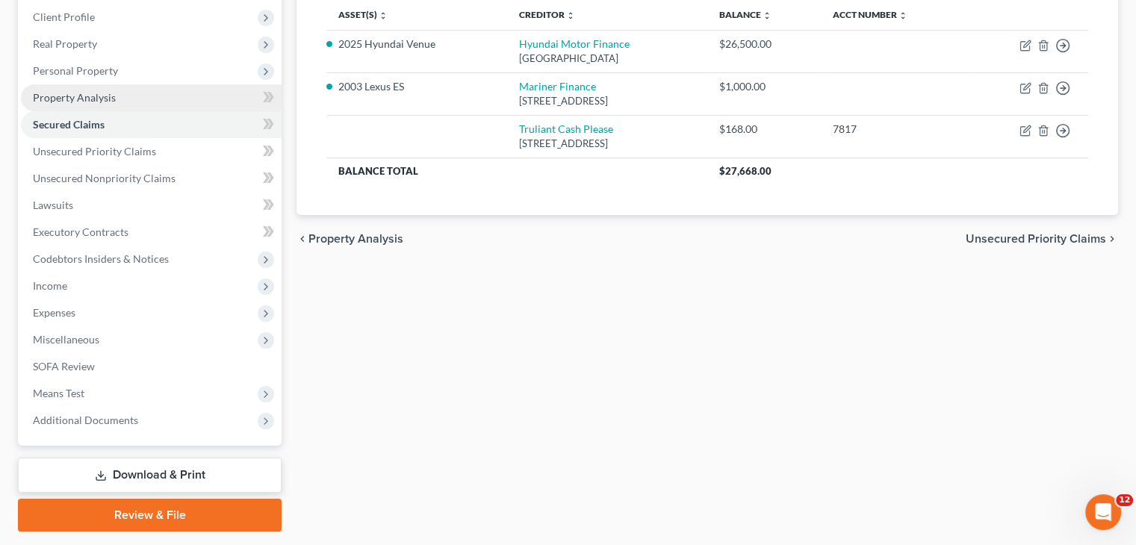
click at [94, 105] on link "Property Analysis" at bounding box center [151, 97] width 261 height 27
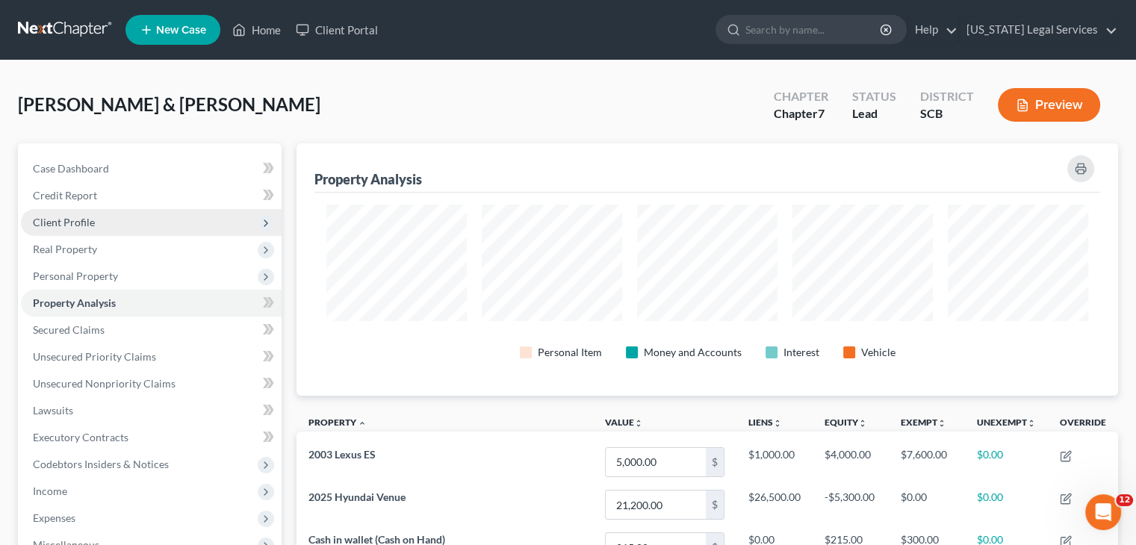
scroll to position [253, 821]
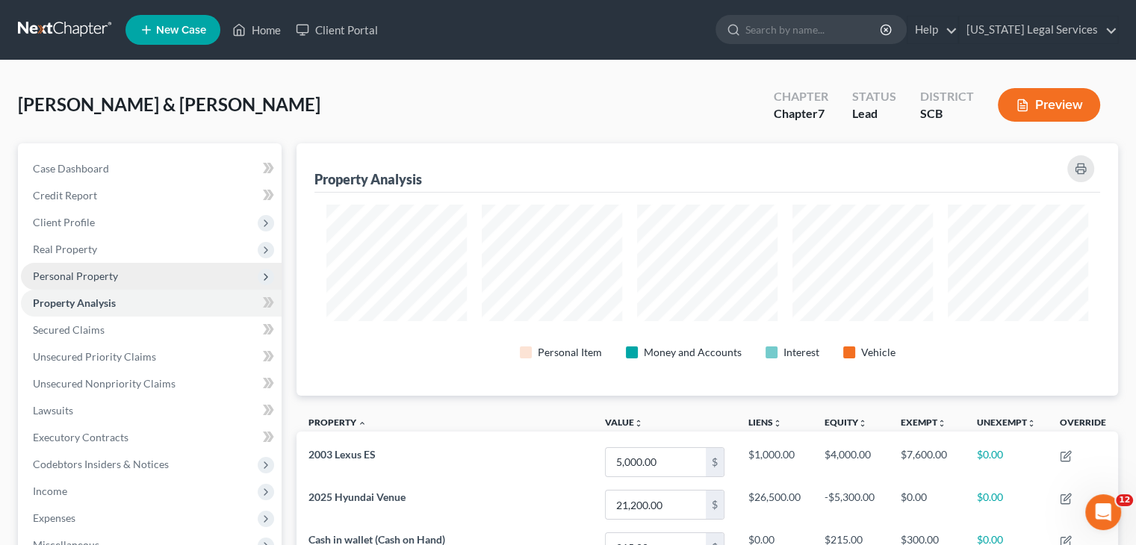
click at [111, 273] on span "Personal Property" at bounding box center [75, 276] width 85 height 13
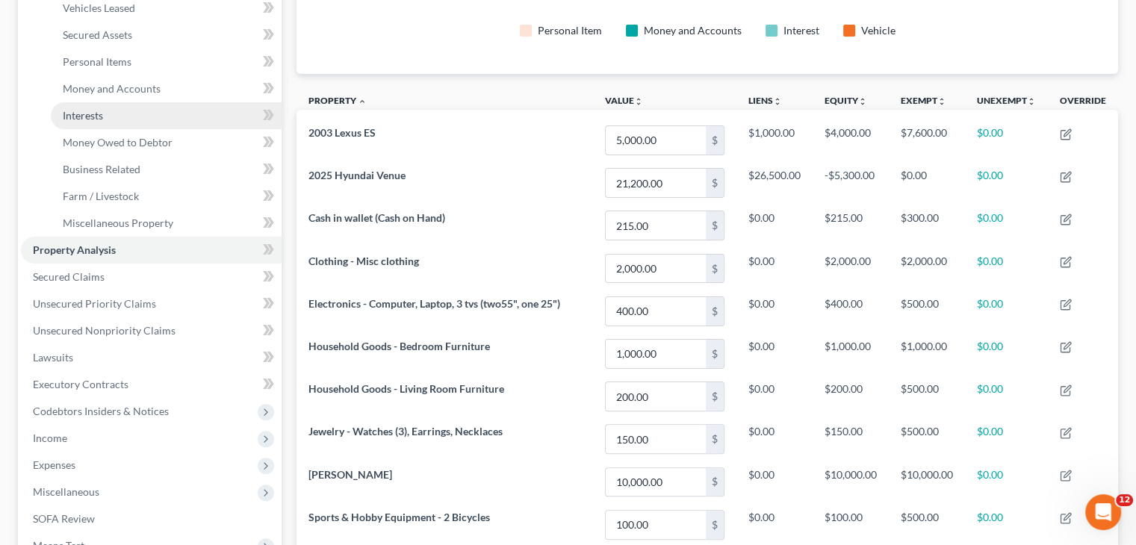
scroll to position [323, 0]
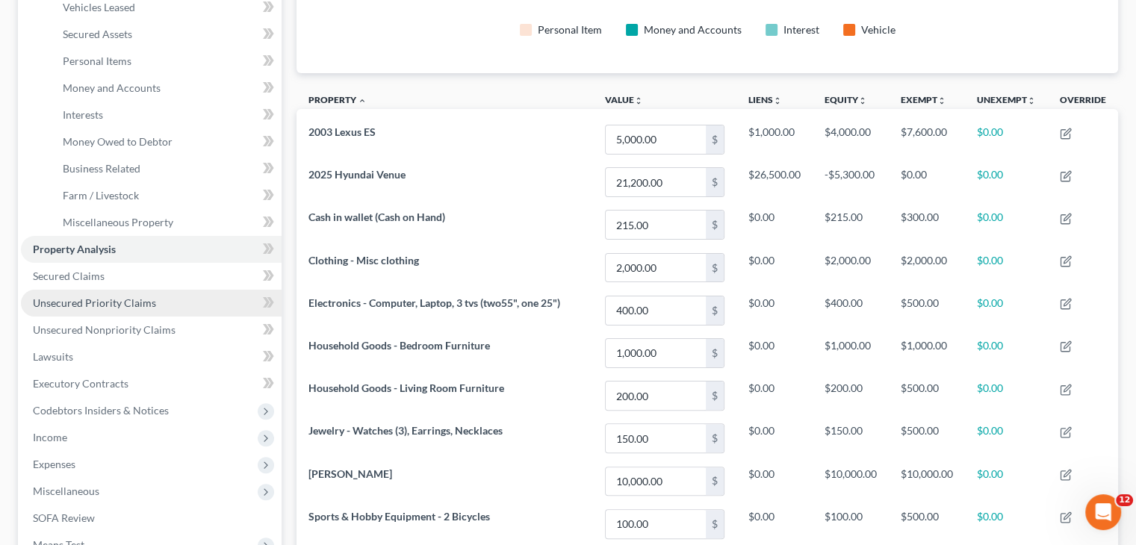
click at [134, 297] on span "Unsecured Priority Claims" at bounding box center [94, 303] width 123 height 13
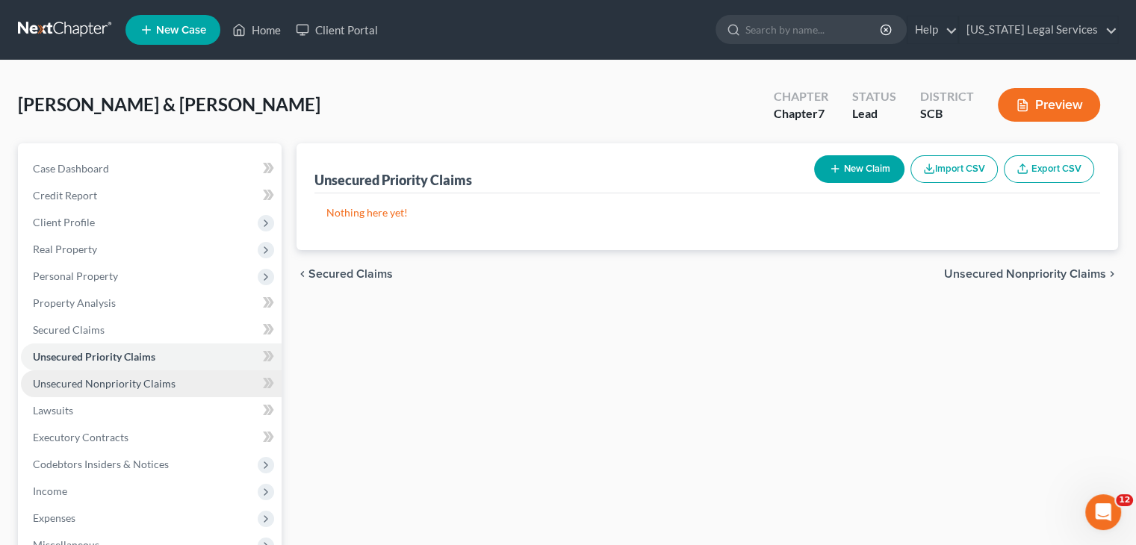
click at [155, 374] on link "Unsecured Nonpriority Claims" at bounding box center [151, 384] width 261 height 27
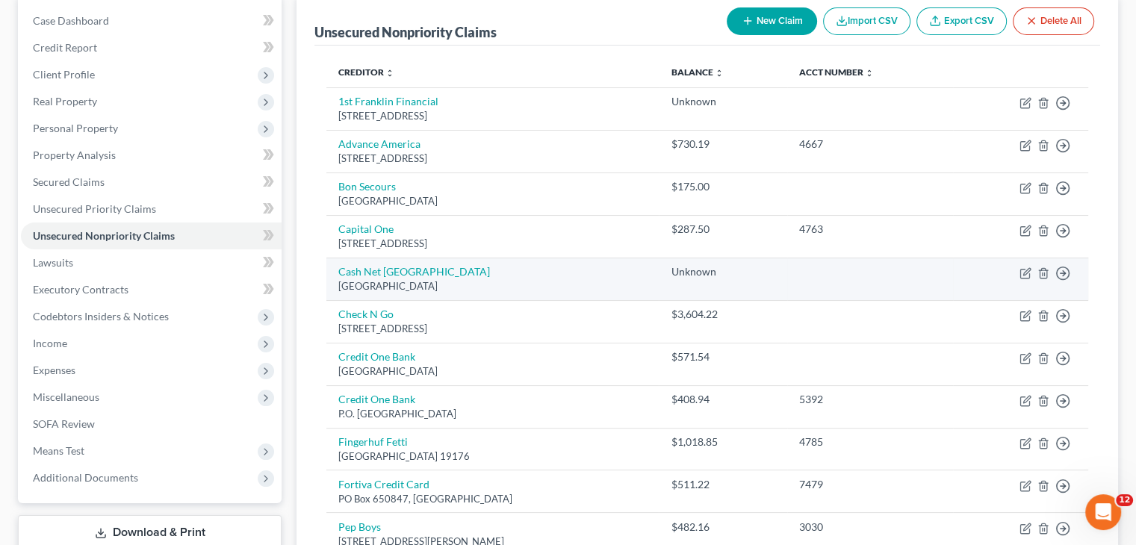
scroll to position [154, 0]
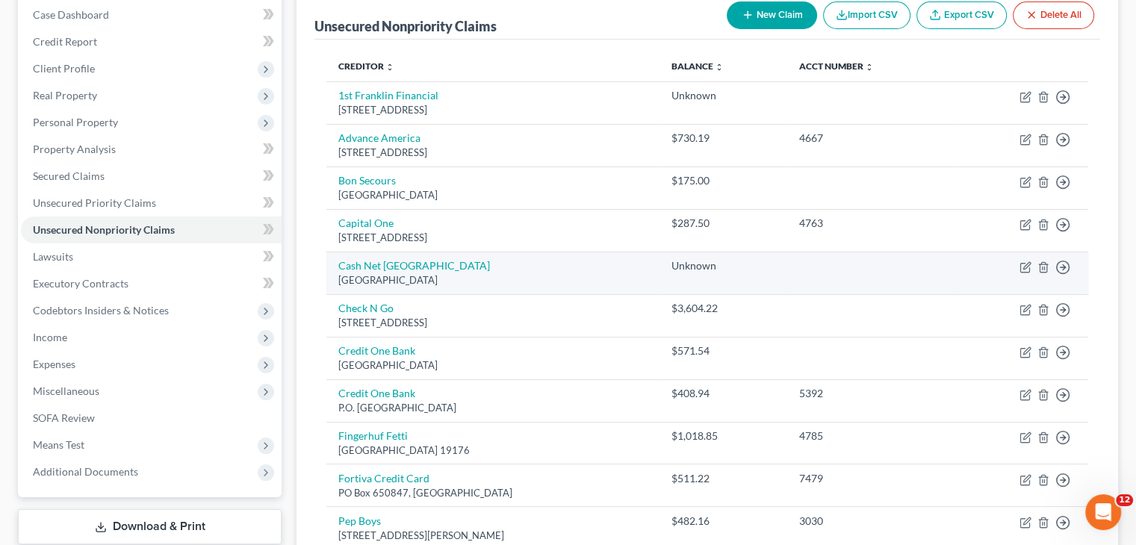
drag, startPoint x: 684, startPoint y: 186, endPoint x: 891, endPoint y: 261, distance: 220.0
click at [891, 261] on tbody "1st Franklin Financial 2537 N Pleasantburg Dr, Suite B, Greenville, SC 29609 Un…" at bounding box center [708, 392] width 762 height 623
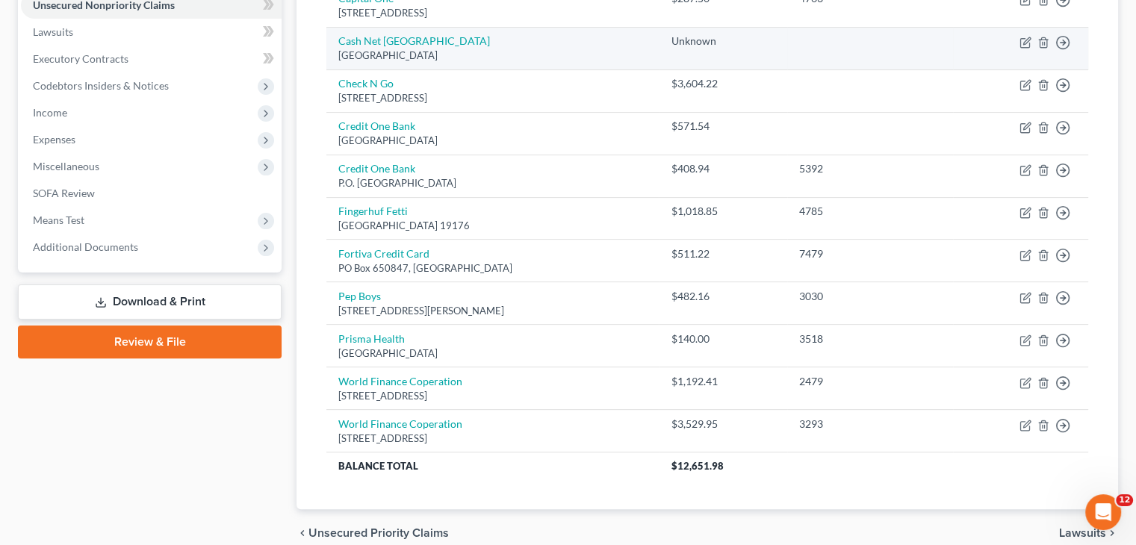
scroll to position [383, 0]
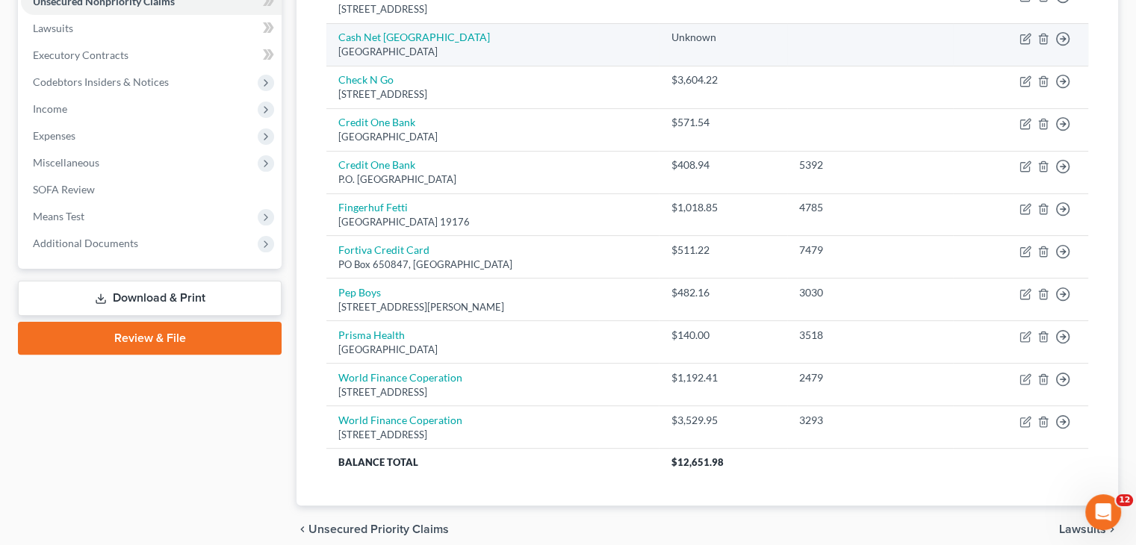
click at [891, 261] on td "7479" at bounding box center [870, 257] width 166 height 43
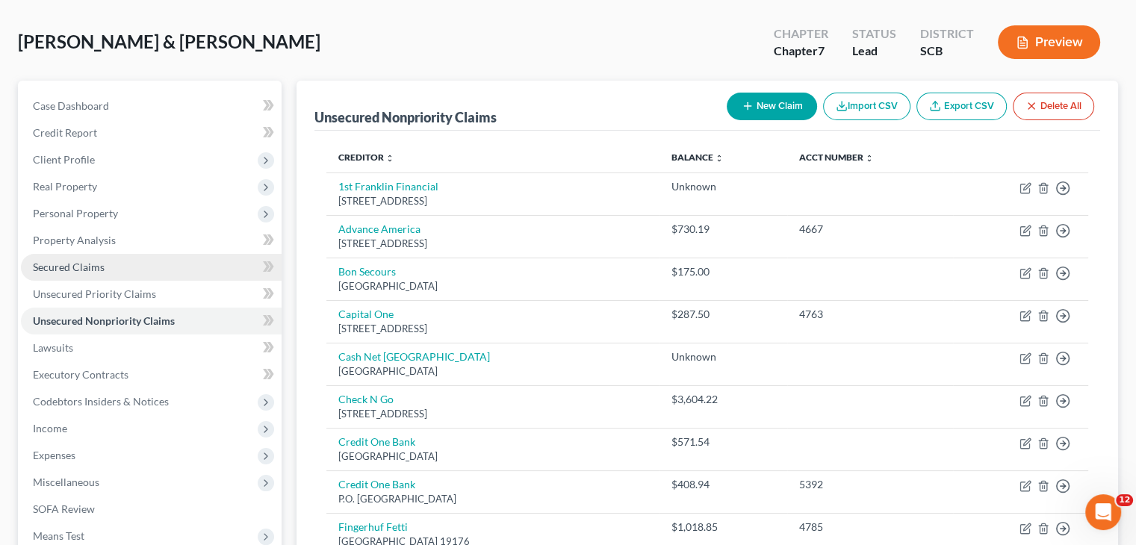
scroll to position [68, 0]
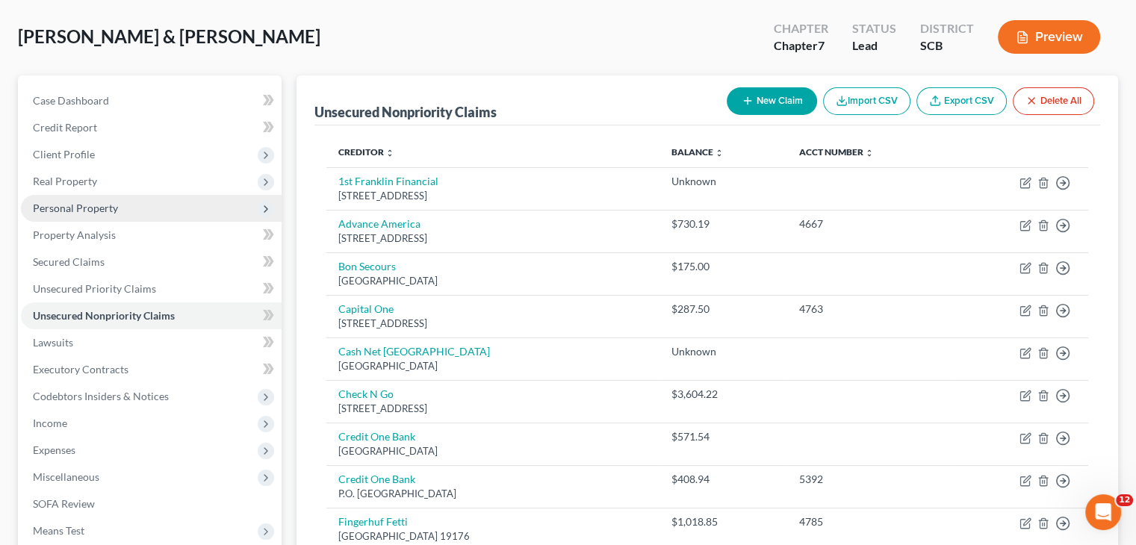
click at [107, 205] on span "Personal Property" at bounding box center [75, 208] width 85 height 13
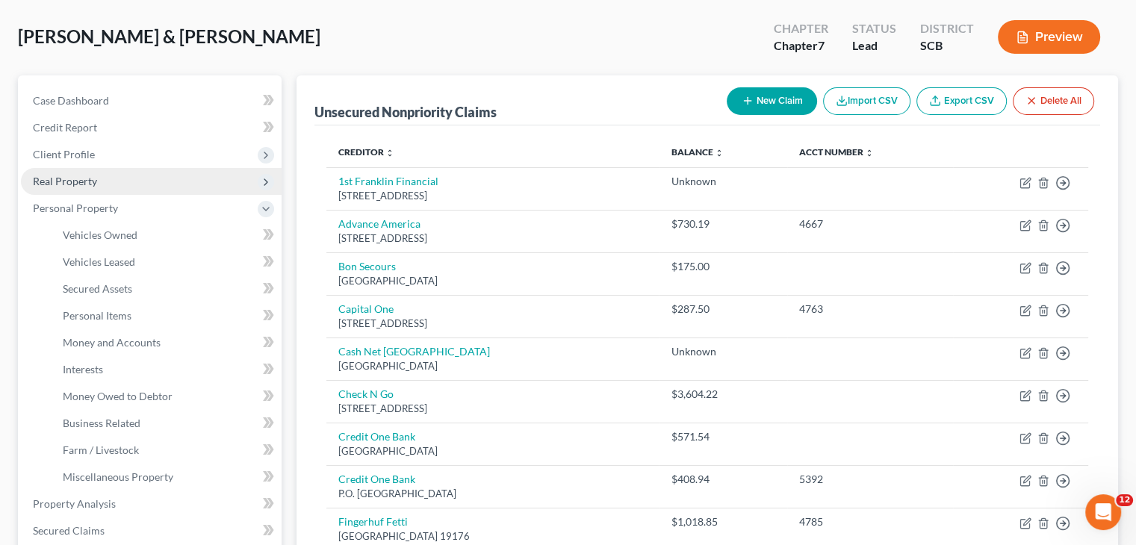
click at [117, 173] on span "Real Property" at bounding box center [151, 181] width 261 height 27
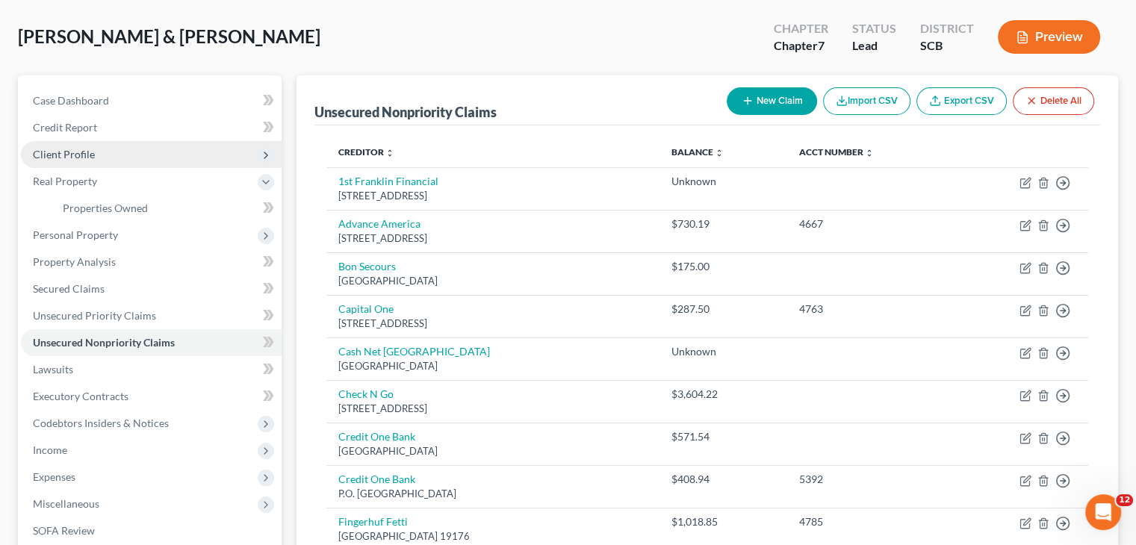
click at [90, 153] on span "Client Profile" at bounding box center [64, 154] width 62 height 13
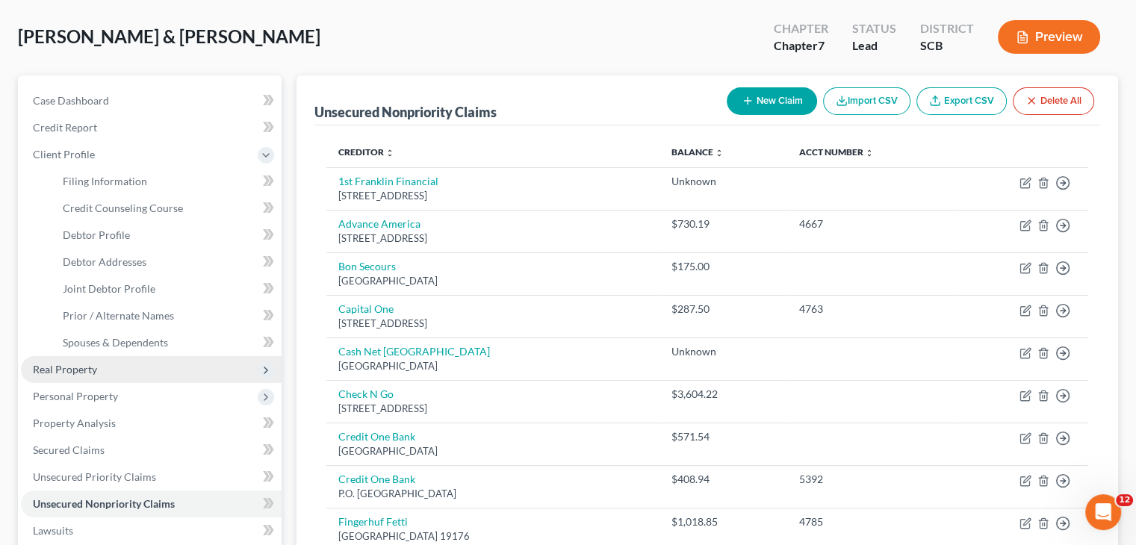
click at [119, 374] on span "Real Property" at bounding box center [151, 369] width 261 height 27
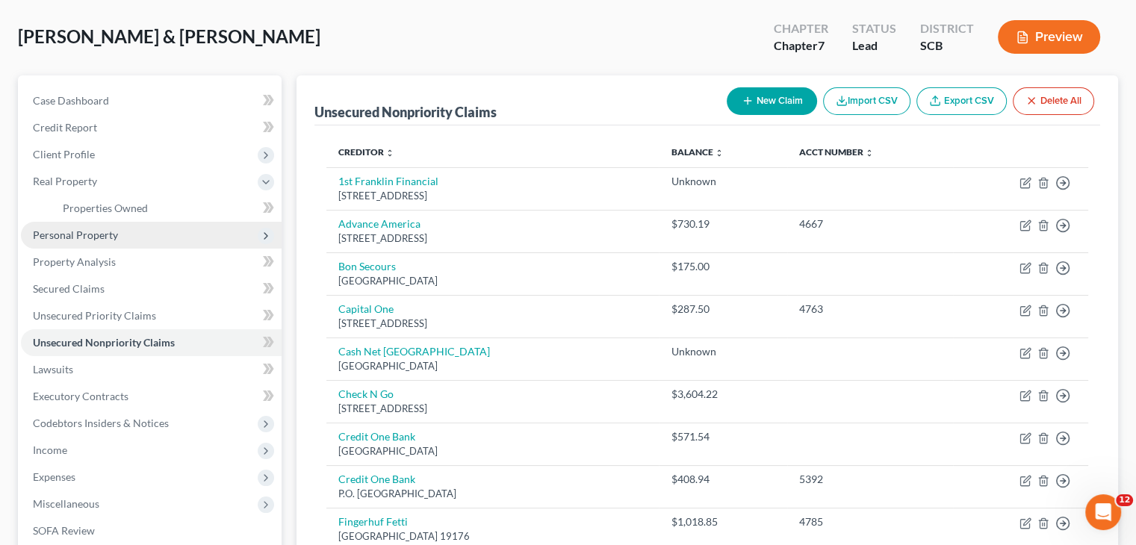
click at [125, 235] on span "Personal Property" at bounding box center [151, 235] width 261 height 27
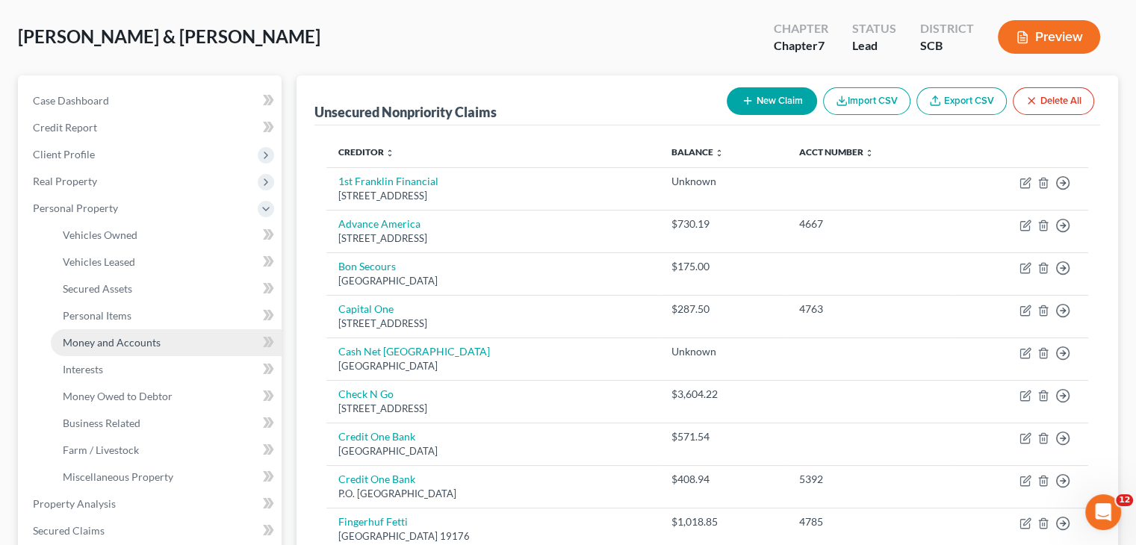
click at [140, 344] on span "Money and Accounts" at bounding box center [112, 342] width 98 height 13
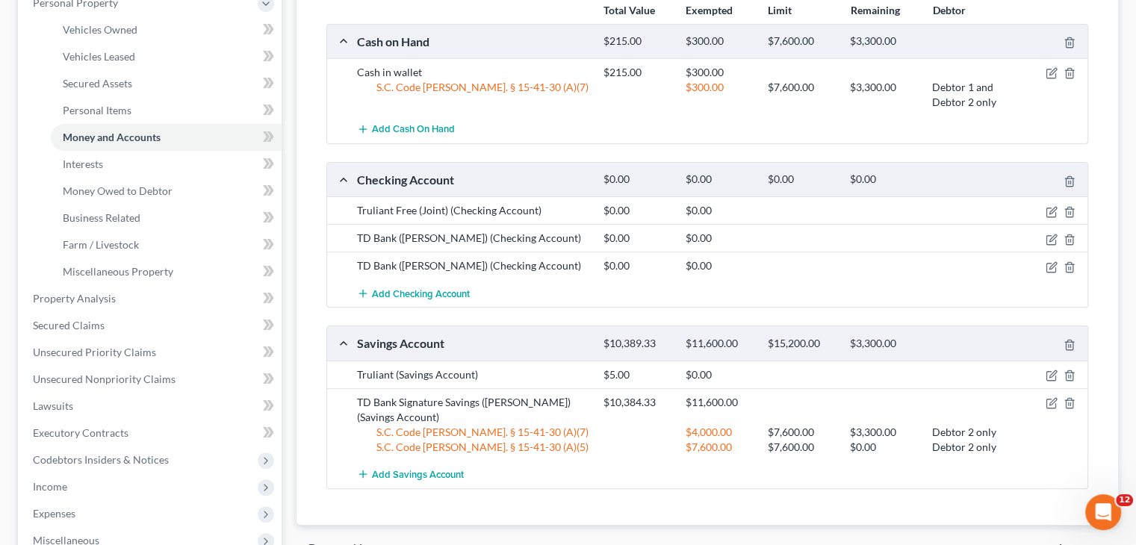
scroll to position [274, 0]
click at [430, 190] on div "Checking Account $0.00 $0.00 $0.00 $0.00" at bounding box center [704, 179] width 755 height 34
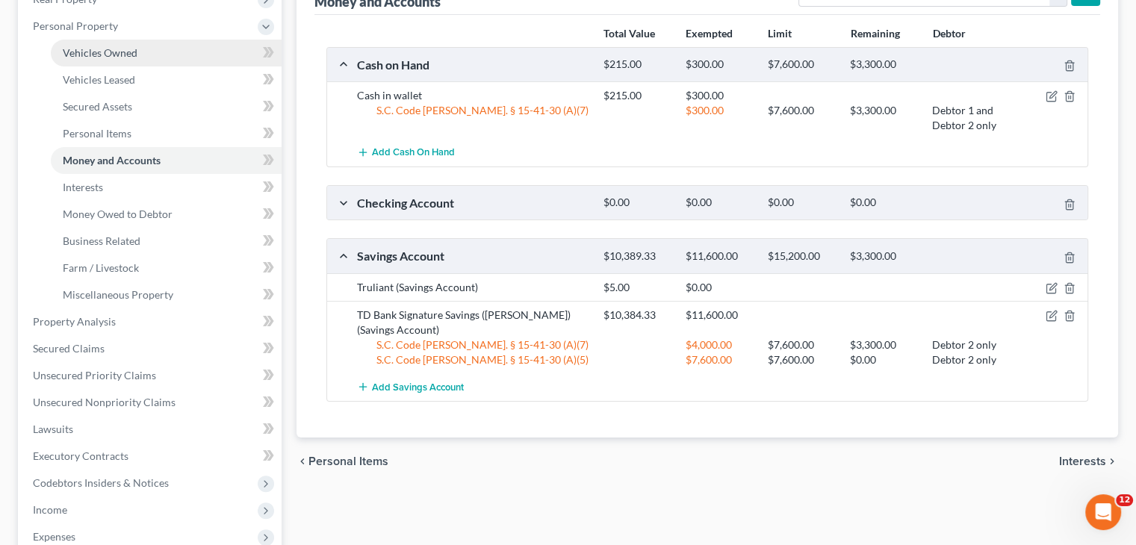
scroll to position [0, 0]
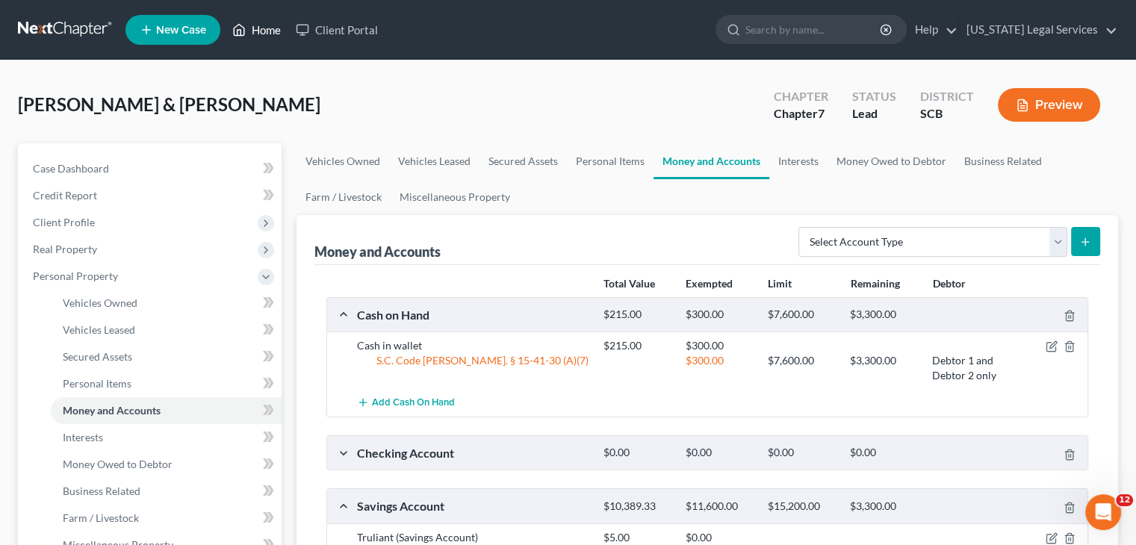
click at [261, 29] on link "Home" at bounding box center [257, 29] width 64 height 27
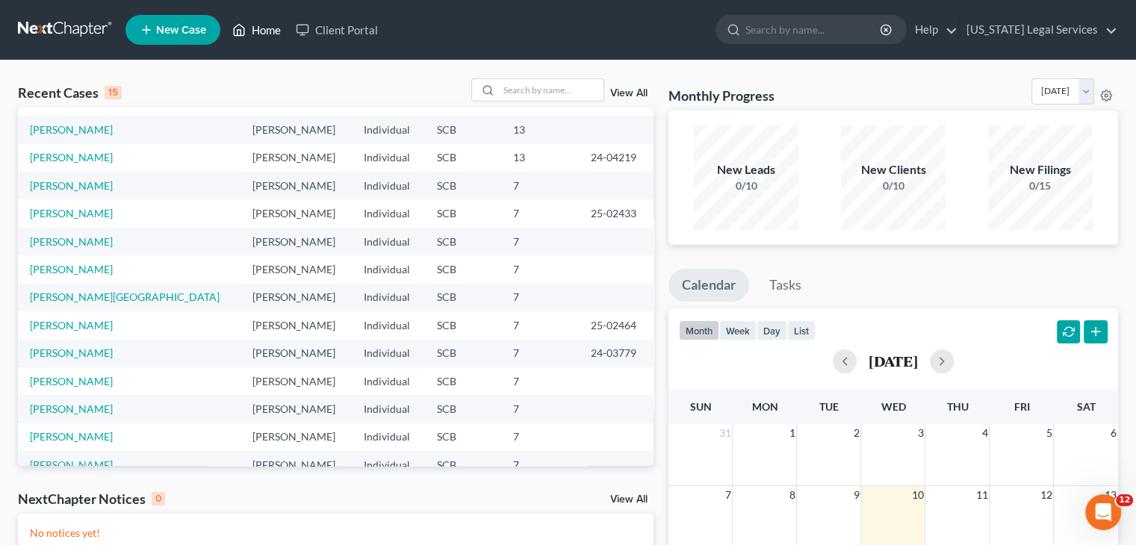
scroll to position [80, 0]
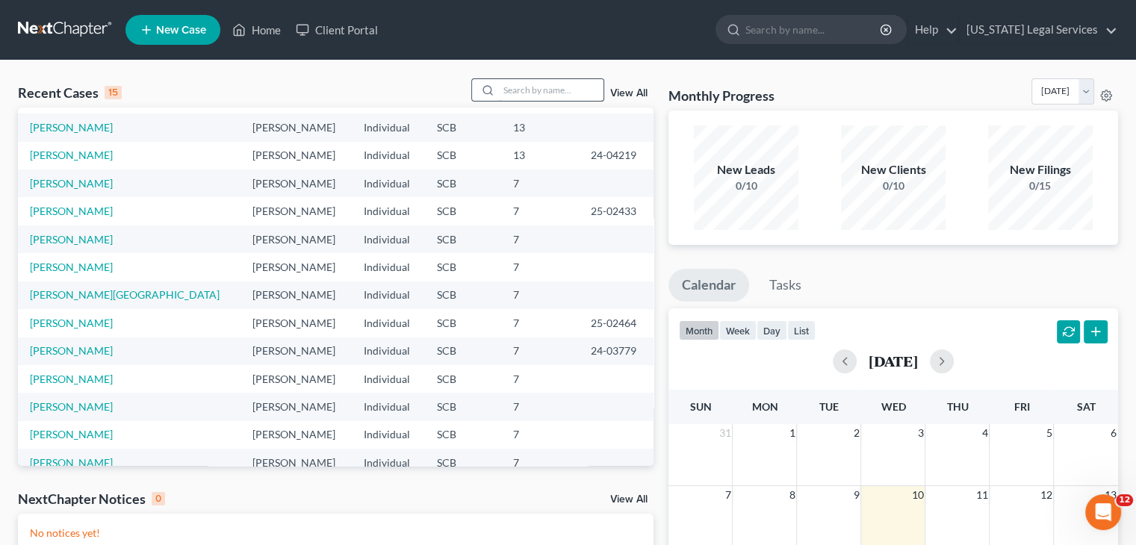
click at [513, 90] on input "search" at bounding box center [551, 90] width 105 height 22
type input "march"
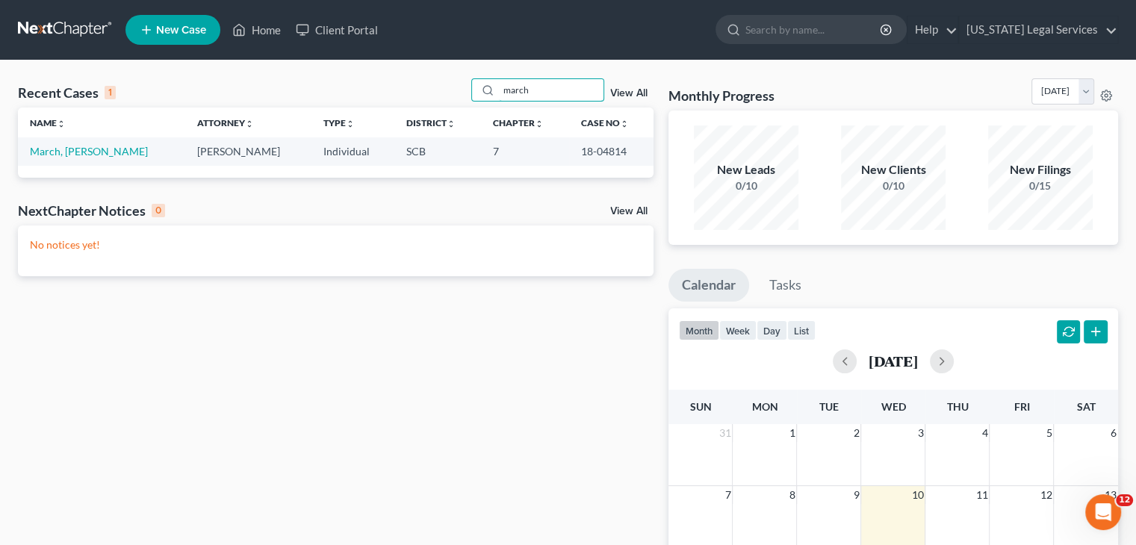
scroll to position [0, 0]
click at [78, 150] on link "March, Denise" at bounding box center [89, 151] width 118 height 13
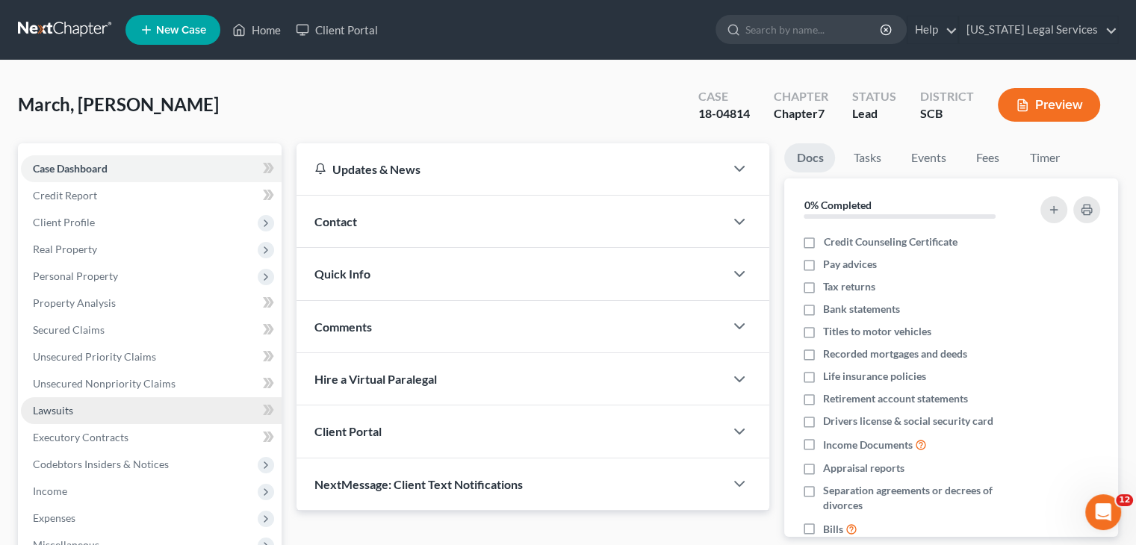
scroll to position [120, 0]
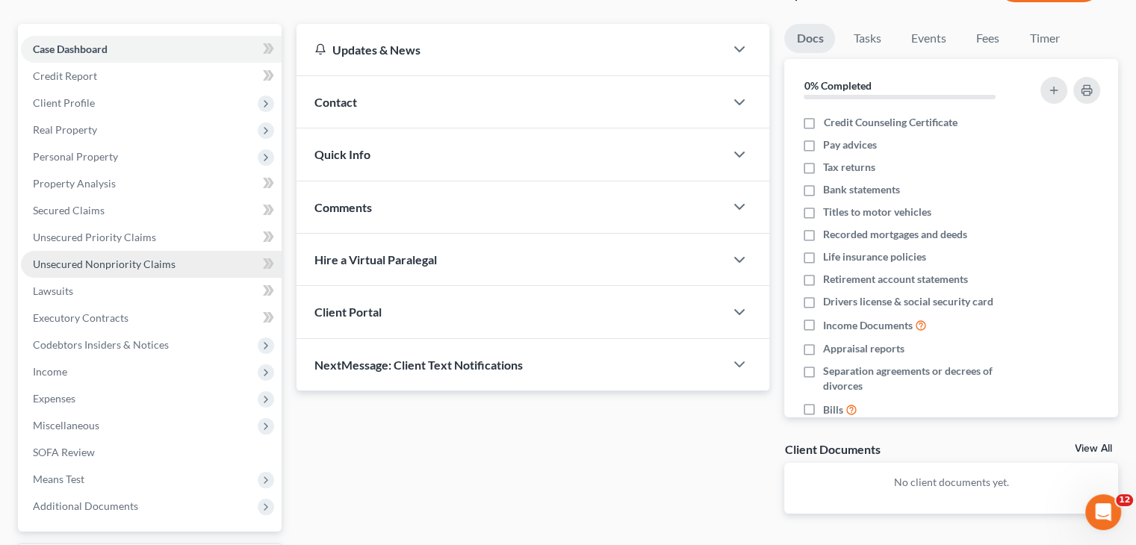
click at [128, 254] on link "Unsecured Nonpriority Claims" at bounding box center [151, 264] width 261 height 27
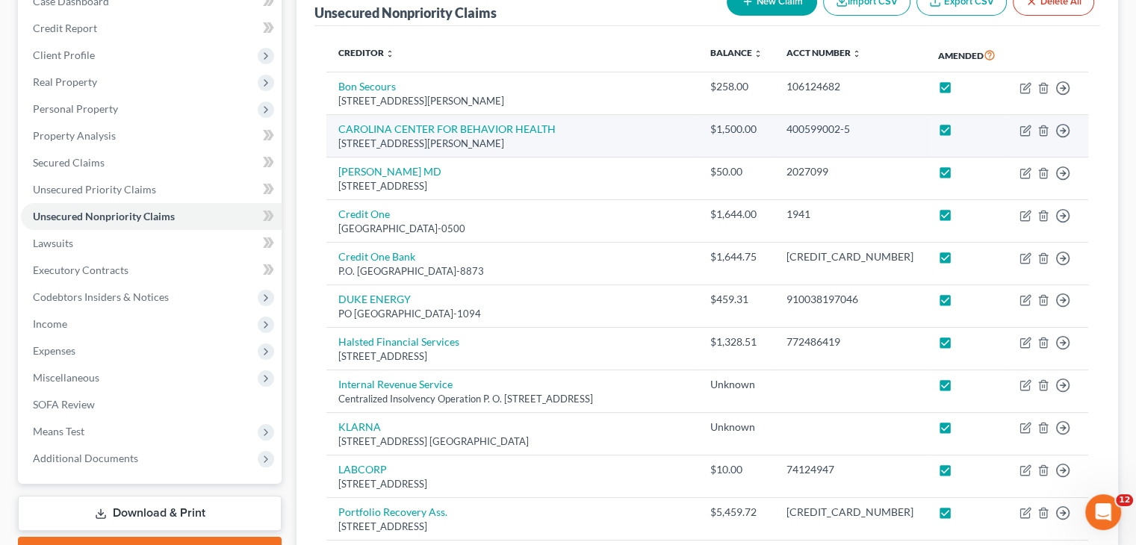
scroll to position [167, 0]
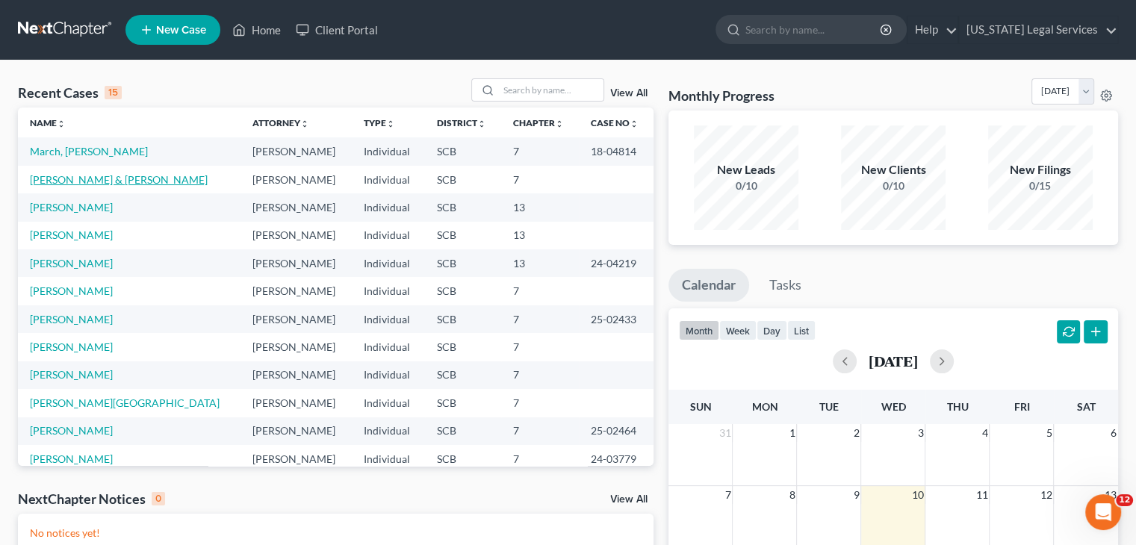
click at [92, 173] on link "Jones, Linda & Billy" at bounding box center [119, 179] width 178 height 13
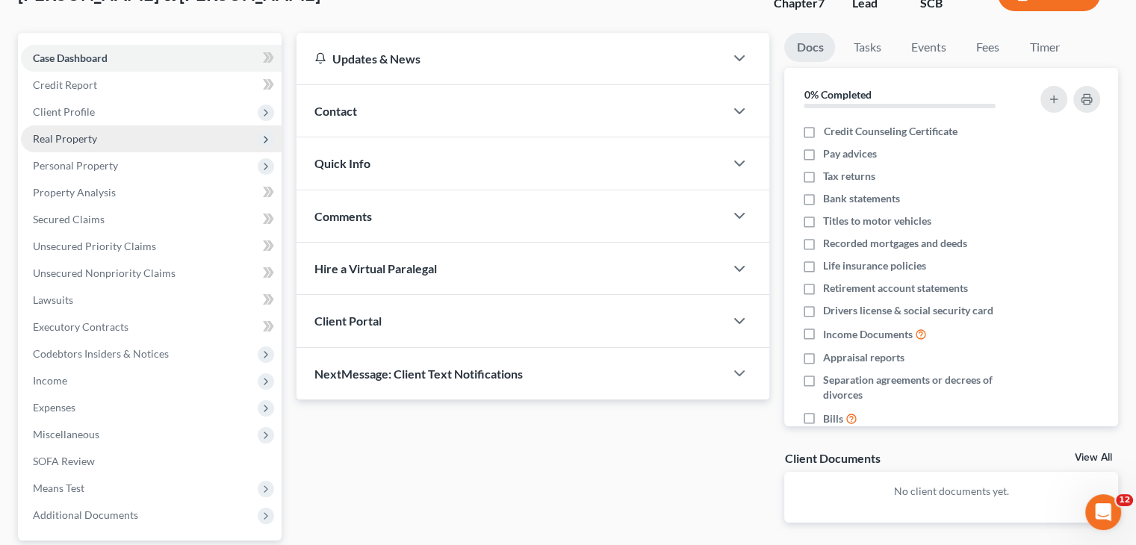
scroll to position [143, 0]
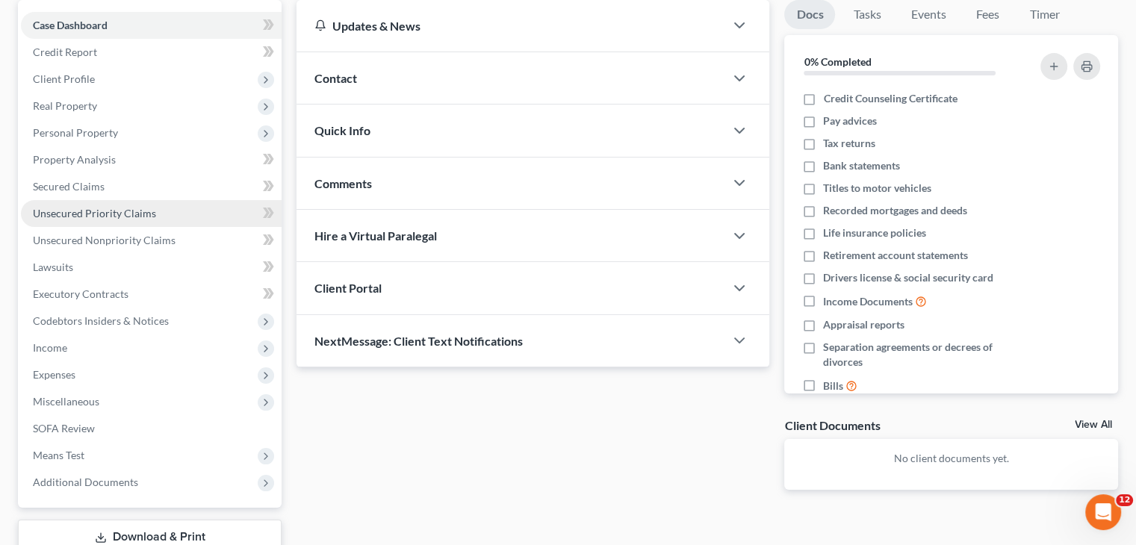
click at [134, 211] on span "Unsecured Priority Claims" at bounding box center [94, 213] width 123 height 13
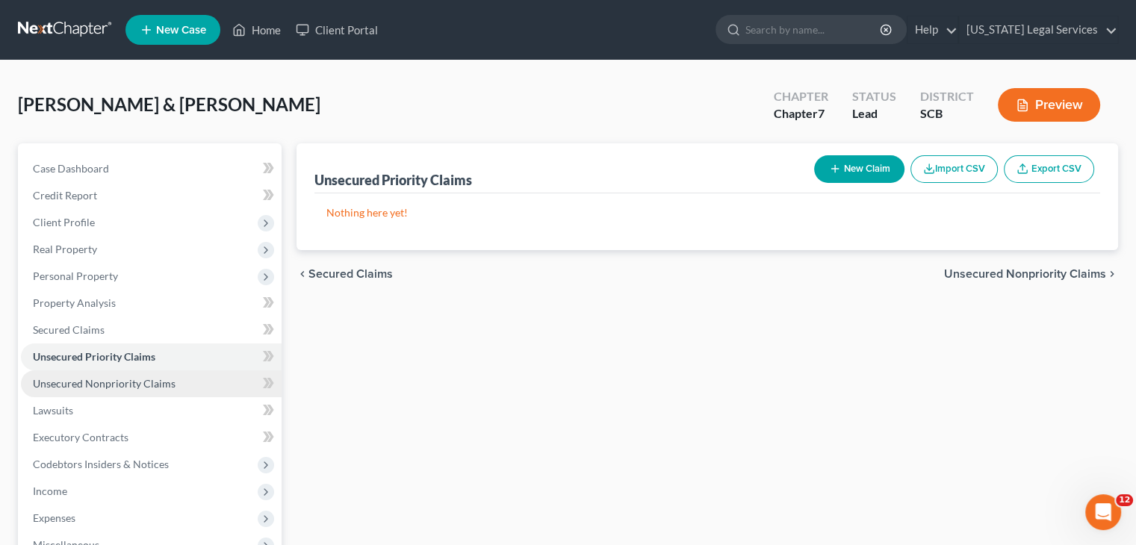
click at [123, 377] on span "Unsecured Nonpriority Claims" at bounding box center [104, 383] width 143 height 13
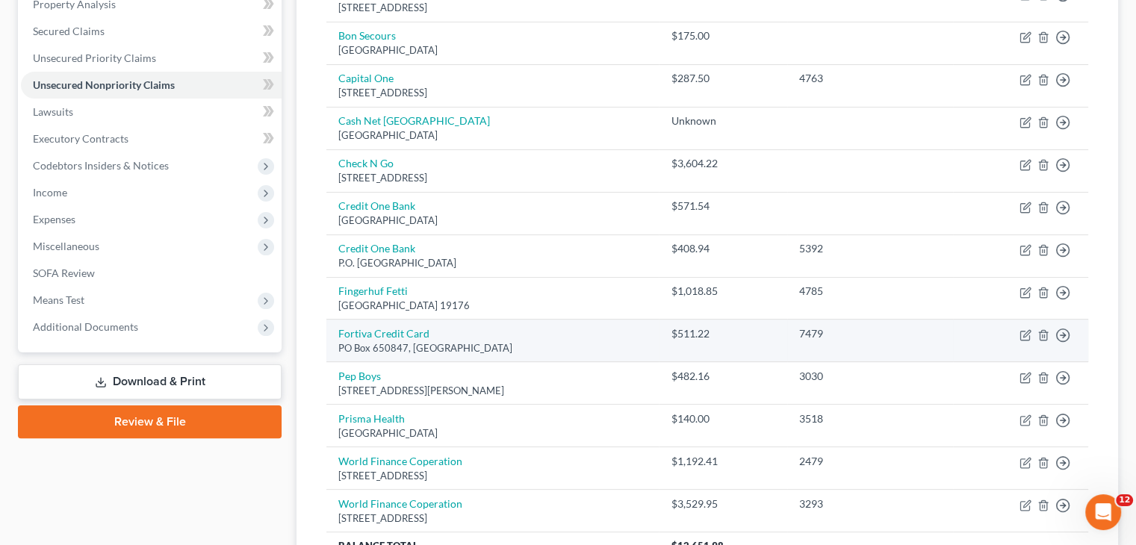
scroll to position [306, 0]
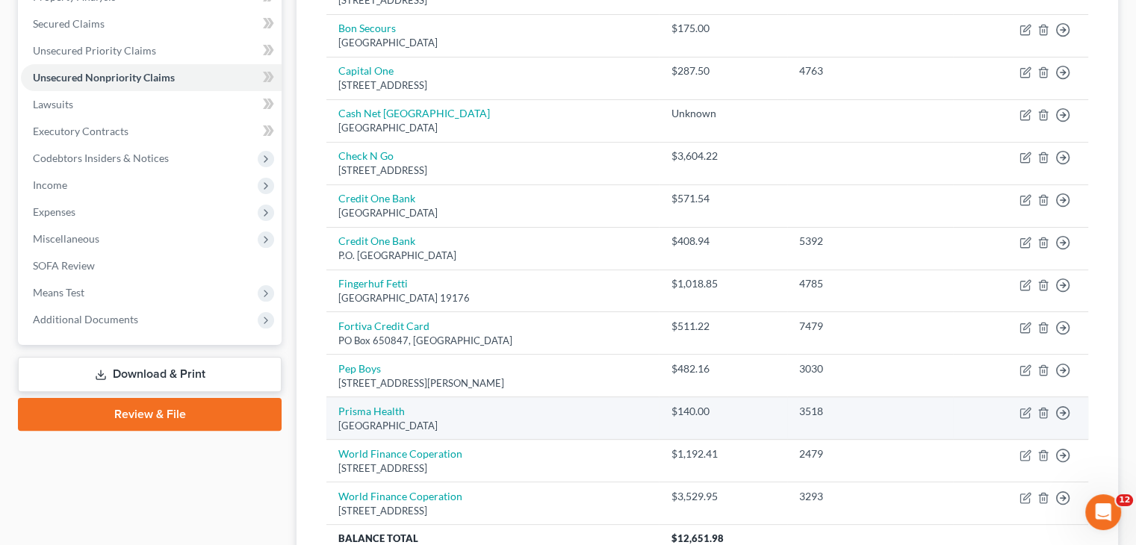
click at [1018, 407] on td "Move to D Move to E Move to G Move to Notice Only" at bounding box center [1020, 418] width 135 height 43
click at [1026, 409] on icon "button" at bounding box center [1026, 413] width 12 height 12
select select "42"
select select "0"
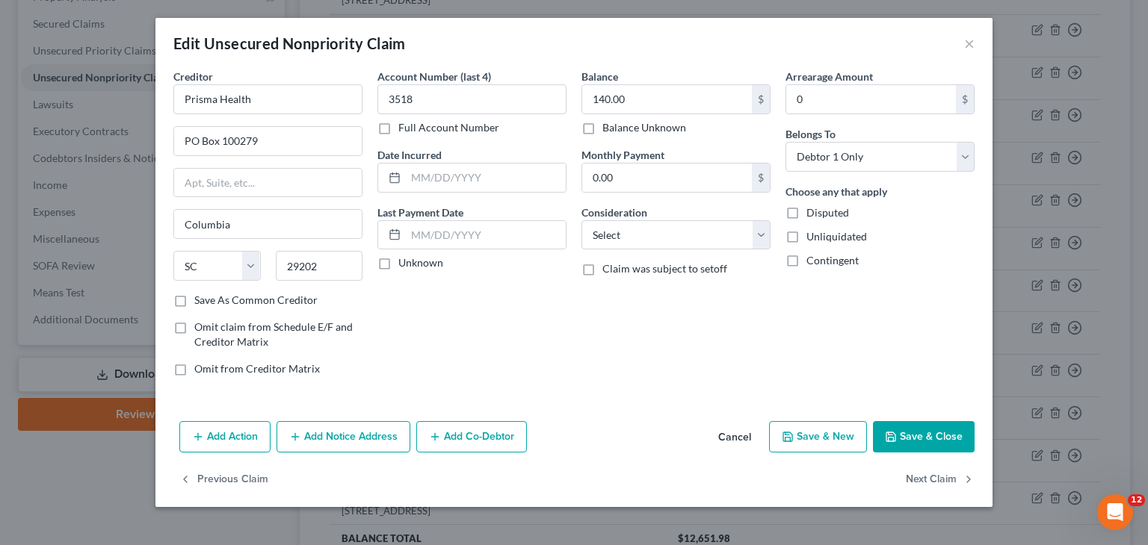
click at [975, 49] on div "Edit Unsecured Nonpriority Claim ×" at bounding box center [573, 43] width 837 height 51
click at [972, 44] on button "×" at bounding box center [969, 43] width 10 height 18
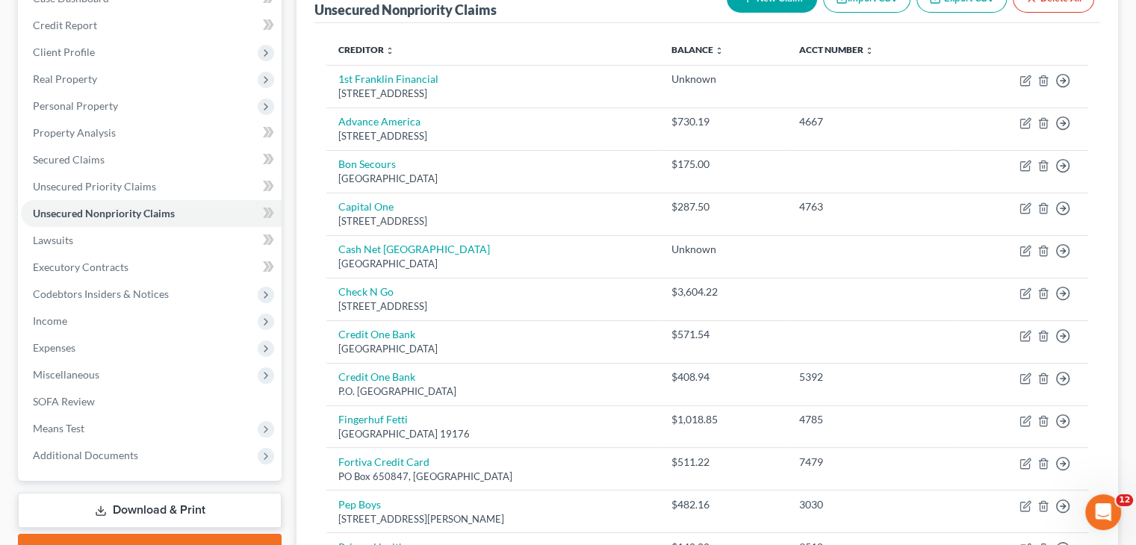
scroll to position [158, 0]
